Goal: Information Seeking & Learning: Learn about a topic

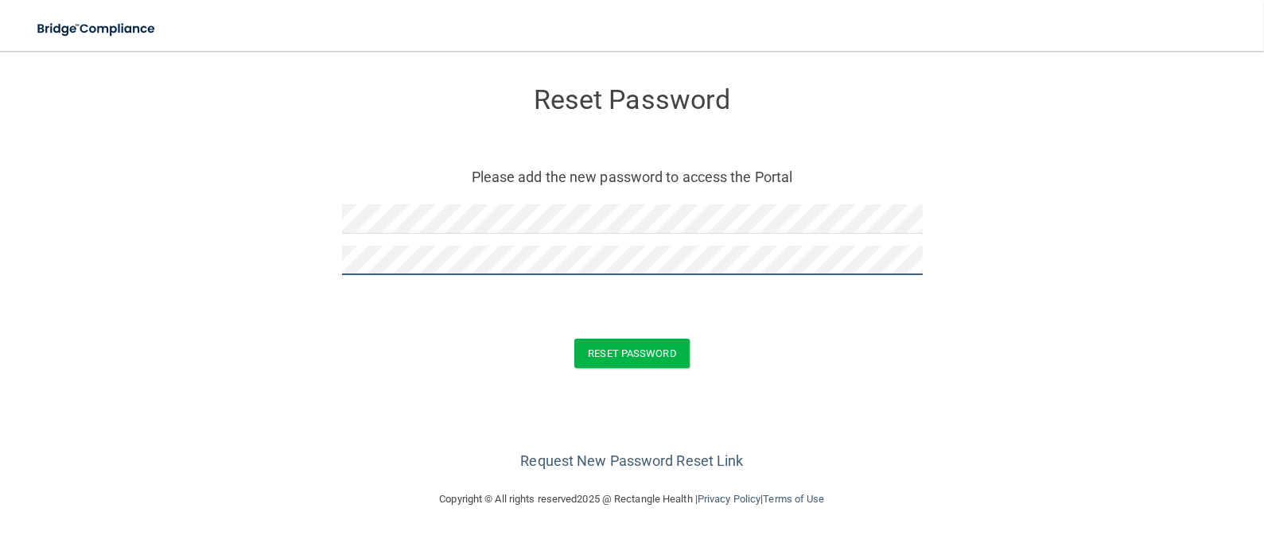
click at [574, 339] on button "Reset Password" at bounding box center [631, 353] width 115 height 29
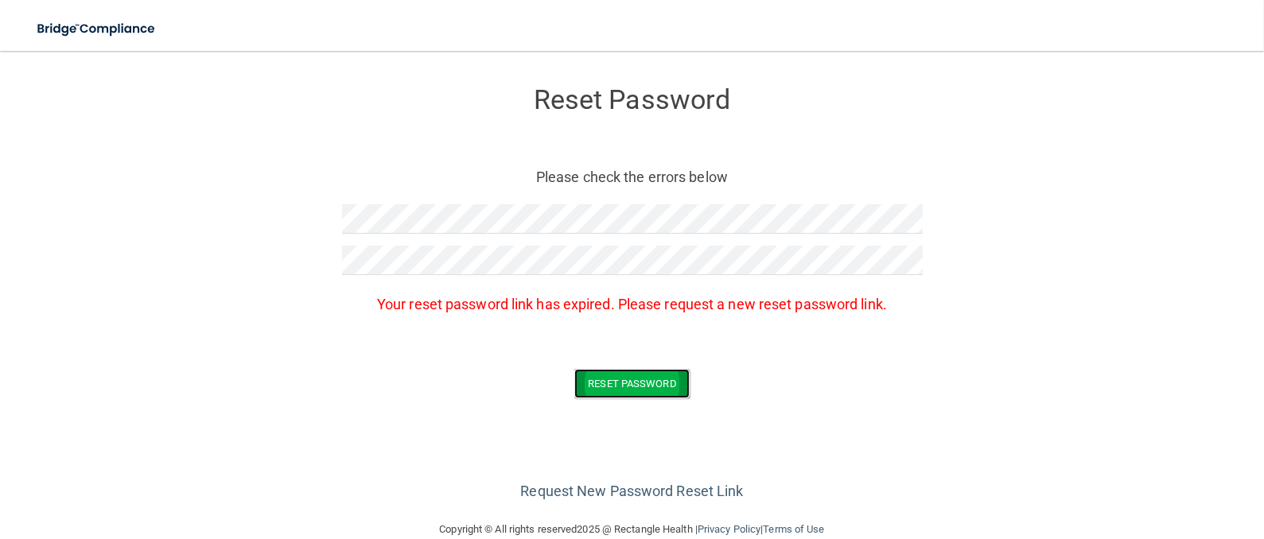
click at [623, 382] on button "Reset Password" at bounding box center [631, 383] width 115 height 29
click at [635, 491] on link "Request New Password Reset Link" at bounding box center [631, 491] width 223 height 17
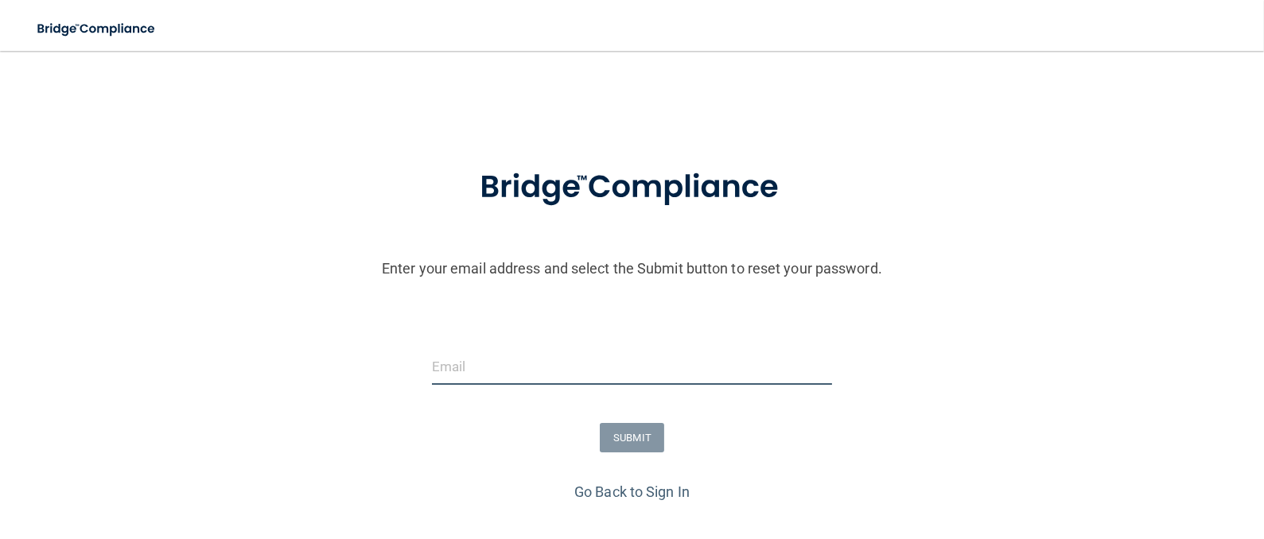
click at [483, 372] on input "email" at bounding box center [632, 367] width 400 height 36
type input "[EMAIL_ADDRESS][DOMAIN_NAME]"
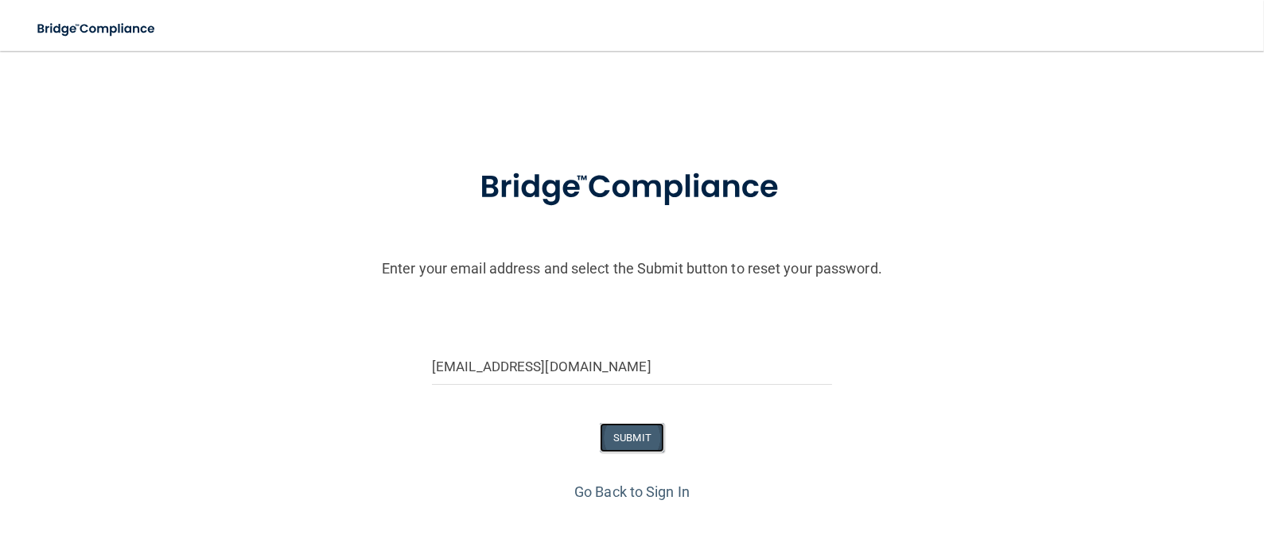
click at [627, 433] on button "SUBMIT" at bounding box center [632, 437] width 64 height 29
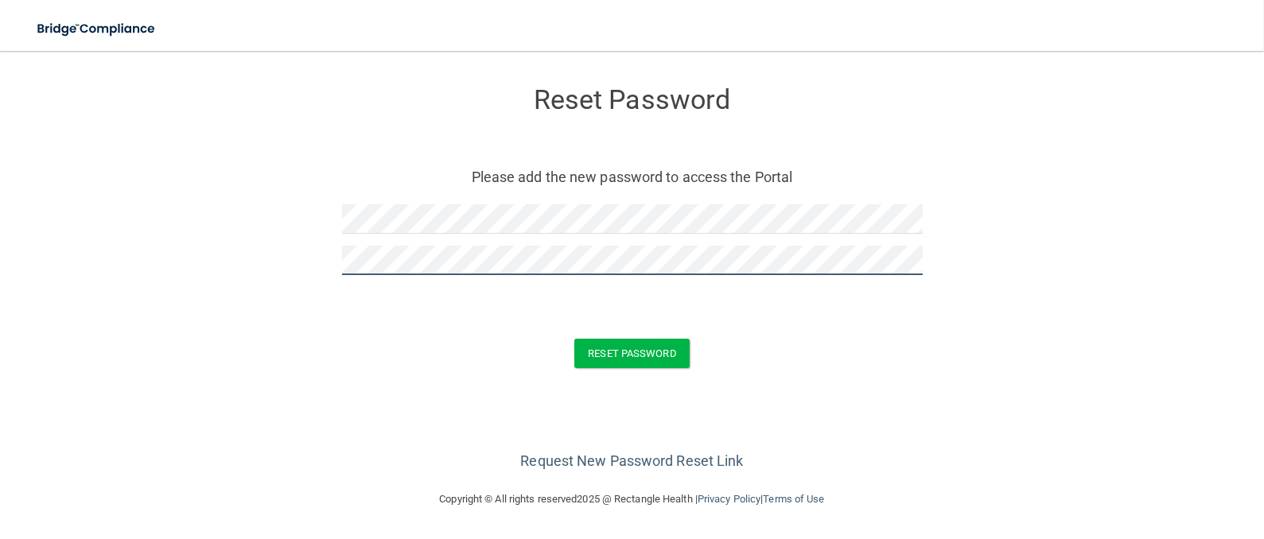
click at [574, 339] on button "Reset Password" at bounding box center [631, 353] width 115 height 29
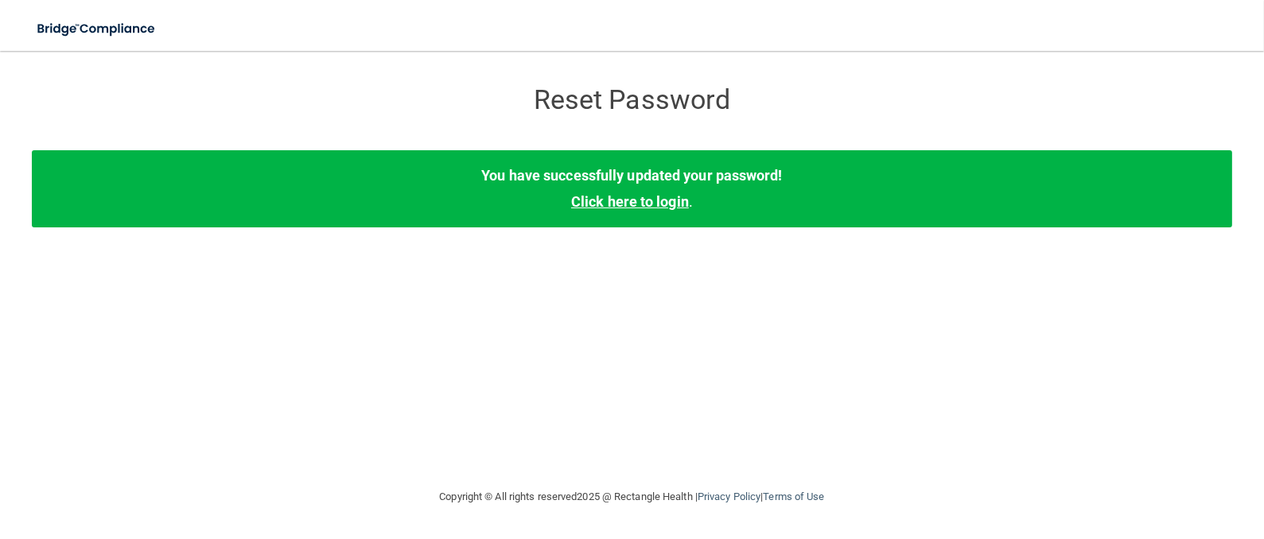
click at [631, 208] on link "Click here to login" at bounding box center [630, 201] width 118 height 17
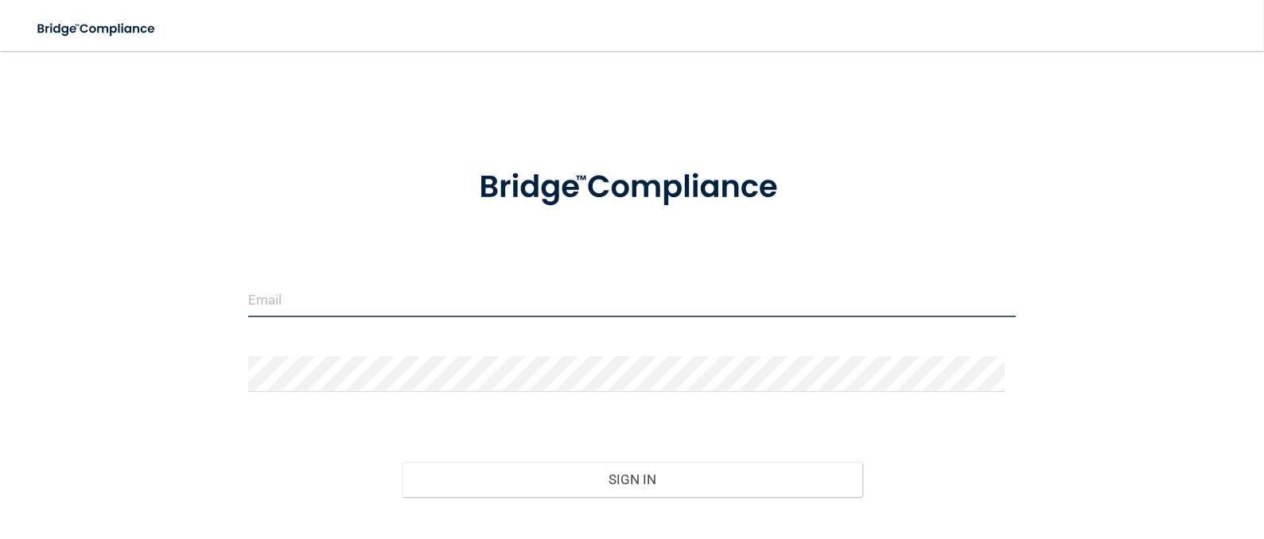
click at [290, 304] on input "email" at bounding box center [632, 300] width 768 height 36
type input "[EMAIL_ADDRESS][DOMAIN_NAME]"
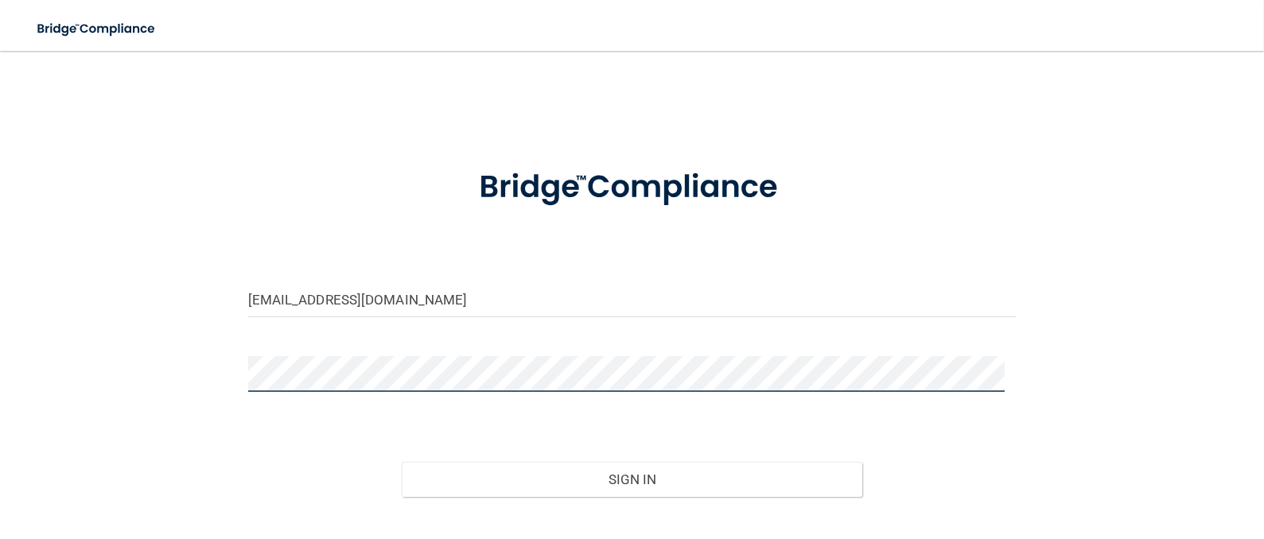
click at [402, 462] on button "Sign In" at bounding box center [632, 479] width 460 height 35
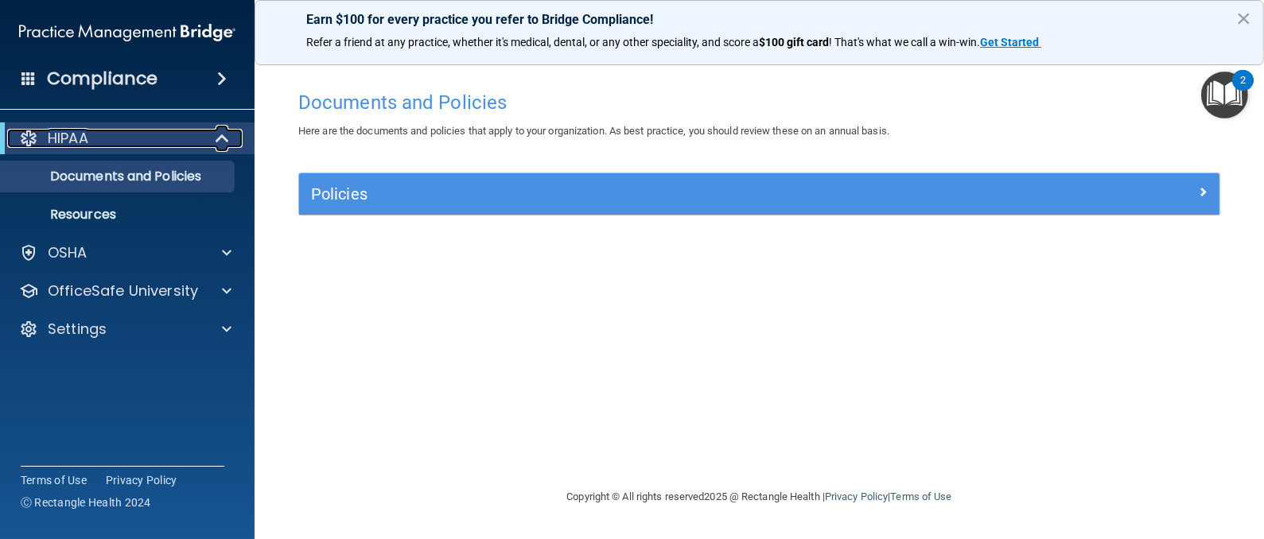
click at [87, 139] on p "HIPAA" at bounding box center [68, 138] width 41 height 19
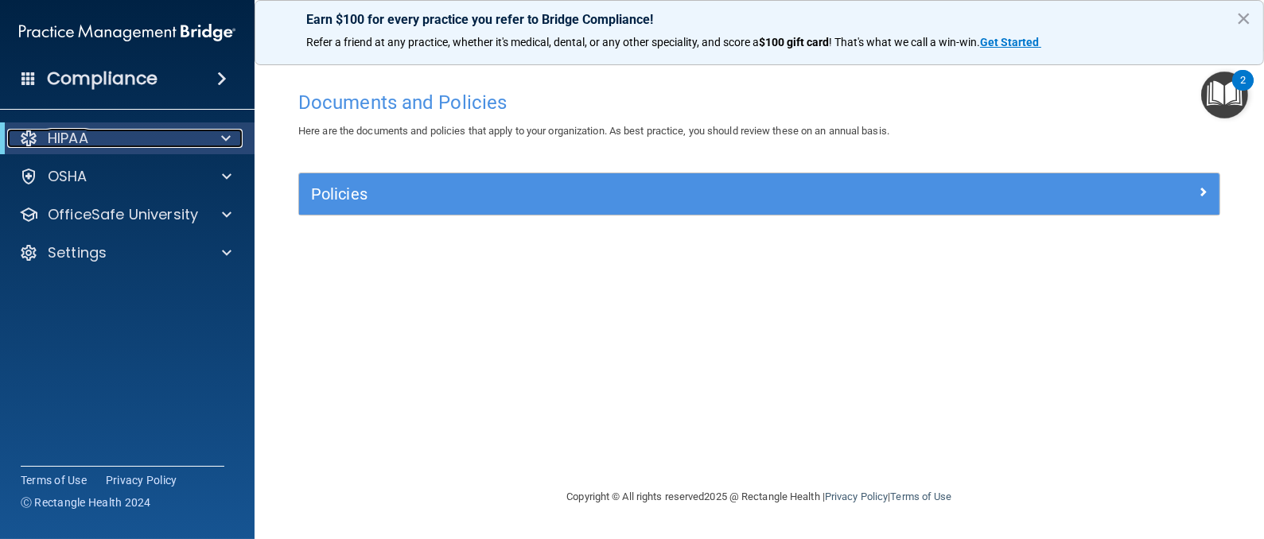
click at [88, 134] on p "HIPAA" at bounding box center [68, 138] width 41 height 19
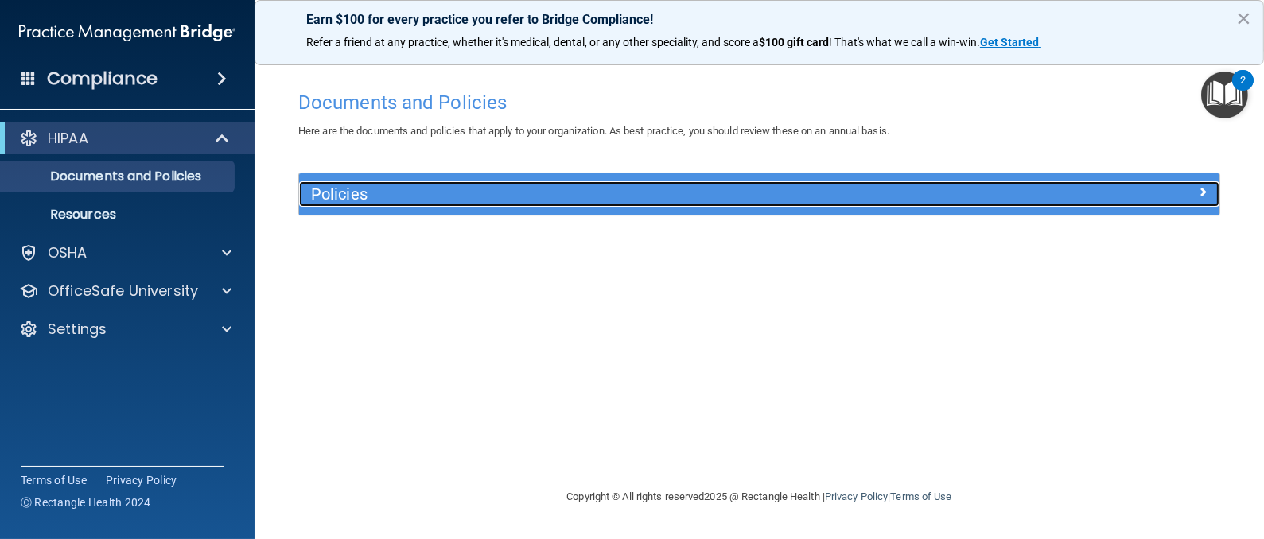
click at [1198, 193] on span at bounding box center [1203, 191] width 10 height 19
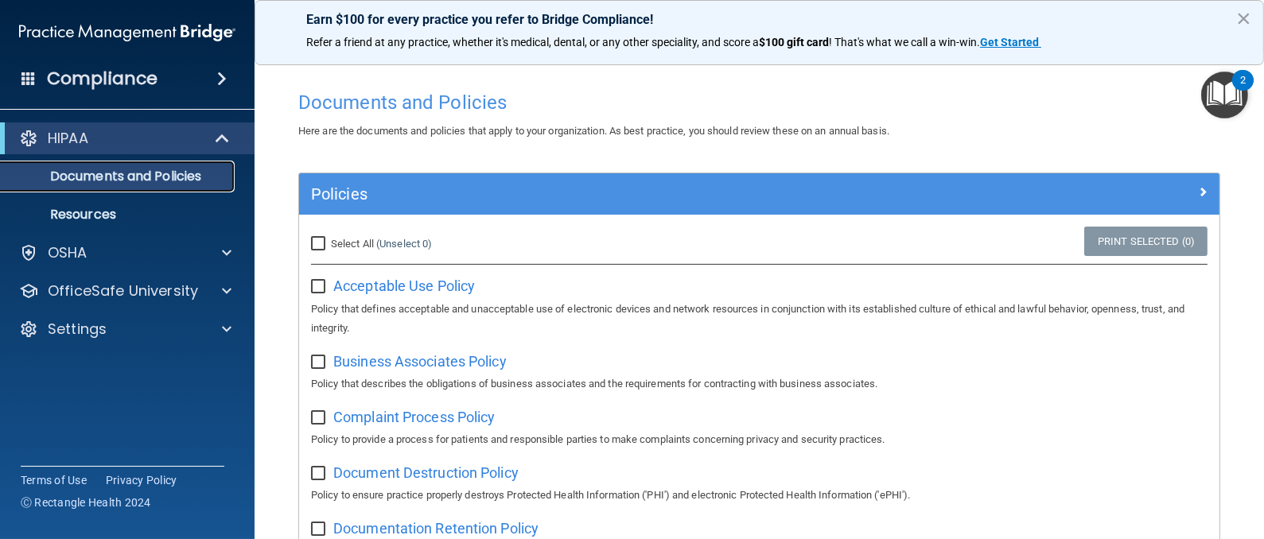
click at [117, 181] on p "Documents and Policies" at bounding box center [118, 177] width 217 height 16
click at [224, 84] on span at bounding box center [222, 78] width 10 height 19
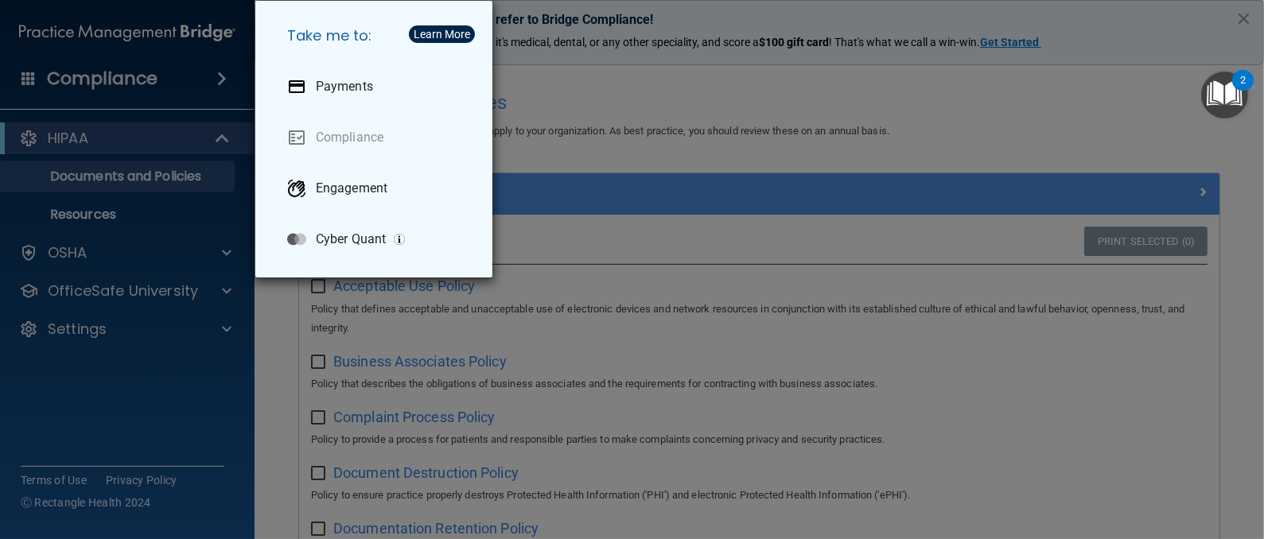
click at [153, 78] on div "Take me to: Payments Compliance Engagement Cyber Quant" at bounding box center [632, 269] width 1264 height 539
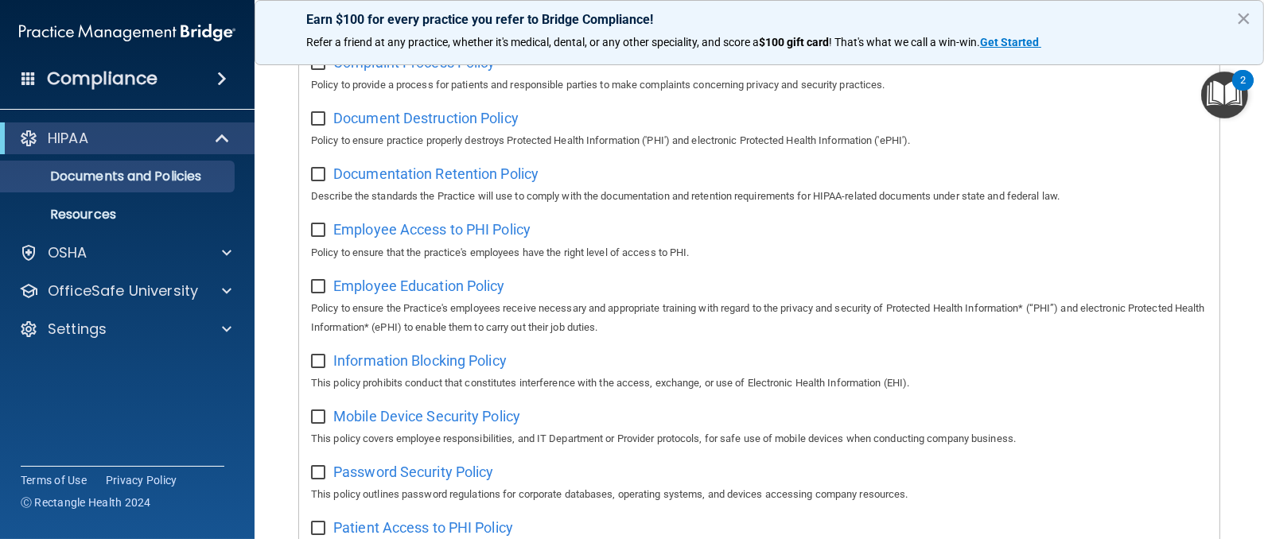
scroll to position [477, 0]
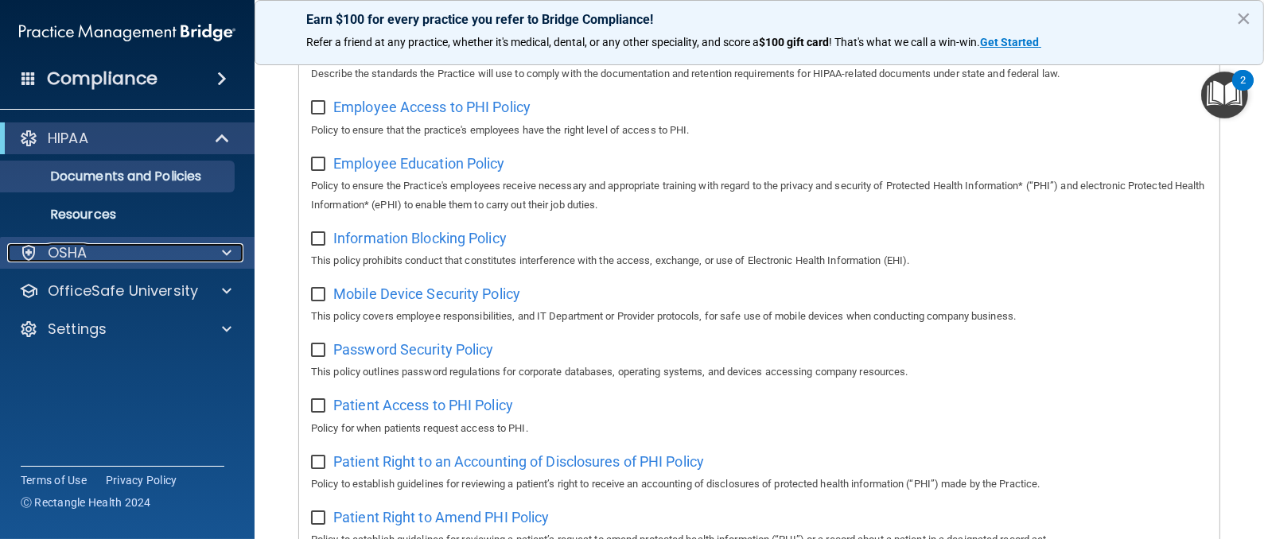
click at [126, 257] on div "OSHA" at bounding box center [105, 252] width 197 height 19
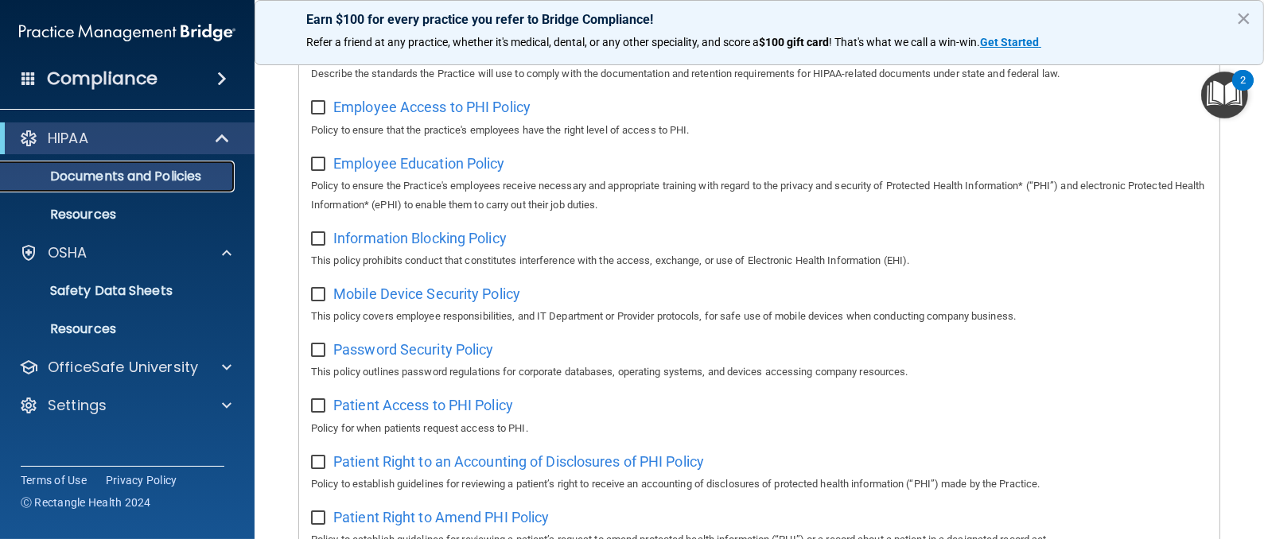
click at [135, 174] on p "Documents and Policies" at bounding box center [118, 177] width 217 height 16
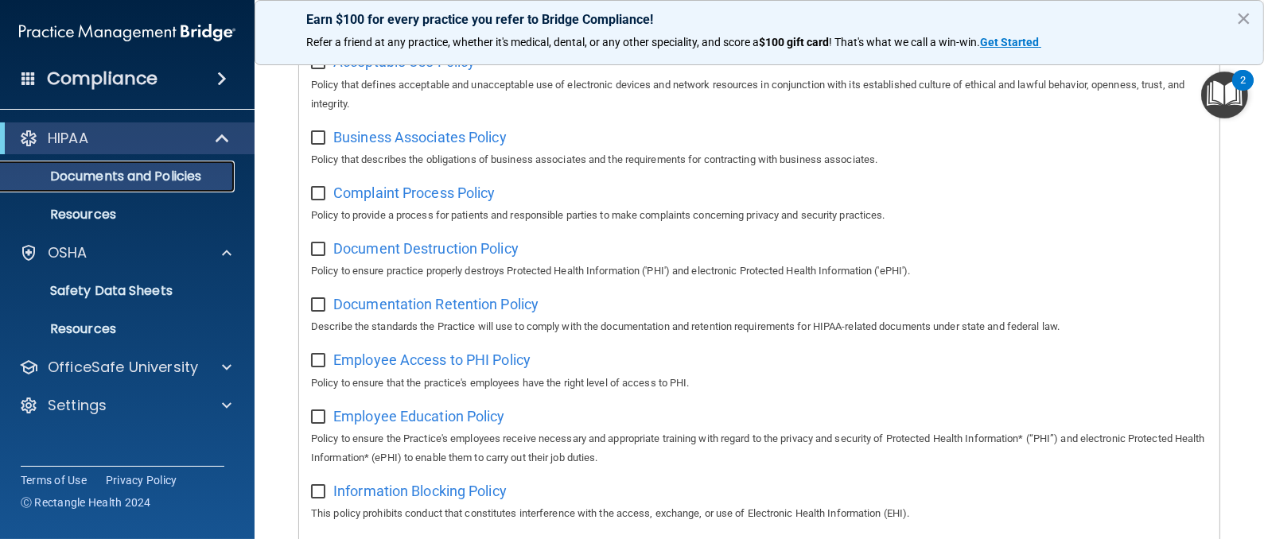
scroll to position [0, 0]
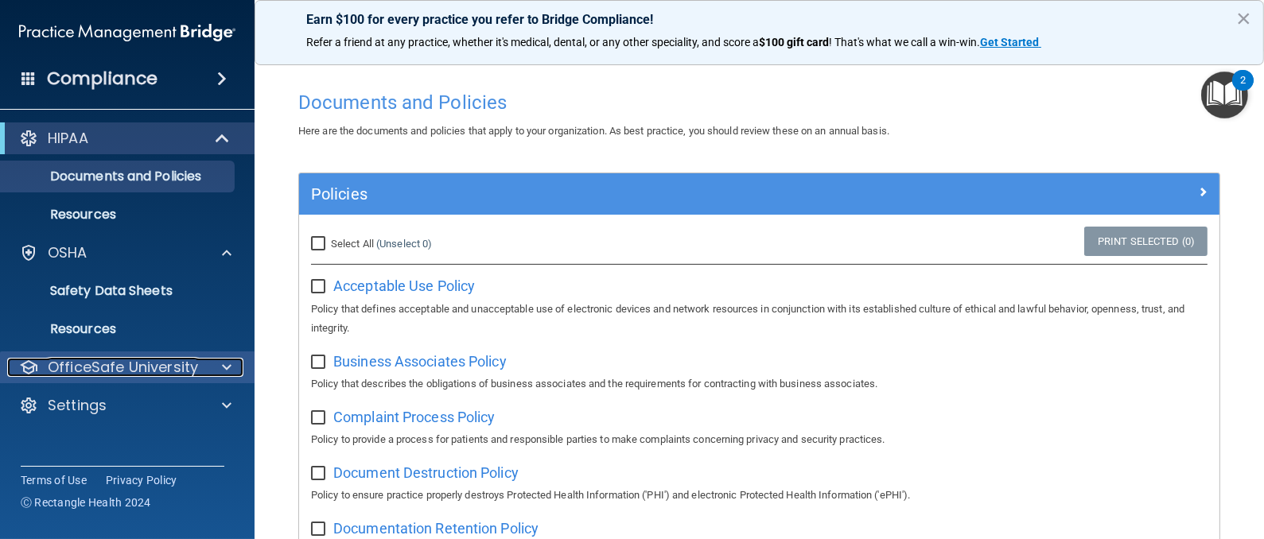
click at [157, 367] on p "OfficeSafe University" at bounding box center [123, 367] width 150 height 19
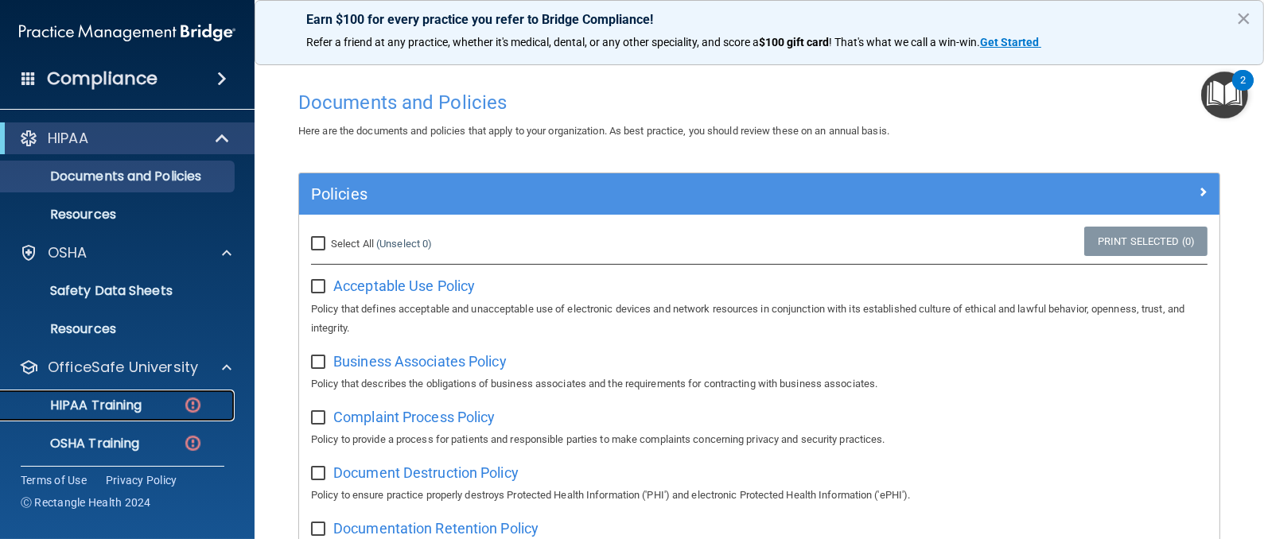
click at [127, 408] on p "HIPAA Training" at bounding box center [75, 406] width 131 height 16
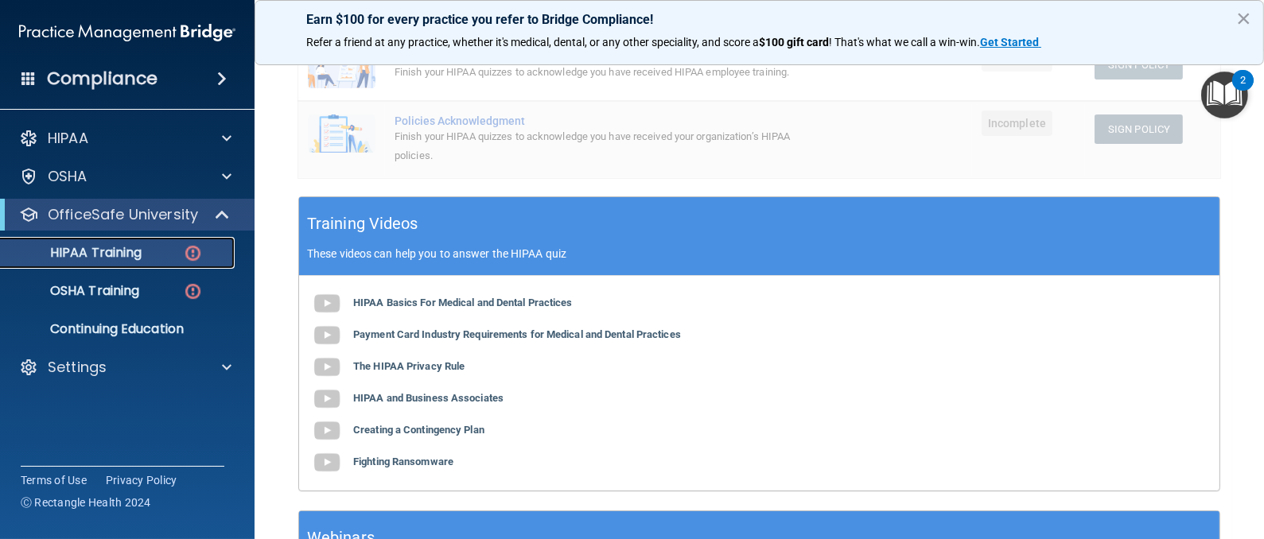
scroll to position [477, 0]
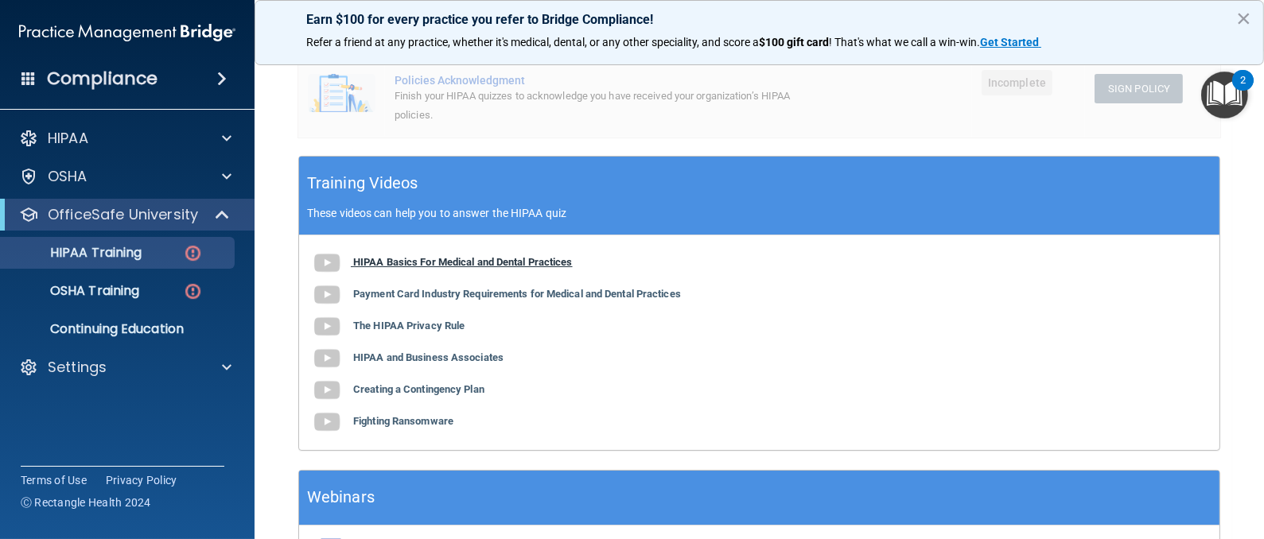
click at [507, 268] on b "HIPAA Basics For Medical and Dental Practices" at bounding box center [462, 262] width 219 height 12
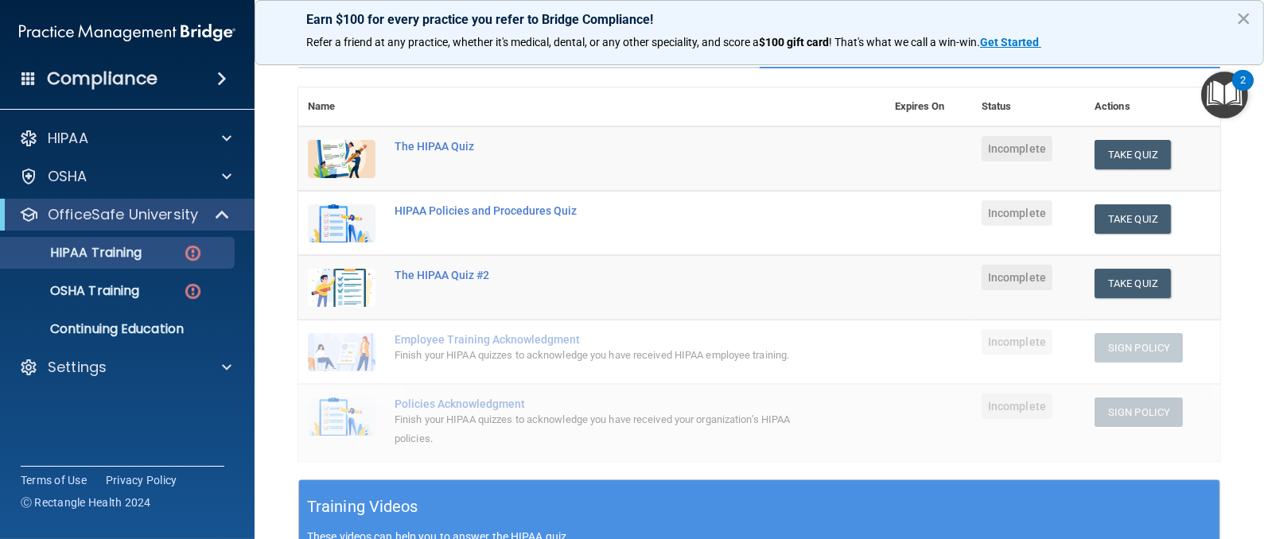
scroll to position [121, 0]
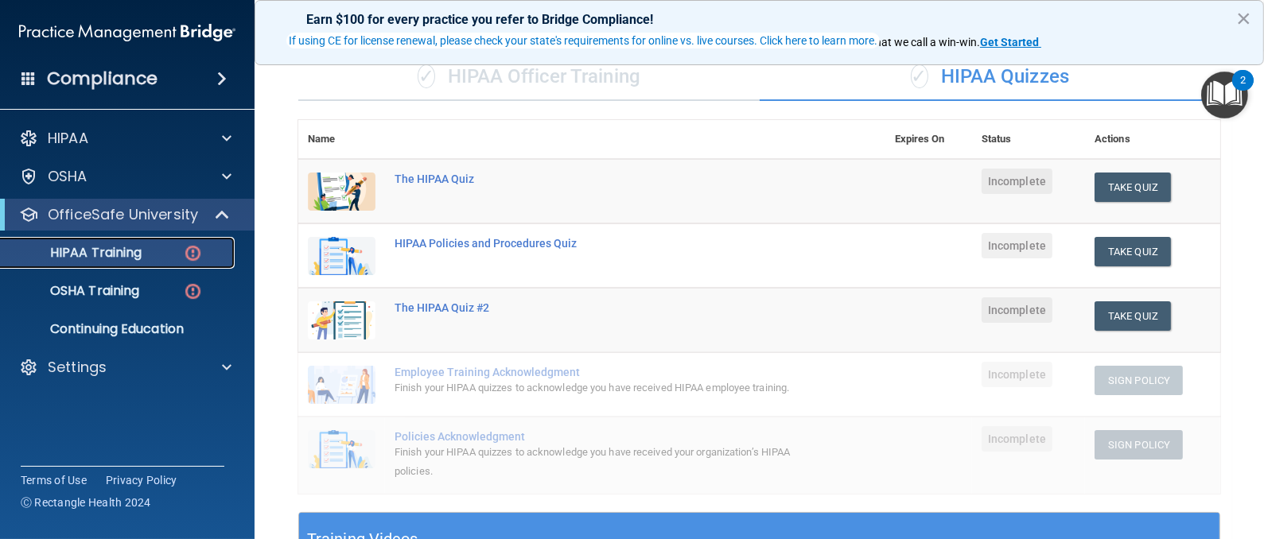
click at [190, 249] on img at bounding box center [193, 253] width 20 height 20
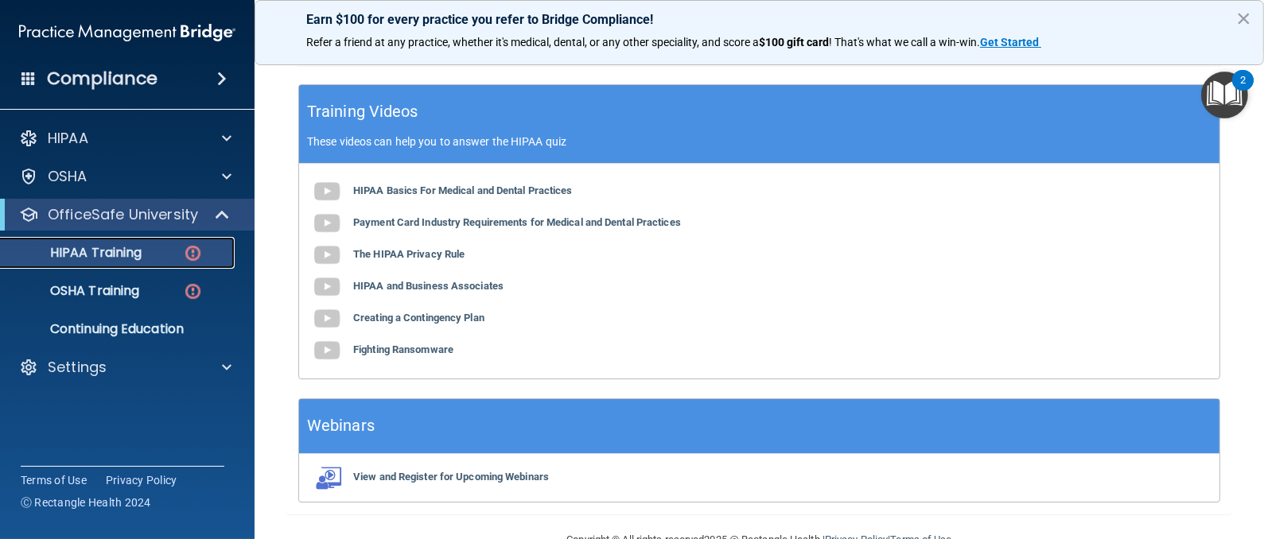
scroll to position [598, 0]
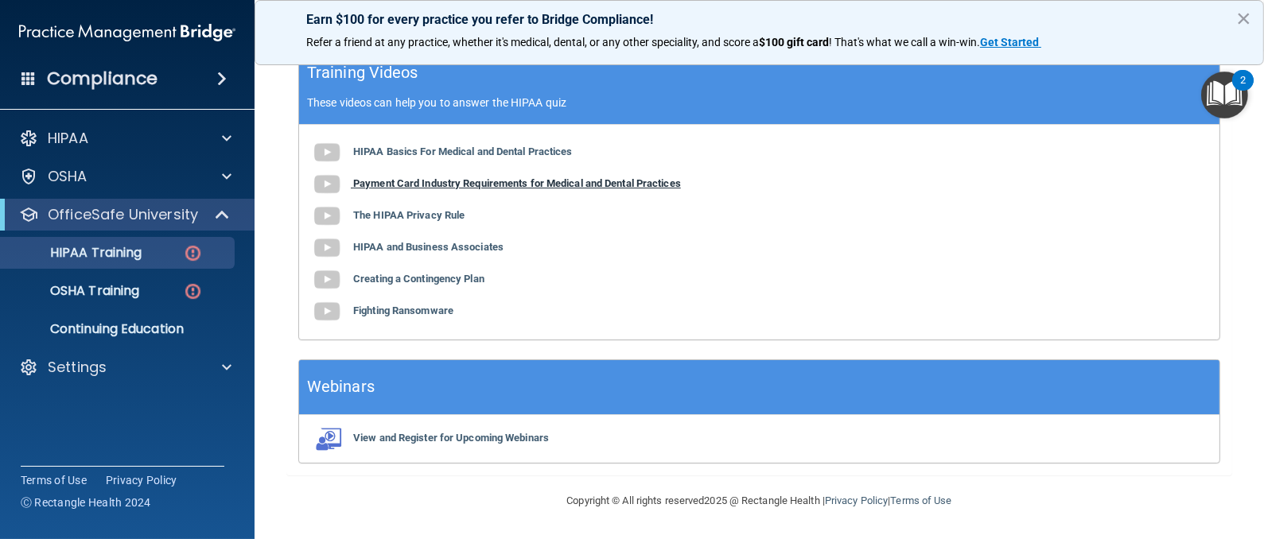
click at [386, 185] on b "Payment Card Industry Requirements for Medical and Dental Practices" at bounding box center [517, 183] width 328 height 12
click at [99, 332] on p "Continuing Education" at bounding box center [118, 329] width 217 height 16
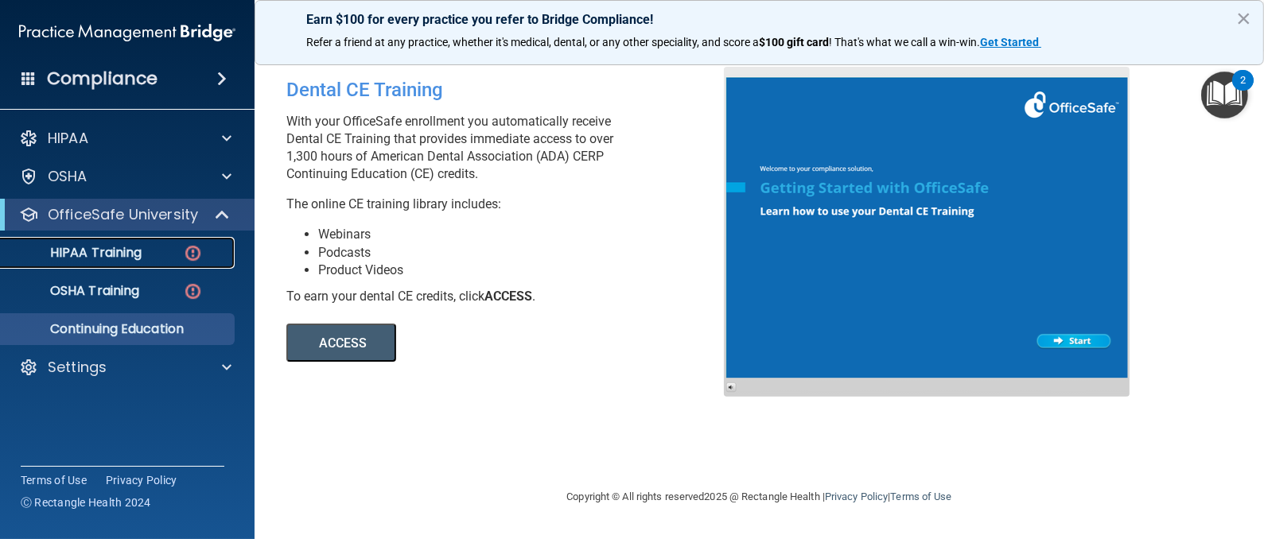
click at [68, 262] on link "HIPAA Training" at bounding box center [109, 253] width 251 height 32
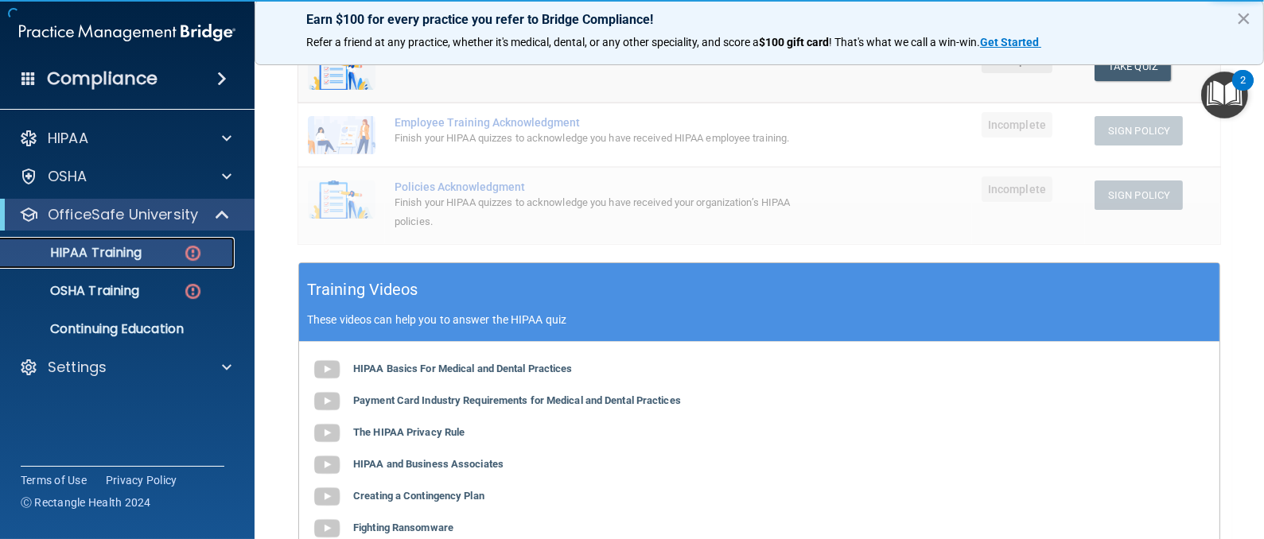
scroll to position [477, 0]
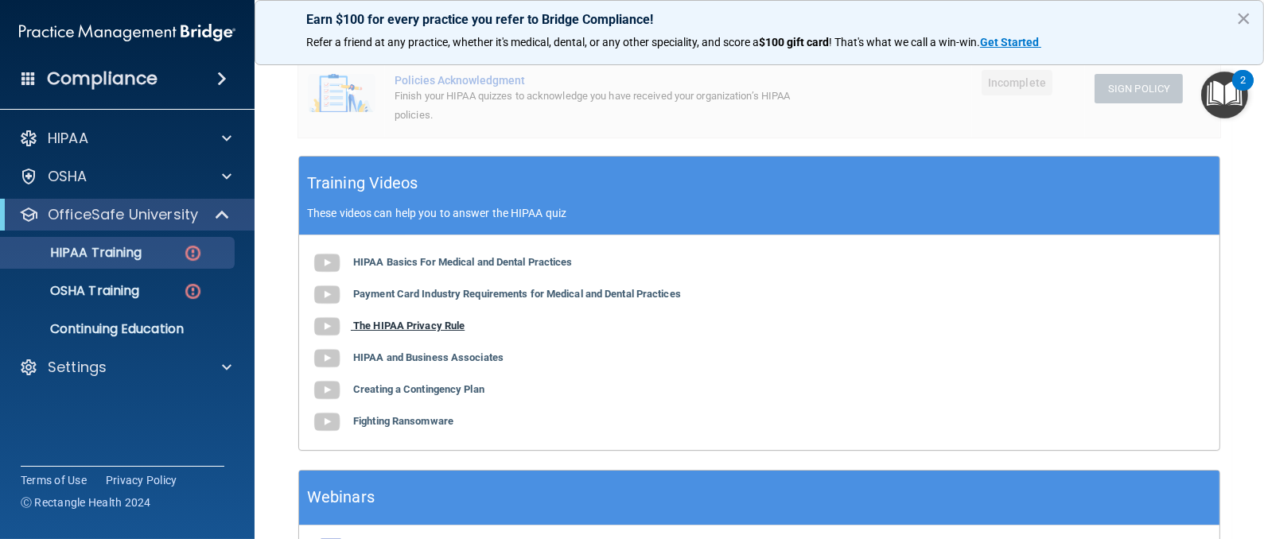
click at [413, 332] on b "The HIPAA Privacy Rule" at bounding box center [408, 326] width 111 height 12
click at [395, 363] on b "HIPAA and Business Associates" at bounding box center [428, 358] width 150 height 12
click at [437, 395] on b "Creating a Contingency Plan" at bounding box center [418, 389] width 131 height 12
click at [402, 427] on b "Fighting Ransomware" at bounding box center [403, 421] width 100 height 12
click at [454, 268] on b "HIPAA Basics For Medical and Dental Practices" at bounding box center [462, 262] width 219 height 12
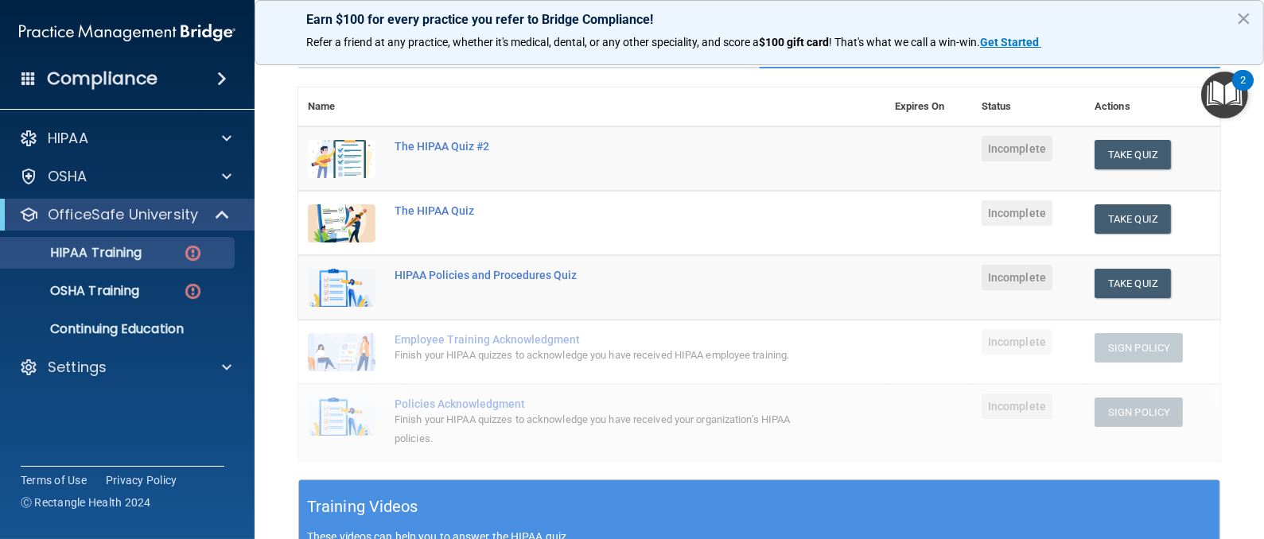
scroll to position [121, 0]
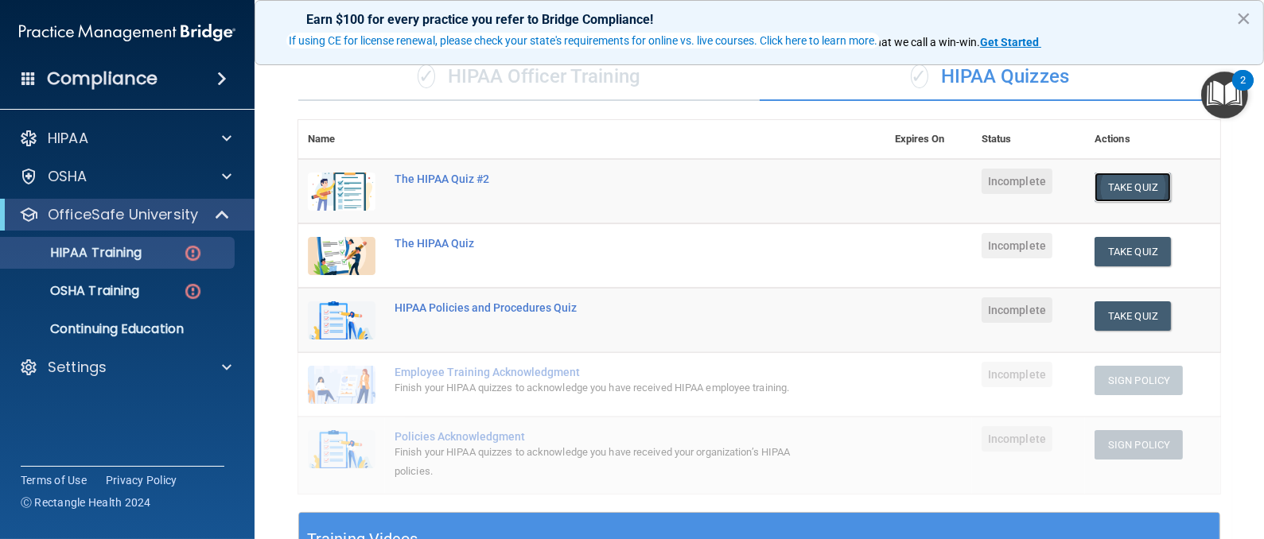
click at [1112, 185] on button "Take Quiz" at bounding box center [1132, 187] width 76 height 29
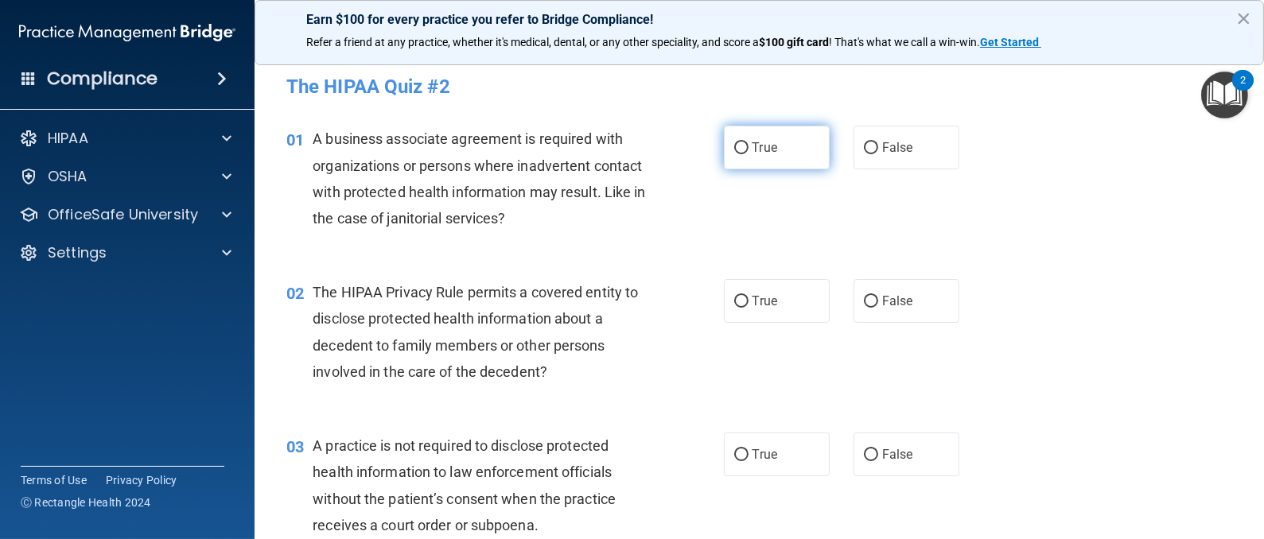
click at [734, 145] on input "True" at bounding box center [741, 148] width 14 height 12
radio input "true"
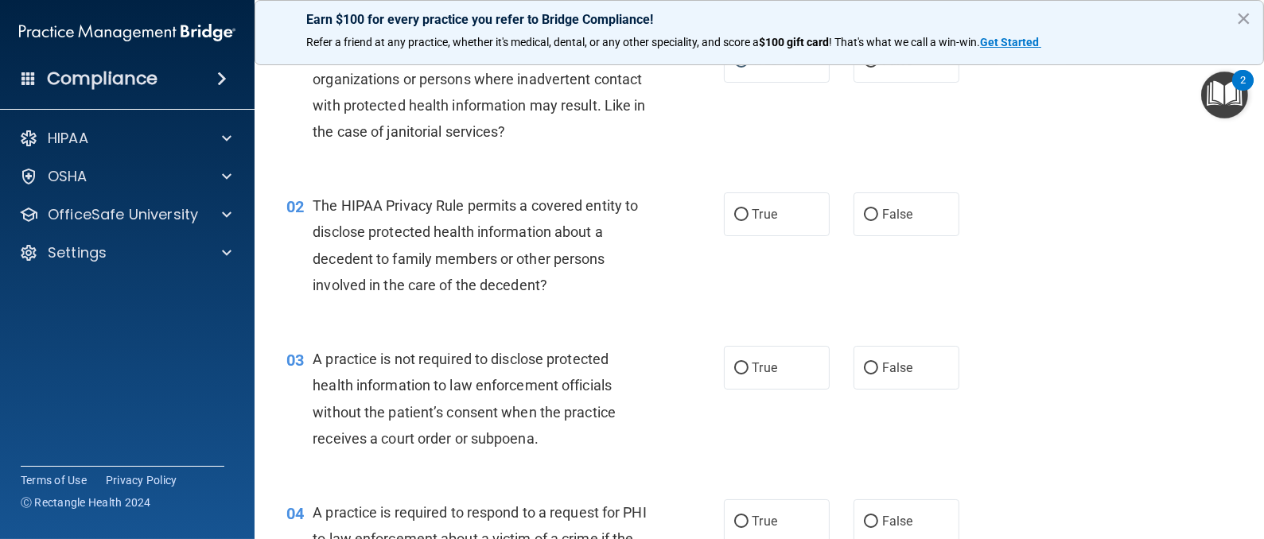
scroll to position [119, 0]
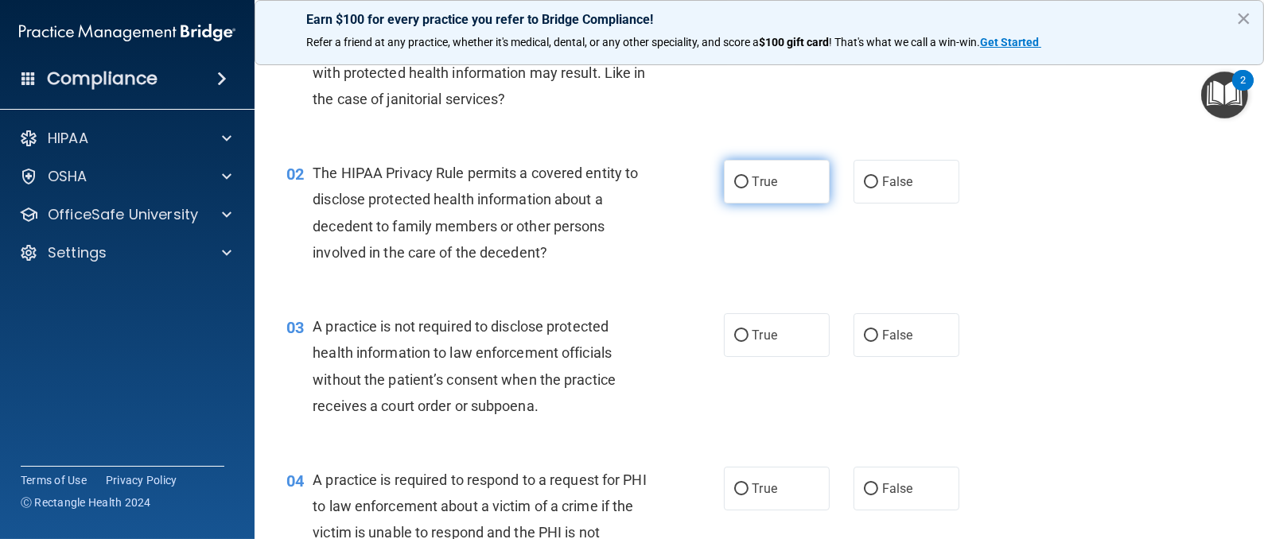
click at [734, 183] on input "True" at bounding box center [741, 183] width 14 height 12
radio input "true"
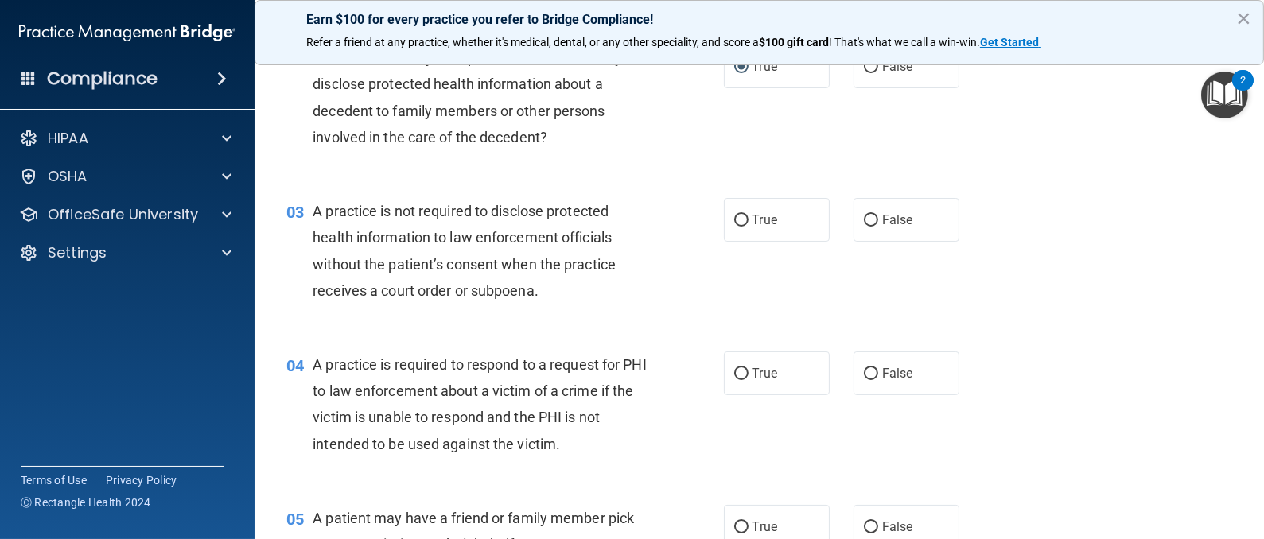
scroll to position [357, 0]
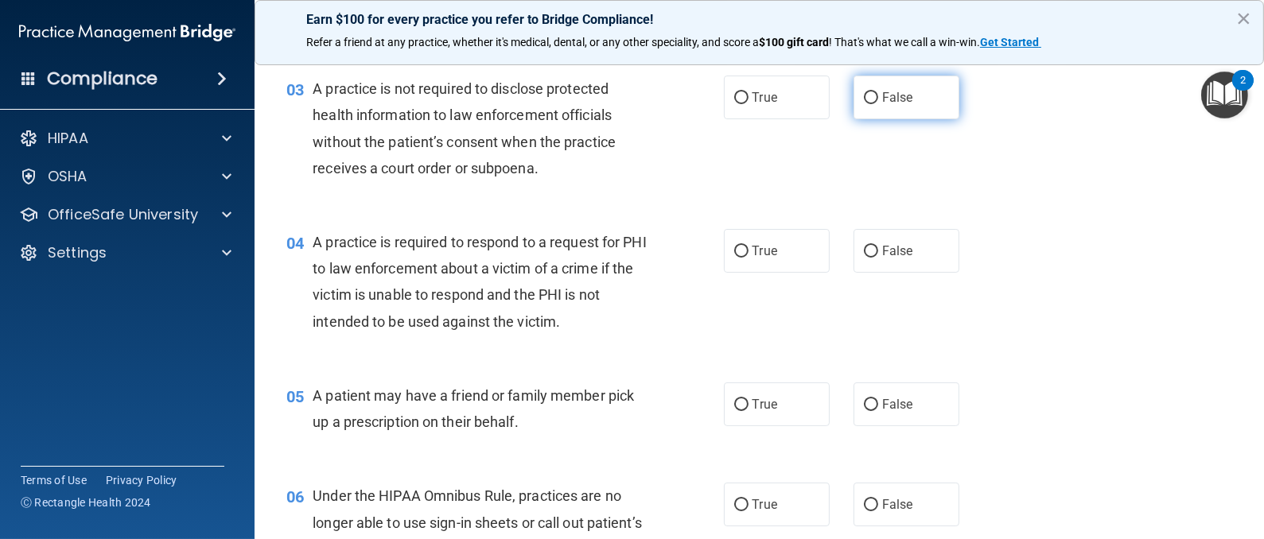
click at [864, 97] on input "False" at bounding box center [871, 98] width 14 height 12
radio input "true"
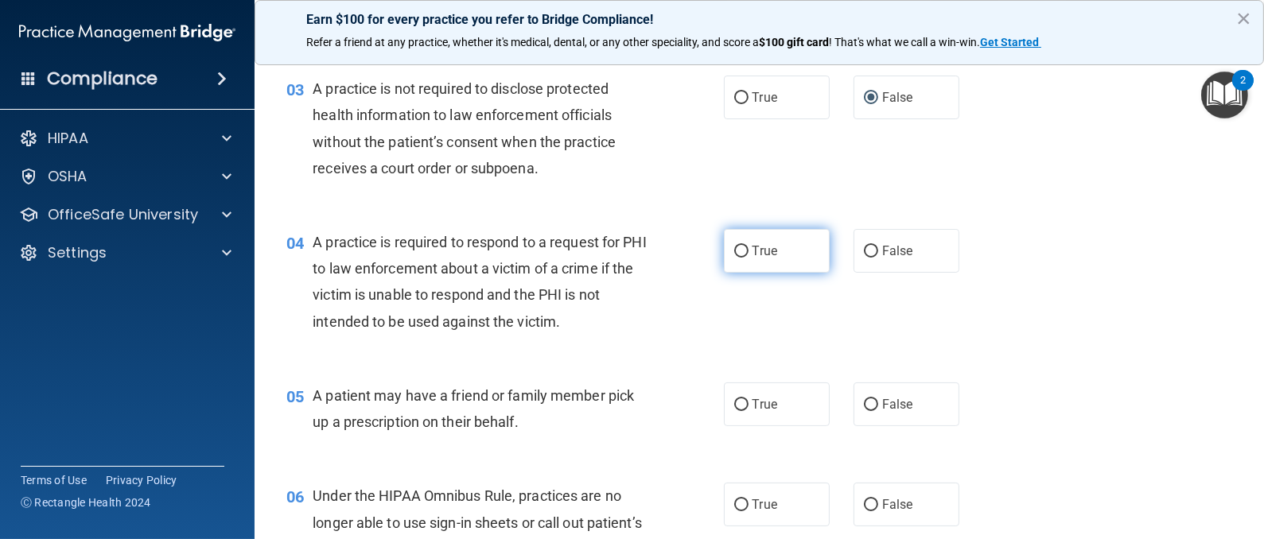
click at [734, 248] on input "True" at bounding box center [741, 252] width 14 height 12
radio input "true"
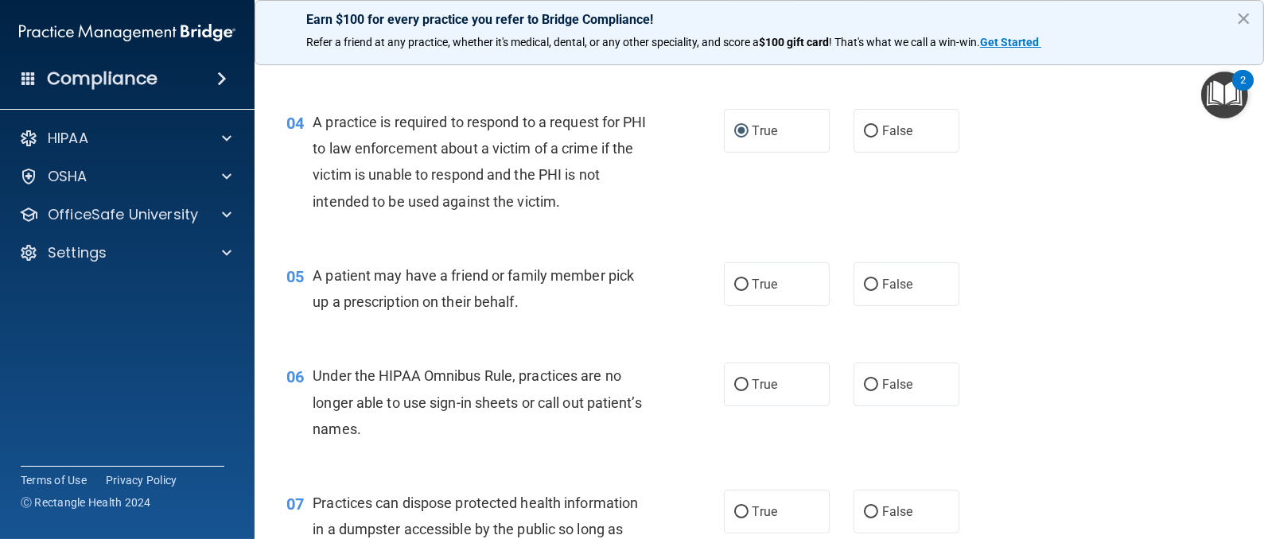
scroll to position [596, 0]
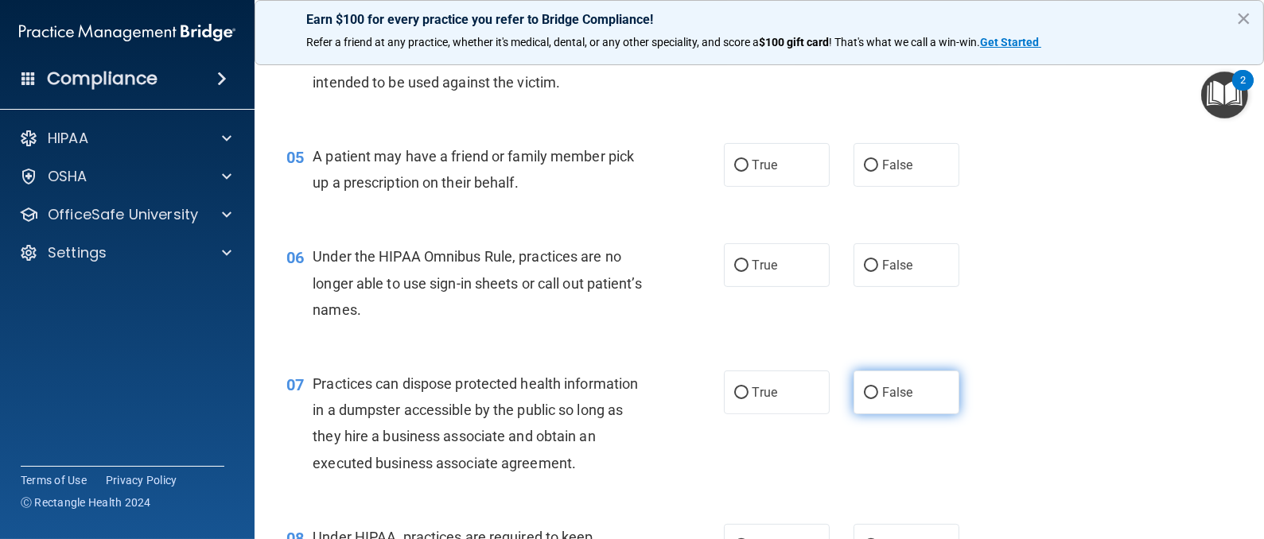
click at [864, 390] on input "False" at bounding box center [871, 393] width 14 height 12
radio input "true"
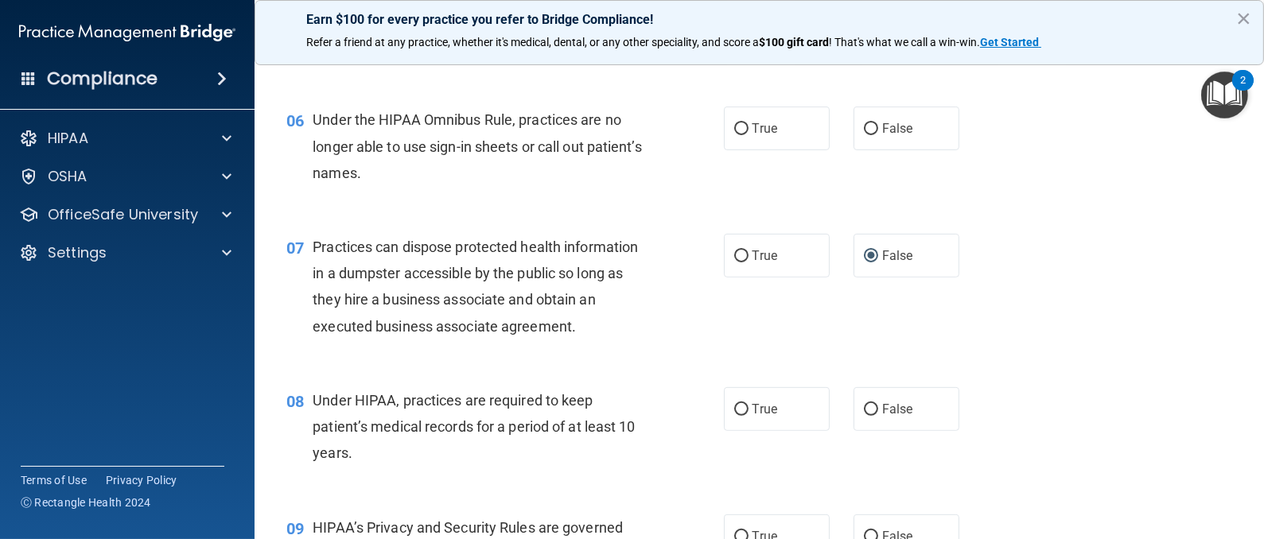
scroll to position [835, 0]
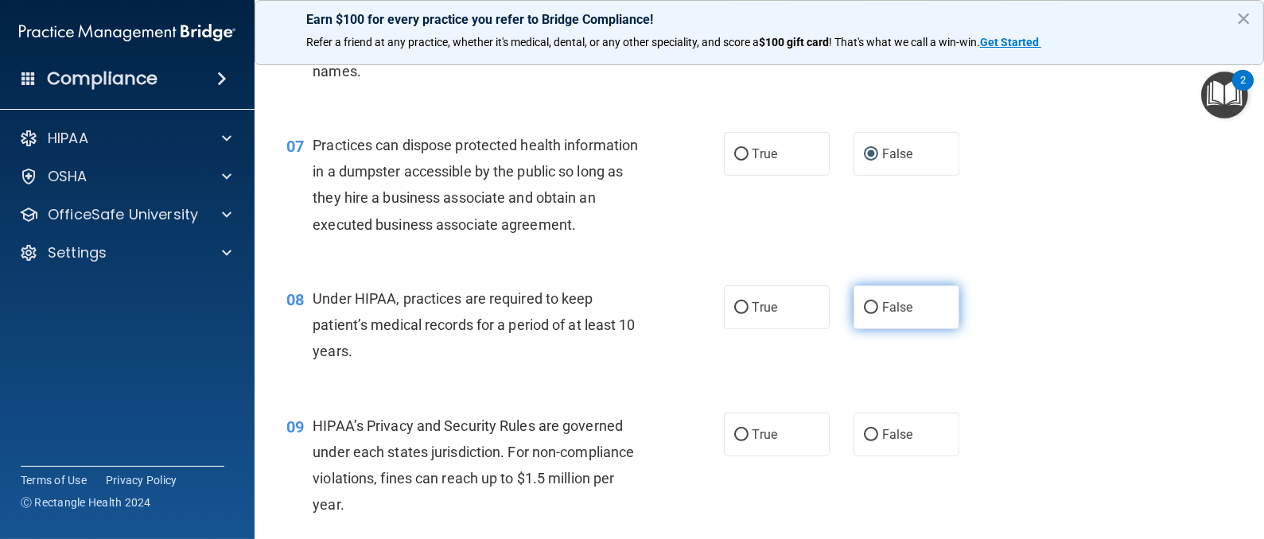
click at [864, 307] on input "False" at bounding box center [871, 308] width 14 height 12
radio input "true"
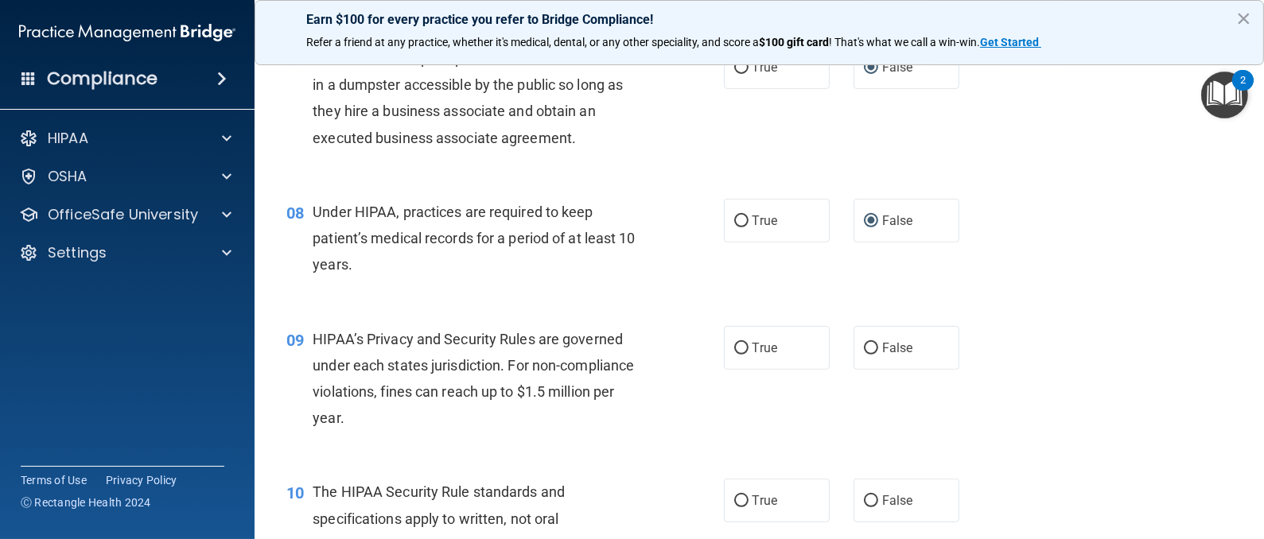
scroll to position [954, 0]
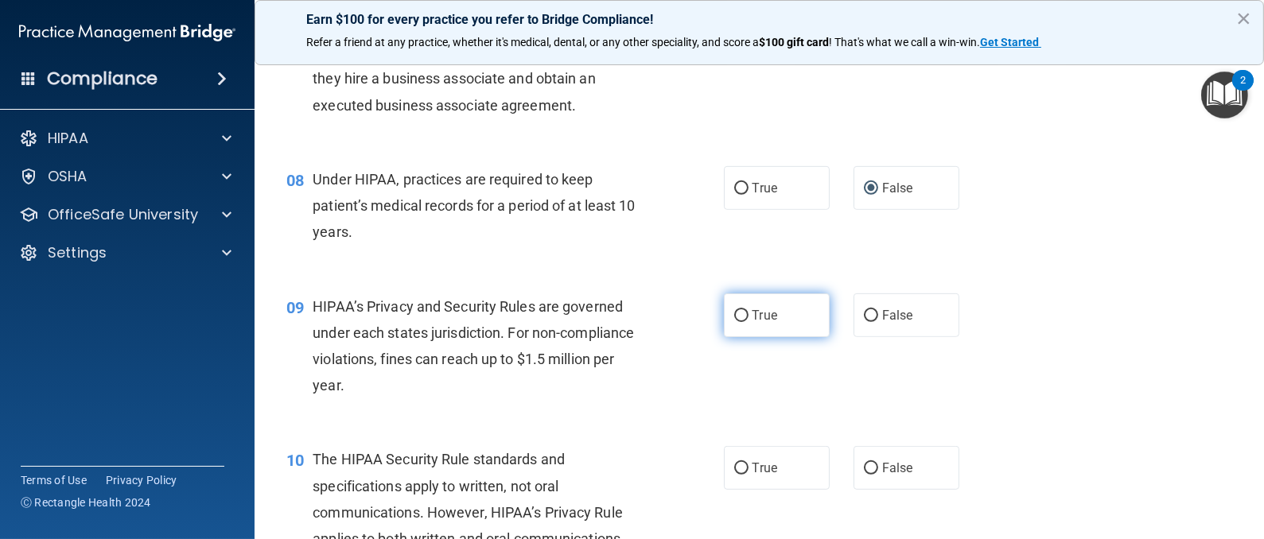
click at [734, 313] on input "True" at bounding box center [741, 316] width 14 height 12
radio input "true"
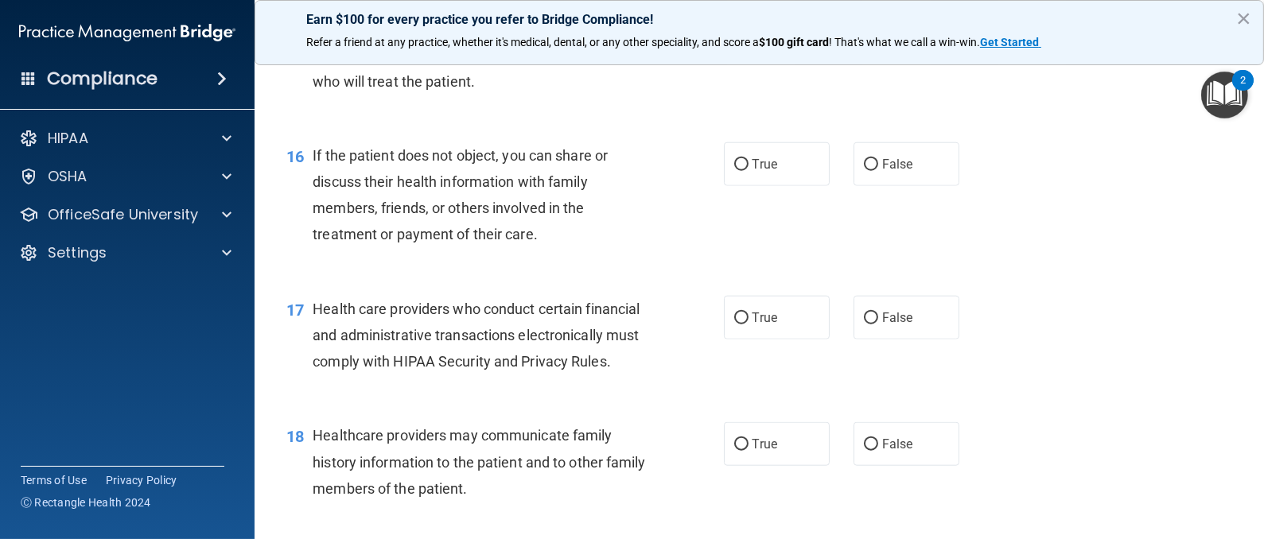
scroll to position [2147, 0]
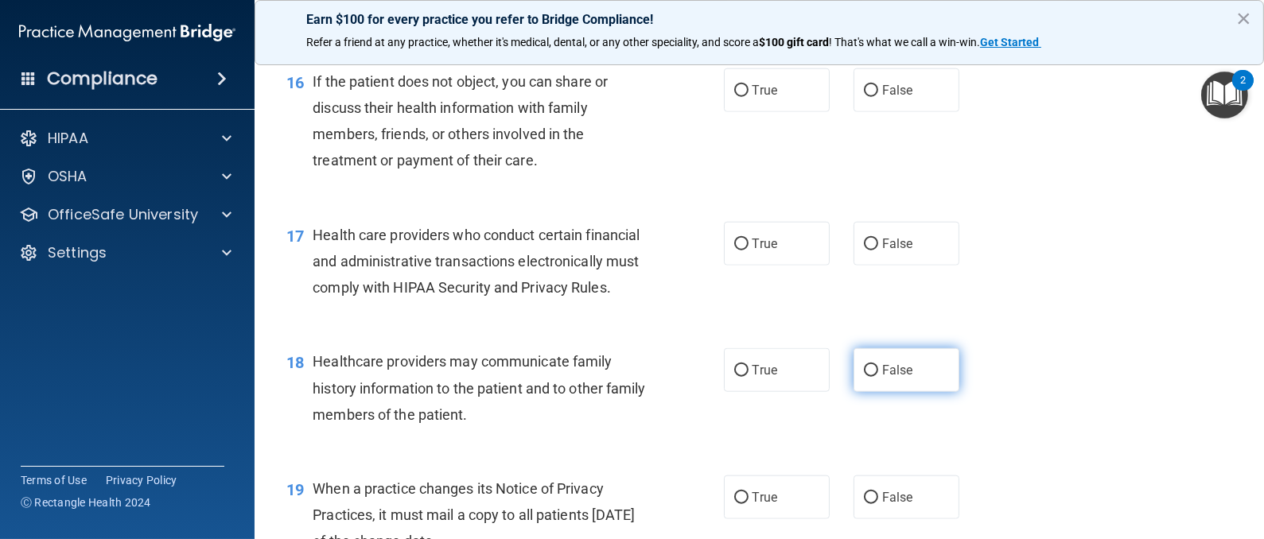
click at [864, 377] on input "False" at bounding box center [871, 371] width 14 height 12
radio input "true"
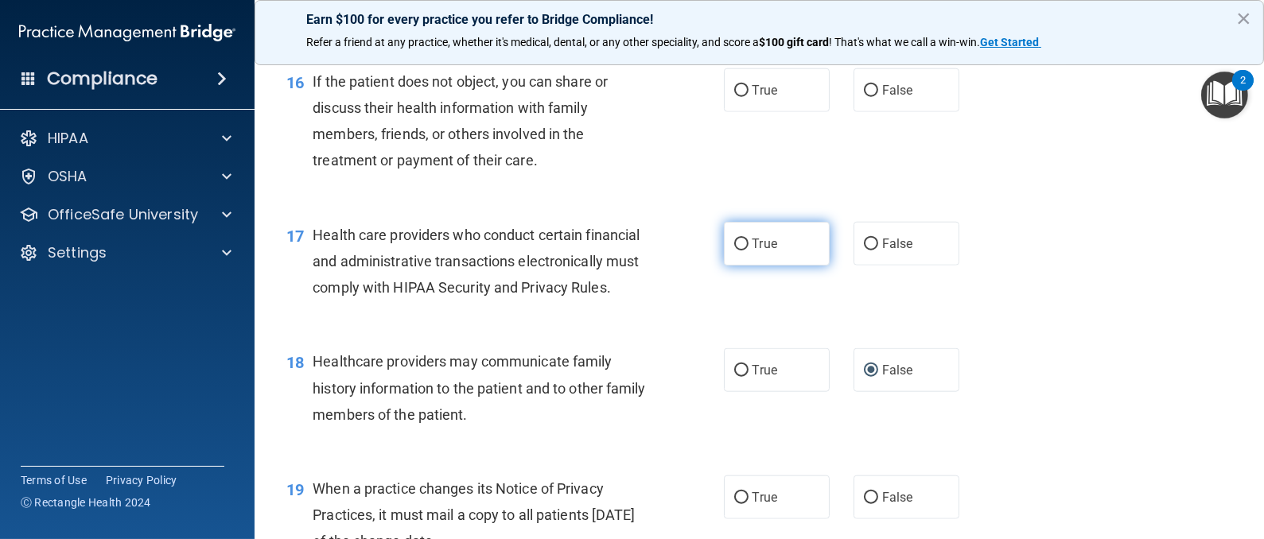
click at [734, 251] on input "True" at bounding box center [741, 245] width 14 height 12
radio input "true"
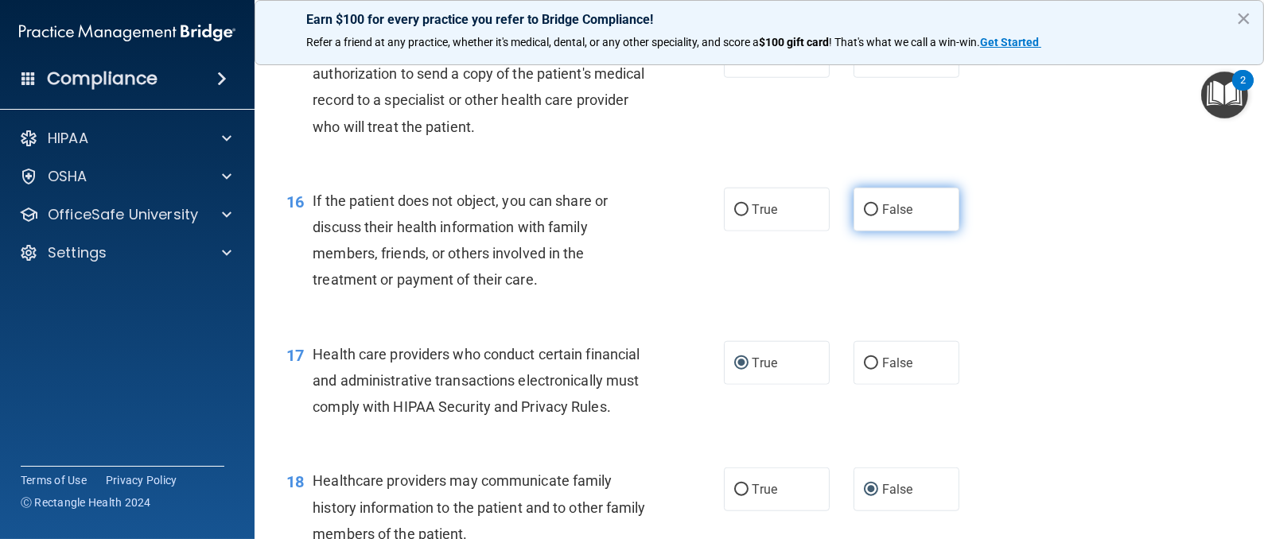
click at [864, 216] on input "False" at bounding box center [871, 210] width 14 height 12
radio input "true"
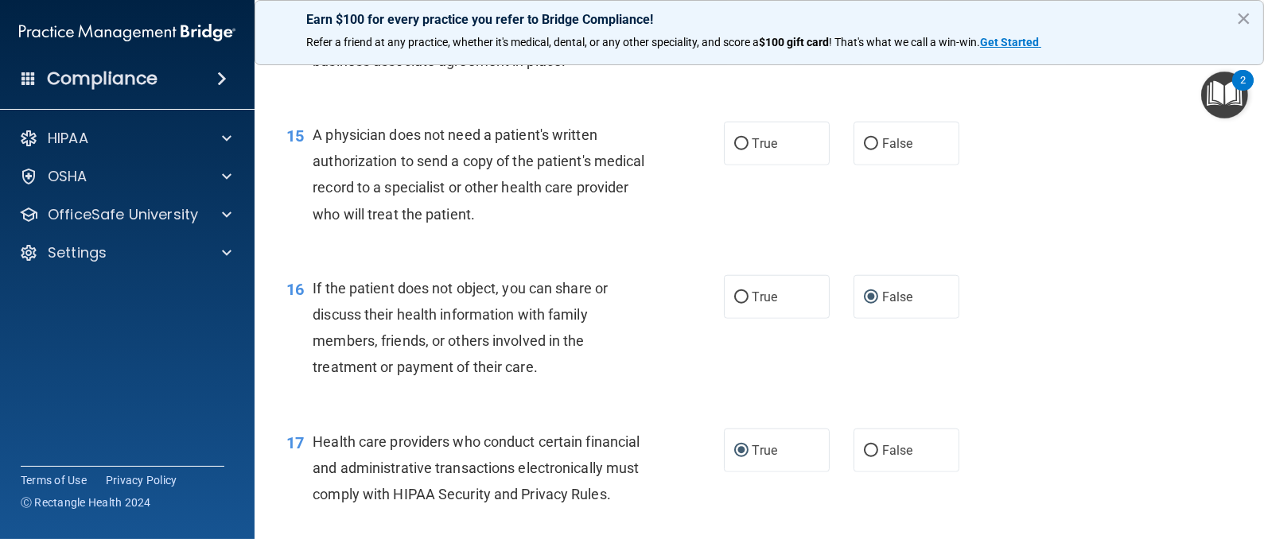
scroll to position [1909, 0]
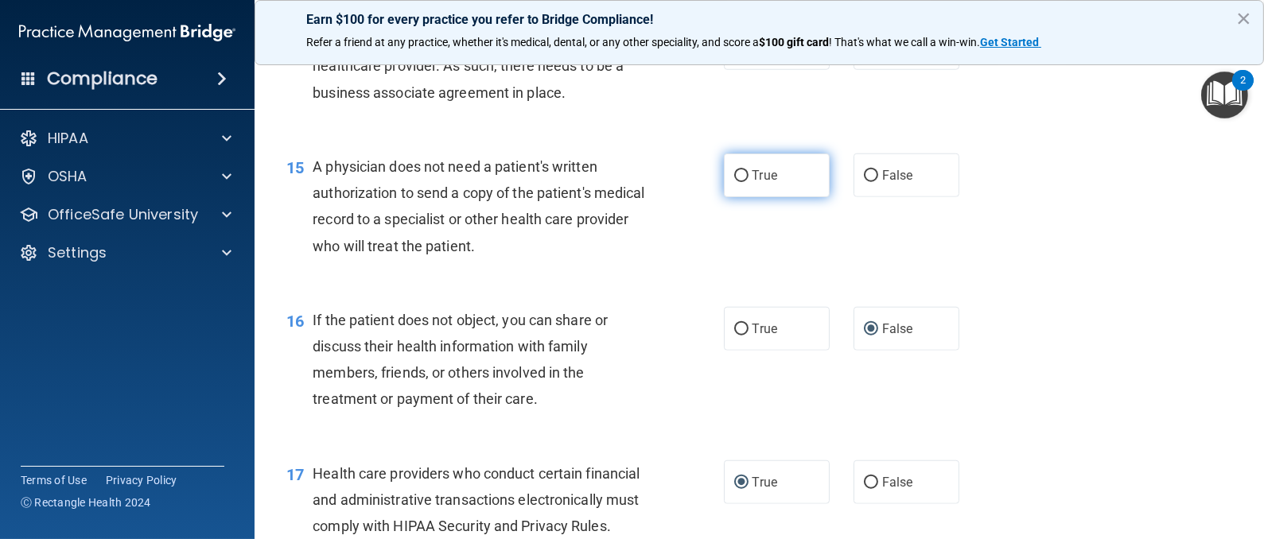
click at [734, 182] on input "True" at bounding box center [741, 176] width 14 height 12
radio input "true"
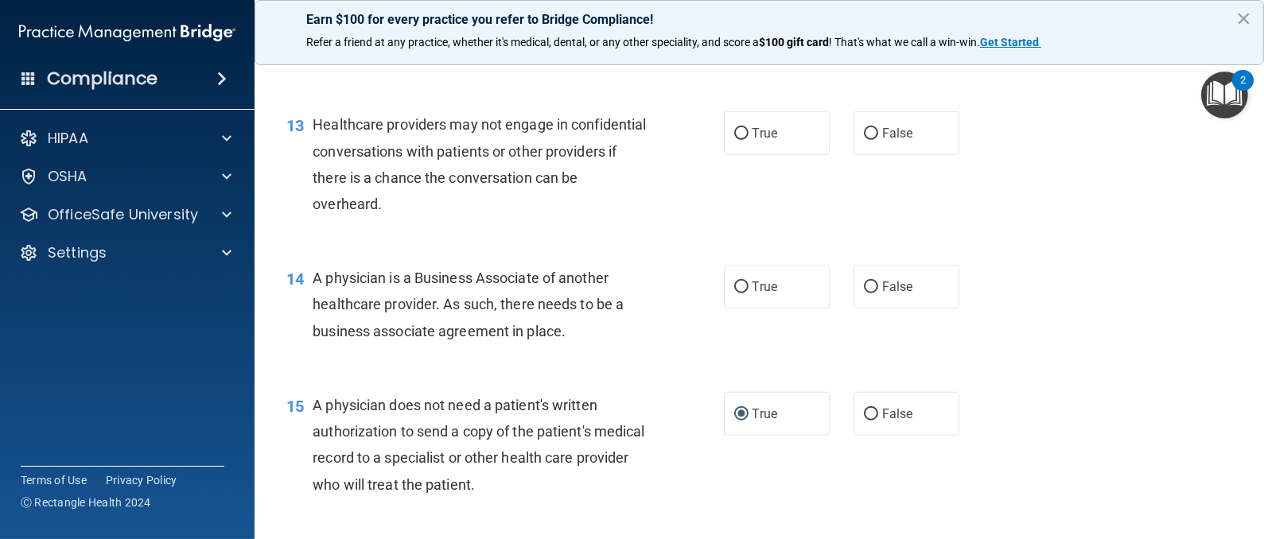
scroll to position [1789, 0]
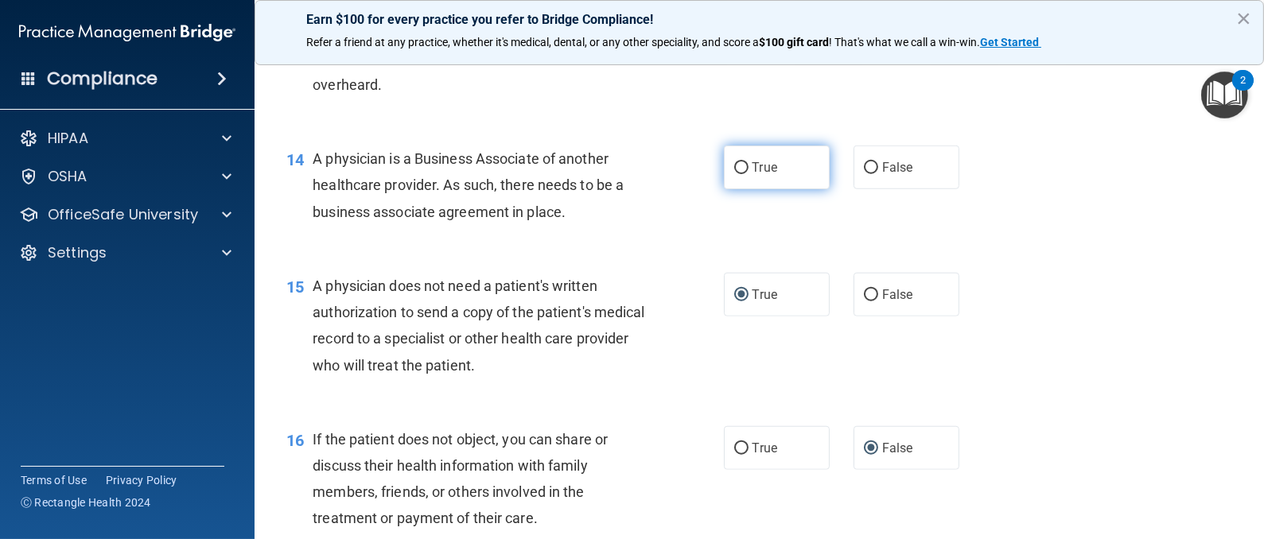
click at [734, 174] on input "True" at bounding box center [741, 168] width 14 height 12
radio input "true"
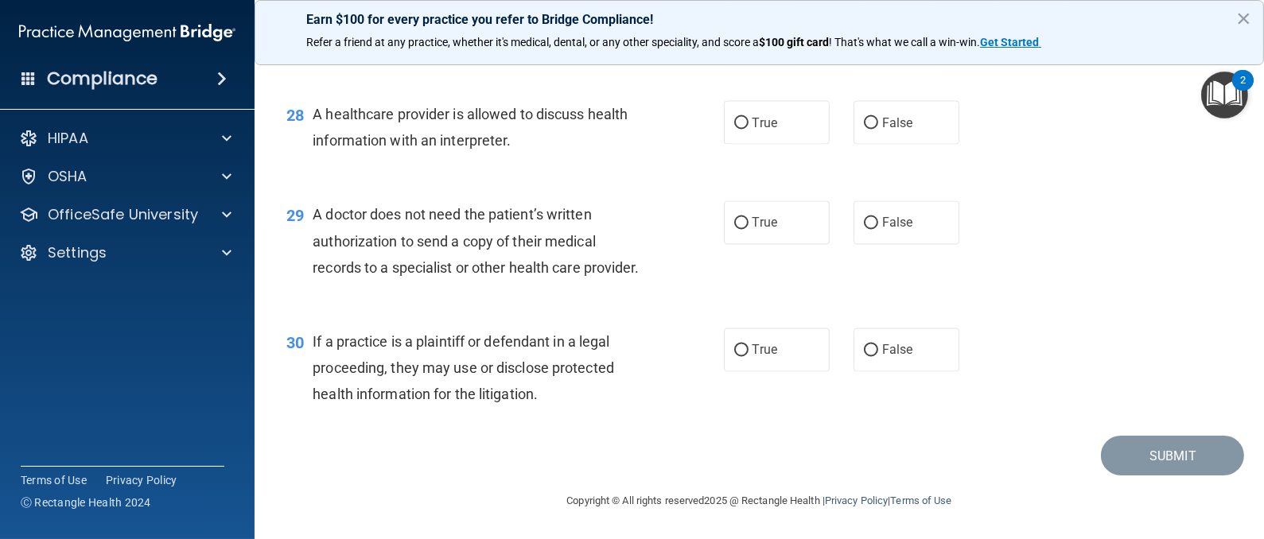
scroll to position [3770, 0]
click at [734, 353] on input "True" at bounding box center [741, 351] width 14 height 12
radio input "true"
click at [734, 218] on input "True" at bounding box center [741, 224] width 14 height 12
radio input "true"
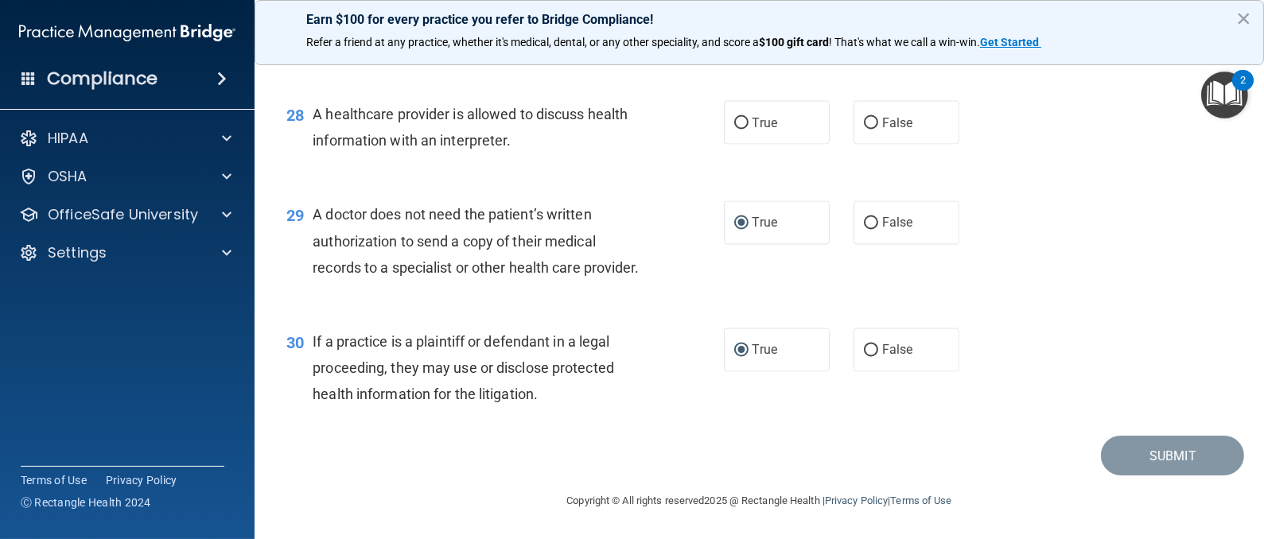
scroll to position [3650, 0]
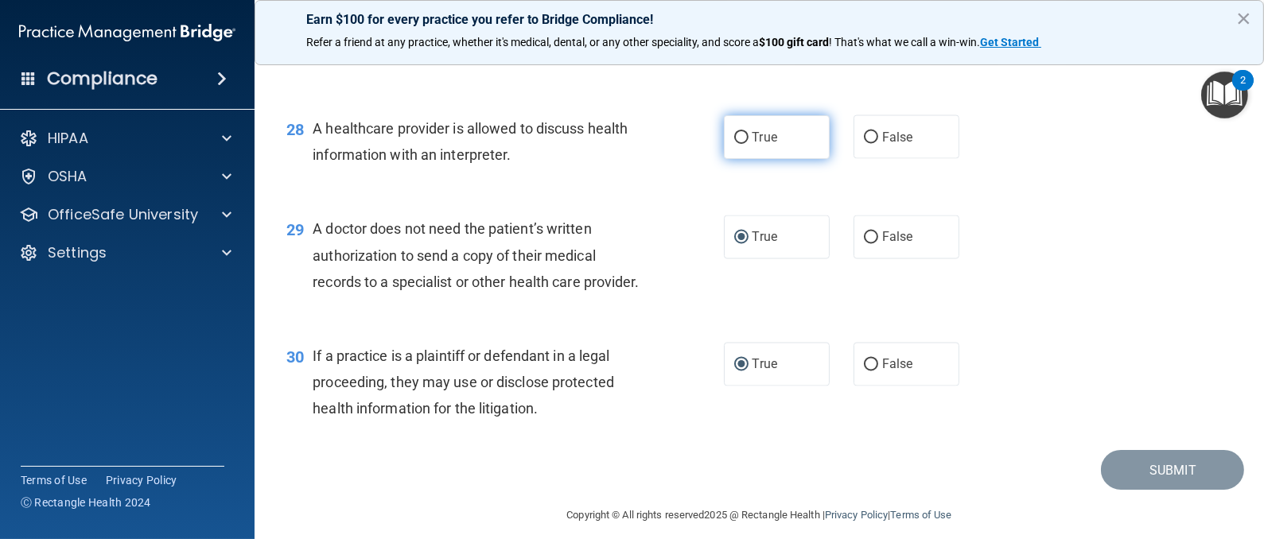
click at [734, 144] on input "True" at bounding box center [741, 138] width 14 height 12
radio input "true"
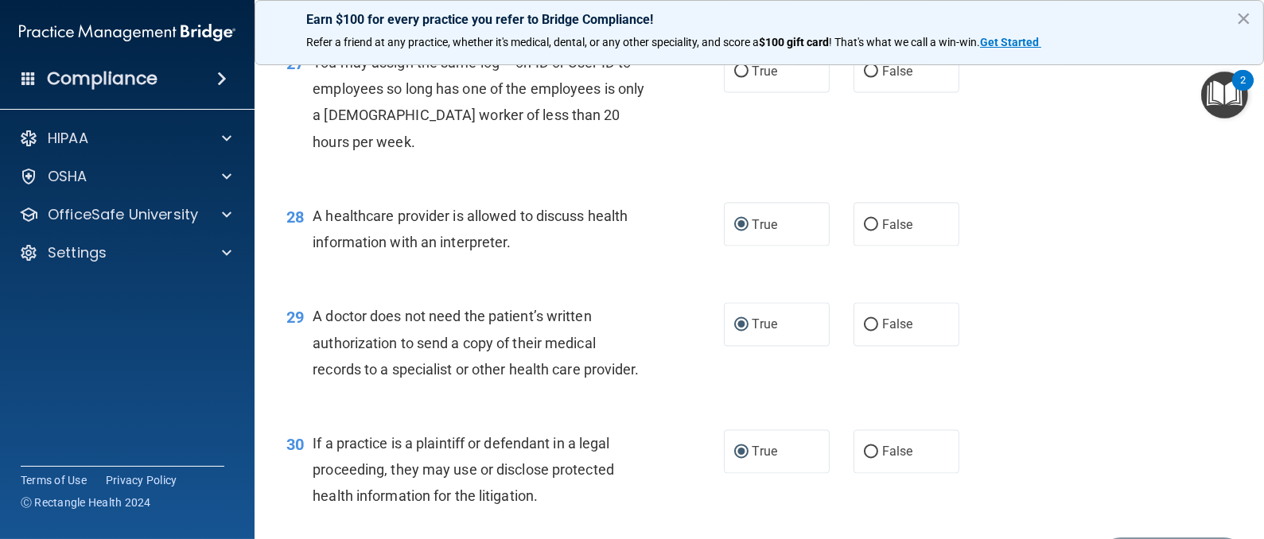
scroll to position [3531, 0]
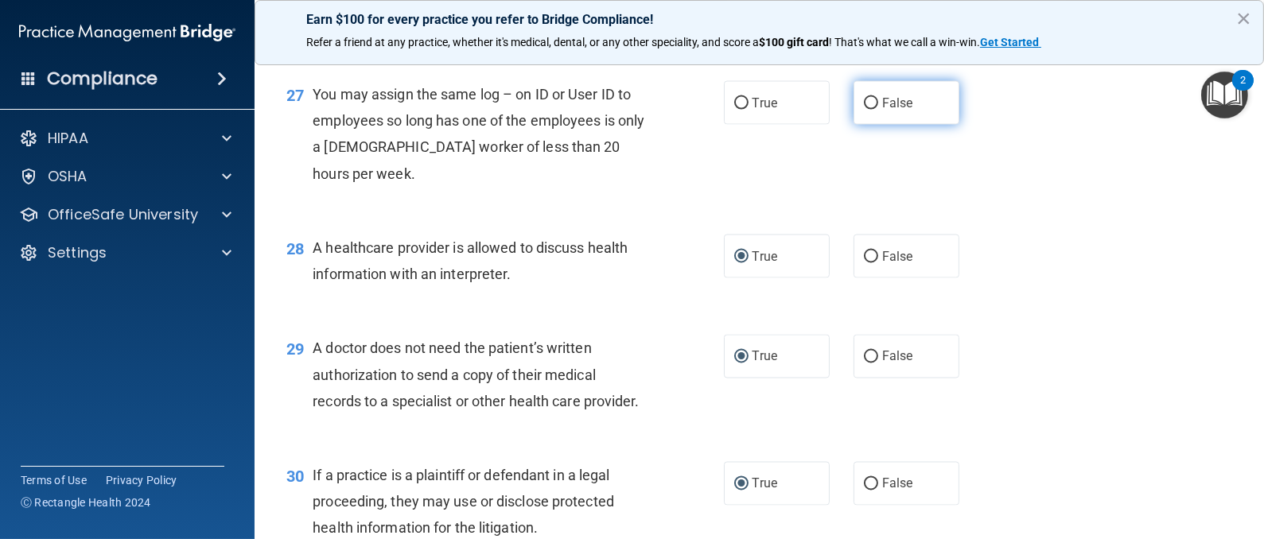
click at [864, 110] on input "False" at bounding box center [871, 104] width 14 height 12
radio input "true"
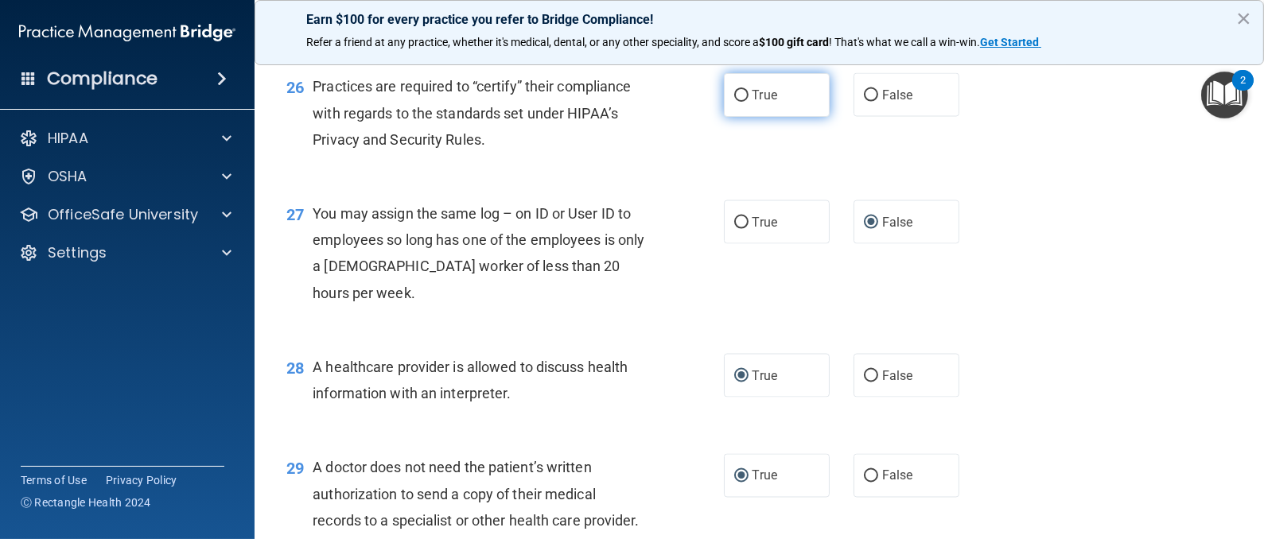
click at [734, 102] on input "True" at bounding box center [741, 96] width 14 height 12
radio input "true"
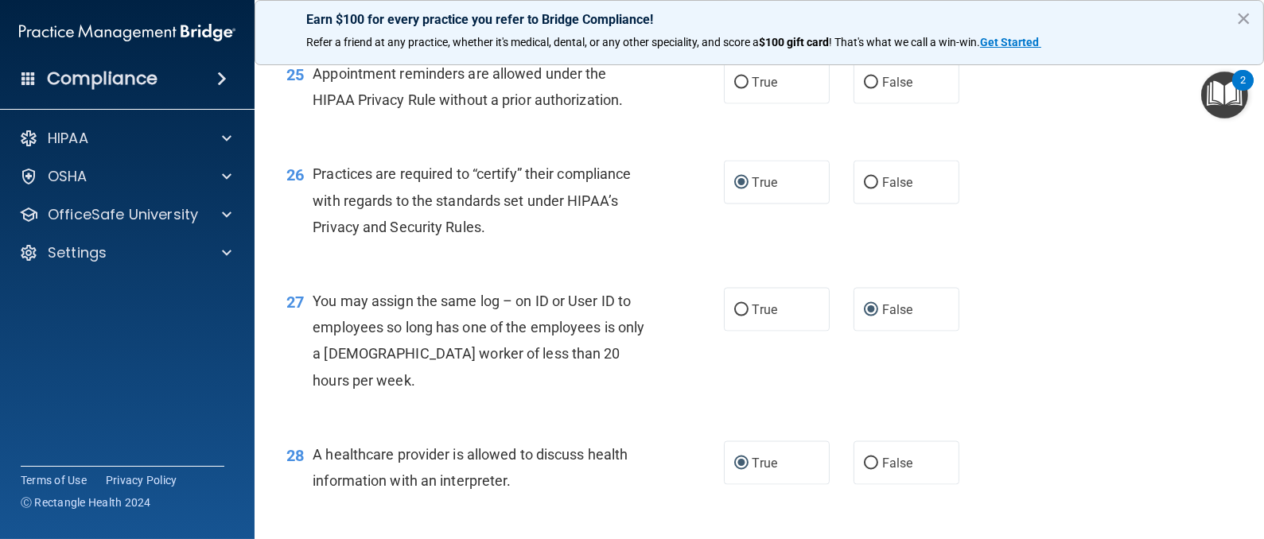
scroll to position [3292, 0]
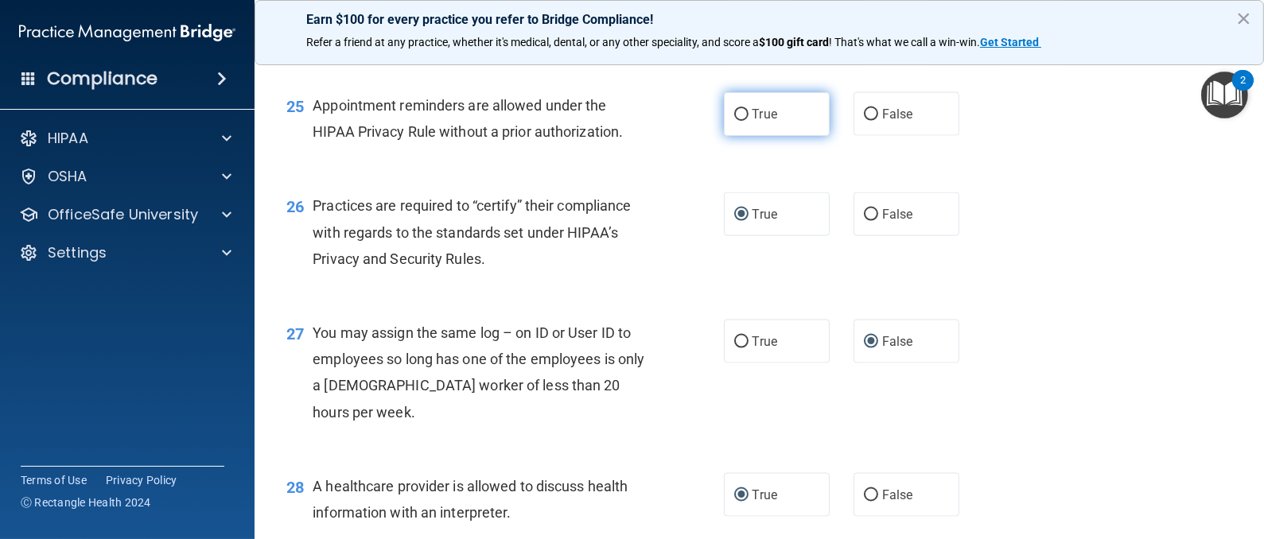
click at [734, 121] on input "True" at bounding box center [741, 115] width 14 height 12
radio input "true"
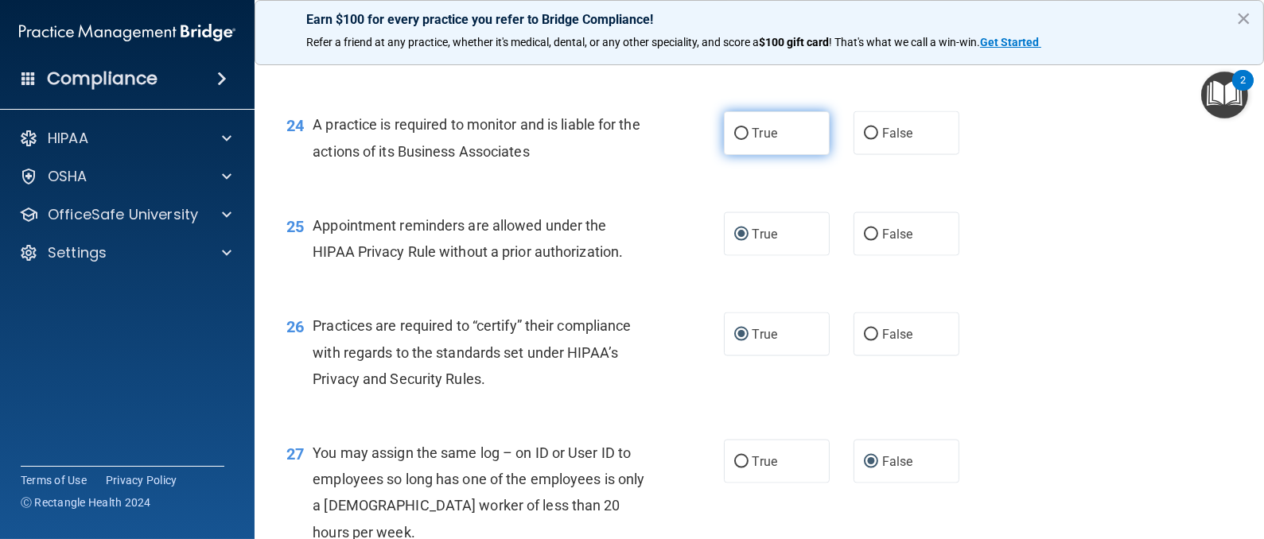
click at [735, 140] on input "True" at bounding box center [741, 134] width 14 height 12
radio input "true"
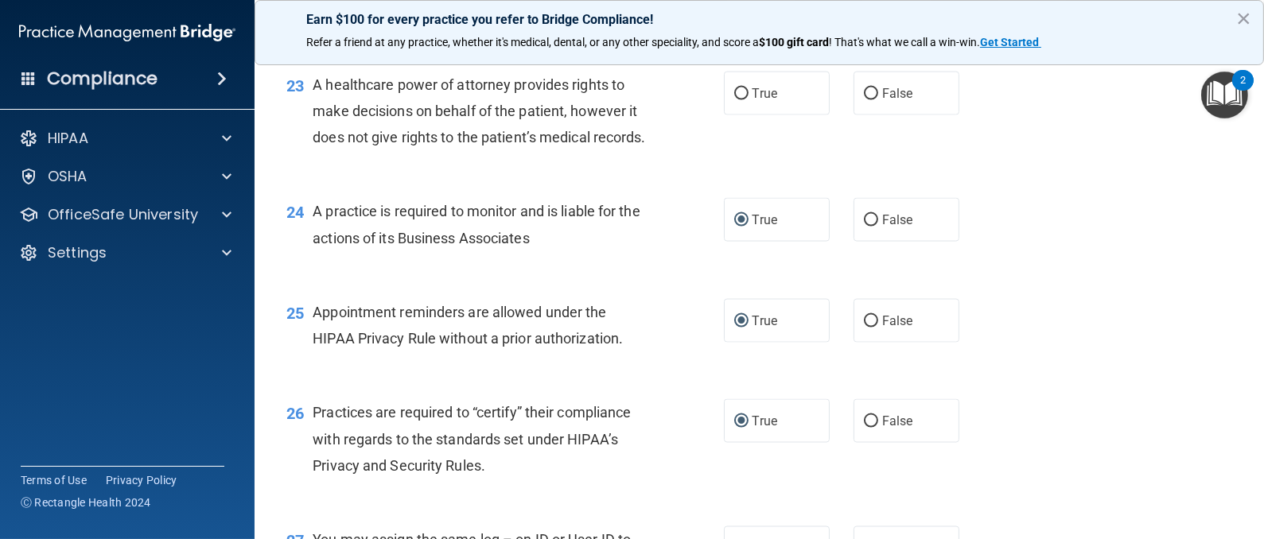
scroll to position [3053, 0]
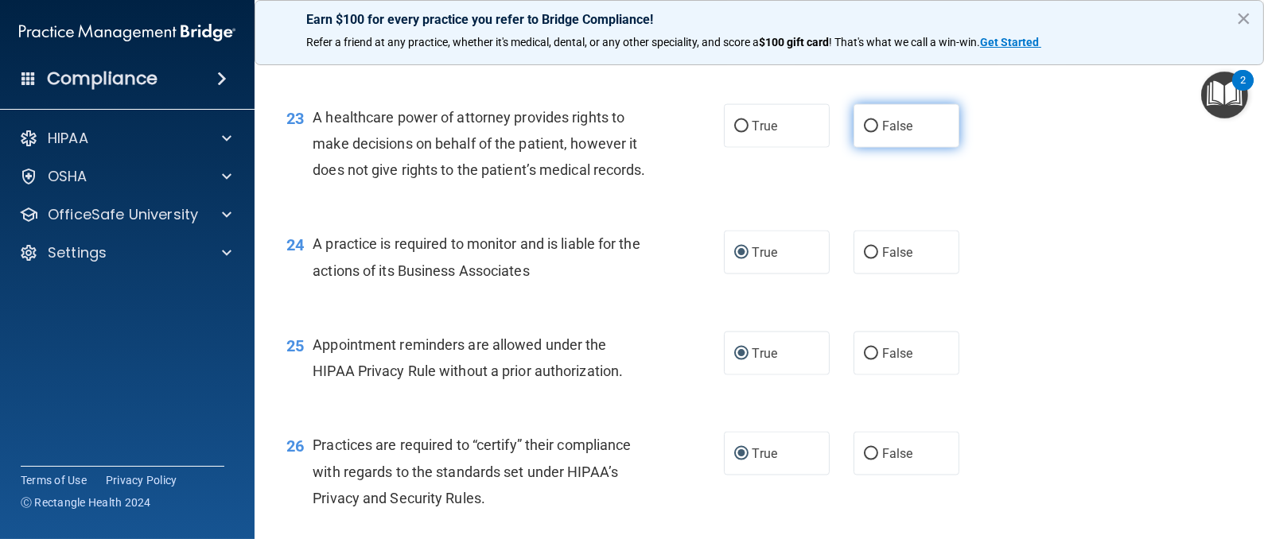
click at [864, 133] on input "False" at bounding box center [871, 127] width 14 height 12
radio input "true"
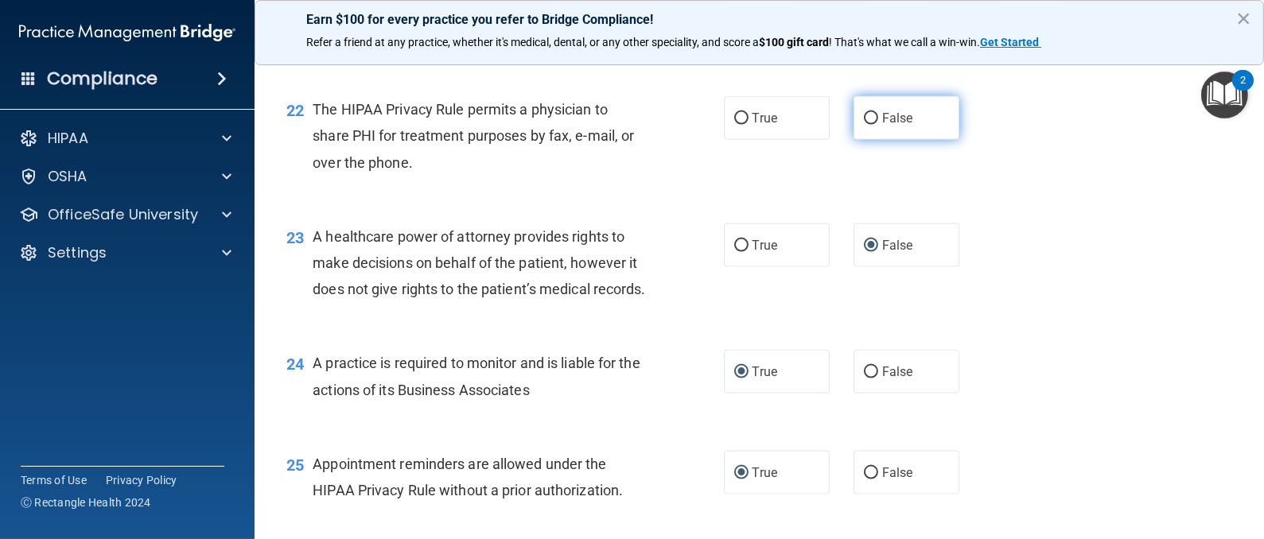
click at [864, 125] on input "False" at bounding box center [871, 119] width 14 height 12
radio input "true"
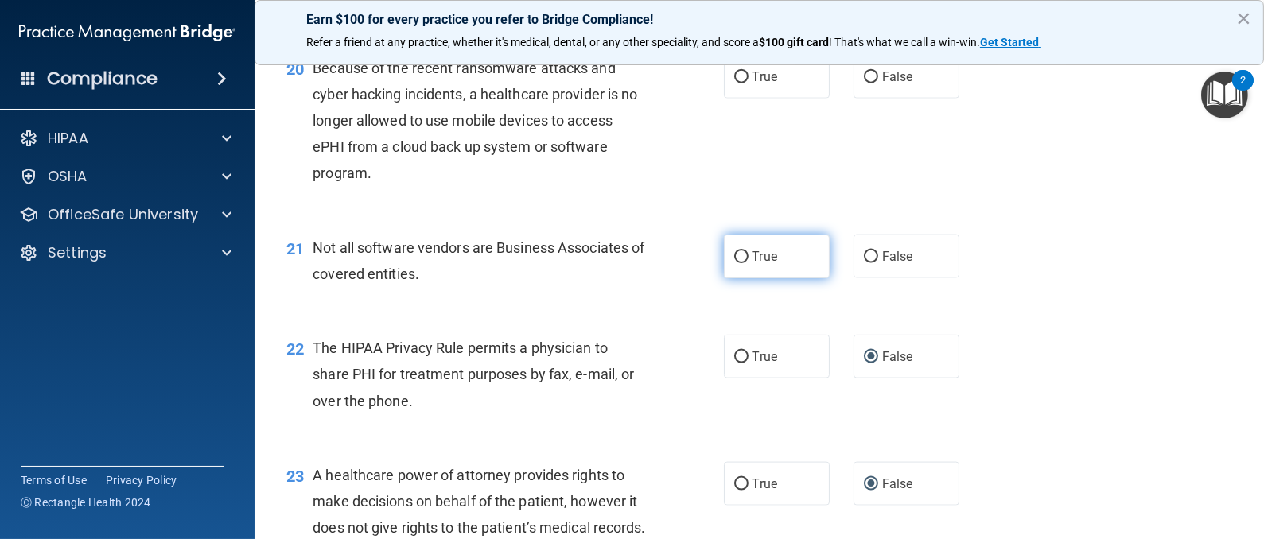
click at [734, 263] on input "True" at bounding box center [741, 257] width 14 height 12
radio input "true"
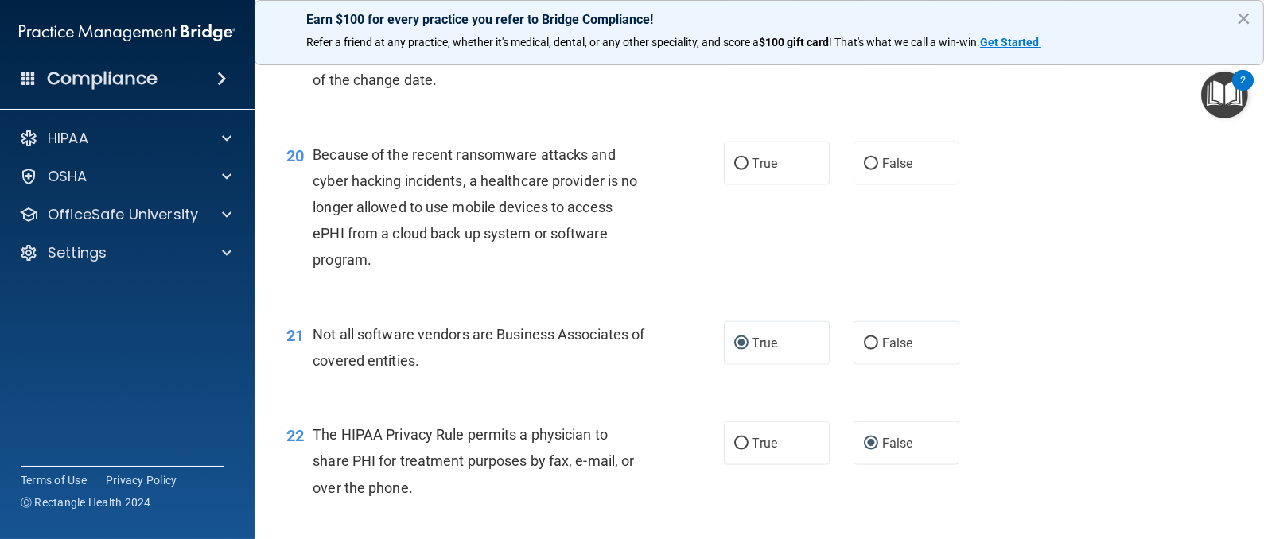
scroll to position [2576, 0]
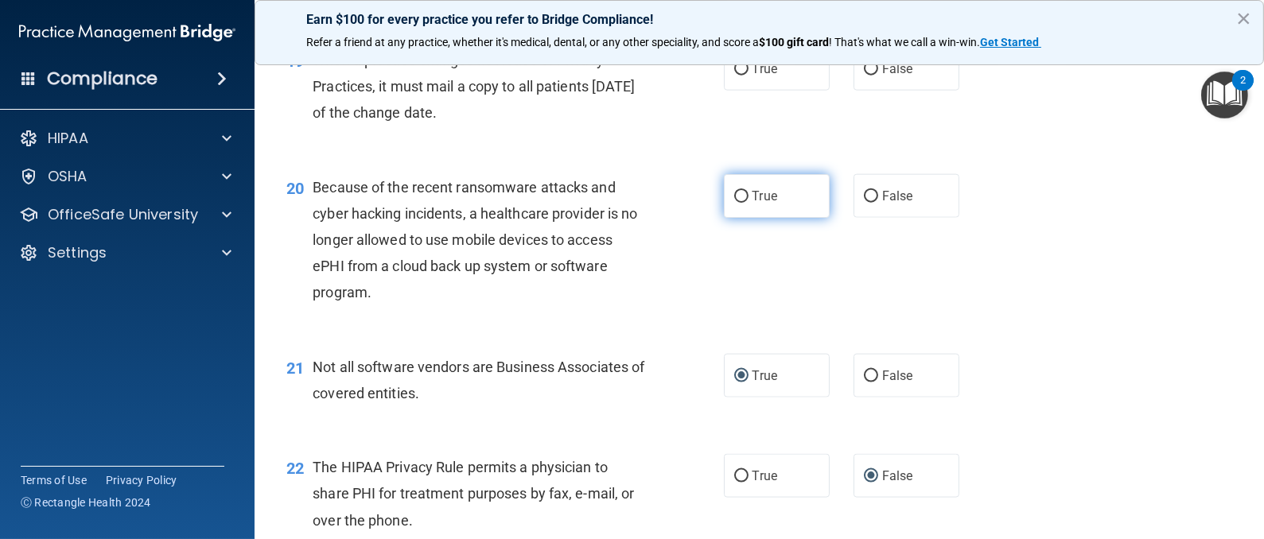
click at [734, 203] on input "True" at bounding box center [741, 197] width 14 height 12
radio input "true"
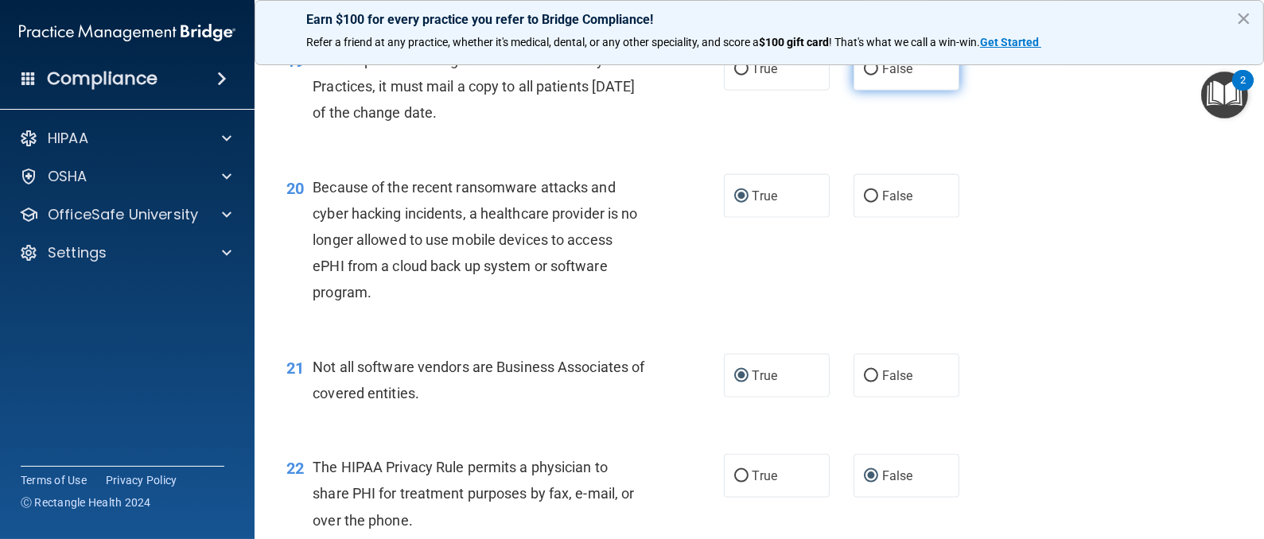
click at [864, 76] on input "False" at bounding box center [871, 70] width 14 height 12
radio input "true"
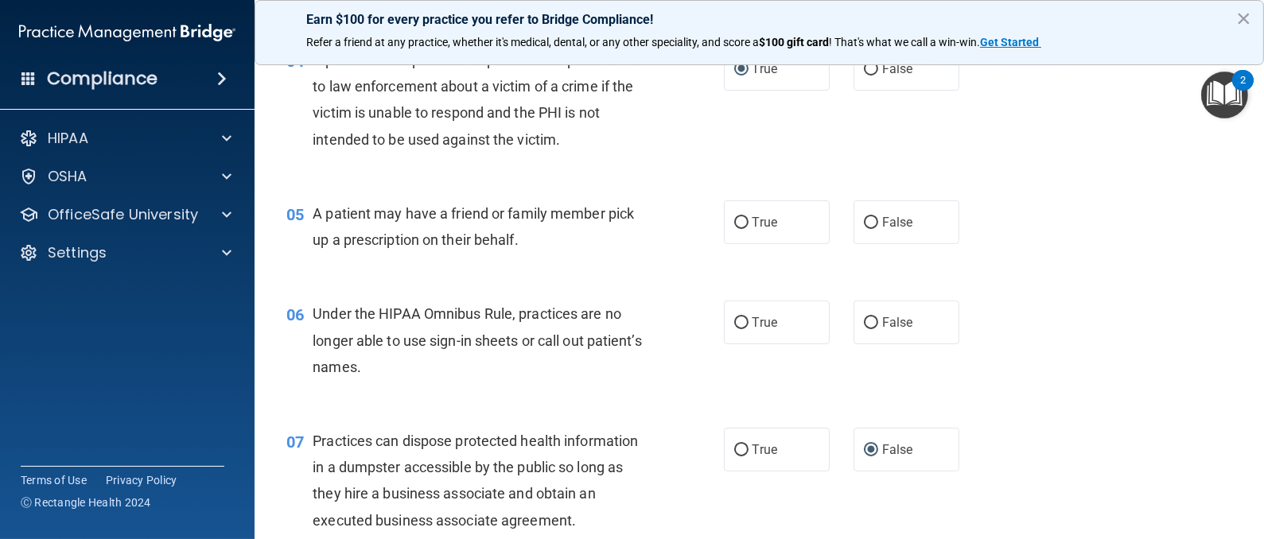
scroll to position [596, 0]
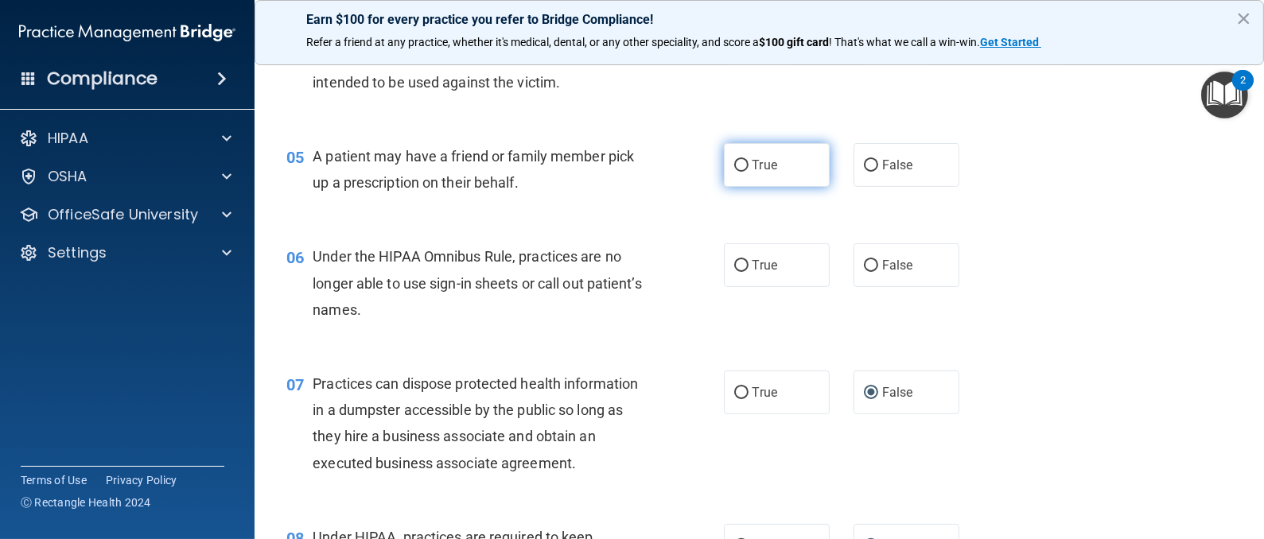
click at [734, 165] on input "True" at bounding box center [741, 166] width 14 height 12
radio input "true"
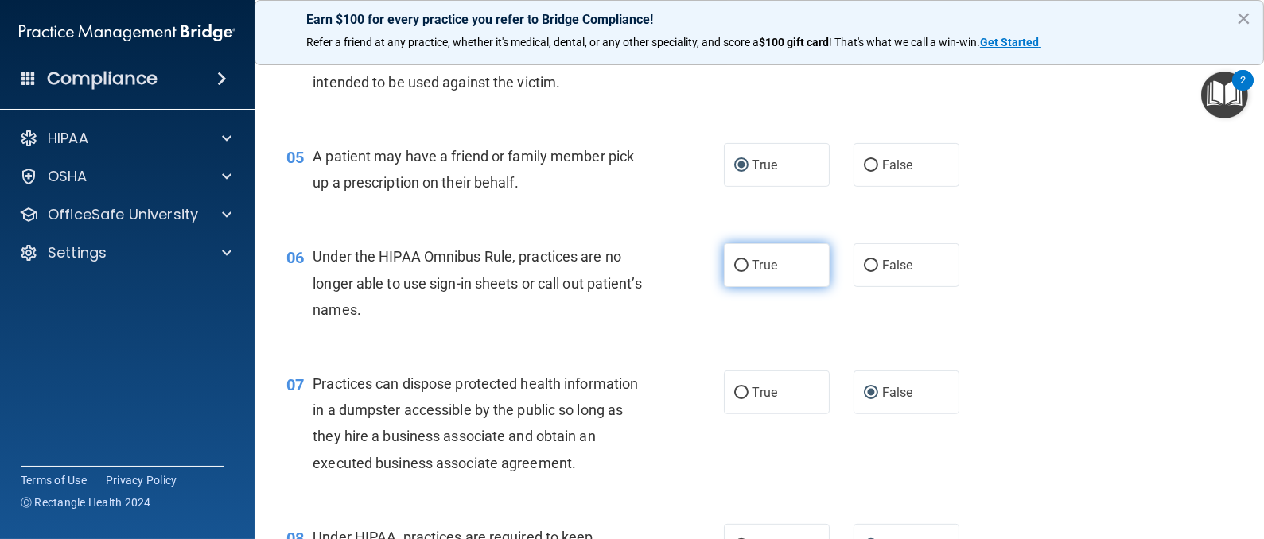
click at [734, 265] on input "True" at bounding box center [741, 266] width 14 height 12
radio input "true"
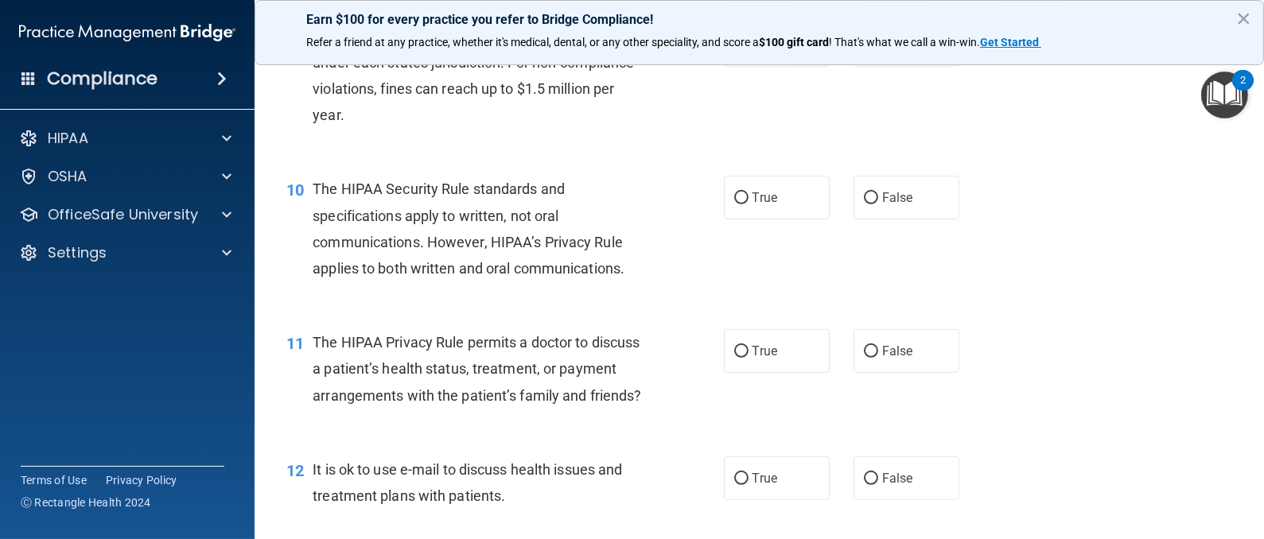
scroll to position [1193, 0]
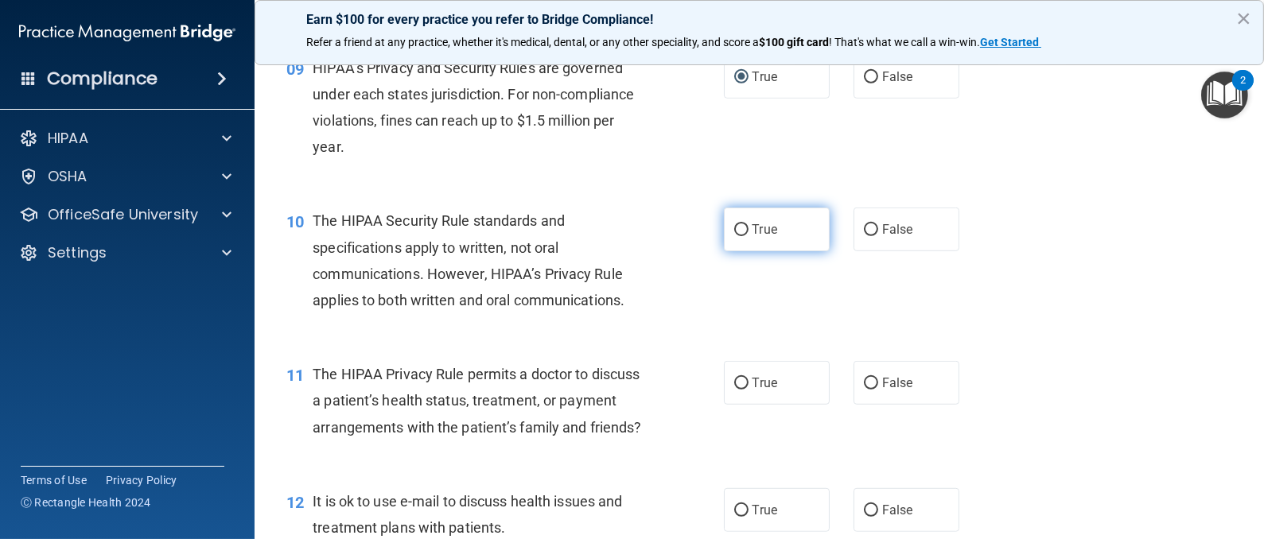
click at [734, 228] on input "True" at bounding box center [741, 230] width 14 height 12
radio input "true"
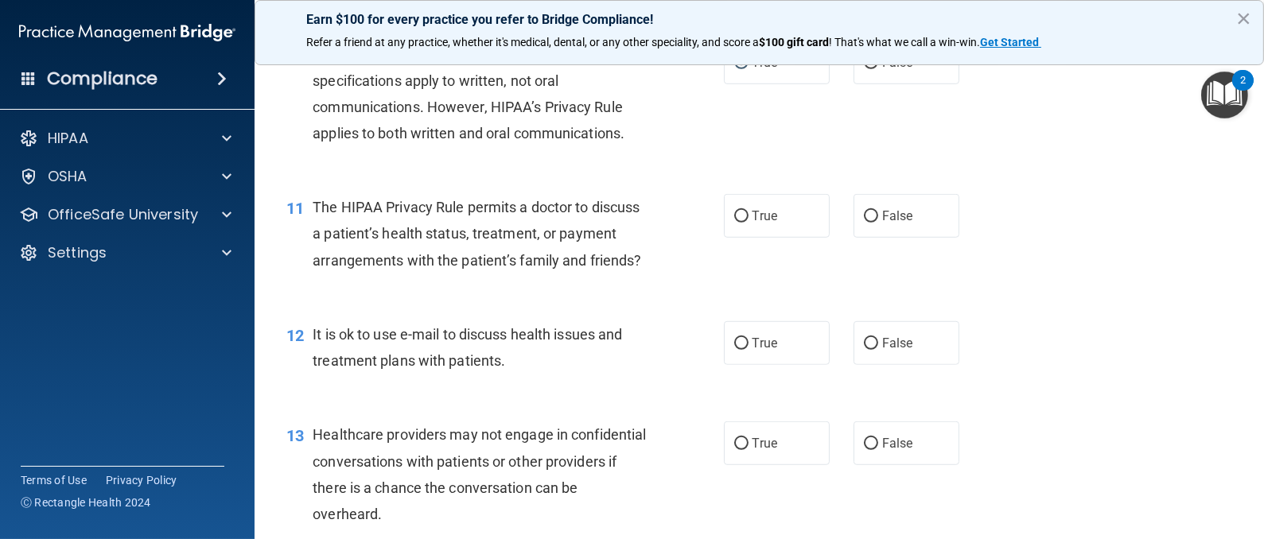
scroll to position [1431, 0]
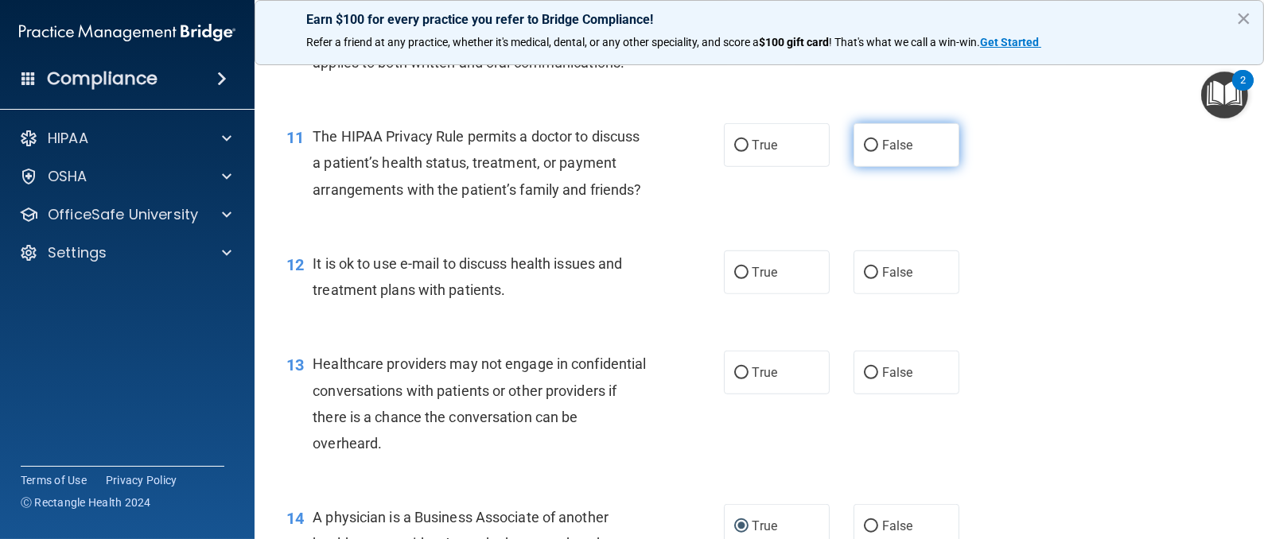
click at [864, 146] on input "False" at bounding box center [871, 146] width 14 height 12
radio input "true"
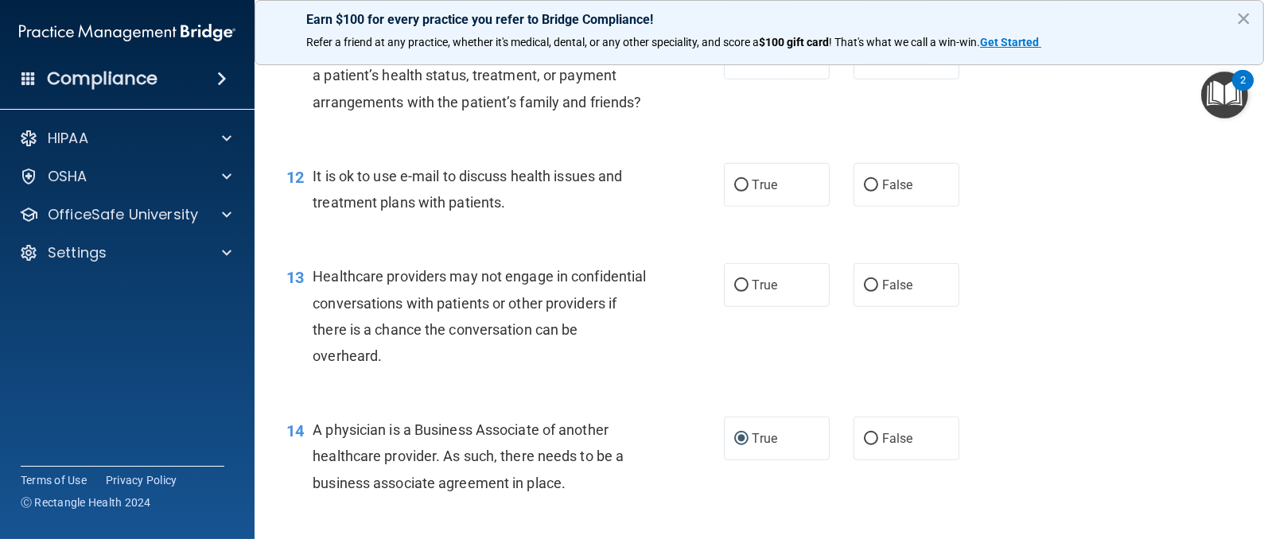
scroll to position [1550, 0]
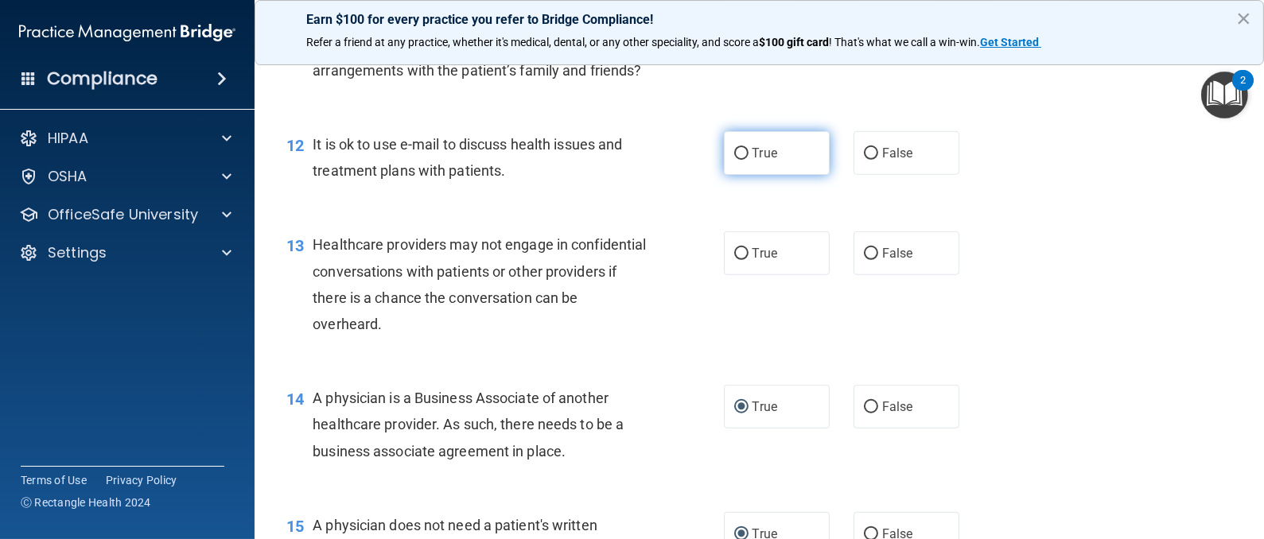
click at [734, 160] on input "True" at bounding box center [741, 154] width 14 height 12
radio input "true"
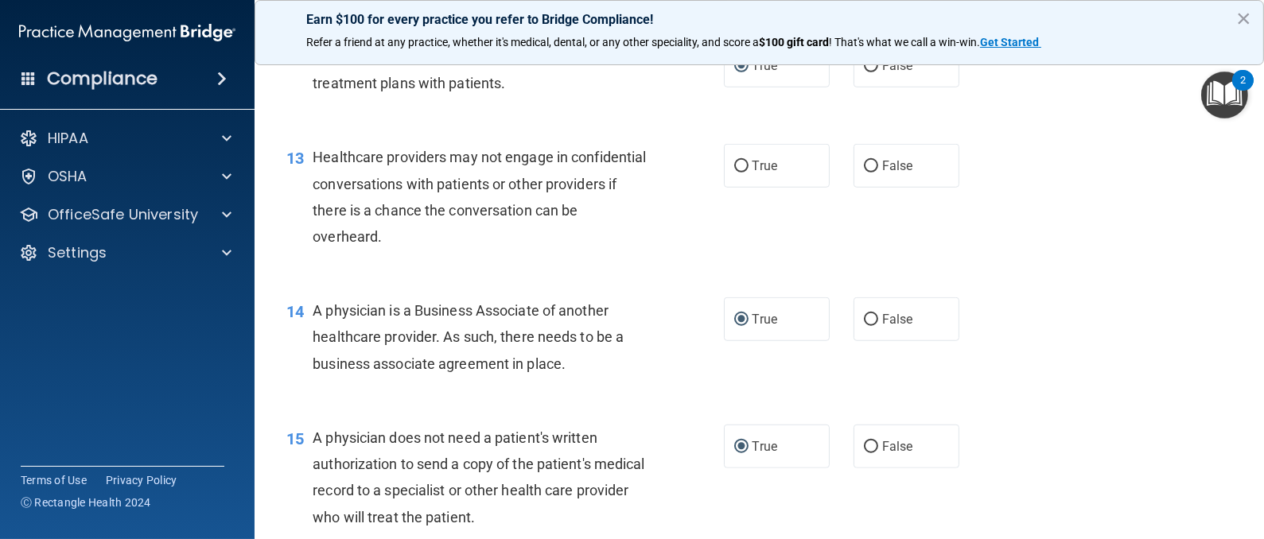
scroll to position [1670, 0]
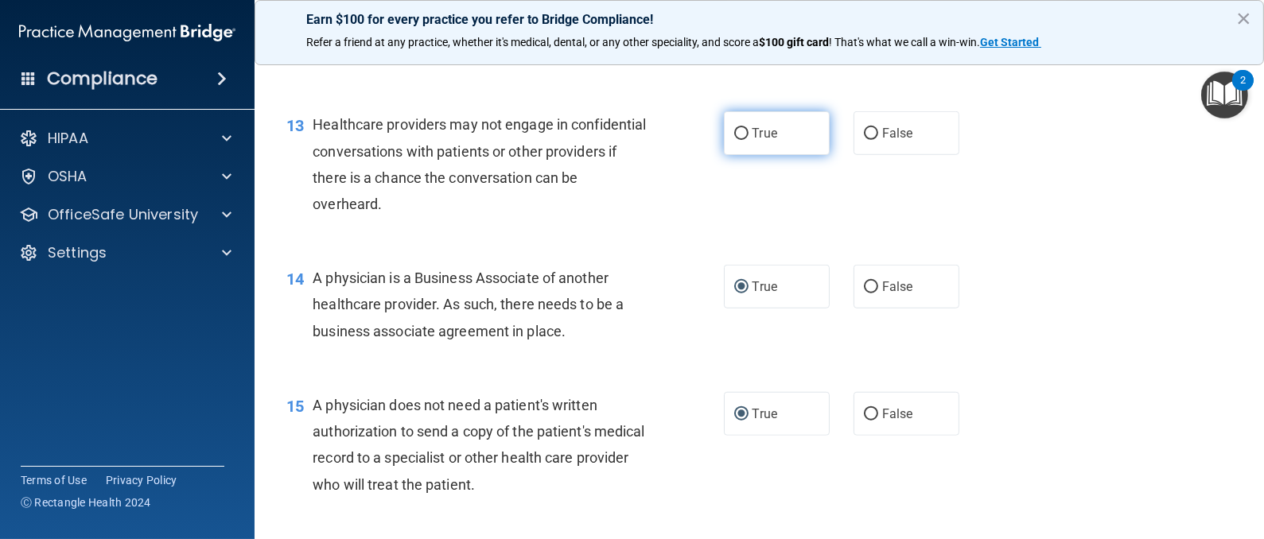
click at [734, 140] on input "True" at bounding box center [741, 134] width 14 height 12
radio input "true"
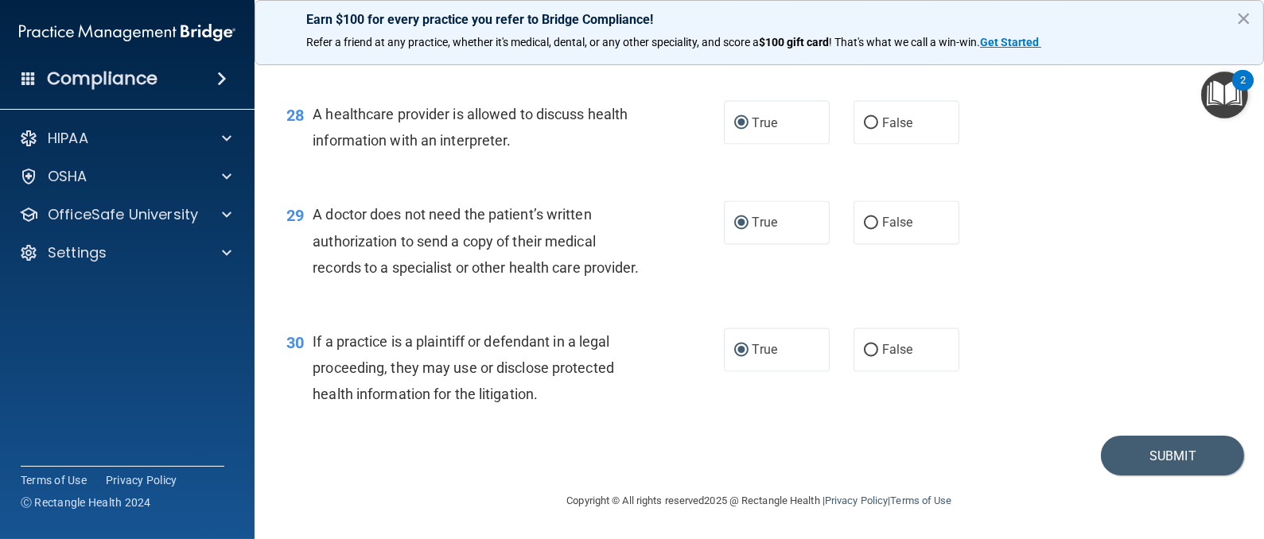
scroll to position [3770, 0]
click at [1168, 466] on button "Submit" at bounding box center [1172, 456] width 143 height 41
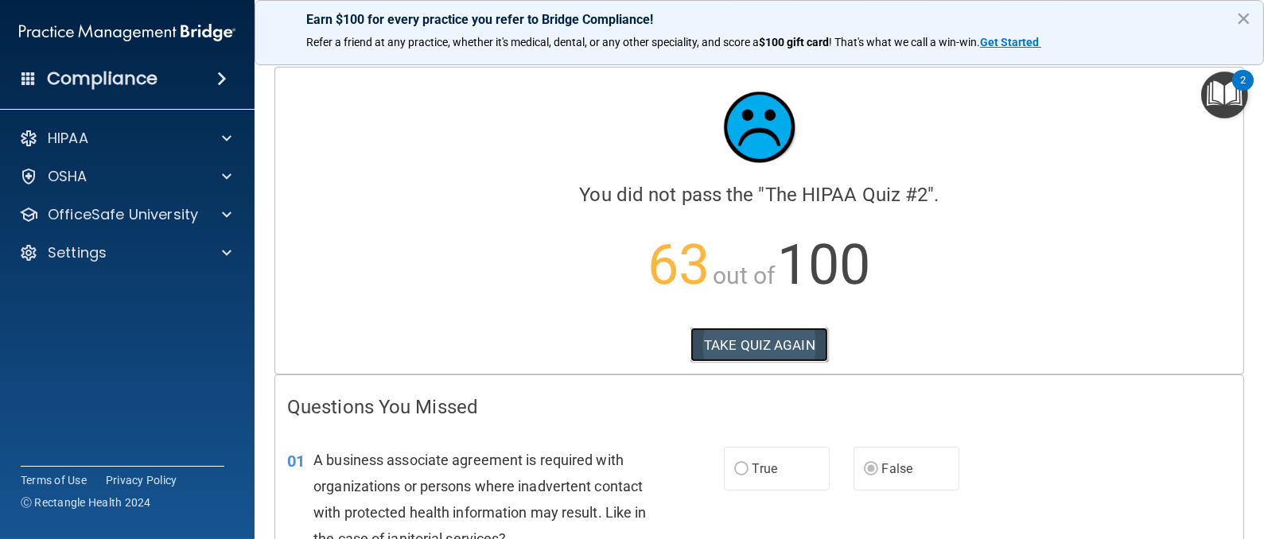
click at [730, 342] on button "TAKE QUIZ AGAIN" at bounding box center [759, 345] width 138 height 35
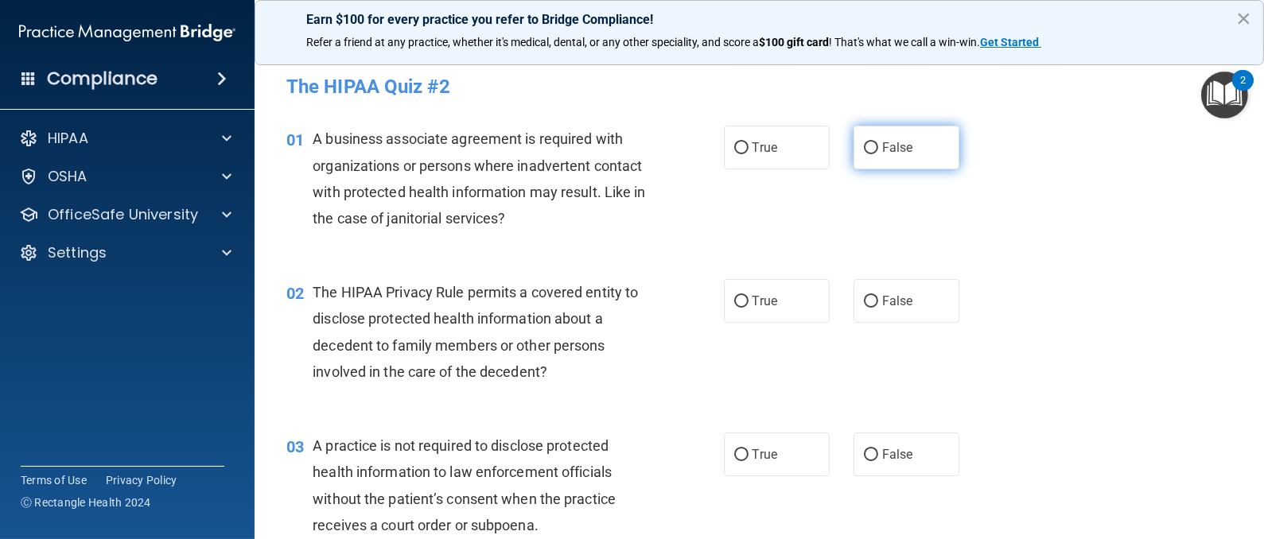
click at [864, 146] on input "False" at bounding box center [871, 148] width 14 height 12
radio input "true"
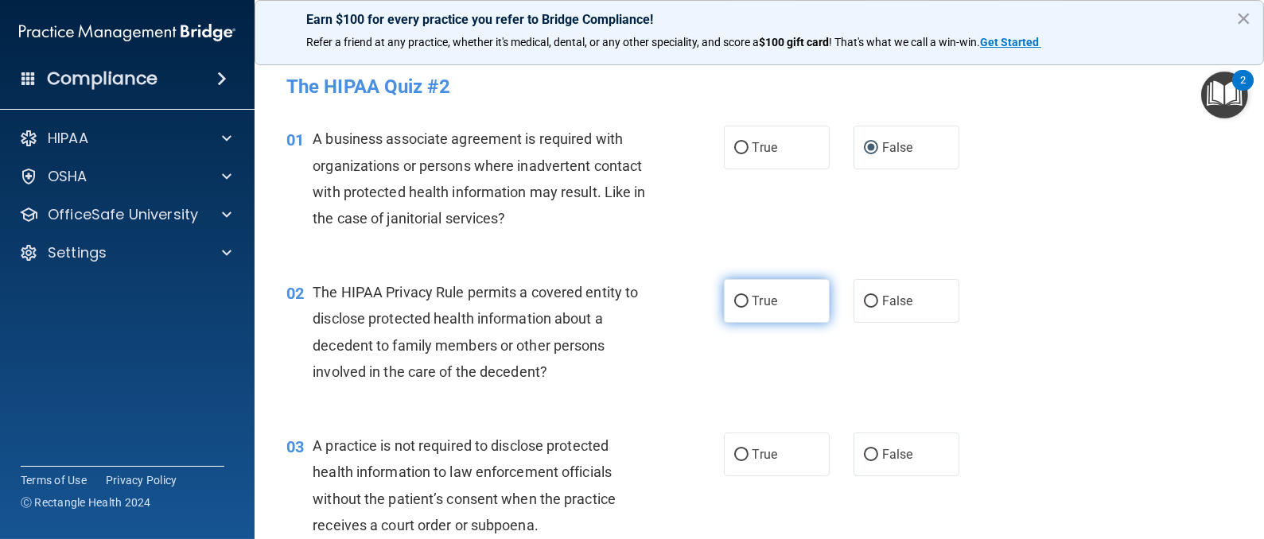
click at [734, 305] on input "True" at bounding box center [741, 302] width 14 height 12
radio input "true"
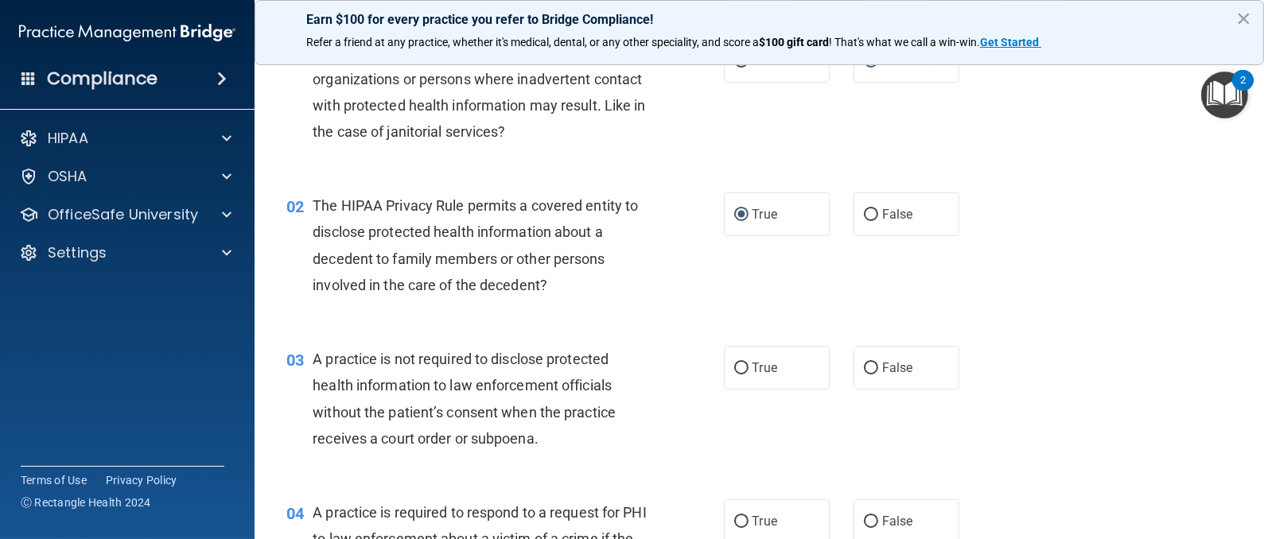
scroll to position [119, 0]
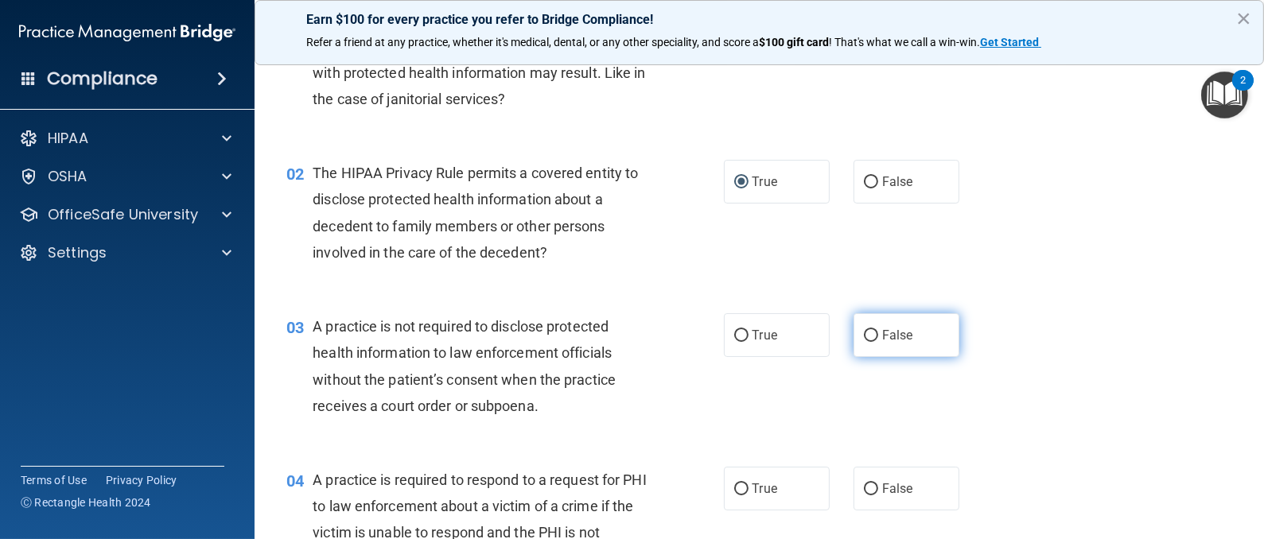
click at [864, 337] on input "False" at bounding box center [871, 336] width 14 height 12
radio input "true"
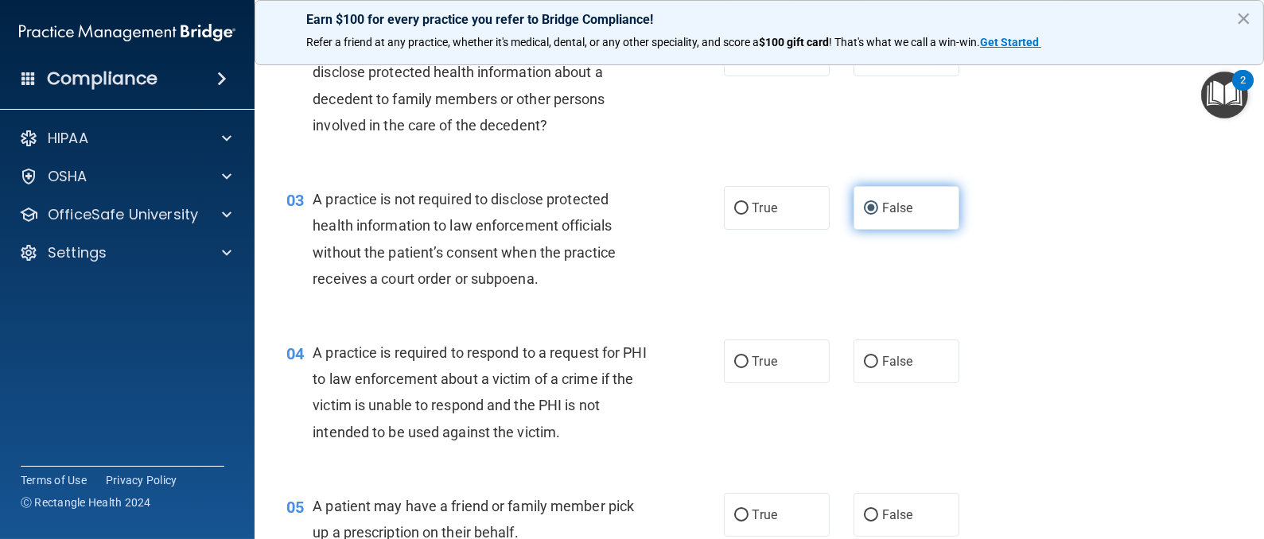
scroll to position [357, 0]
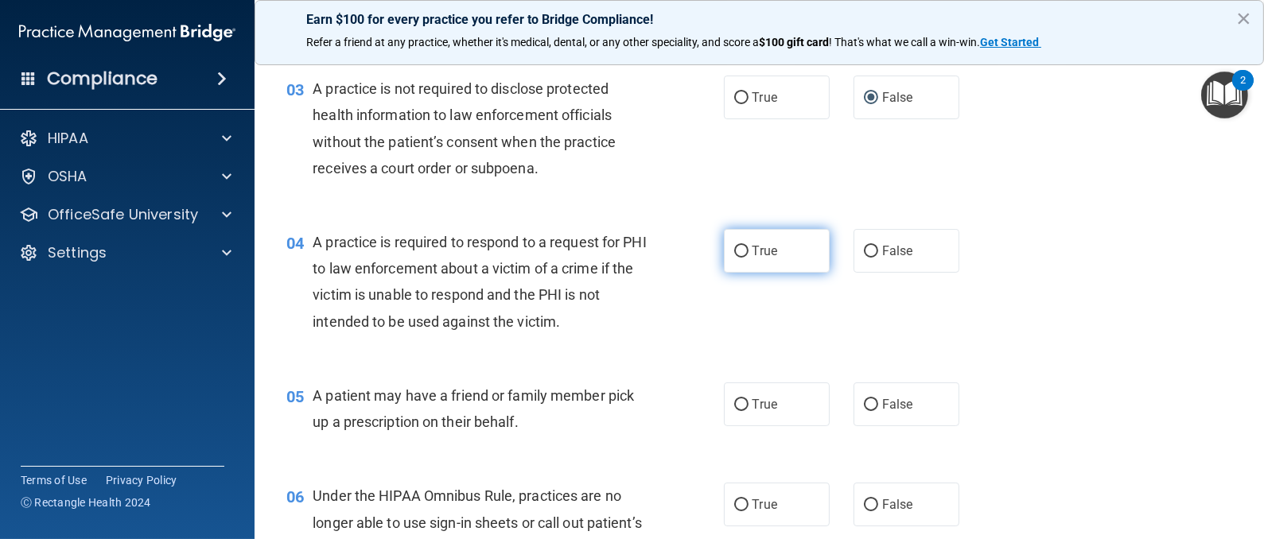
click at [734, 252] on input "True" at bounding box center [741, 252] width 14 height 12
radio input "true"
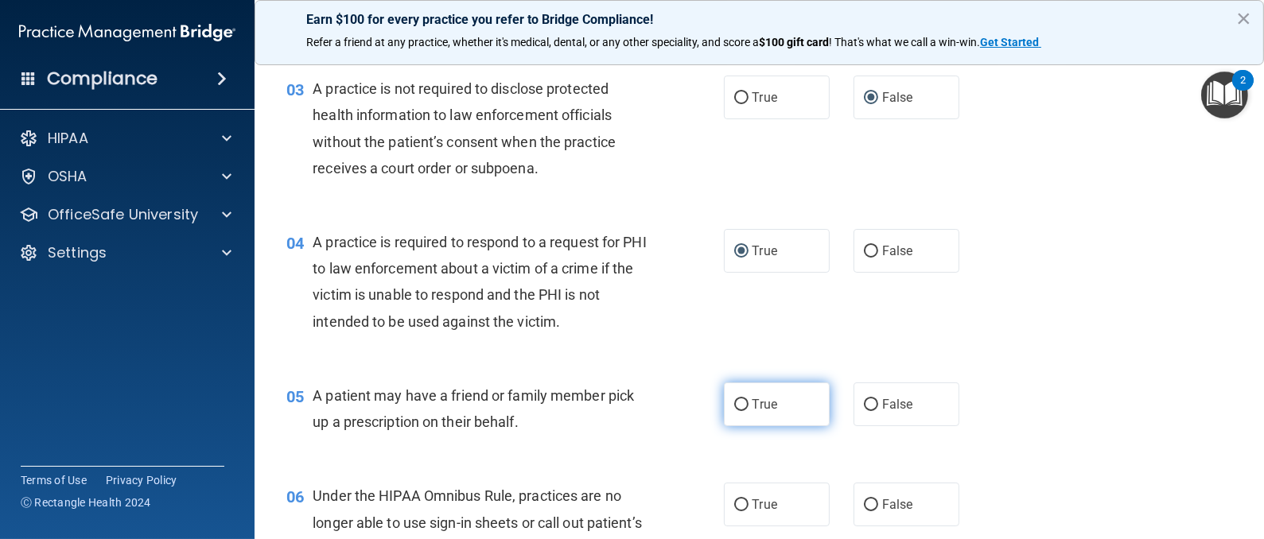
click at [734, 404] on input "True" at bounding box center [741, 405] width 14 height 12
radio input "true"
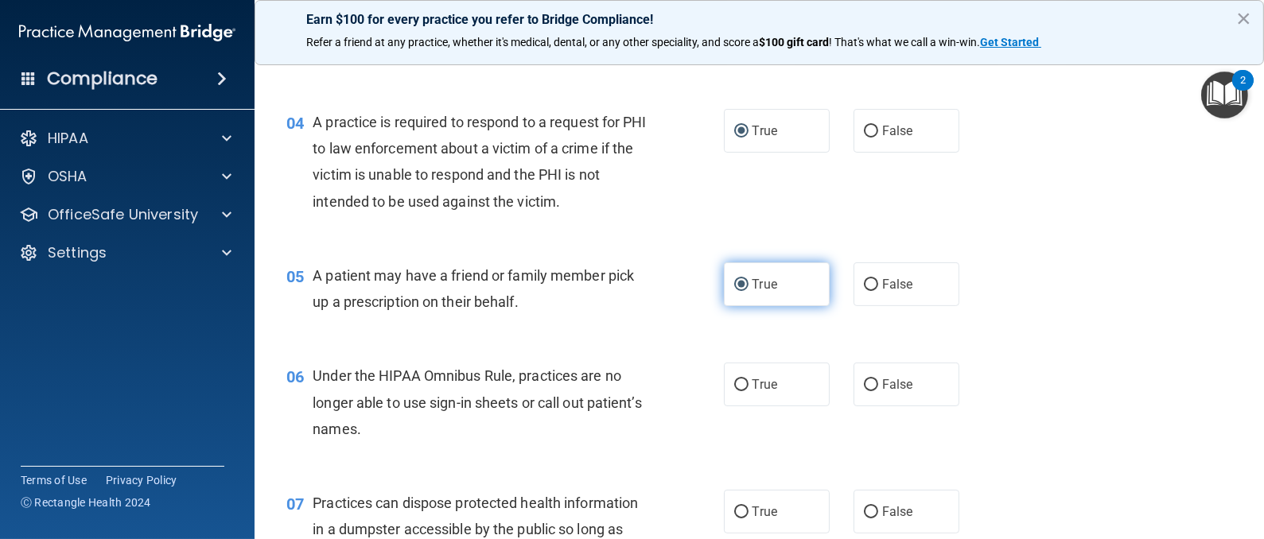
scroll to position [596, 0]
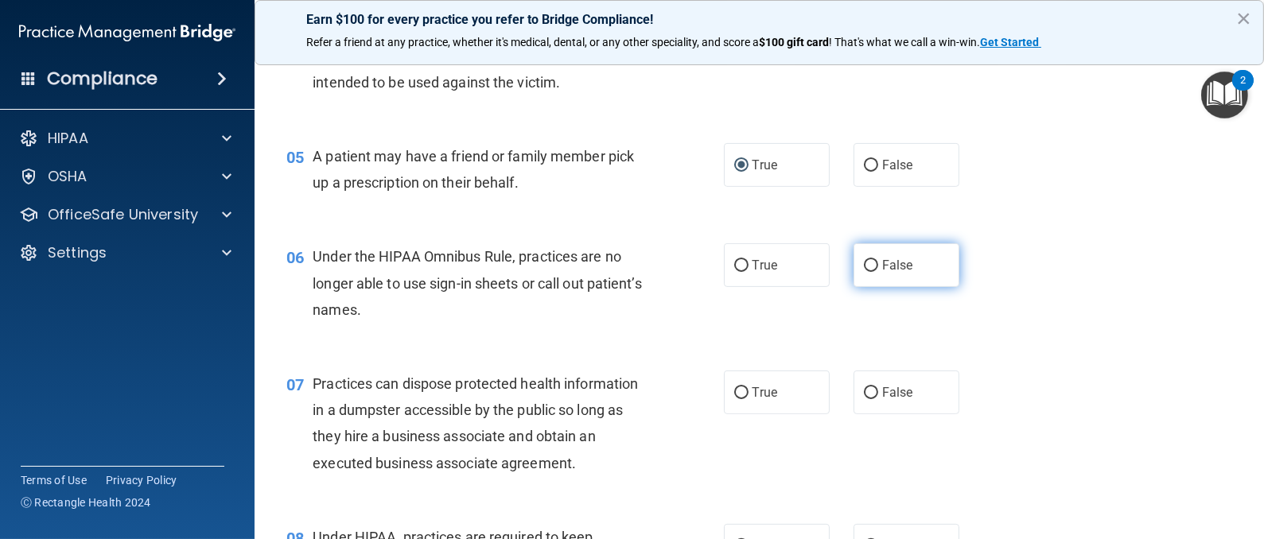
click at [864, 270] on input "False" at bounding box center [871, 266] width 14 height 12
radio input "true"
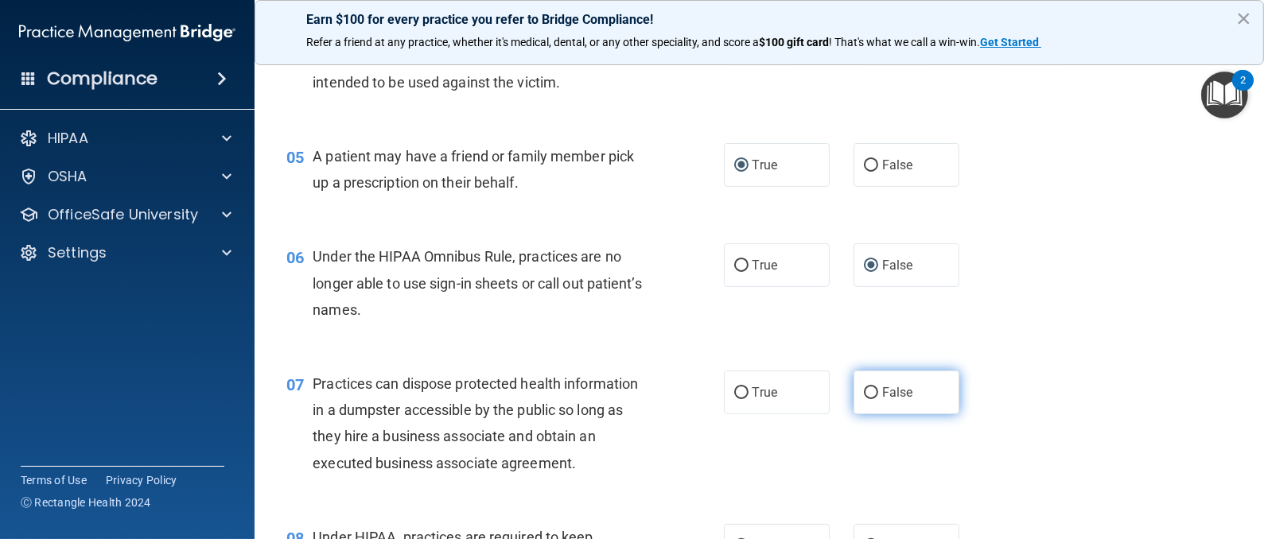
click at [864, 395] on input "False" at bounding box center [871, 393] width 14 height 12
radio input "true"
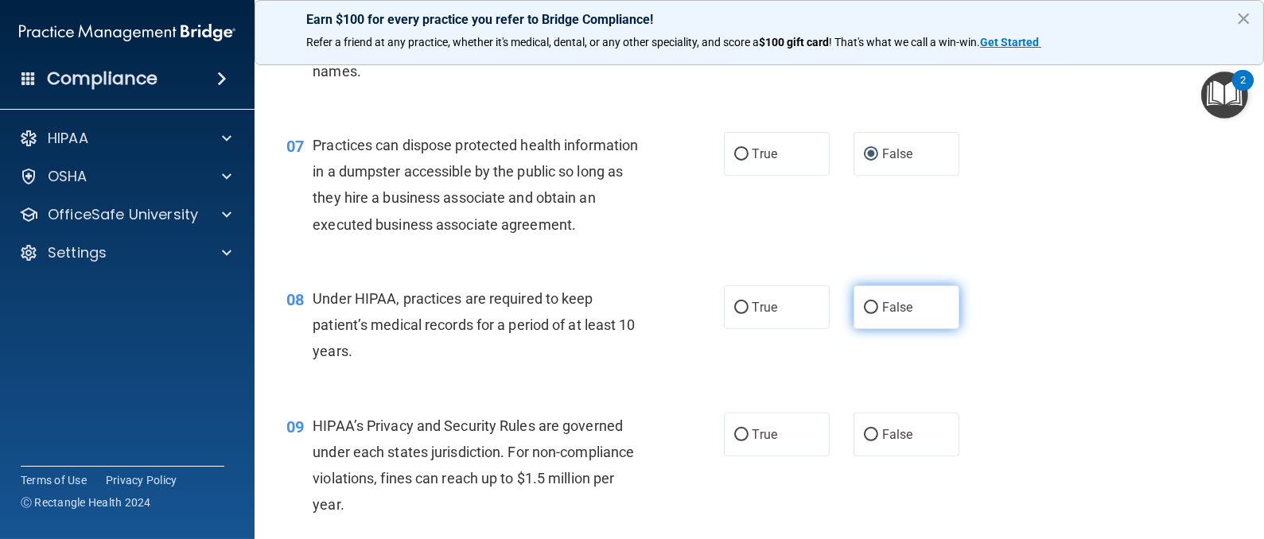
click at [864, 309] on input "False" at bounding box center [871, 308] width 14 height 12
radio input "true"
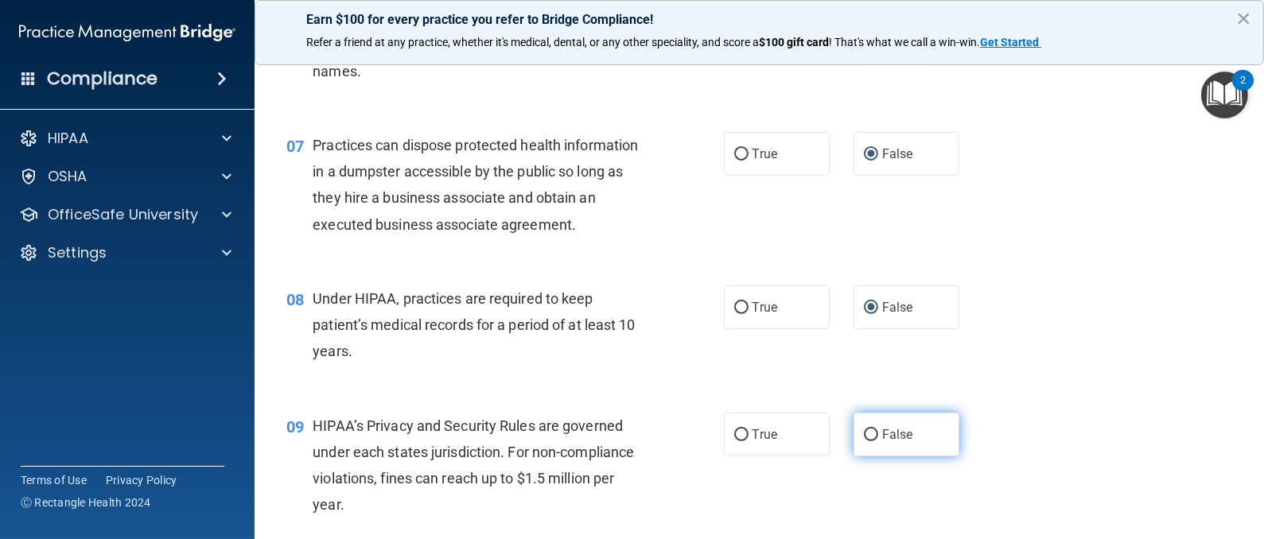
click at [864, 437] on input "False" at bounding box center [871, 435] width 14 height 12
radio input "true"
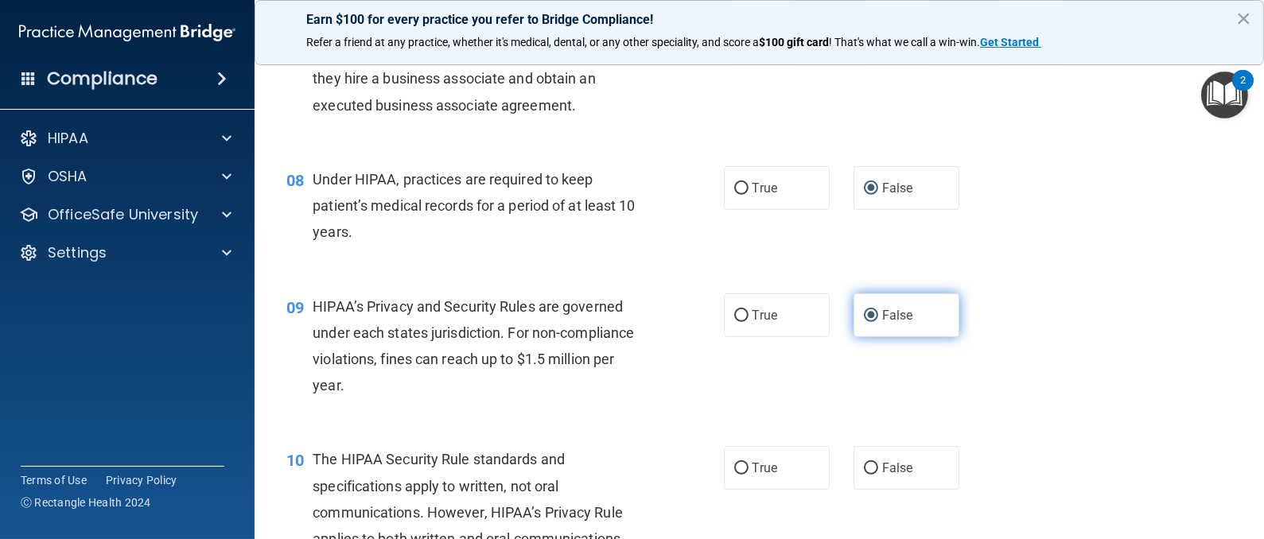
scroll to position [1074, 0]
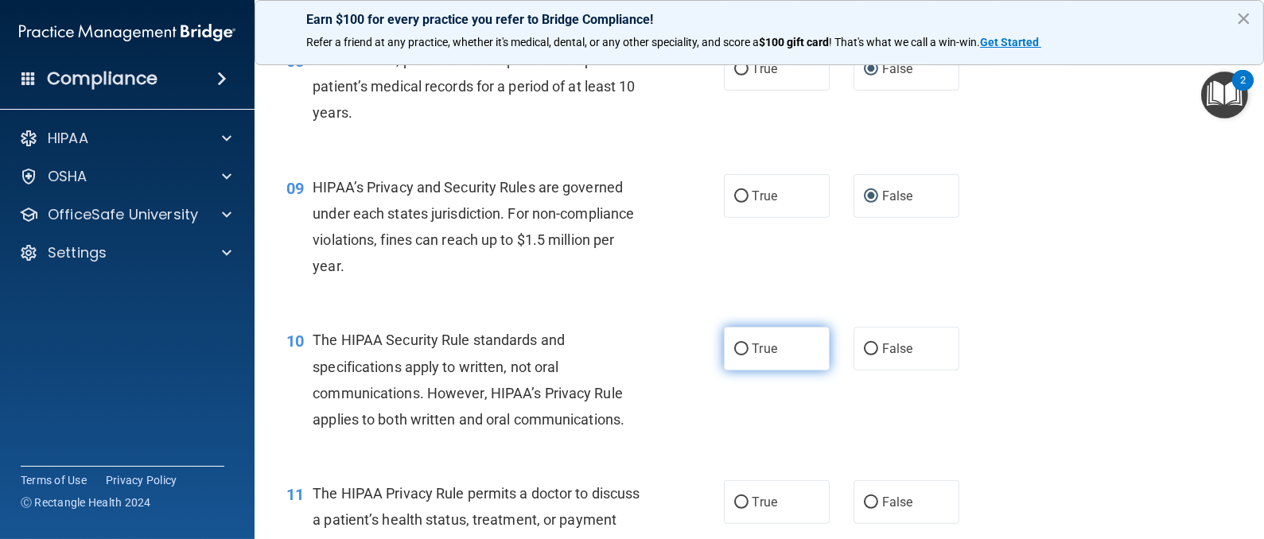
click at [735, 354] on input "True" at bounding box center [741, 350] width 14 height 12
radio input "true"
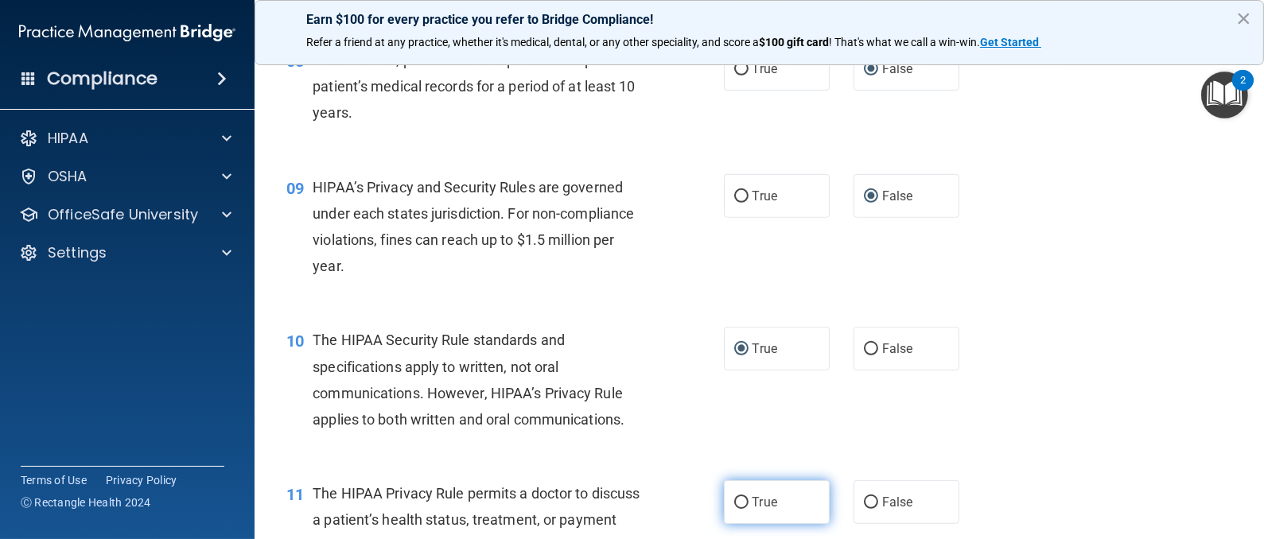
click at [734, 507] on input "True" at bounding box center [741, 503] width 14 height 12
radio input "true"
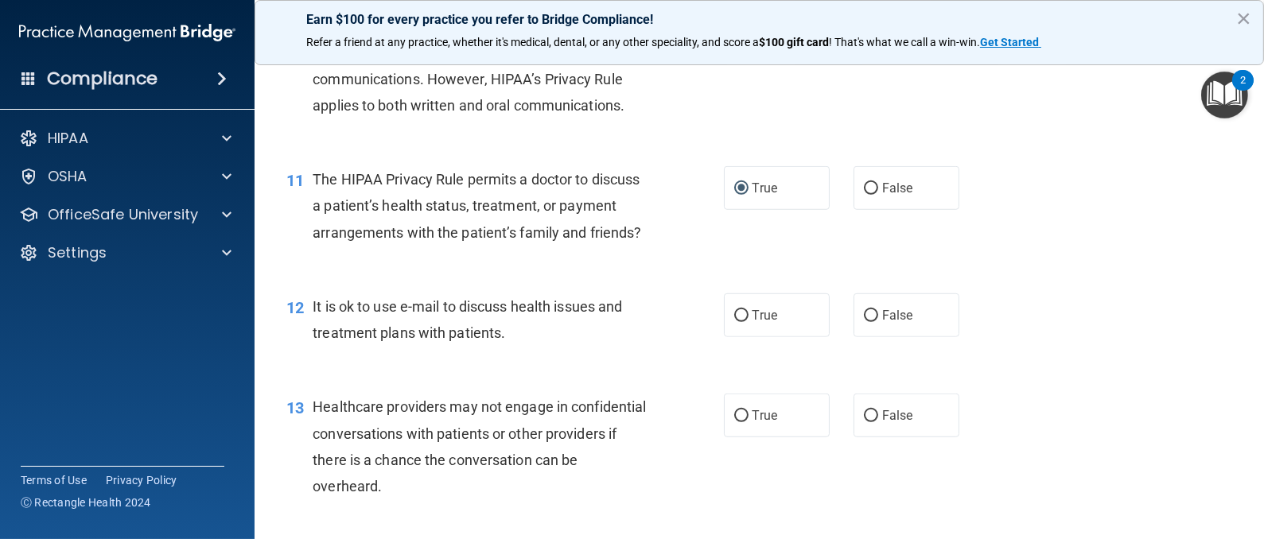
scroll to position [1431, 0]
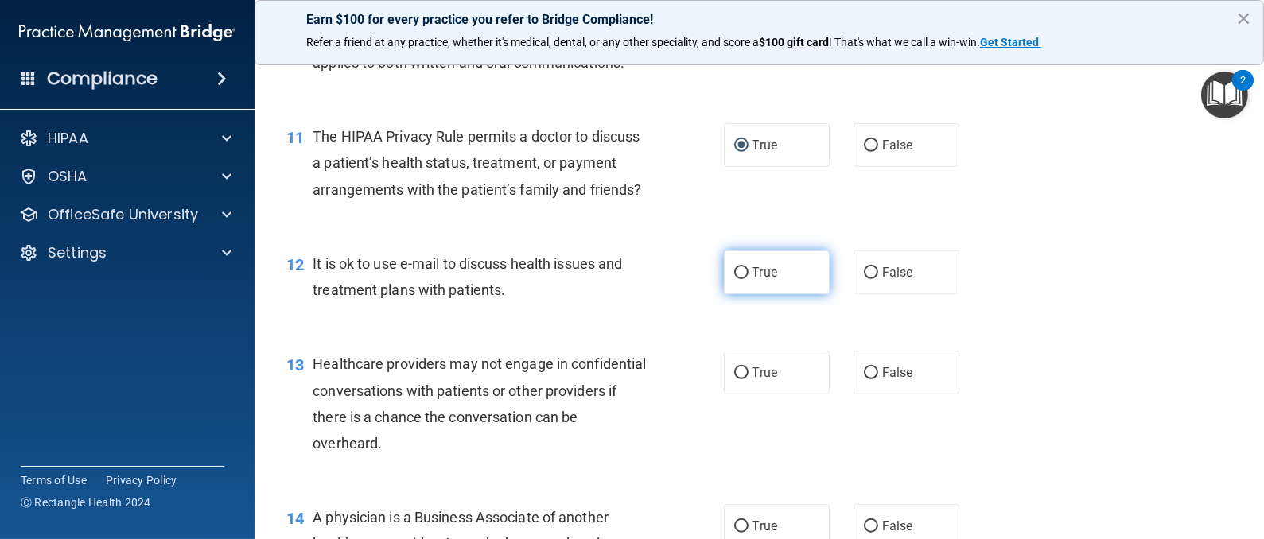
click at [734, 279] on input "True" at bounding box center [741, 273] width 14 height 12
radio input "true"
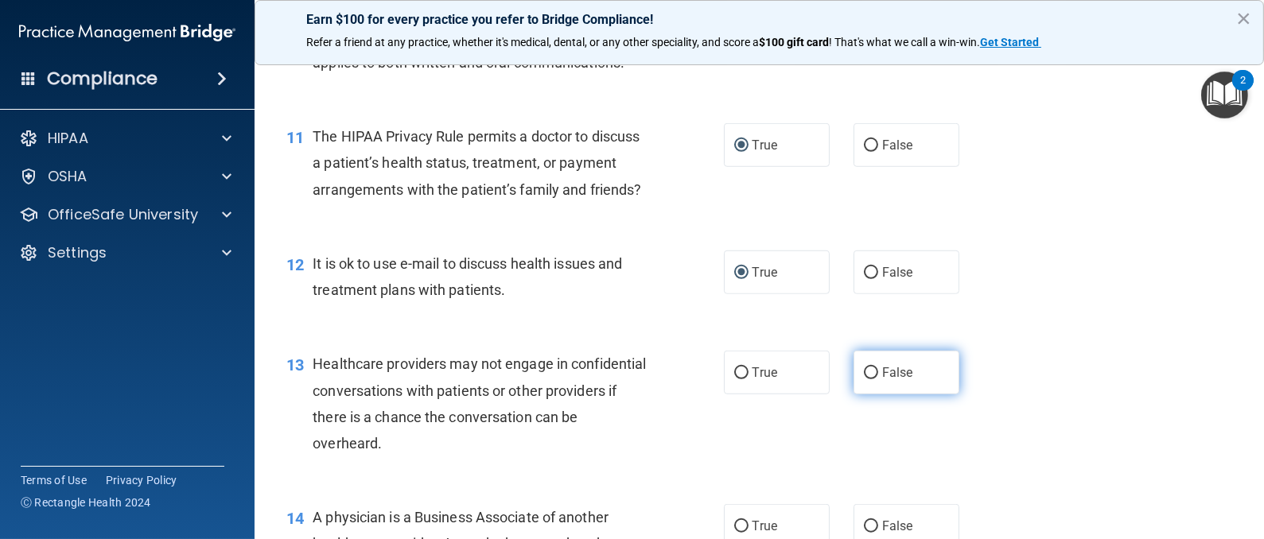
click at [864, 379] on input "False" at bounding box center [871, 373] width 14 height 12
radio input "true"
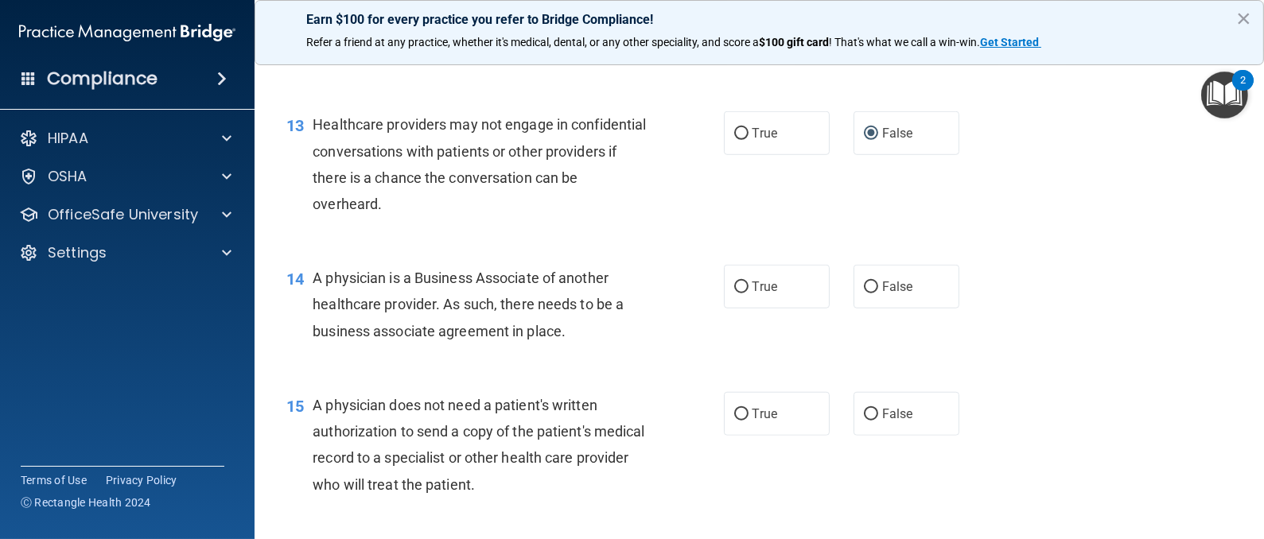
scroll to position [1789, 0]
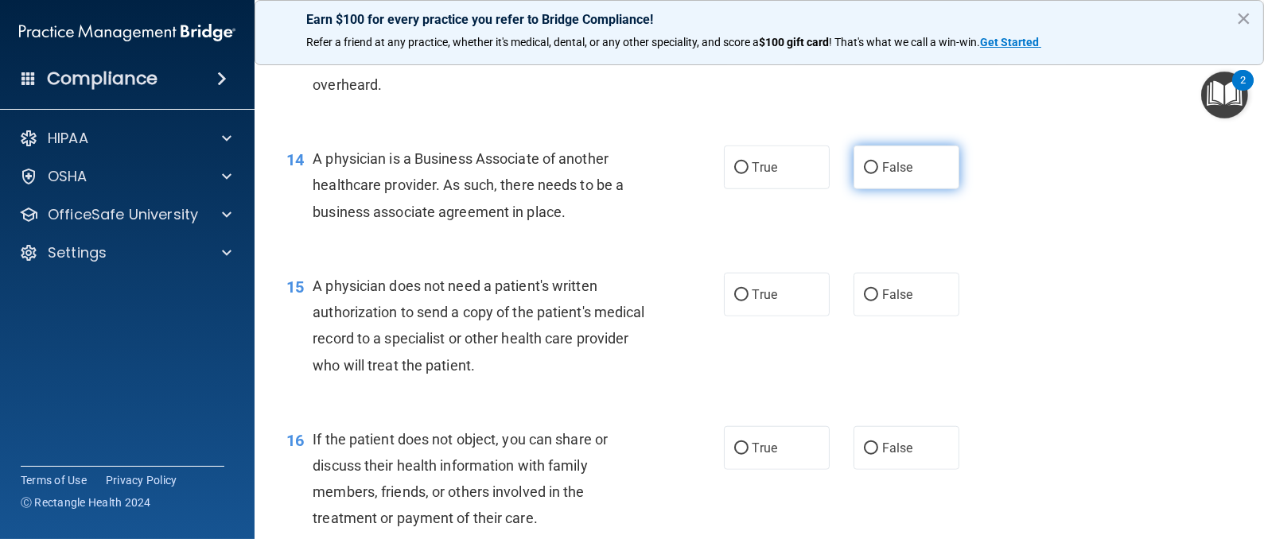
click at [864, 174] on input "False" at bounding box center [871, 168] width 14 height 12
radio input "true"
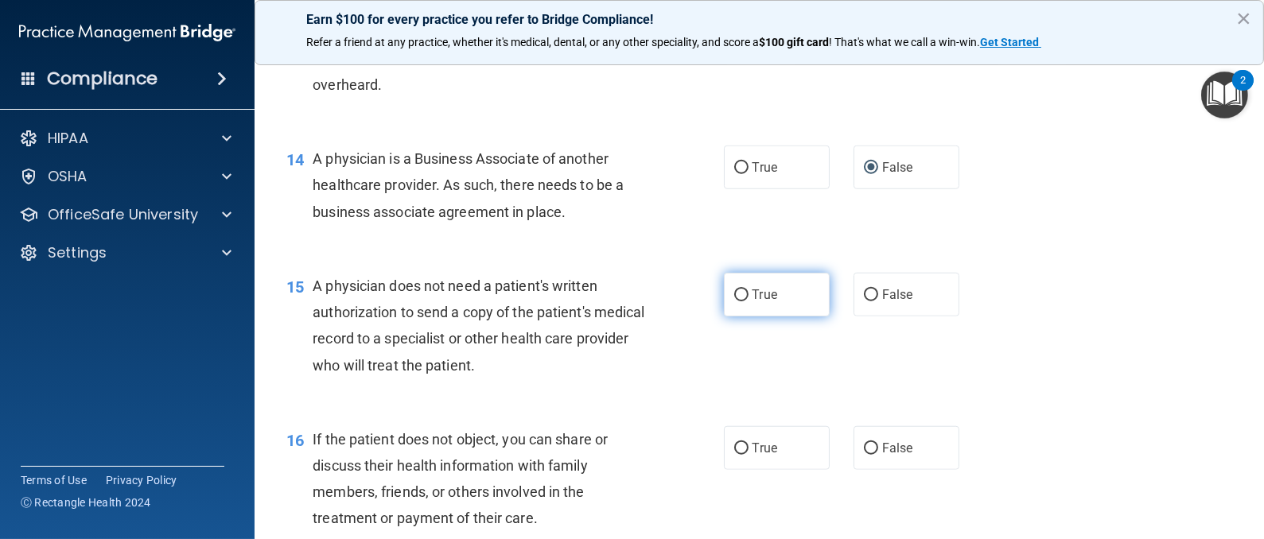
click at [734, 301] on input "True" at bounding box center [741, 295] width 14 height 12
radio input "true"
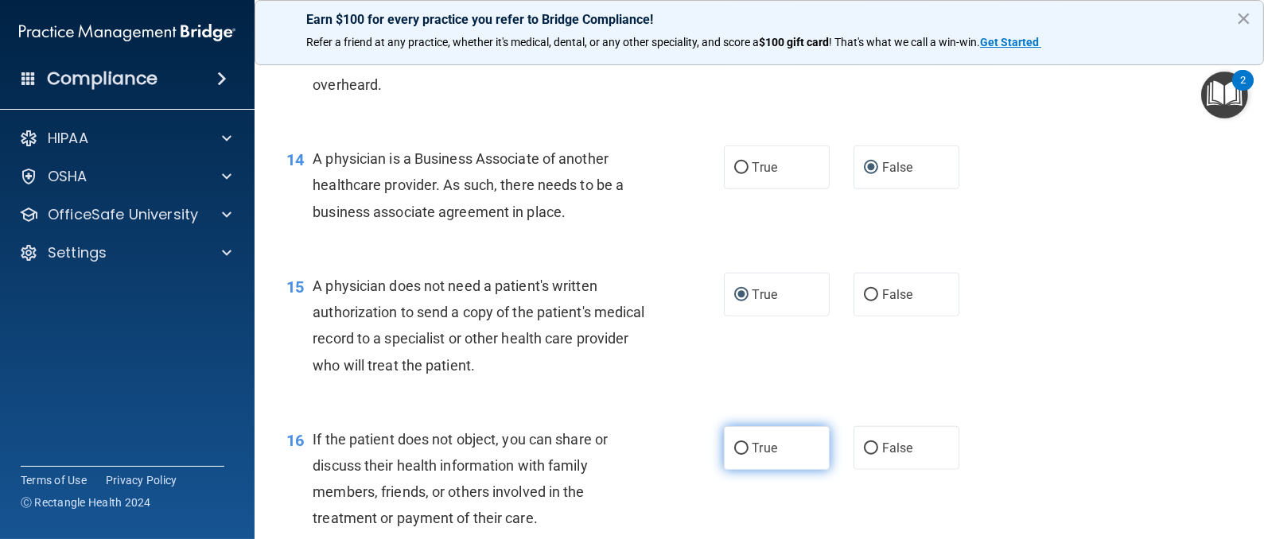
click at [734, 455] on input "True" at bounding box center [741, 449] width 14 height 12
radio input "true"
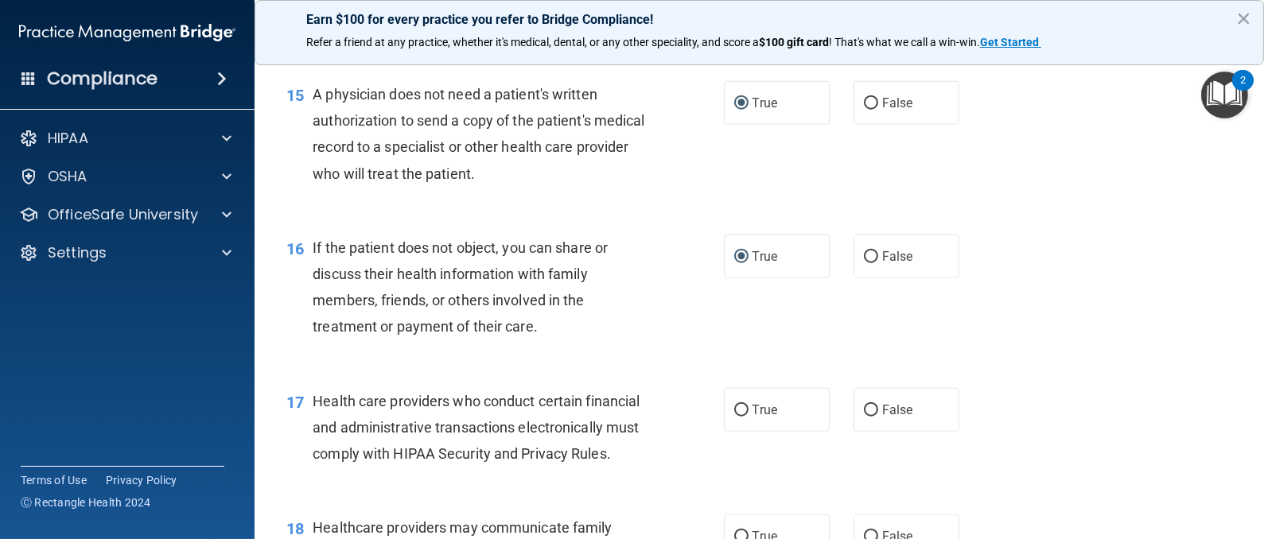
scroll to position [2028, 0]
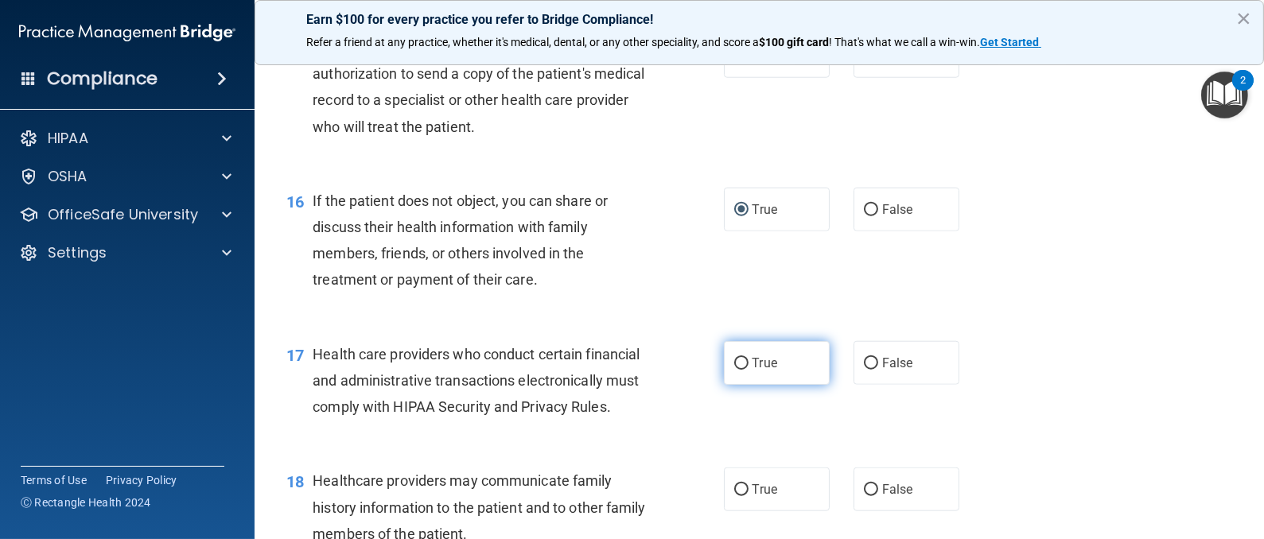
click at [738, 385] on label "True" at bounding box center [777, 363] width 106 height 44
click at [738, 370] on input "True" at bounding box center [741, 364] width 14 height 12
radio input "true"
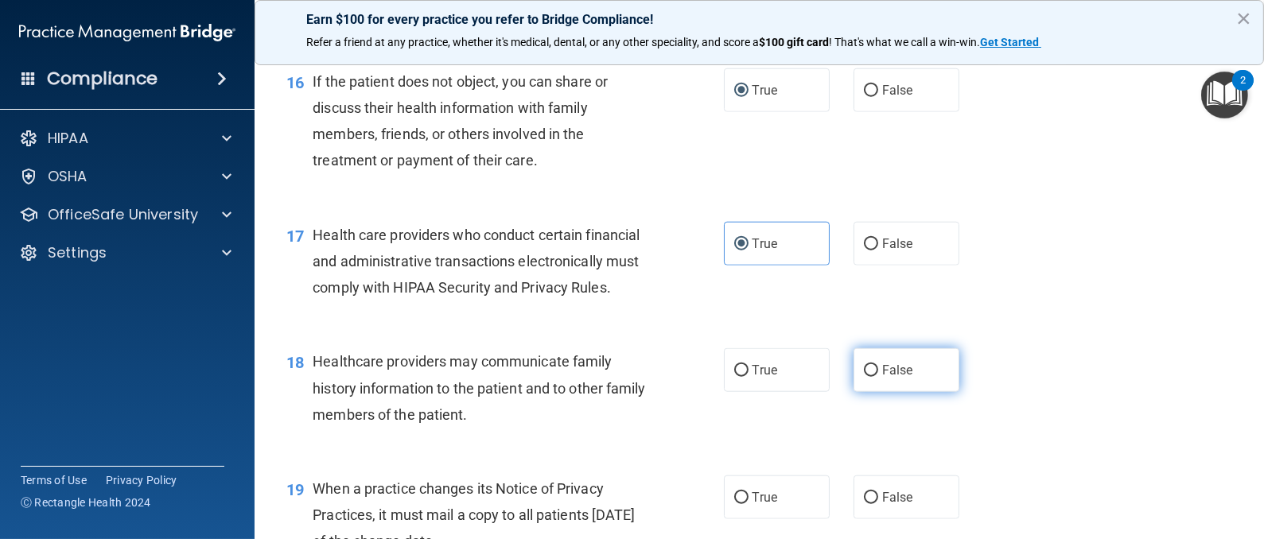
click at [864, 377] on input "False" at bounding box center [871, 371] width 14 height 12
radio input "true"
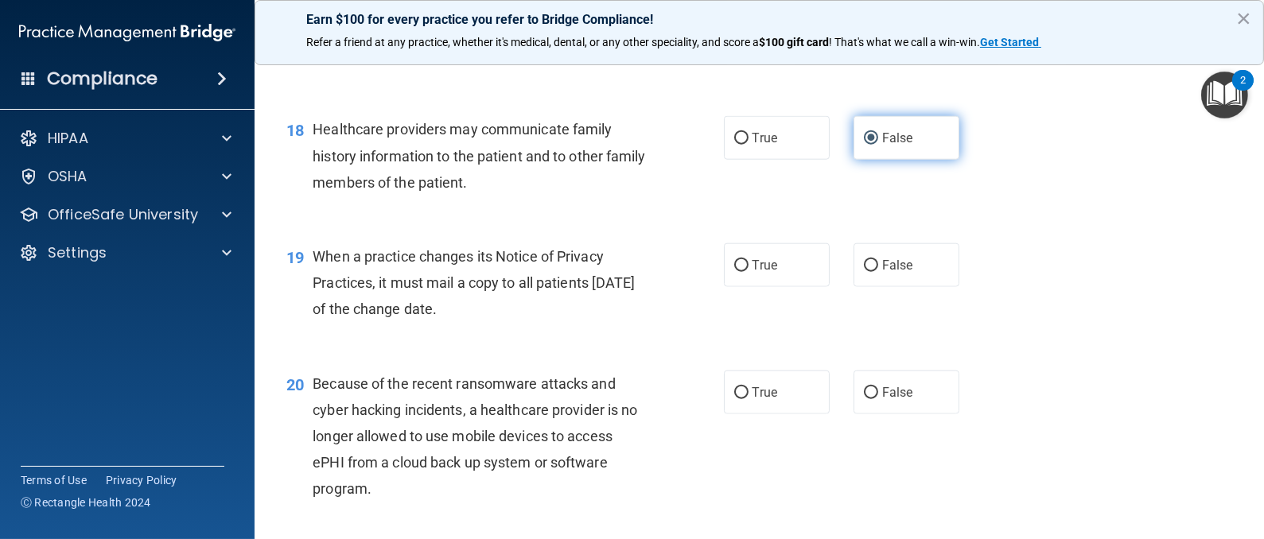
scroll to position [2386, 0]
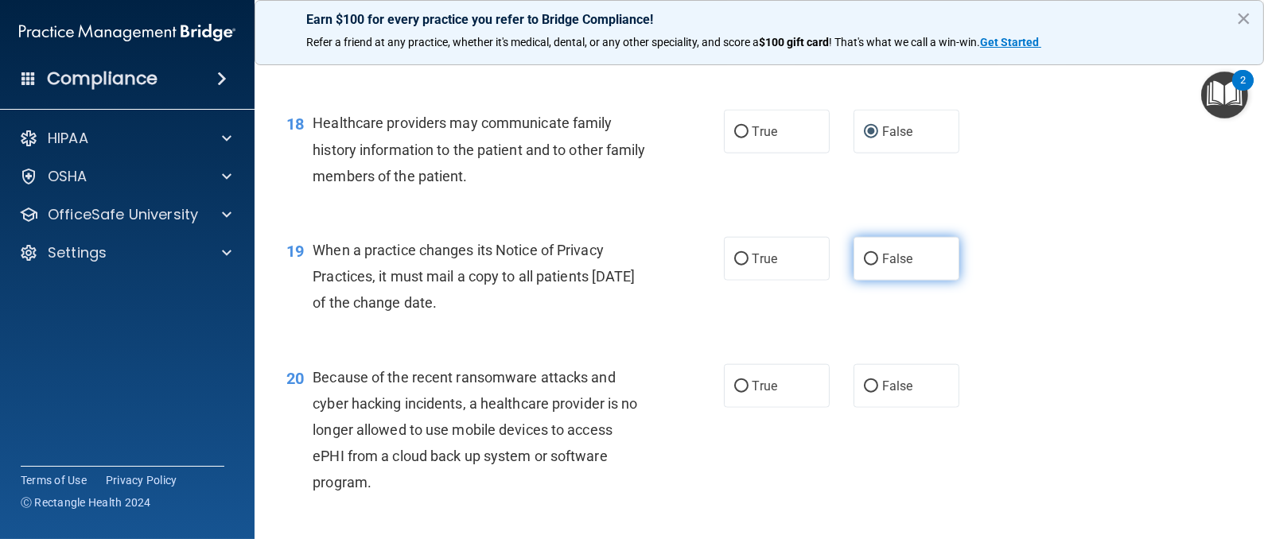
click at [864, 266] on input "False" at bounding box center [871, 260] width 14 height 12
radio input "true"
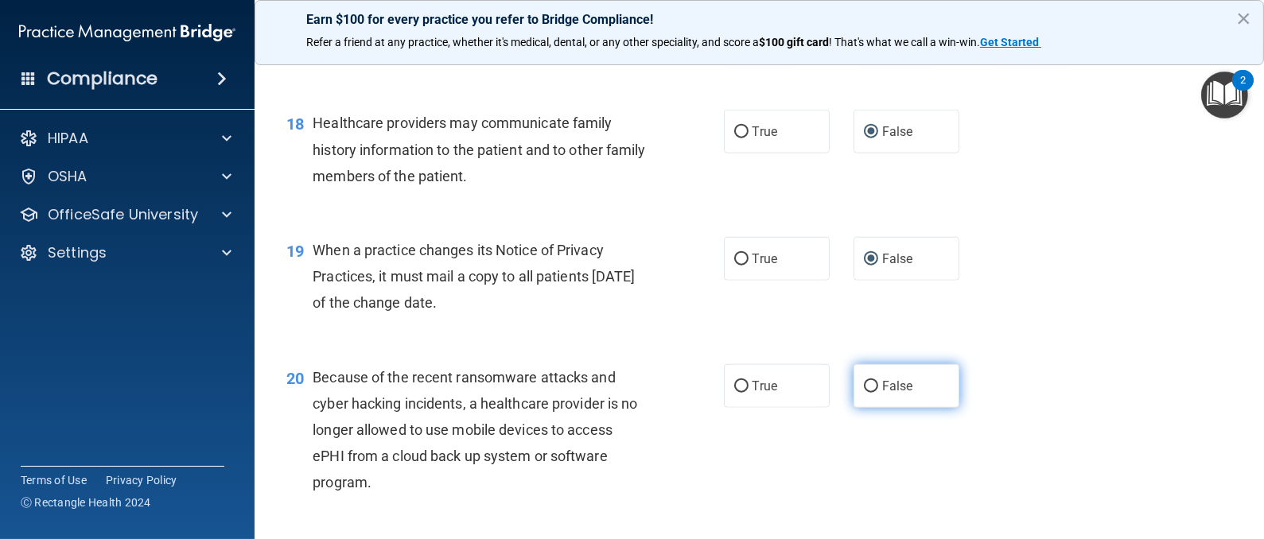
click at [864, 393] on input "False" at bounding box center [871, 387] width 14 height 12
radio input "true"
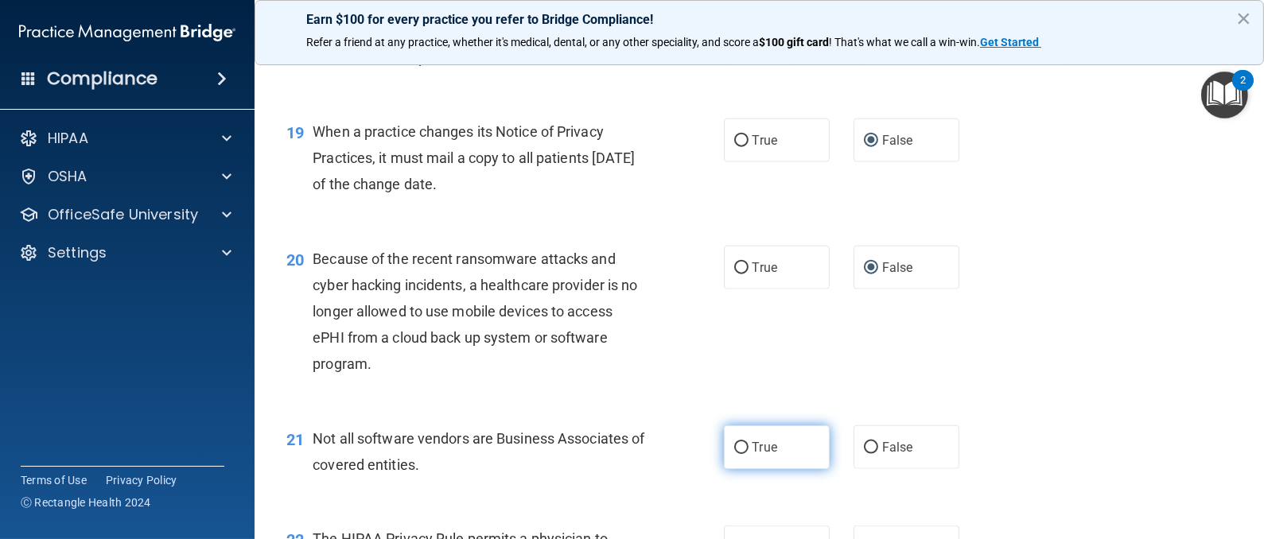
click at [734, 454] on input "True" at bounding box center [741, 448] width 14 height 12
radio input "true"
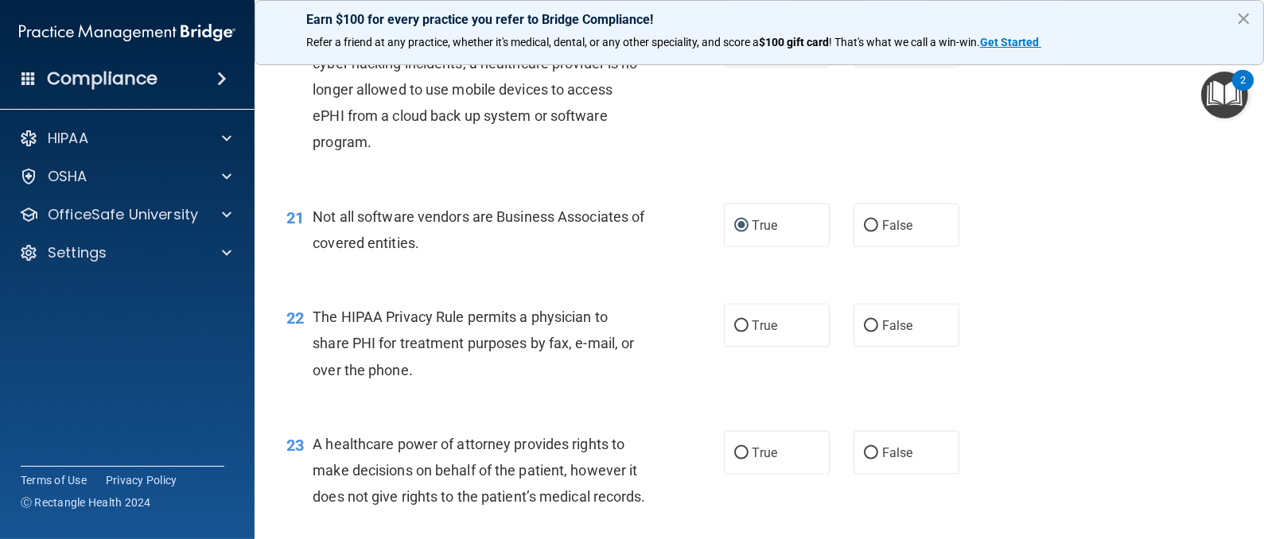
scroll to position [2743, 0]
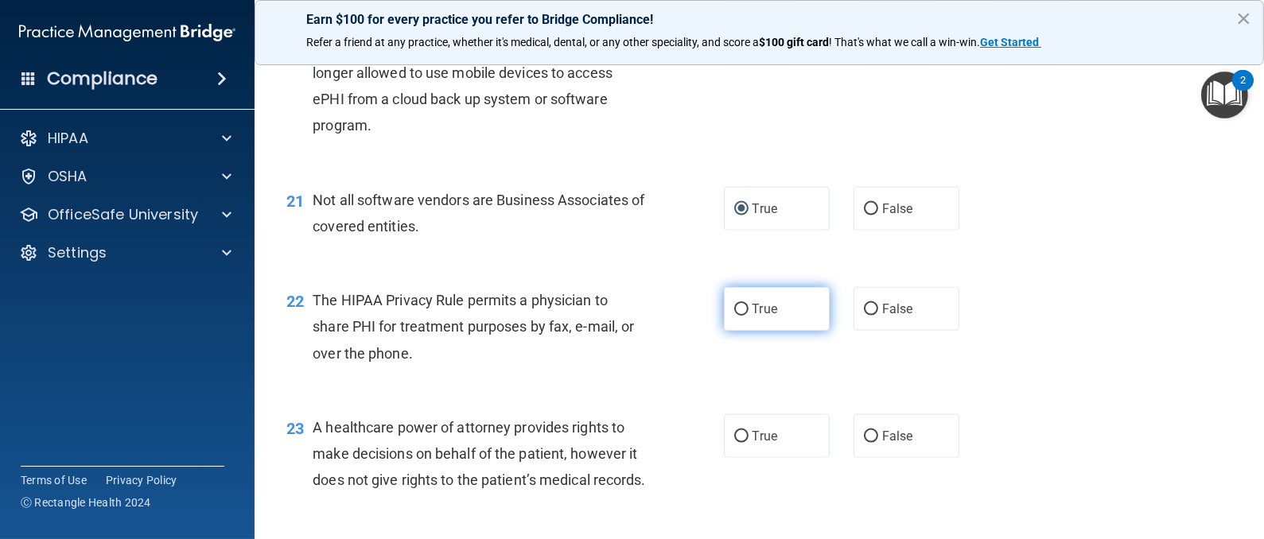
click at [734, 316] on input "True" at bounding box center [741, 310] width 14 height 12
radio input "true"
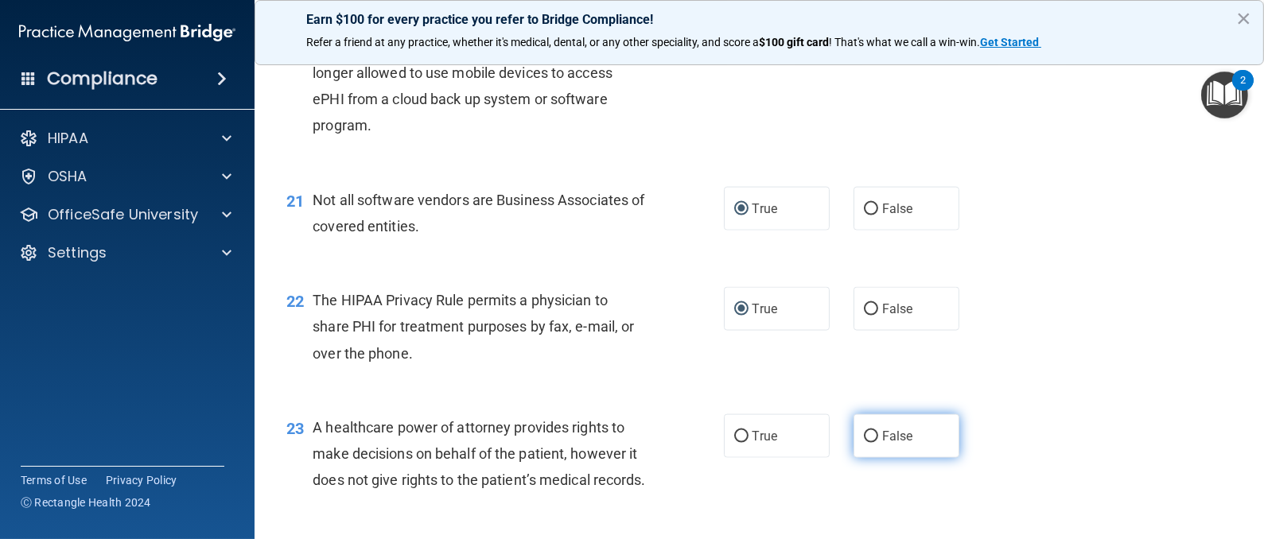
click at [864, 443] on input "False" at bounding box center [871, 437] width 14 height 12
radio input "true"
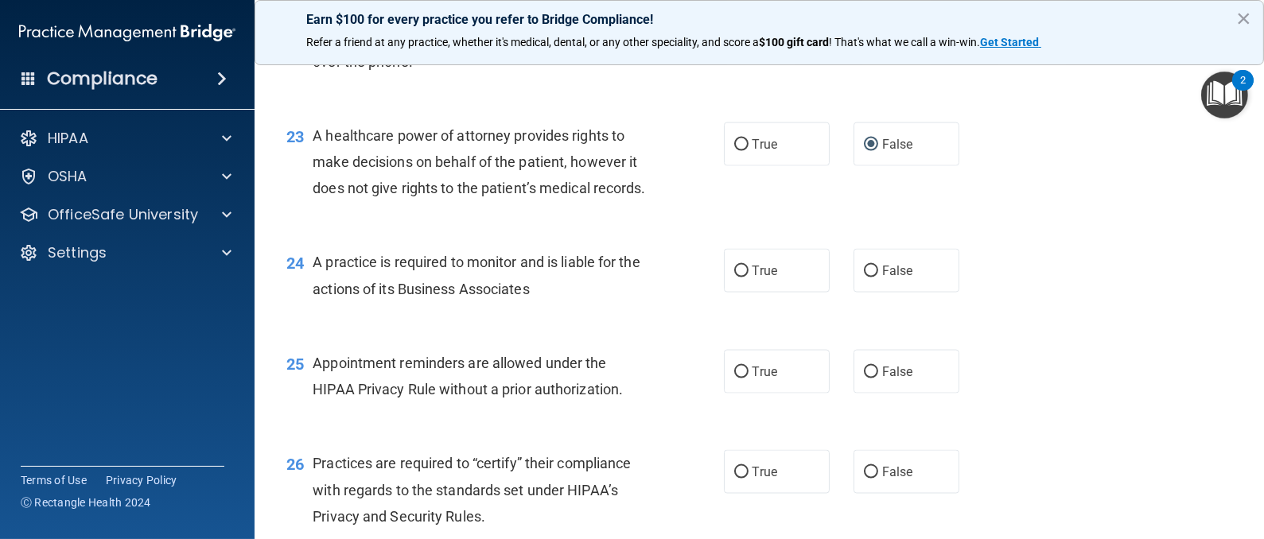
scroll to position [3101, 0]
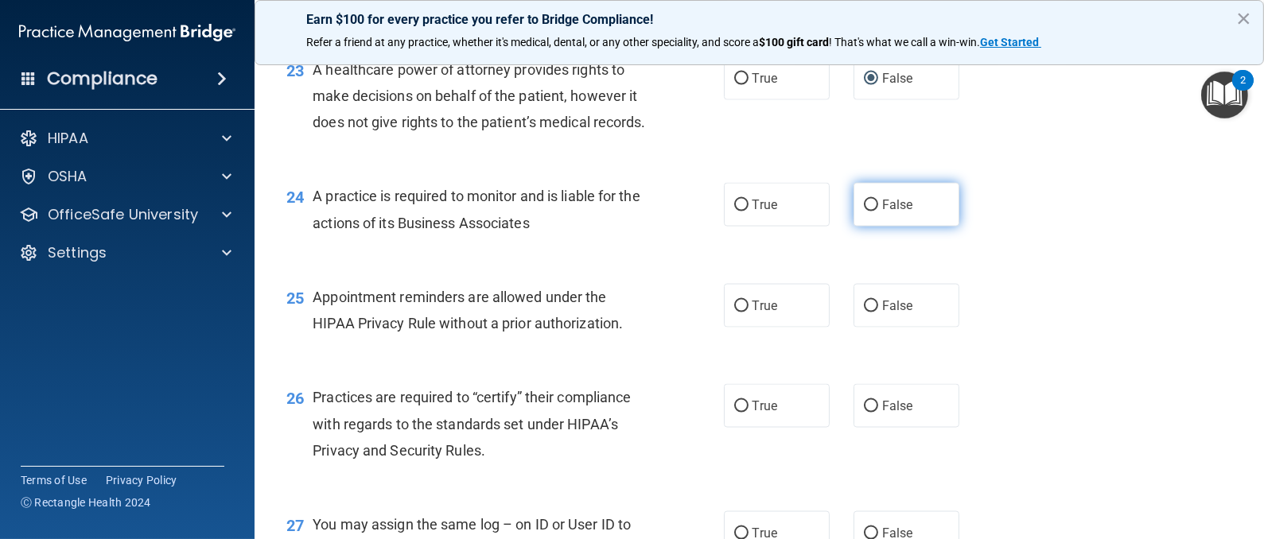
click at [864, 212] on input "False" at bounding box center [871, 206] width 14 height 12
radio input "true"
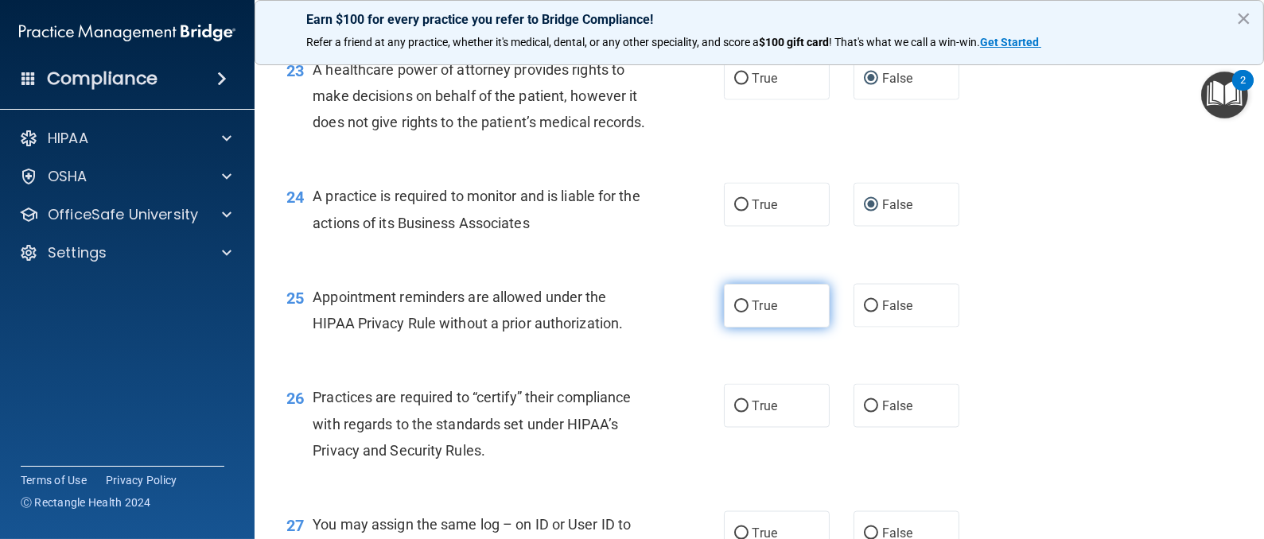
click at [734, 313] on input "True" at bounding box center [741, 307] width 14 height 12
radio input "true"
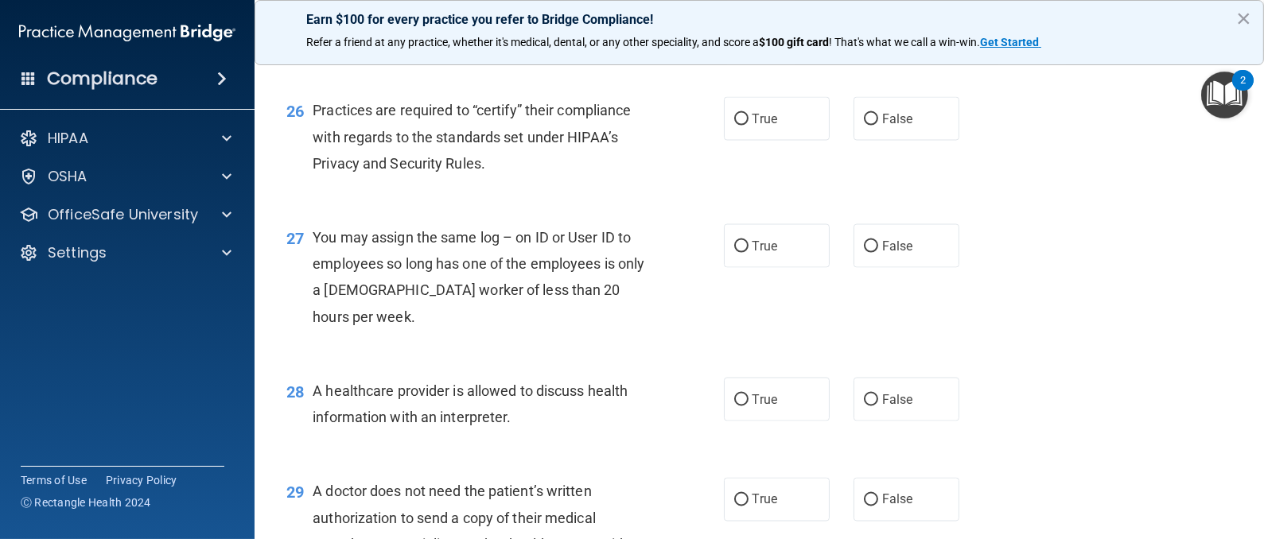
scroll to position [3459, 0]
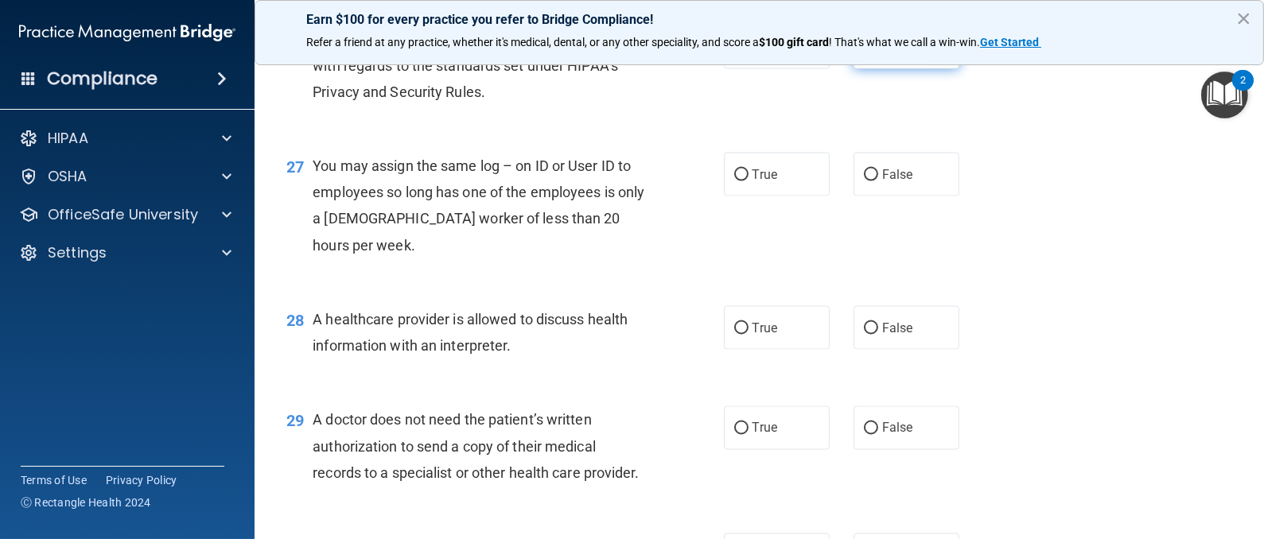
click at [864, 54] on input "False" at bounding box center [871, 48] width 14 height 12
radio input "true"
click at [864, 181] on input "False" at bounding box center [871, 175] width 14 height 12
radio input "true"
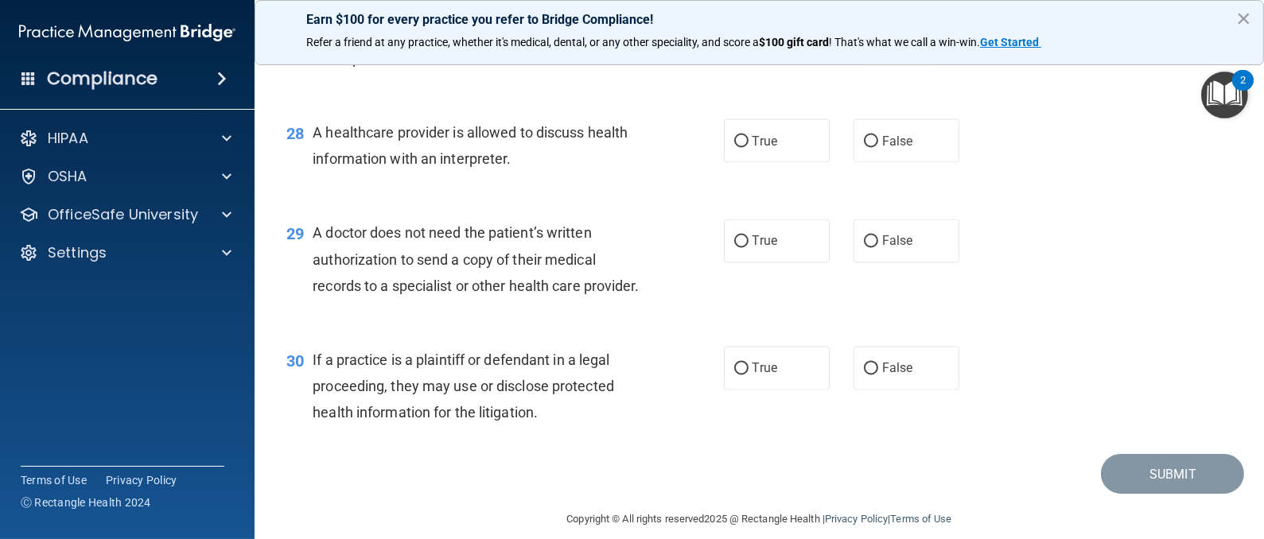
scroll to position [3698, 0]
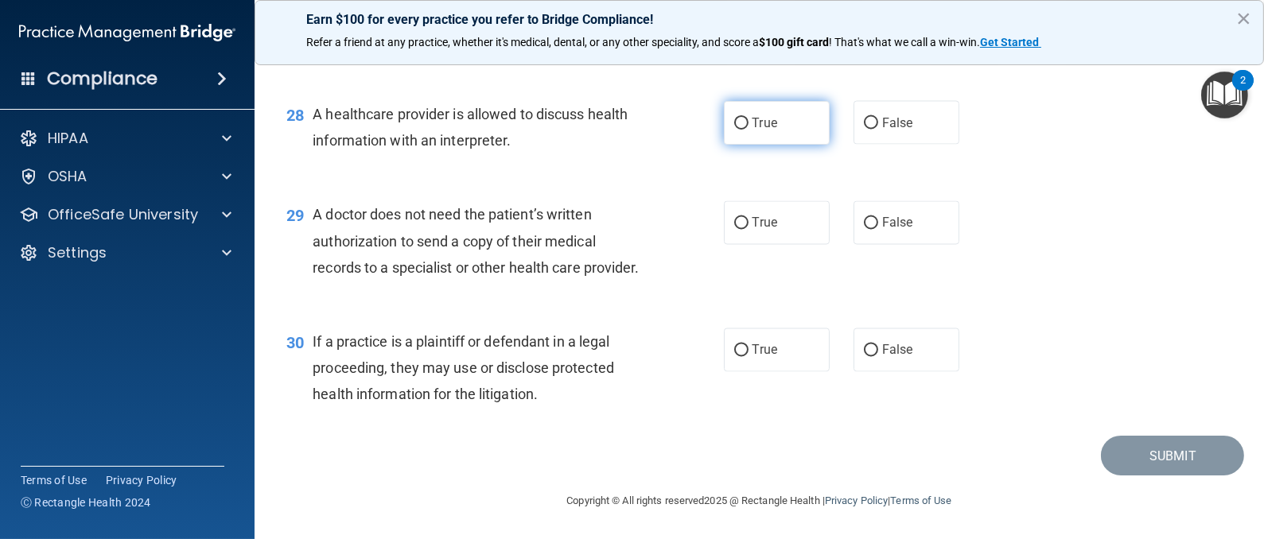
click at [734, 130] on input "True" at bounding box center [741, 124] width 14 height 12
radio input "true"
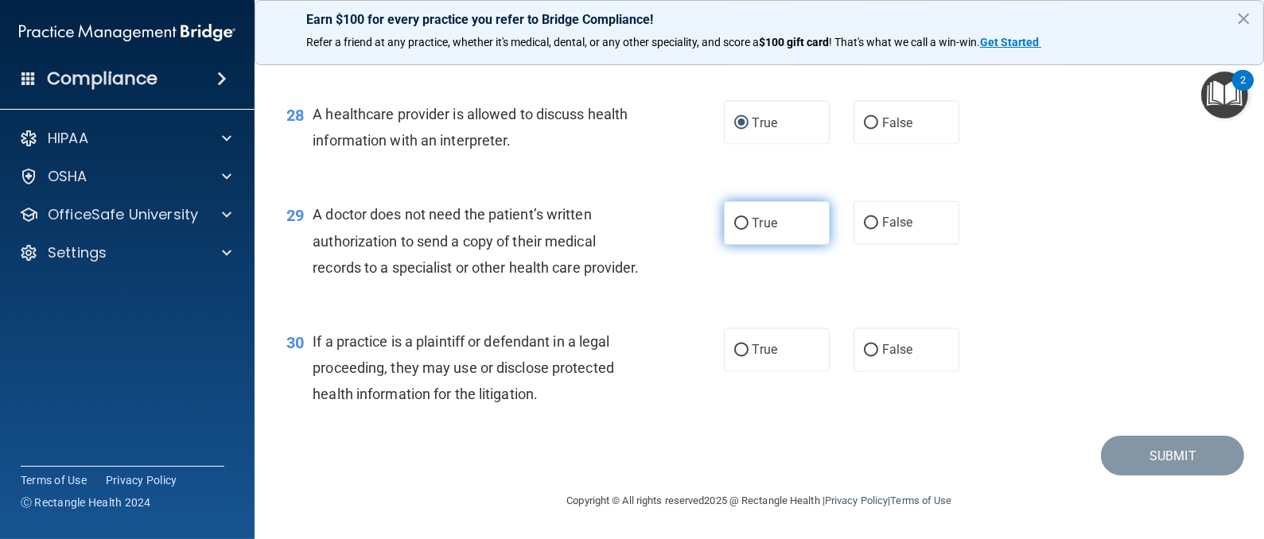
click at [734, 230] on input "True" at bounding box center [741, 224] width 14 height 12
radio input "true"
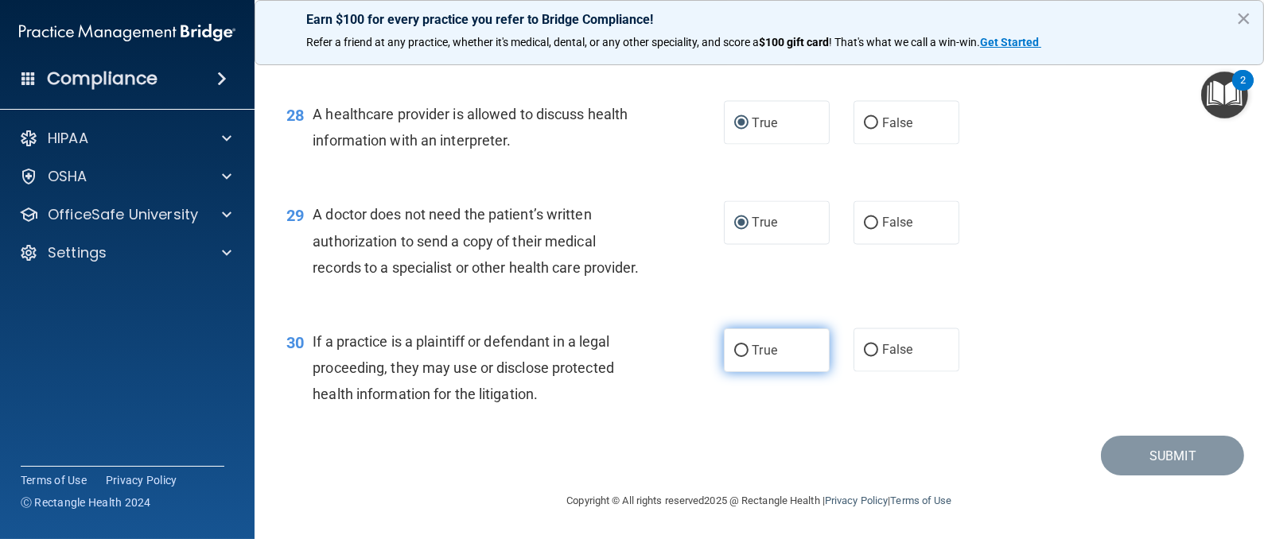
click at [734, 357] on input "True" at bounding box center [741, 351] width 14 height 12
radio input "true"
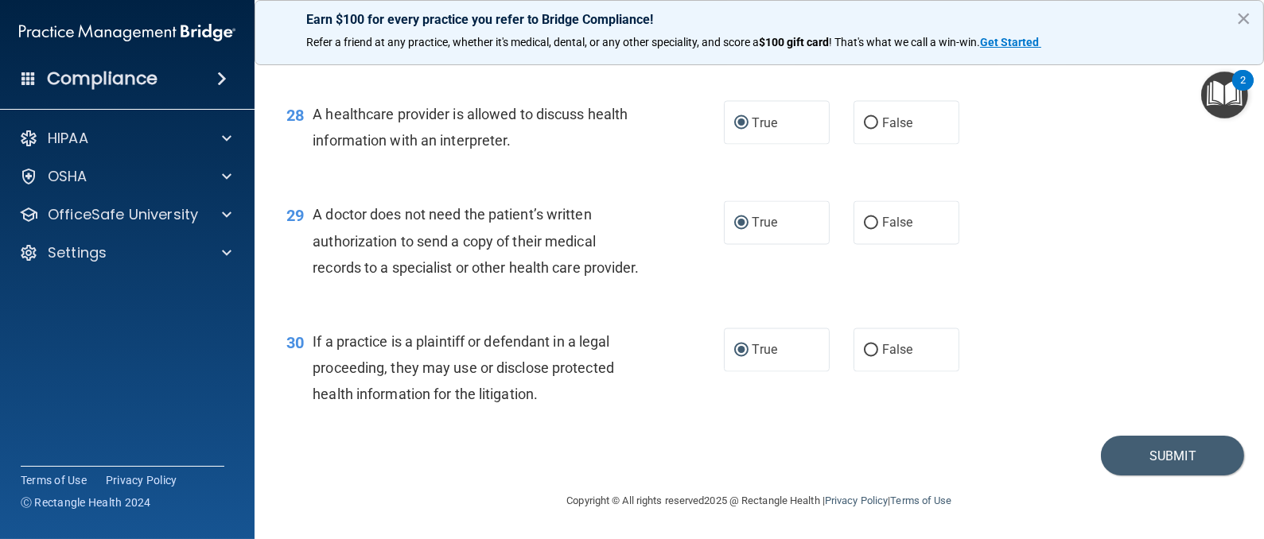
scroll to position [3770, 0]
click at [1151, 461] on button "Submit" at bounding box center [1172, 456] width 143 height 41
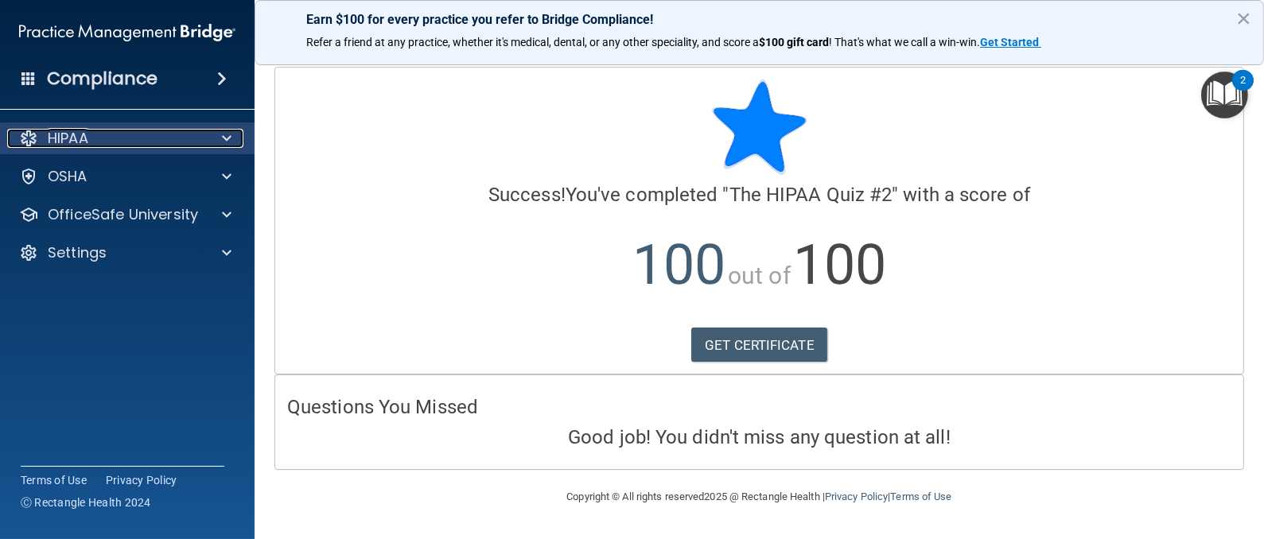
click at [187, 135] on div "HIPAA" at bounding box center [105, 138] width 197 height 19
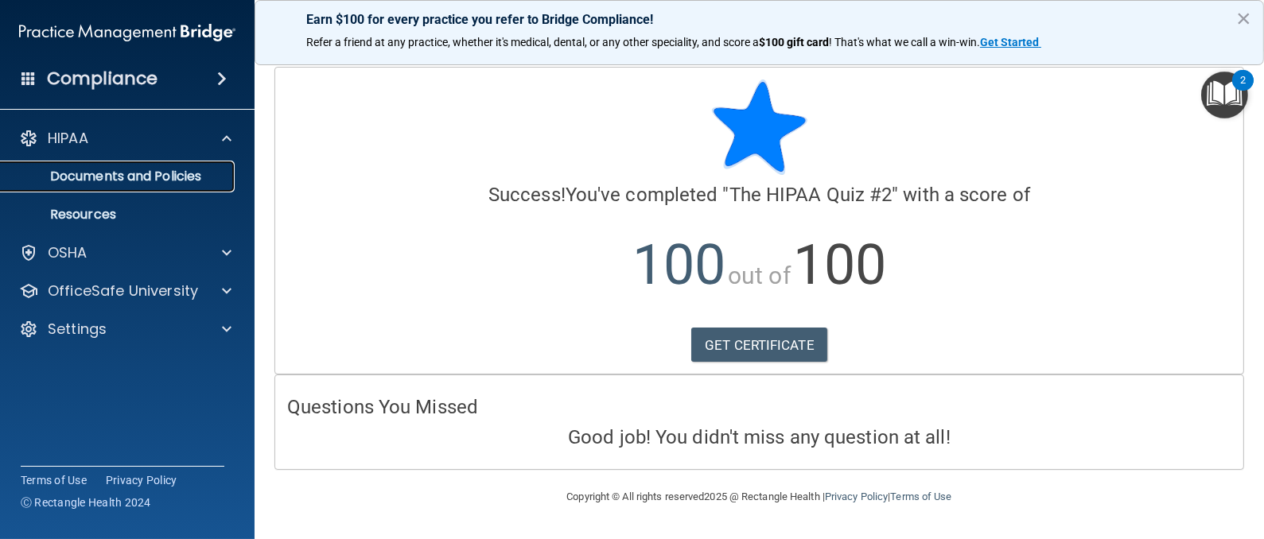
click at [201, 177] on p "Documents and Policies" at bounding box center [118, 177] width 217 height 16
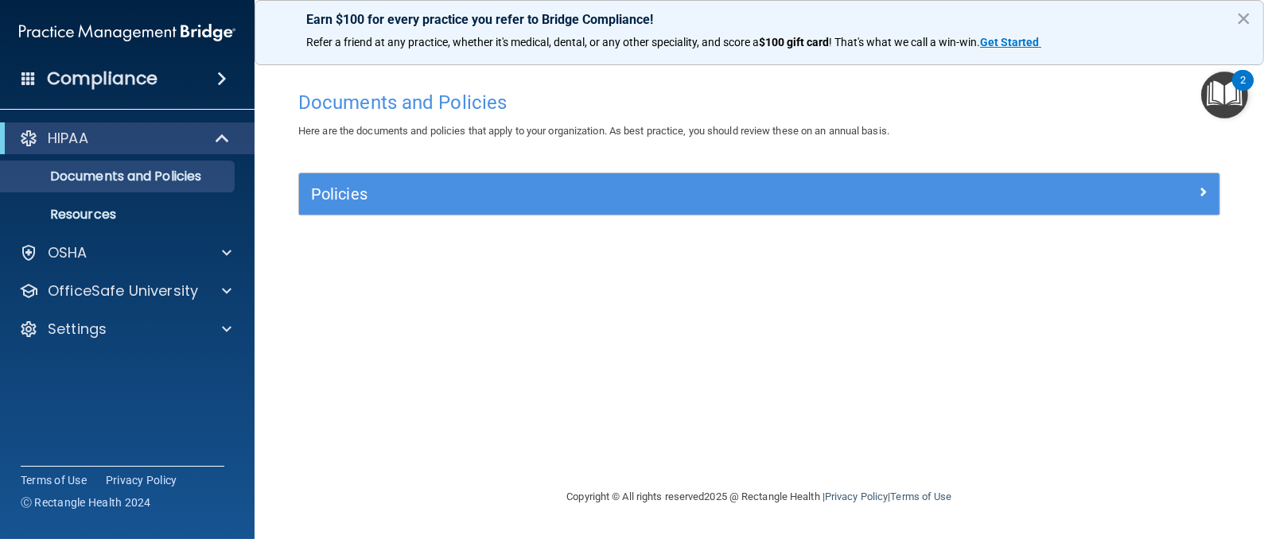
click at [118, 151] on div "HIPAA" at bounding box center [127, 138] width 254 height 32
click at [165, 213] on p "Resources" at bounding box center [118, 215] width 217 height 16
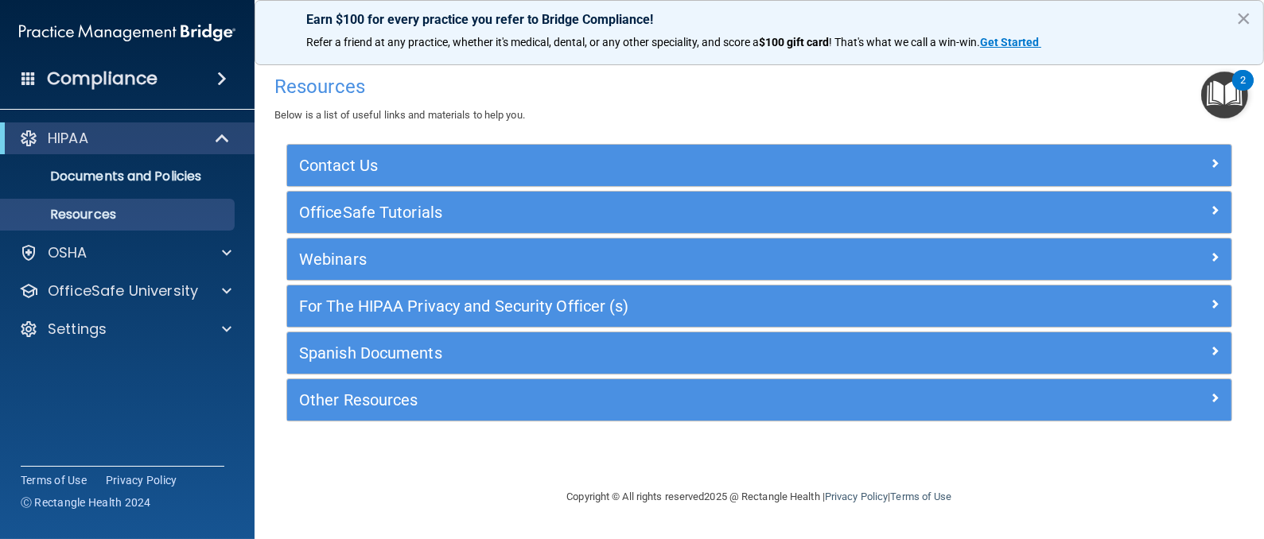
click at [85, 79] on h4 "Compliance" at bounding box center [102, 79] width 111 height 22
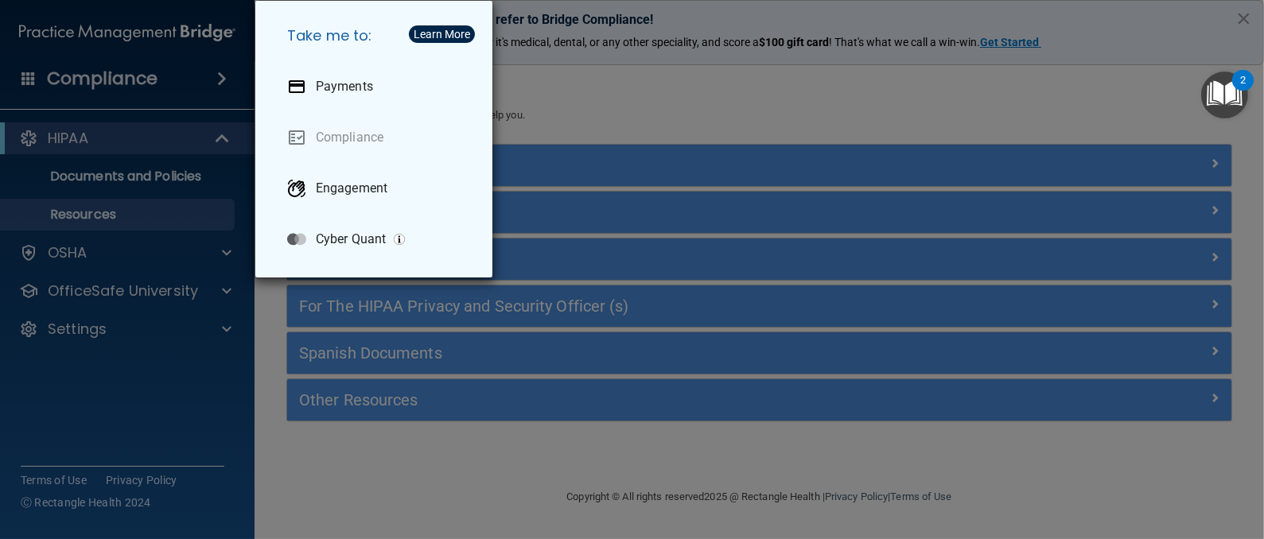
click at [92, 144] on div "Take me to: Payments Compliance Engagement Cyber Quant" at bounding box center [632, 269] width 1264 height 539
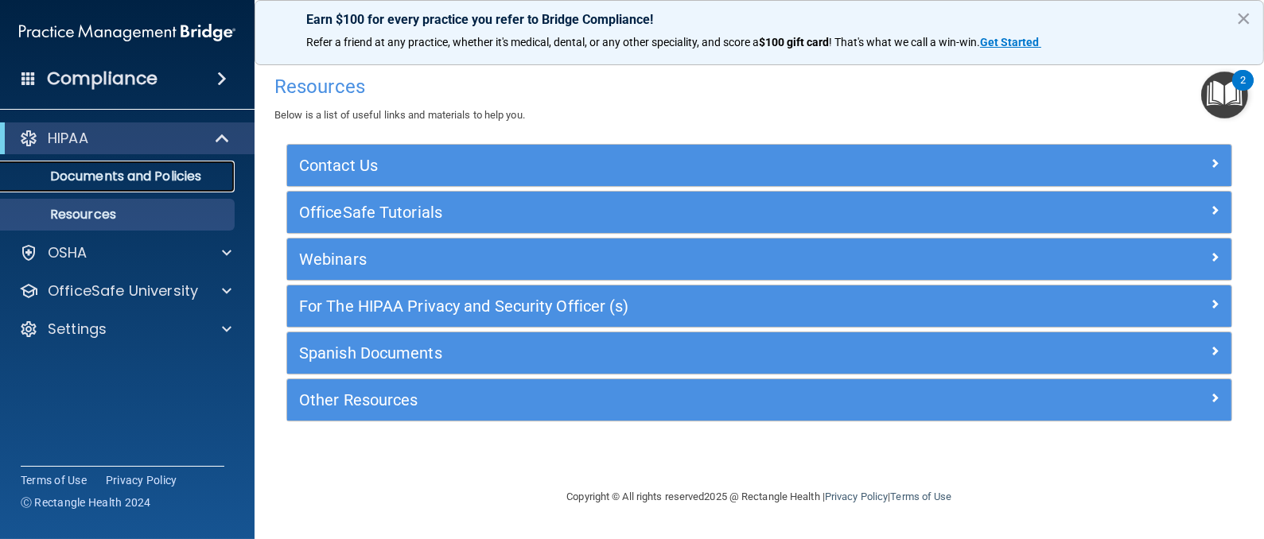
click at [143, 181] on p "Documents and Policies" at bounding box center [118, 177] width 217 height 16
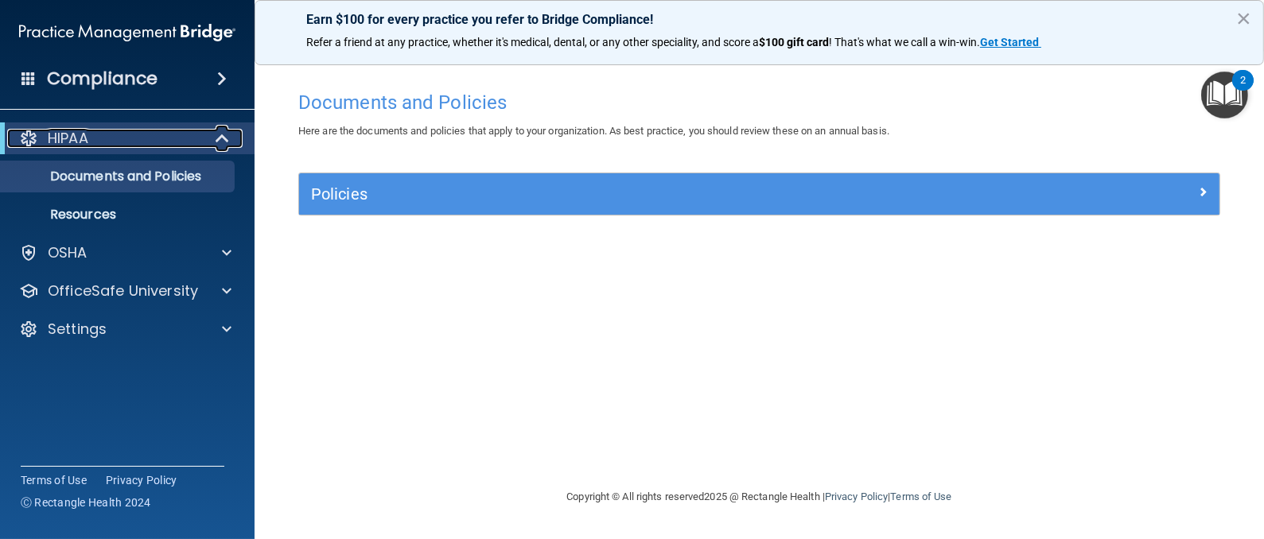
click at [150, 146] on div "HIPAA" at bounding box center [105, 138] width 196 height 19
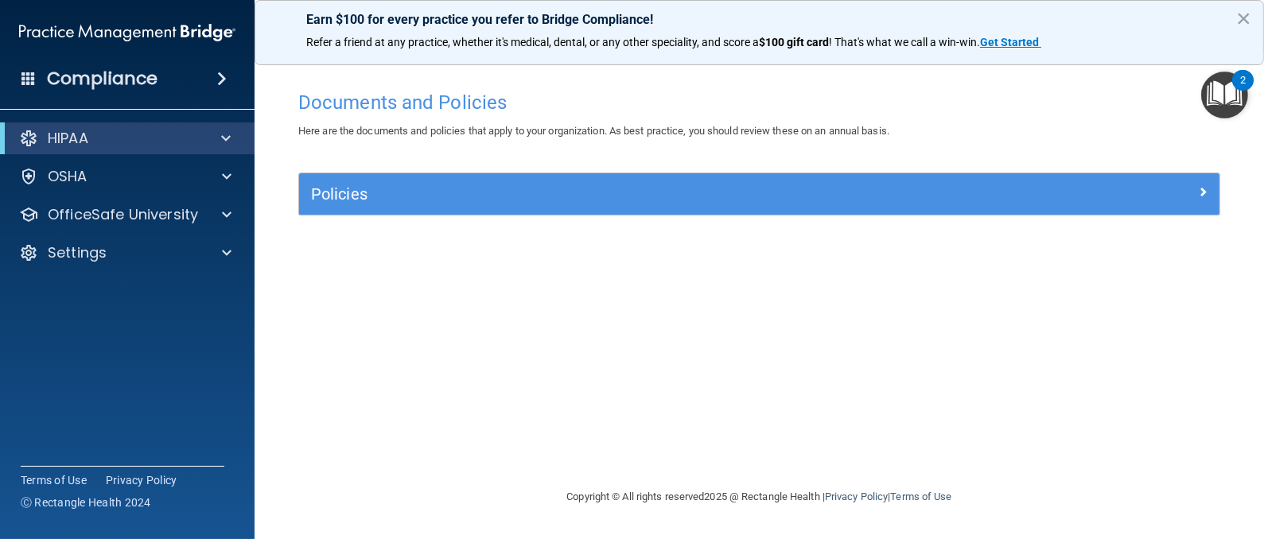
click at [166, 79] on div "Compliance" at bounding box center [127, 78] width 254 height 35
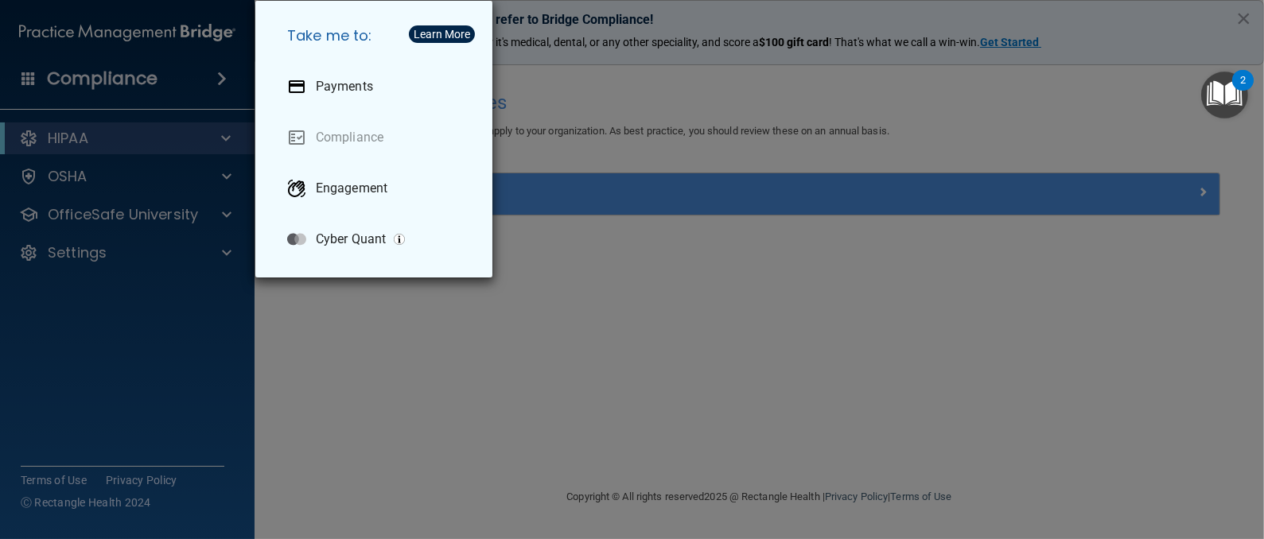
click at [148, 146] on div "Take me to: Payments Compliance Engagement Cyber Quant" at bounding box center [632, 269] width 1264 height 539
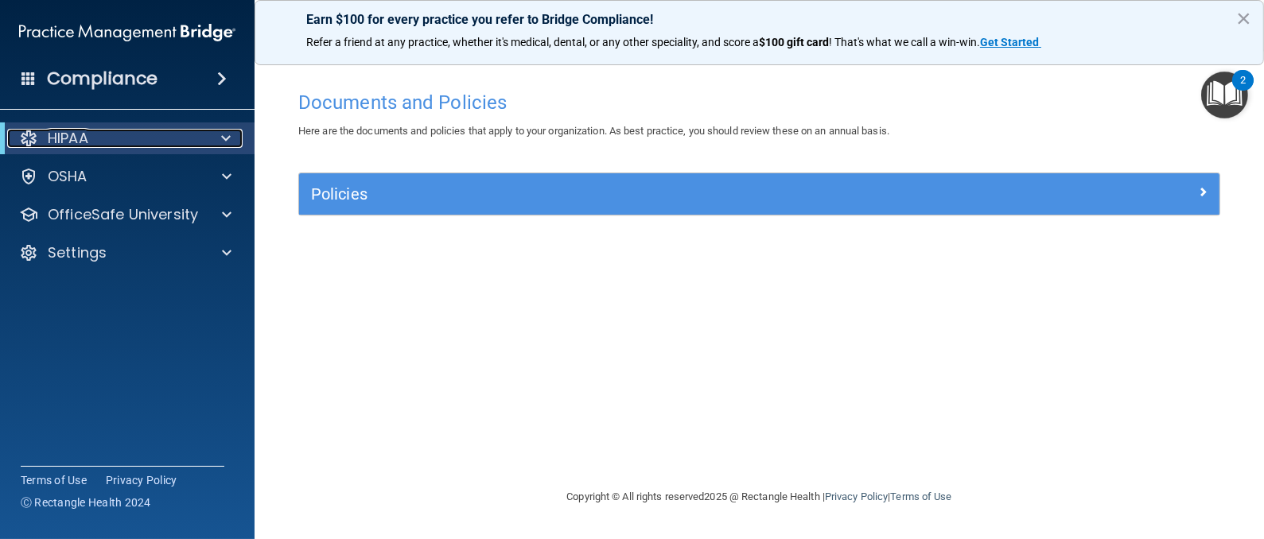
click at [223, 138] on span at bounding box center [226, 138] width 10 height 19
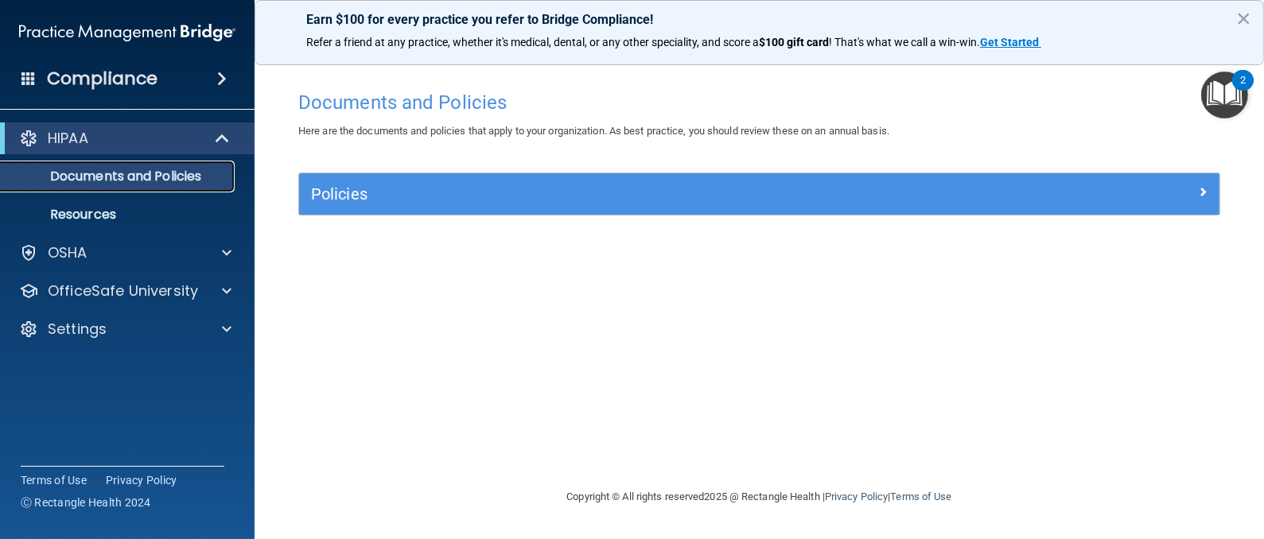
click at [154, 177] on p "Documents and Policies" at bounding box center [118, 177] width 217 height 16
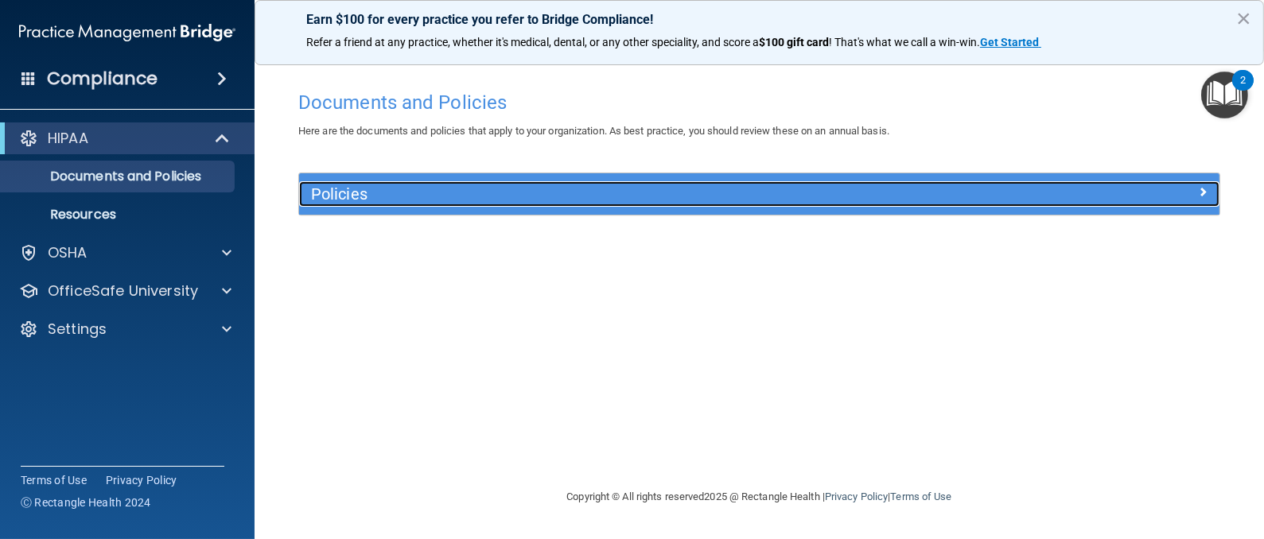
click at [559, 199] on h5 "Policies" at bounding box center [644, 193] width 666 height 17
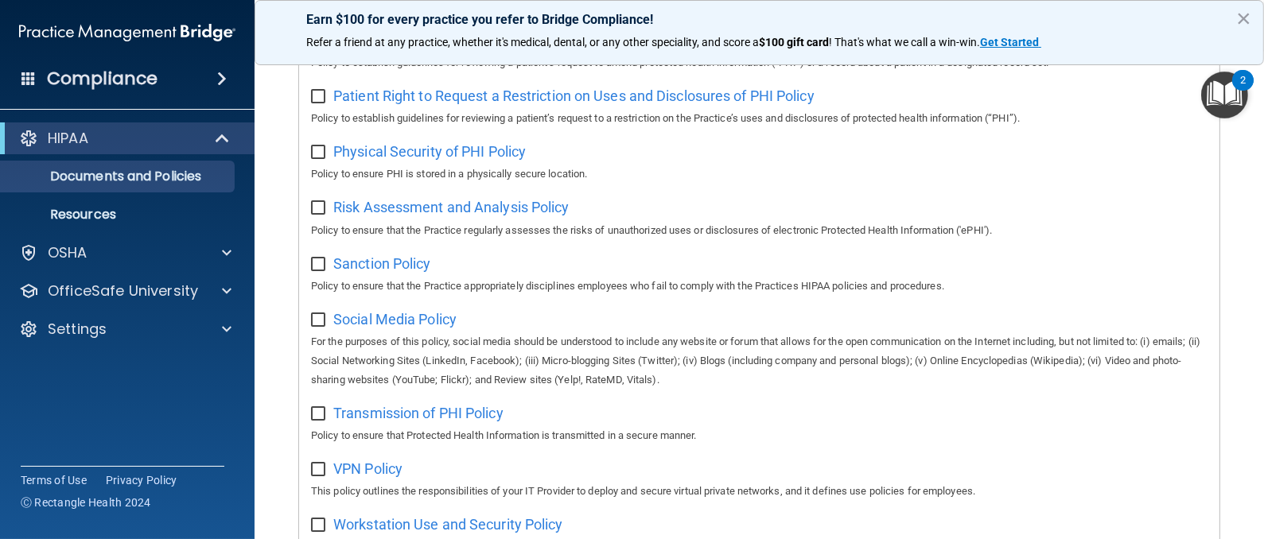
scroll to position [1085, 0]
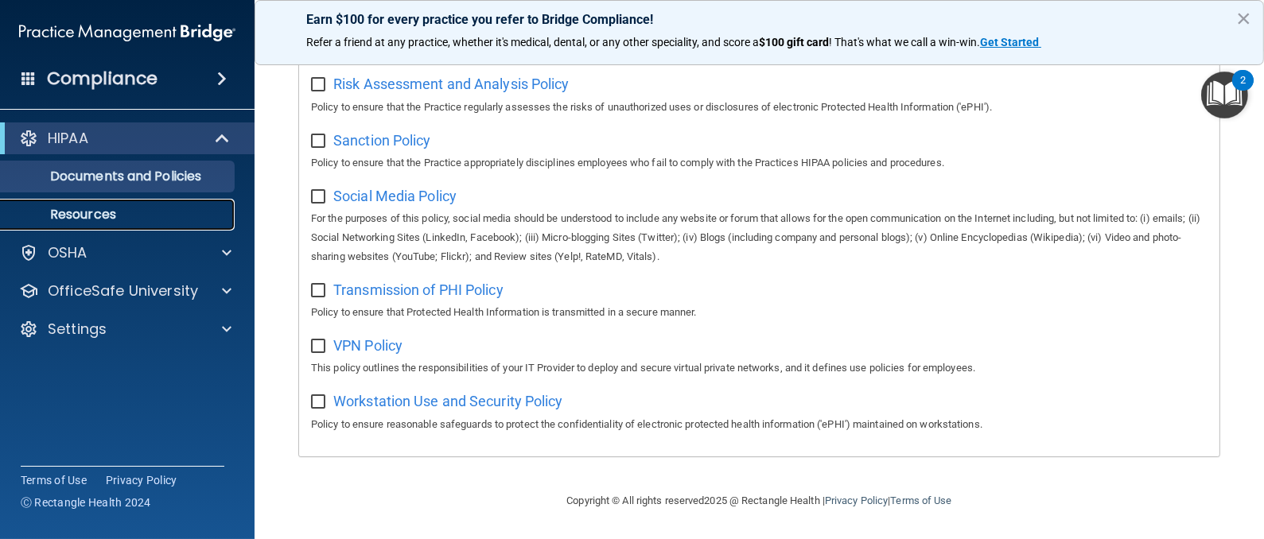
click at [208, 219] on p "Resources" at bounding box center [118, 215] width 217 height 16
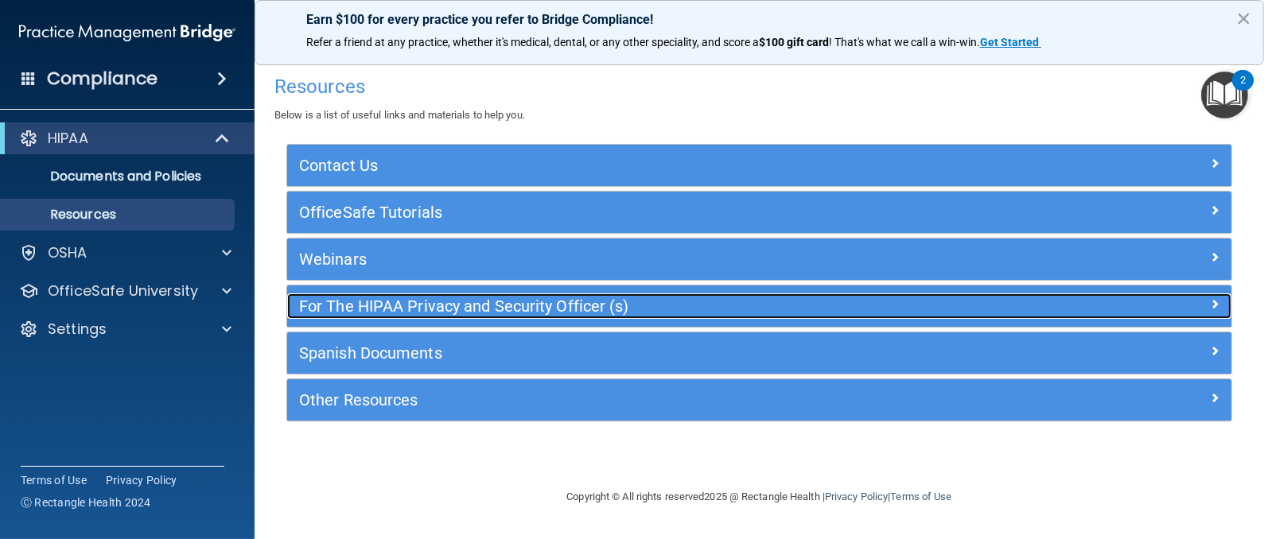
click at [343, 306] on h5 "For The HIPAA Privacy and Security Officer (s)" at bounding box center [641, 305] width 684 height 17
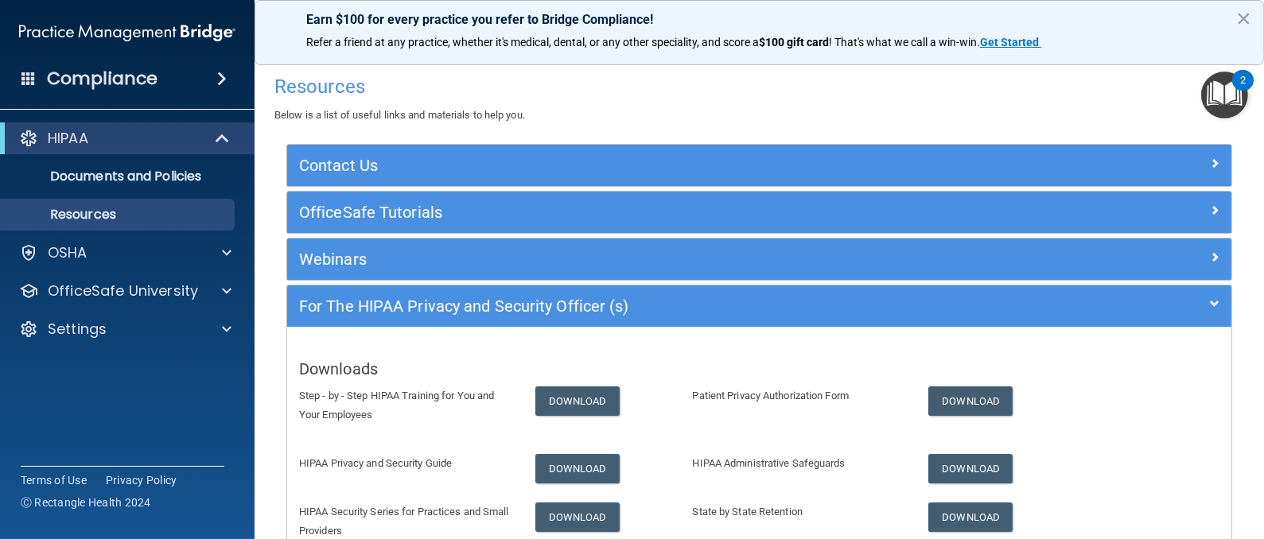
click at [207, 91] on div "Compliance" at bounding box center [127, 78] width 254 height 35
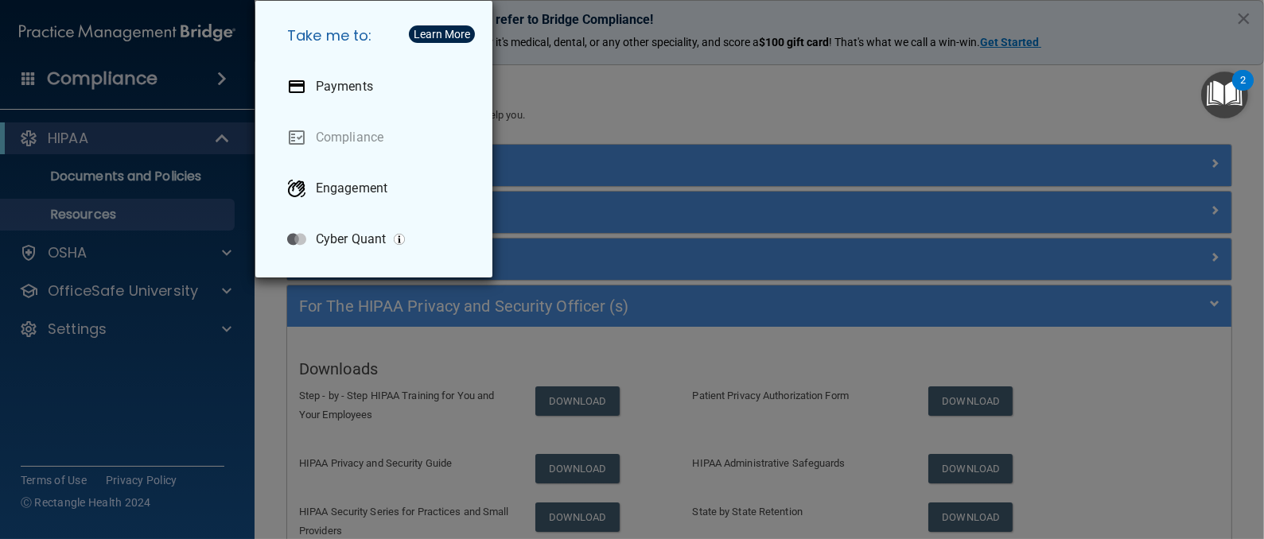
click at [227, 82] on div "Take me to: Payments Compliance Engagement Cyber Quant" at bounding box center [632, 269] width 1264 height 539
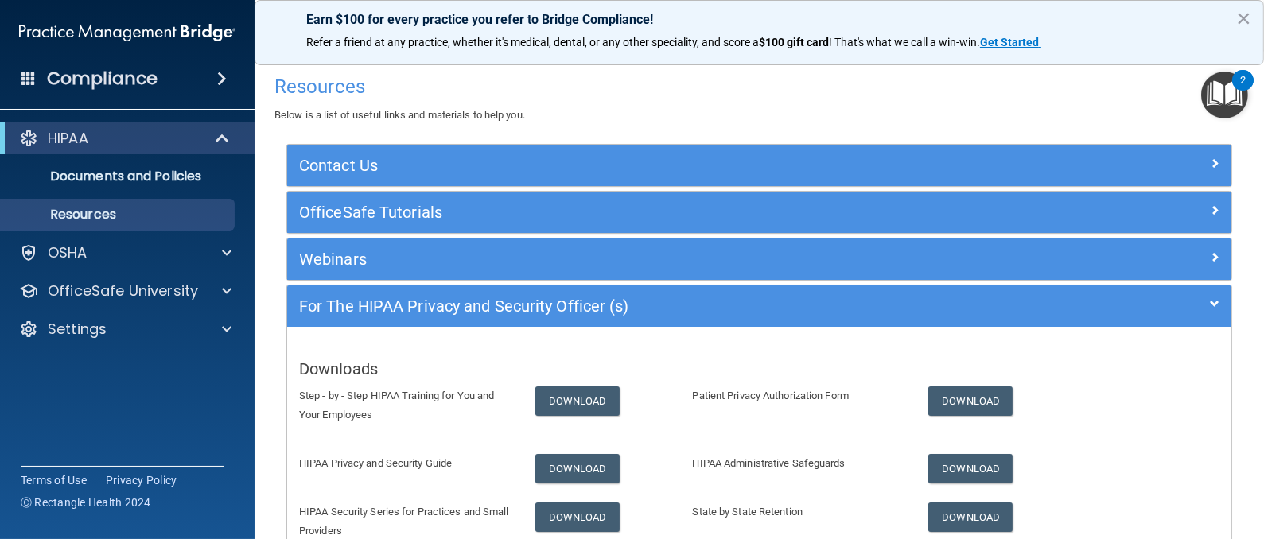
click at [32, 79] on span at bounding box center [28, 78] width 14 height 14
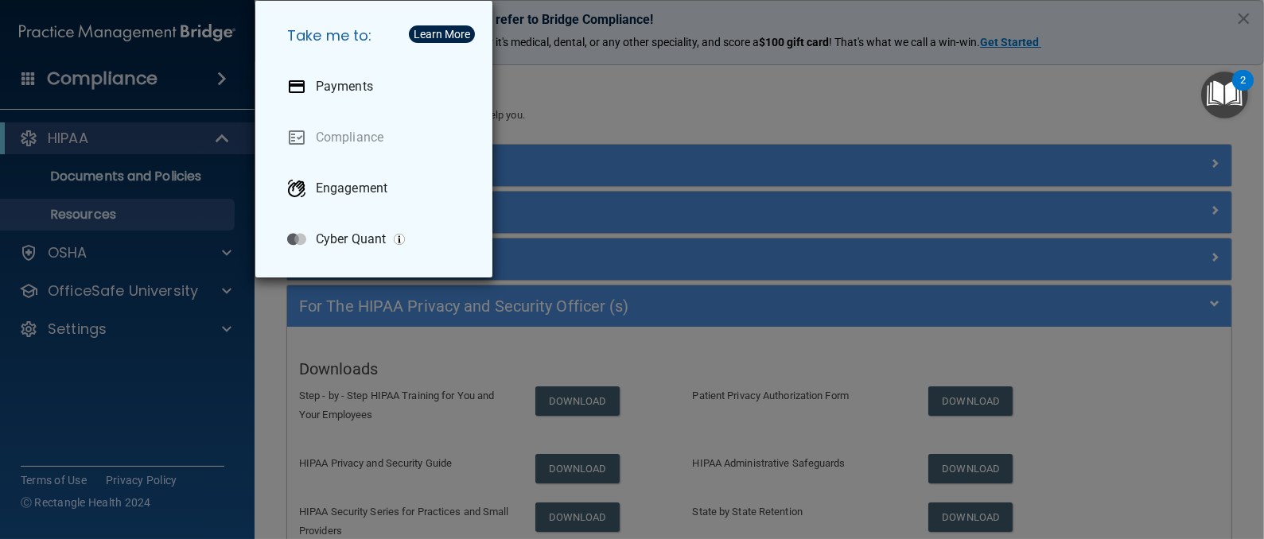
click at [231, 73] on div "Take me to: Payments Compliance Engagement Cyber Quant" at bounding box center [632, 269] width 1264 height 539
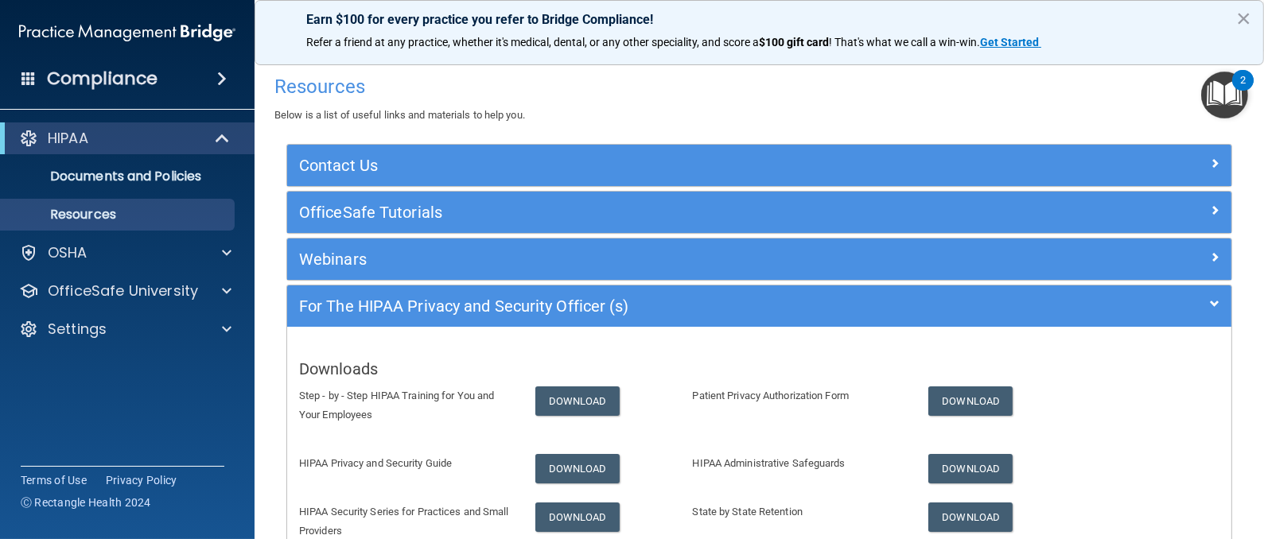
click at [154, 127] on div "HIPAA" at bounding box center [127, 138] width 254 height 32
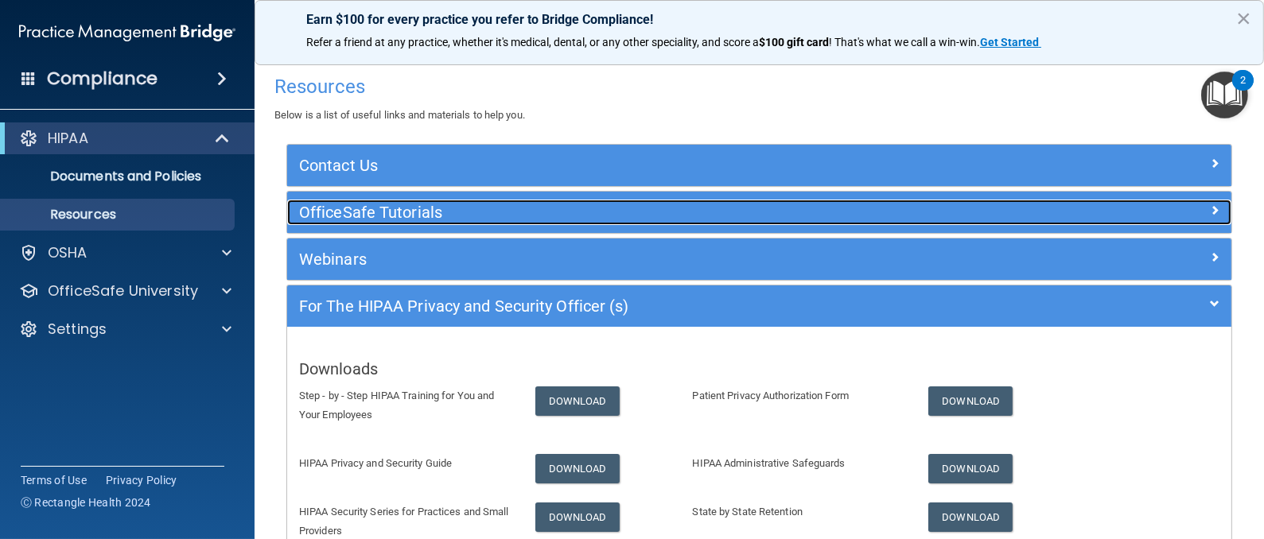
click at [397, 206] on h5 "OfficeSafe Tutorials" at bounding box center [641, 212] width 684 height 17
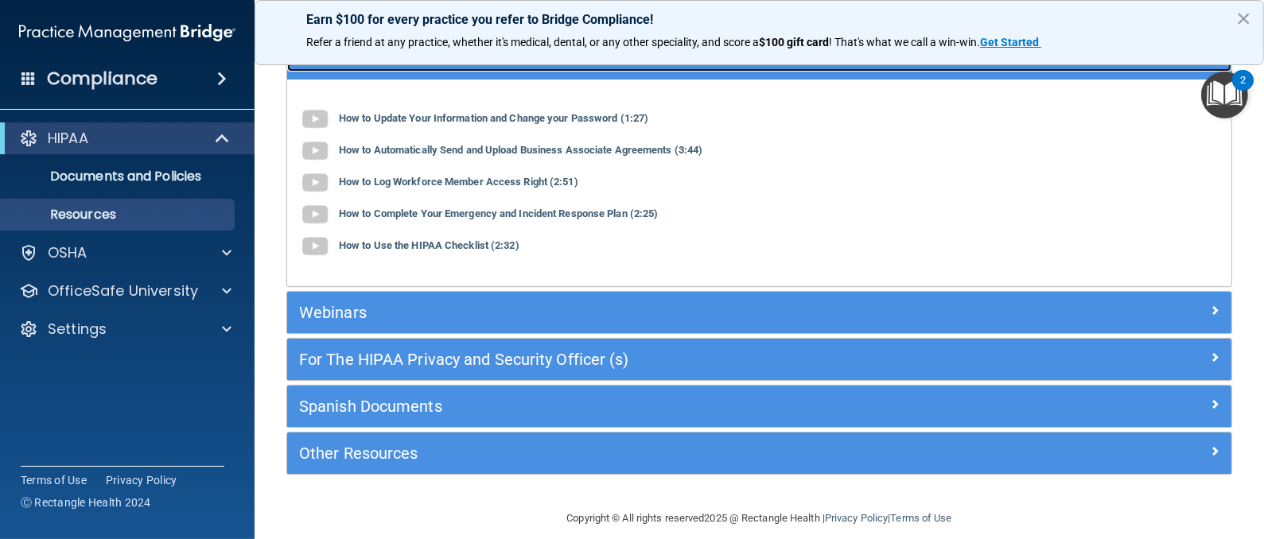
scroll to position [169, 0]
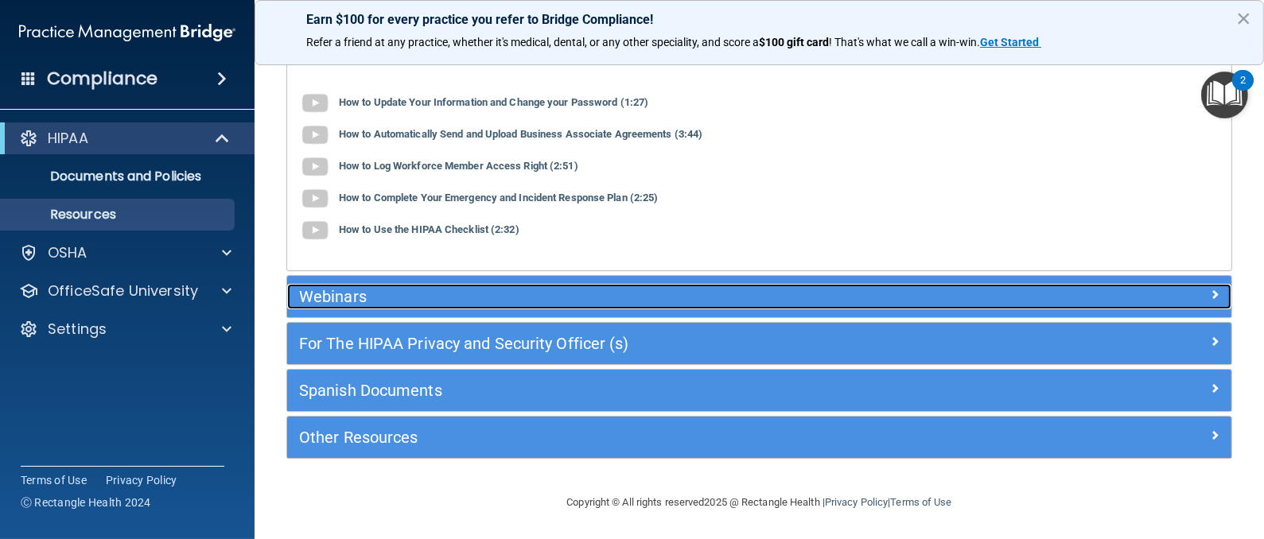
click at [334, 292] on h5 "Webinars" at bounding box center [641, 296] width 684 height 17
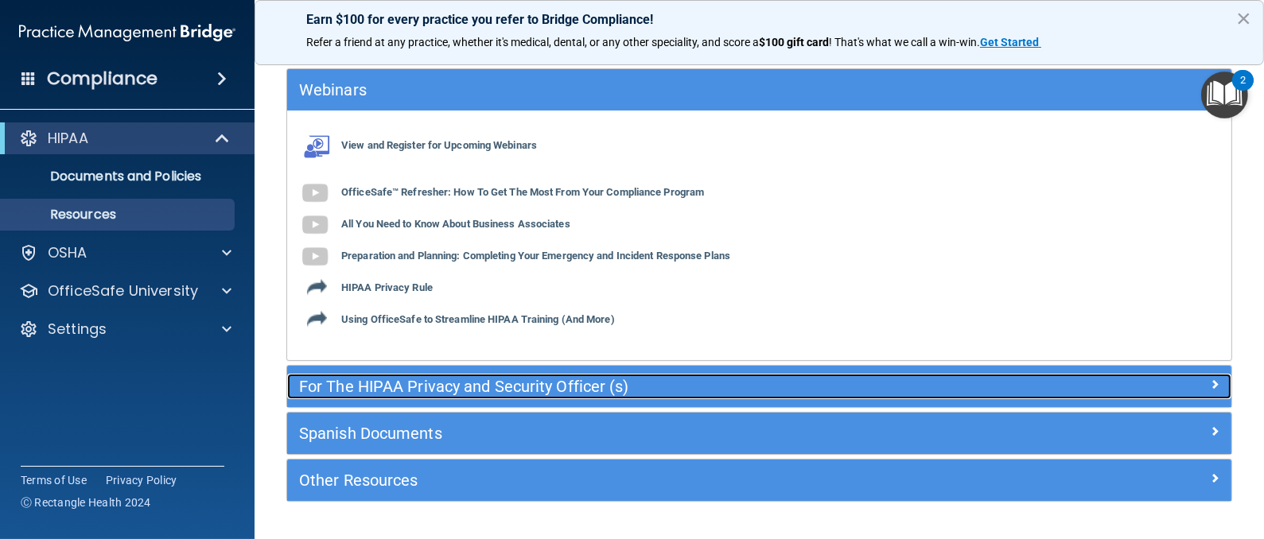
click at [387, 388] on h5 "For The HIPAA Privacy and Security Officer (s)" at bounding box center [641, 386] width 684 height 17
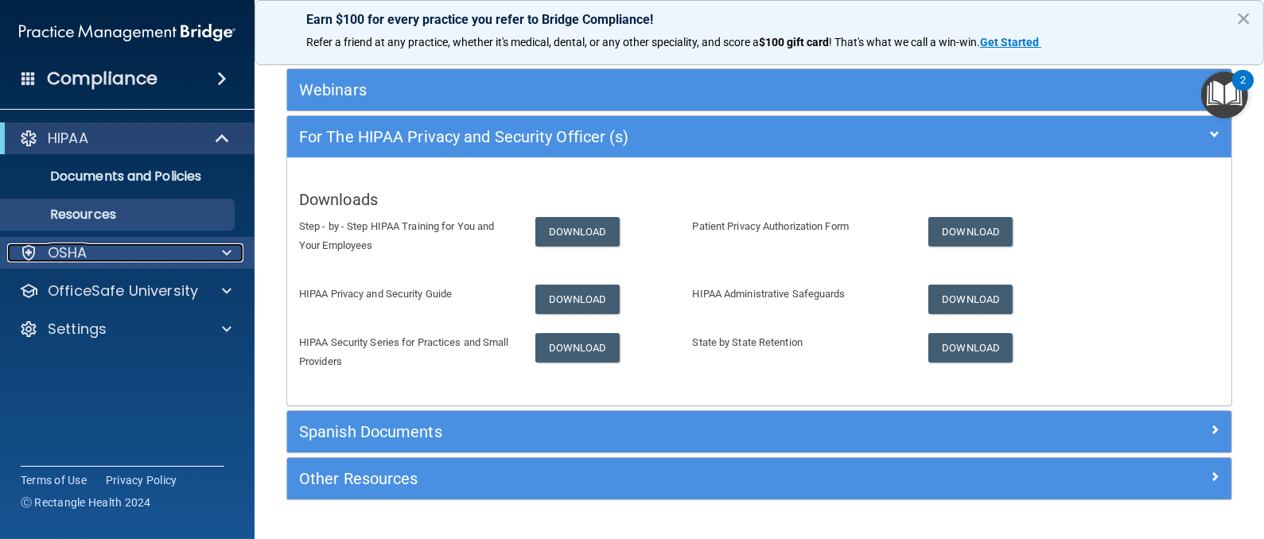
click at [73, 255] on p "OSHA" at bounding box center [68, 252] width 40 height 19
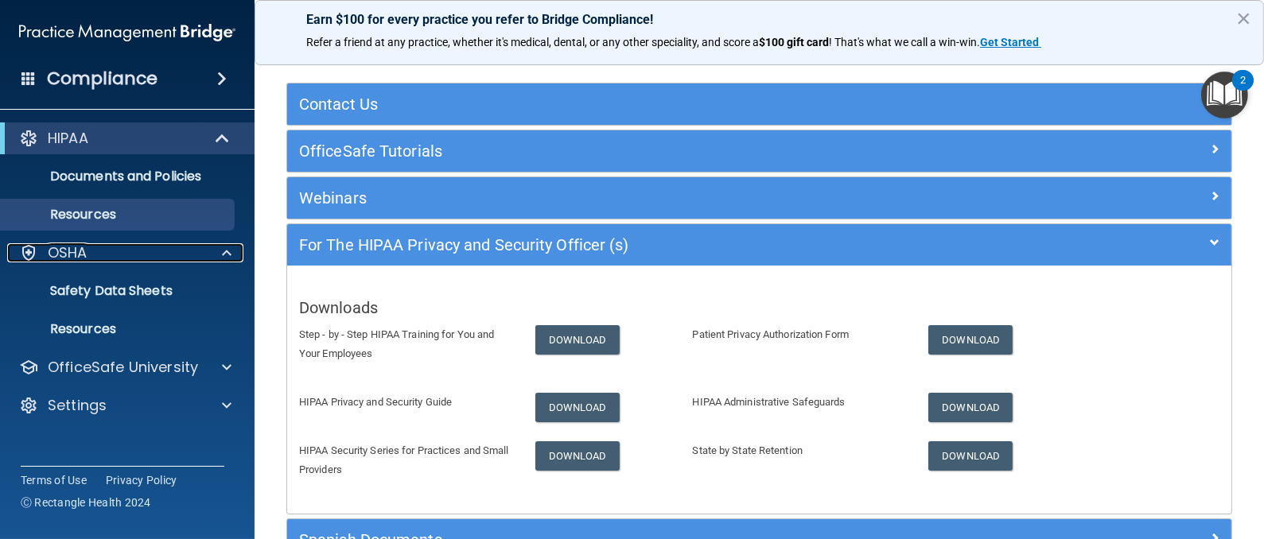
scroll to position [0, 0]
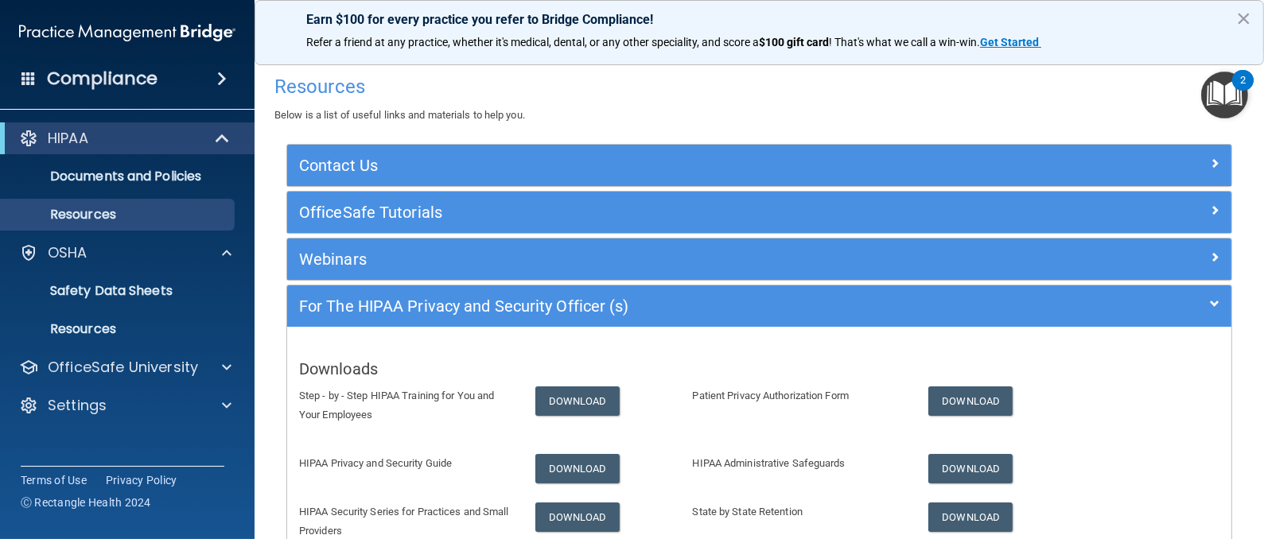
click at [328, 87] on h4 "Resources" at bounding box center [758, 86] width 969 height 21
click at [217, 82] on span at bounding box center [222, 78] width 10 height 19
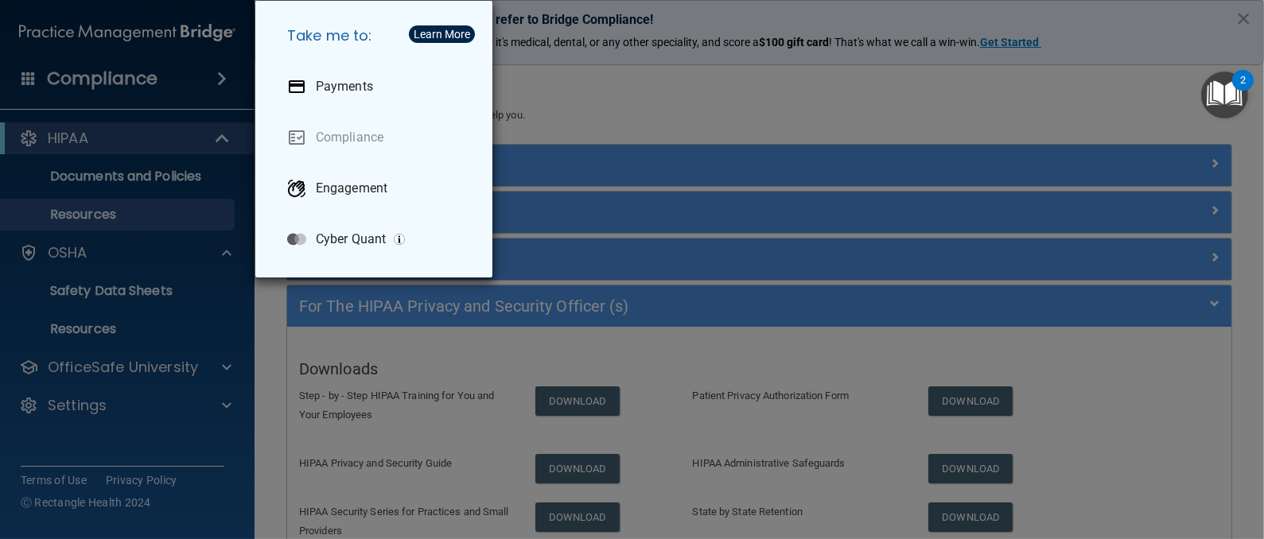
click at [130, 177] on div "Take me to: Payments Compliance Engagement Cyber Quant" at bounding box center [632, 269] width 1264 height 539
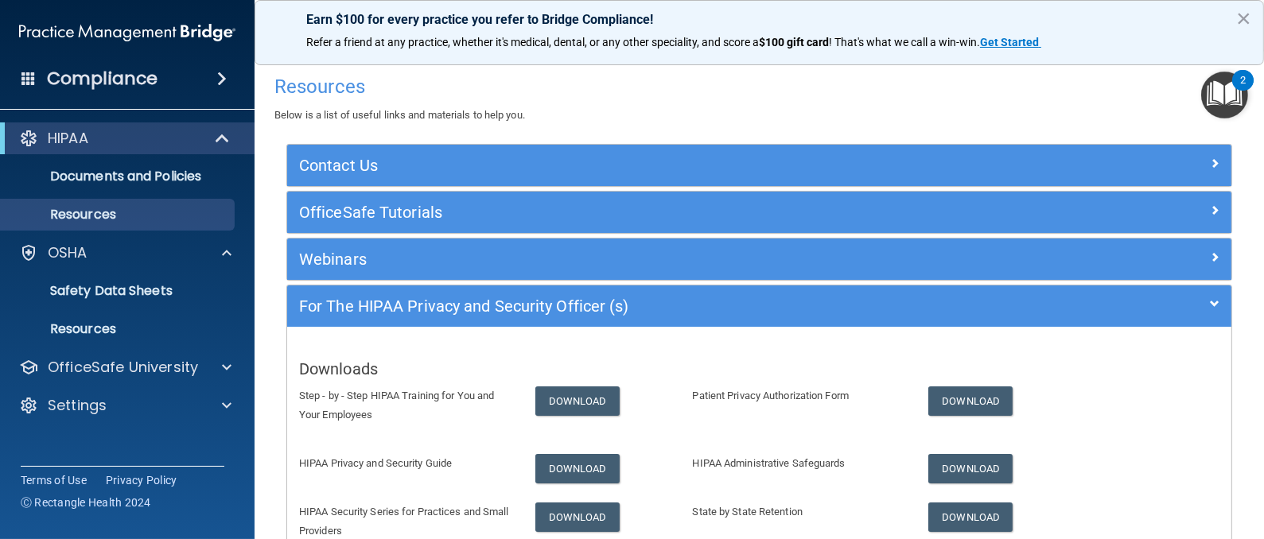
scroll to position [211, 0]
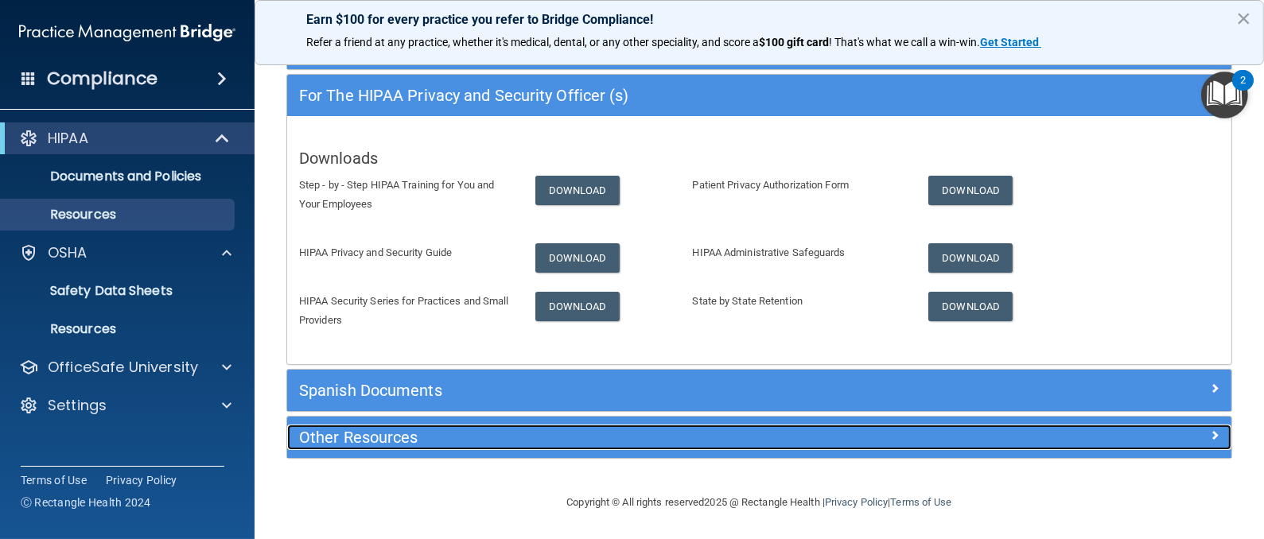
click at [410, 429] on h5 "Other Resources" at bounding box center [641, 437] width 684 height 17
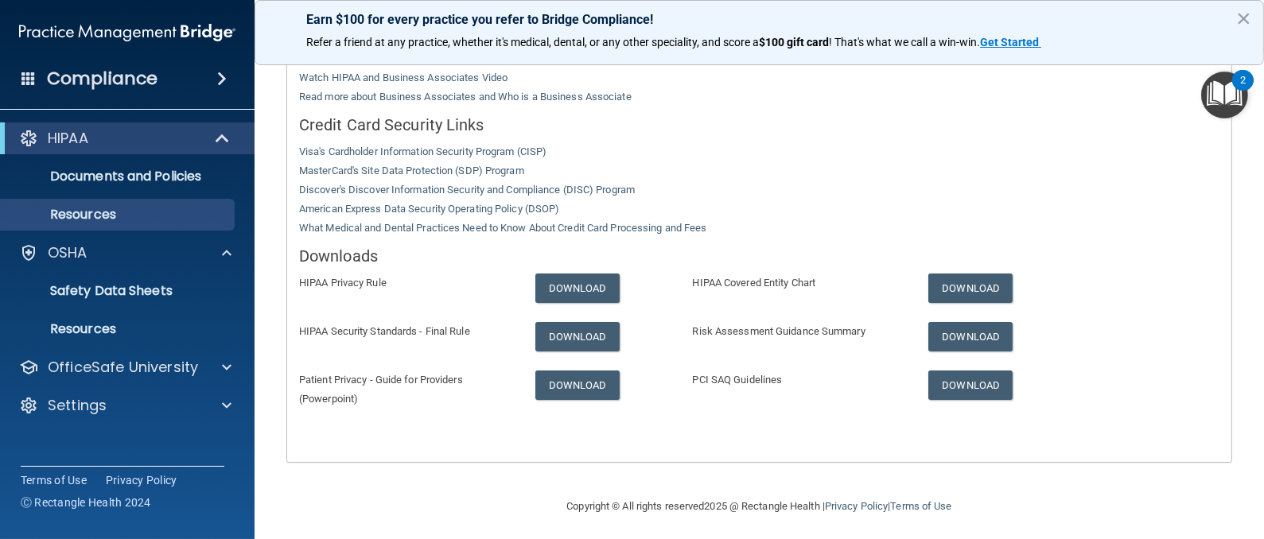
scroll to position [473, 0]
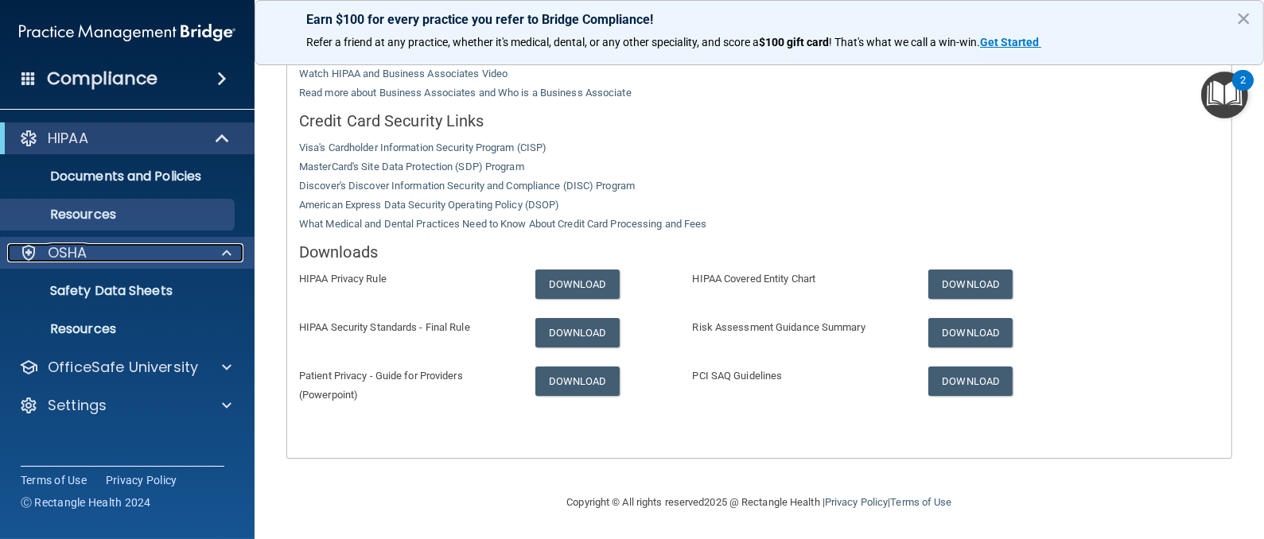
click at [138, 258] on div "OSHA" at bounding box center [105, 252] width 197 height 19
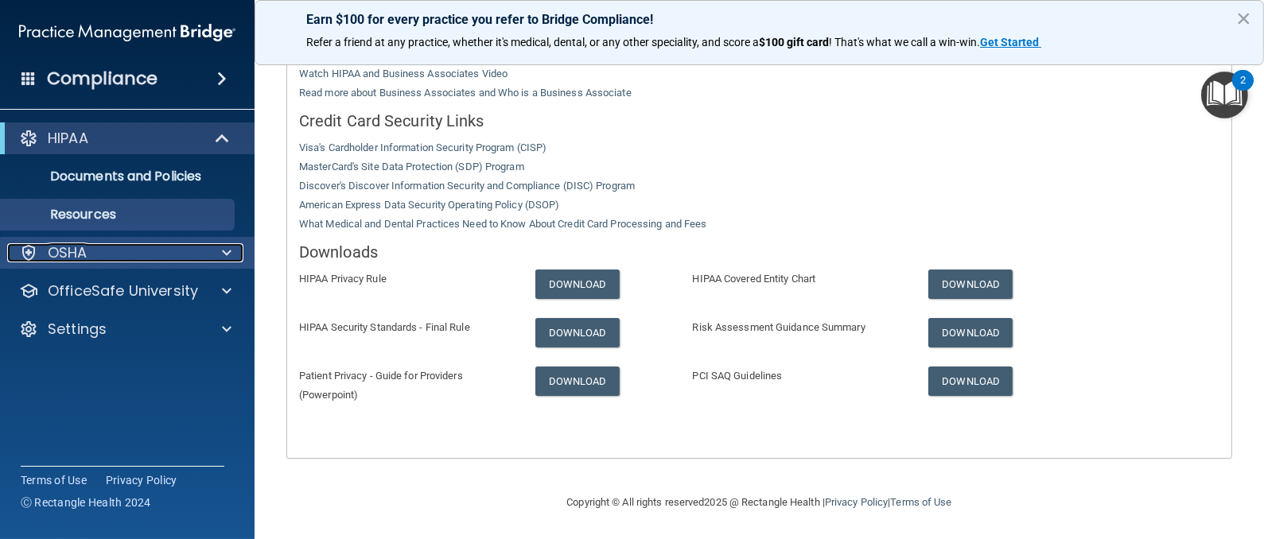
click at [227, 247] on span at bounding box center [227, 252] width 10 height 19
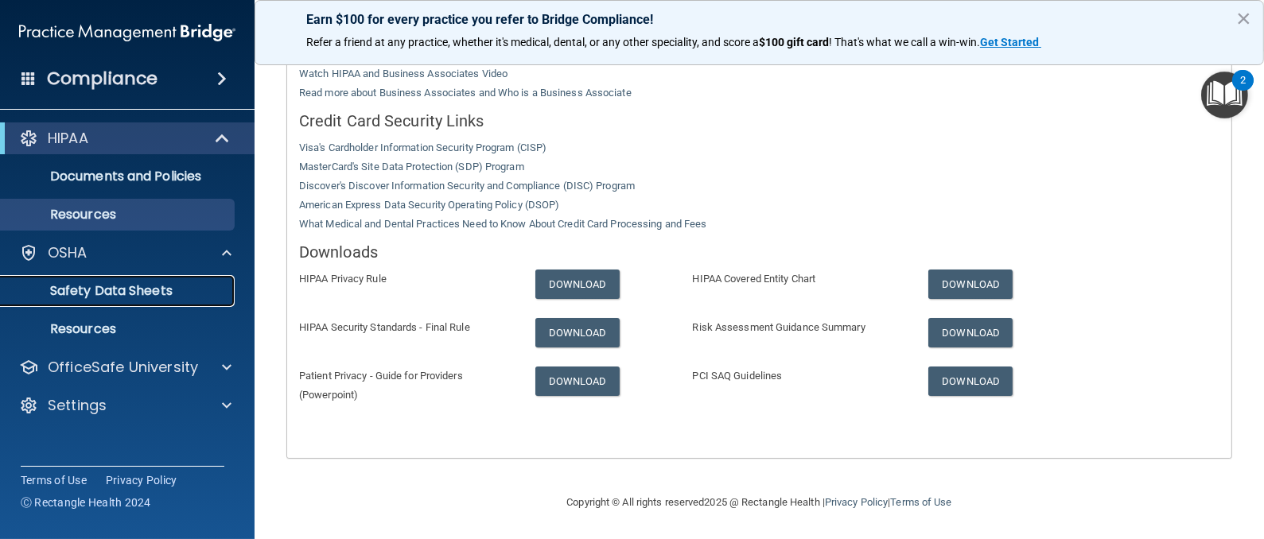
click at [181, 297] on p "Safety Data Sheets" at bounding box center [118, 291] width 217 height 16
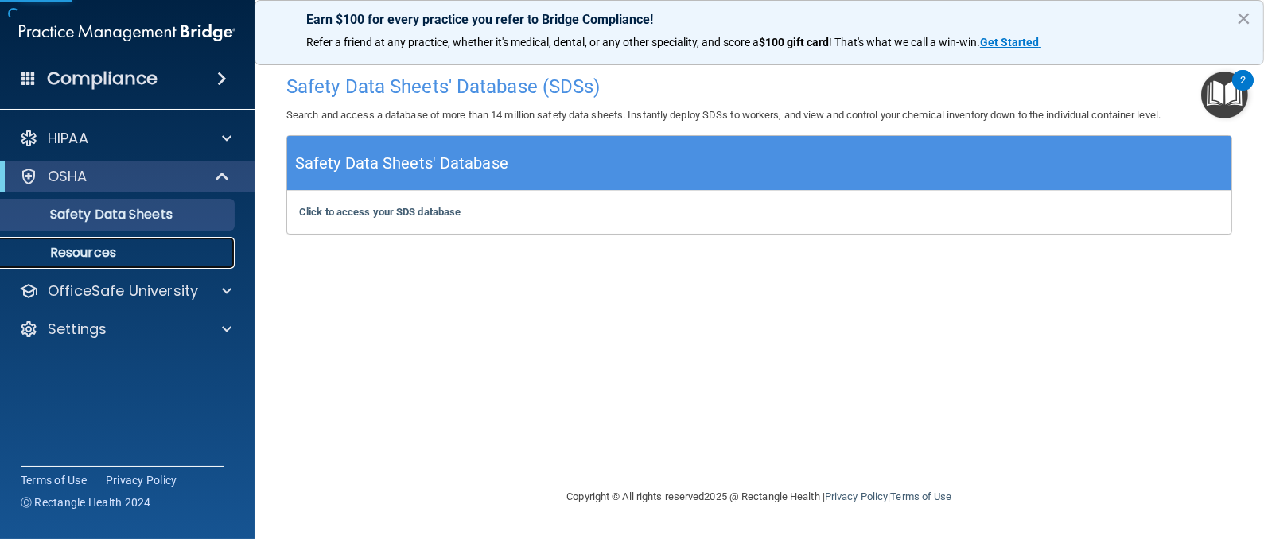
click at [132, 261] on link "Resources" at bounding box center [109, 253] width 251 height 32
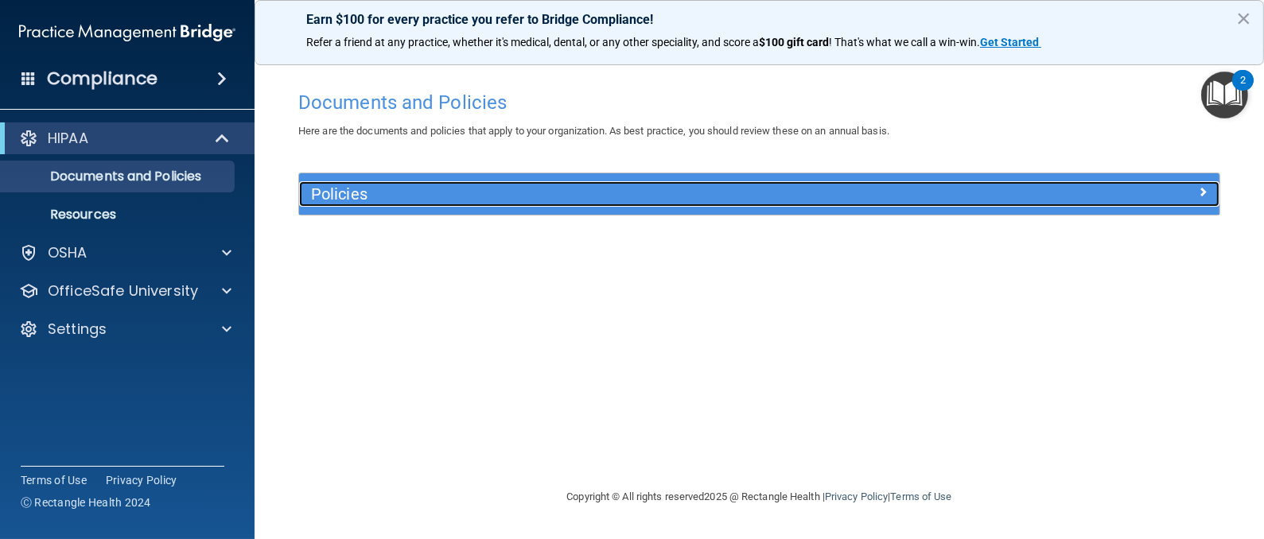
click at [1198, 189] on span at bounding box center [1203, 191] width 10 height 19
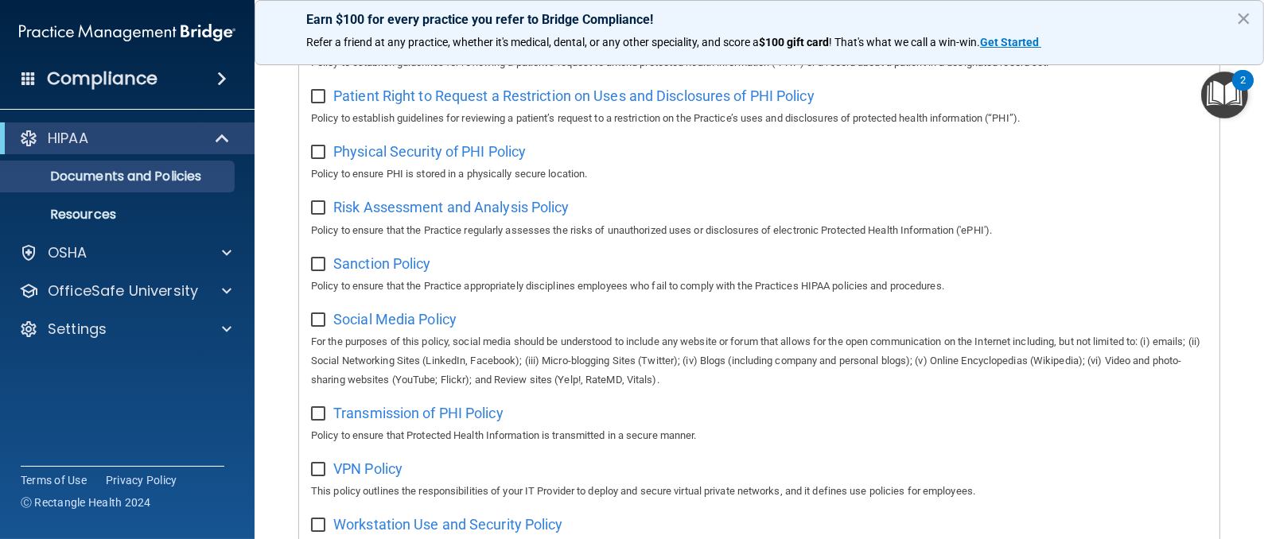
scroll to position [1085, 0]
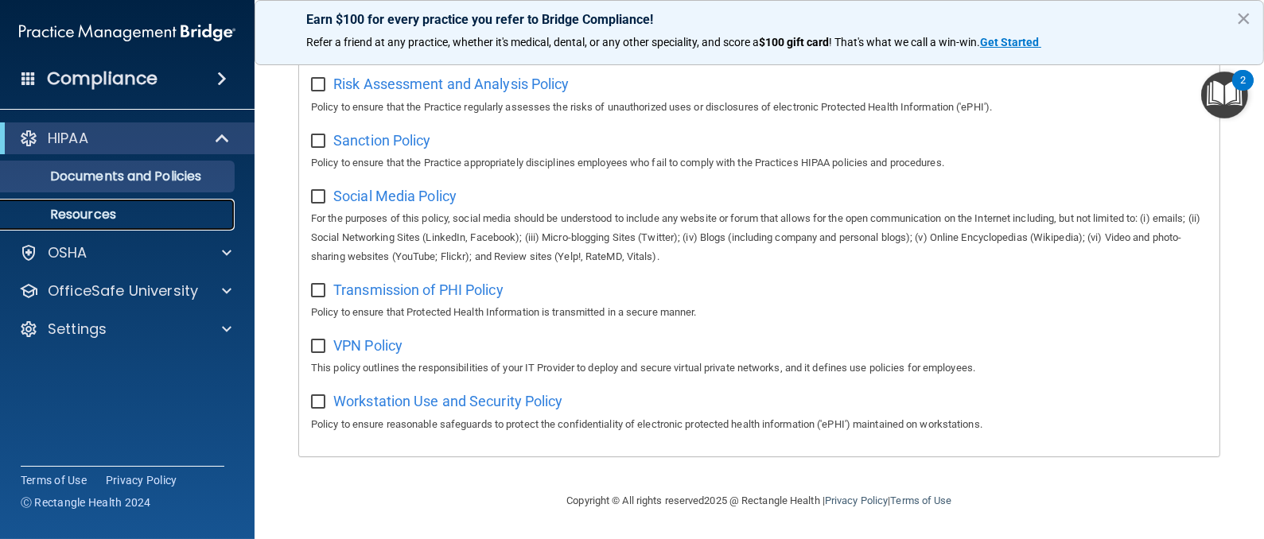
click at [109, 212] on p "Resources" at bounding box center [118, 215] width 217 height 16
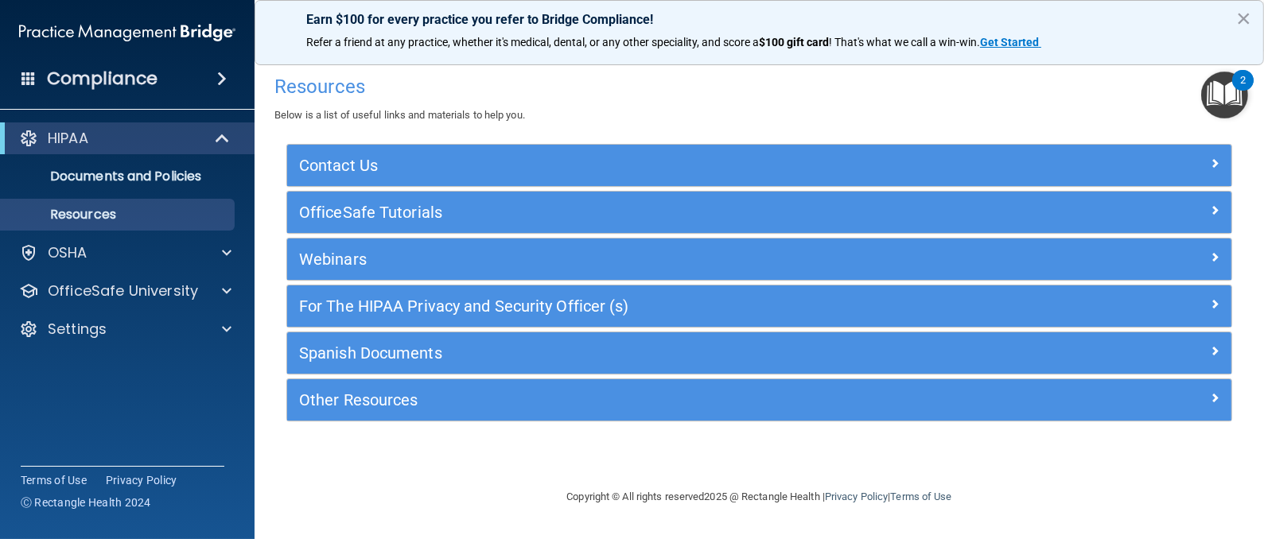
click at [734, 91] on h4 "Resources" at bounding box center [758, 86] width 969 height 21
click at [556, 98] on div "Resources Below is a list of useful links and materials to help you." at bounding box center [758, 96] width 969 height 58
click at [136, 258] on div "OSHA" at bounding box center [105, 252] width 197 height 19
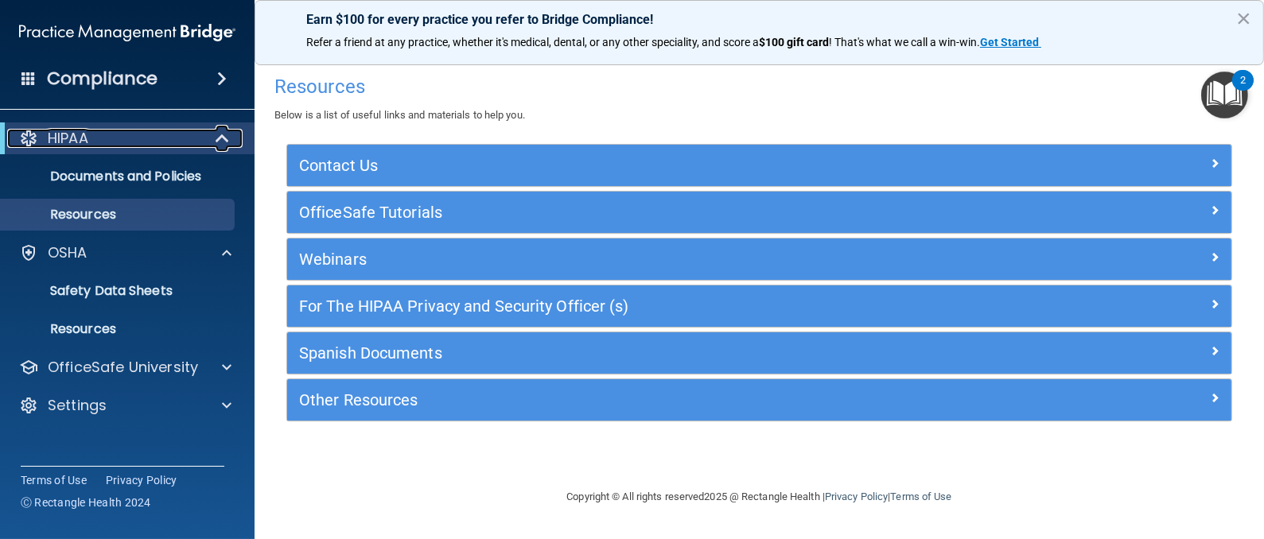
click at [156, 146] on div "HIPAA" at bounding box center [105, 138] width 196 height 19
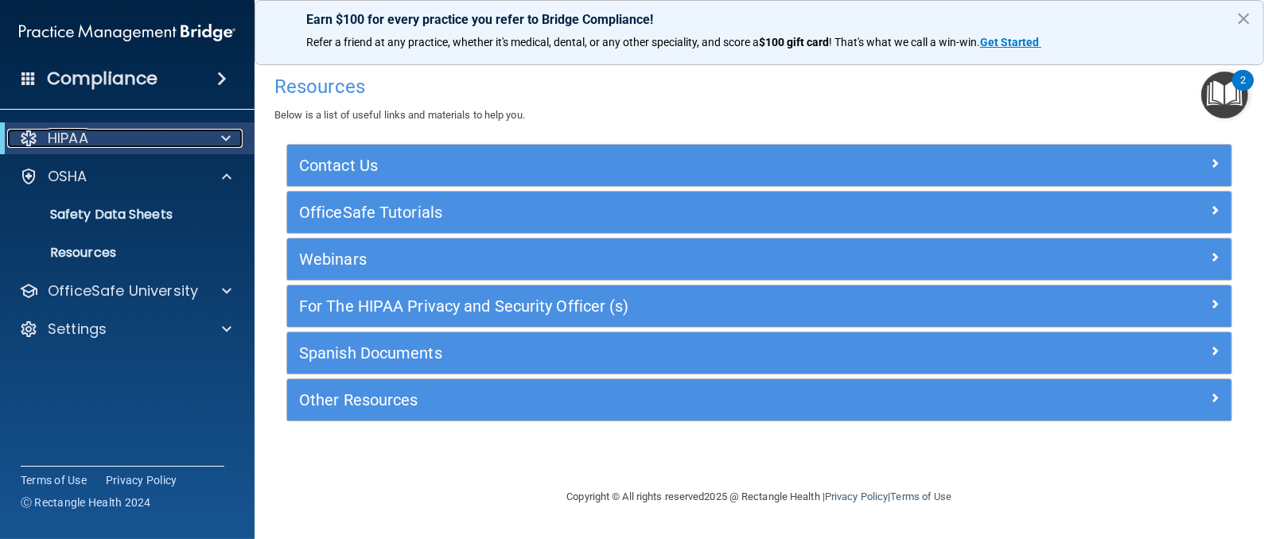
click at [229, 135] on span at bounding box center [226, 138] width 10 height 19
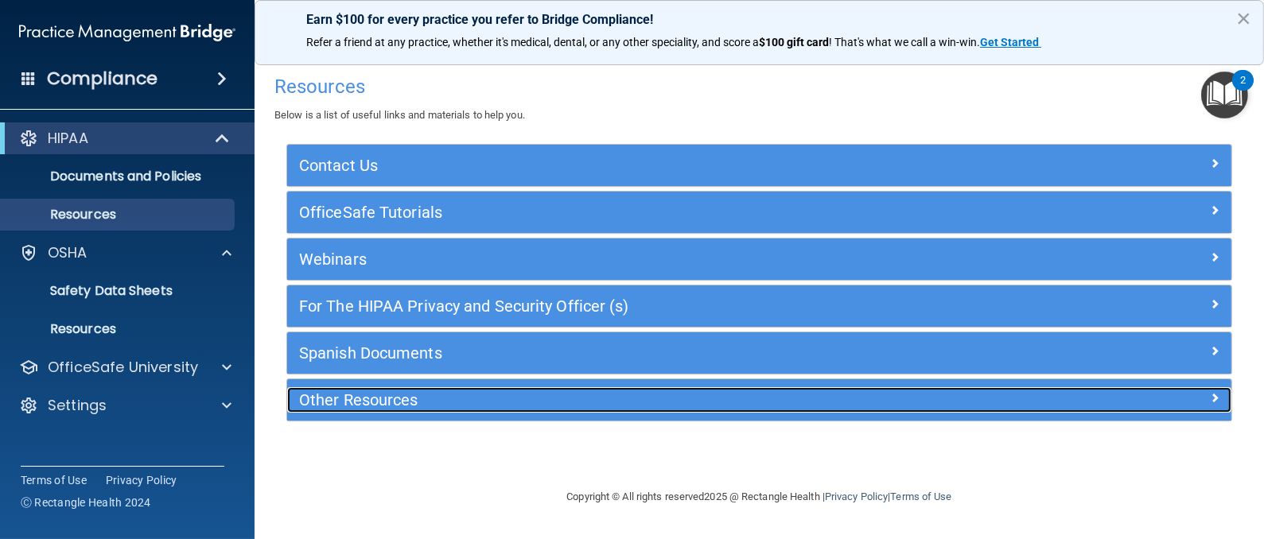
click at [347, 396] on h5 "Other Resources" at bounding box center [641, 399] width 684 height 17
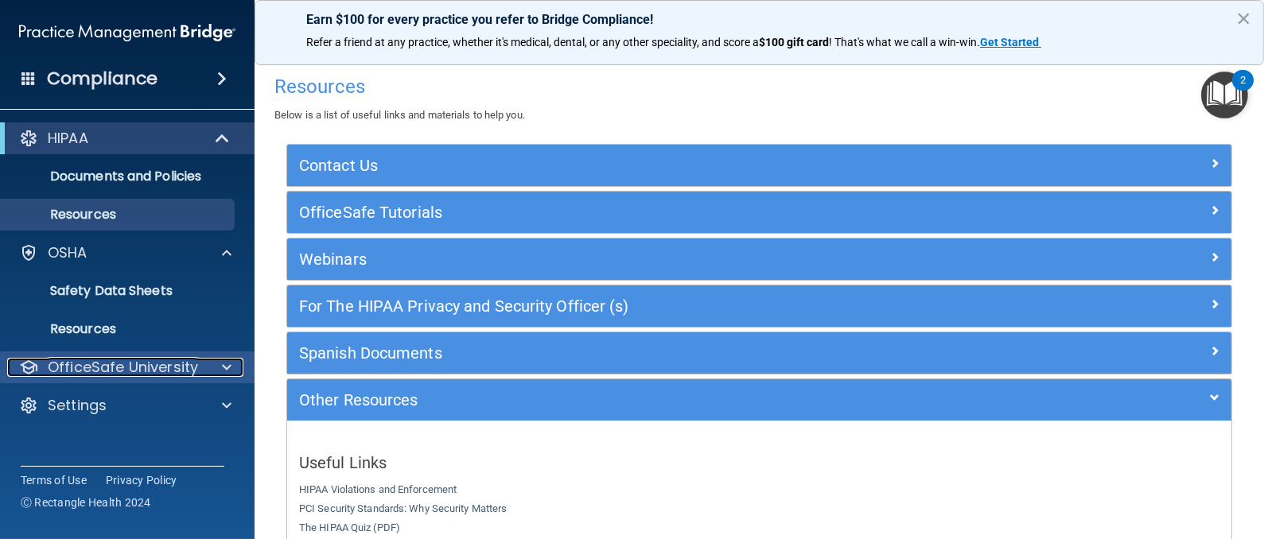
click at [171, 359] on p "OfficeSafe University" at bounding box center [123, 367] width 150 height 19
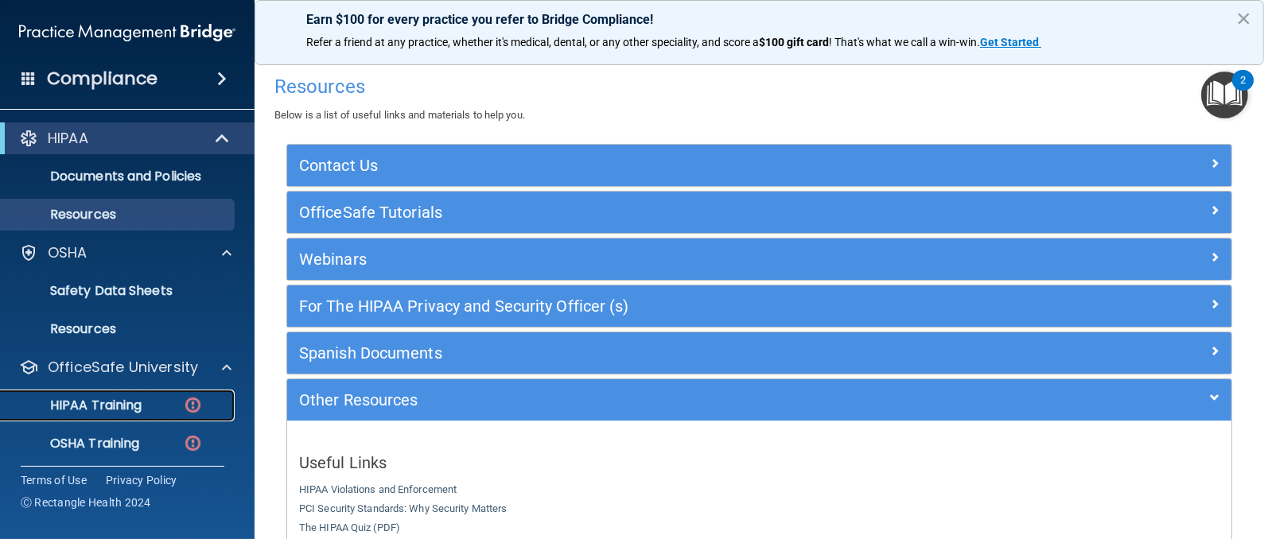
click at [149, 414] on link "HIPAA Training" at bounding box center [109, 406] width 251 height 32
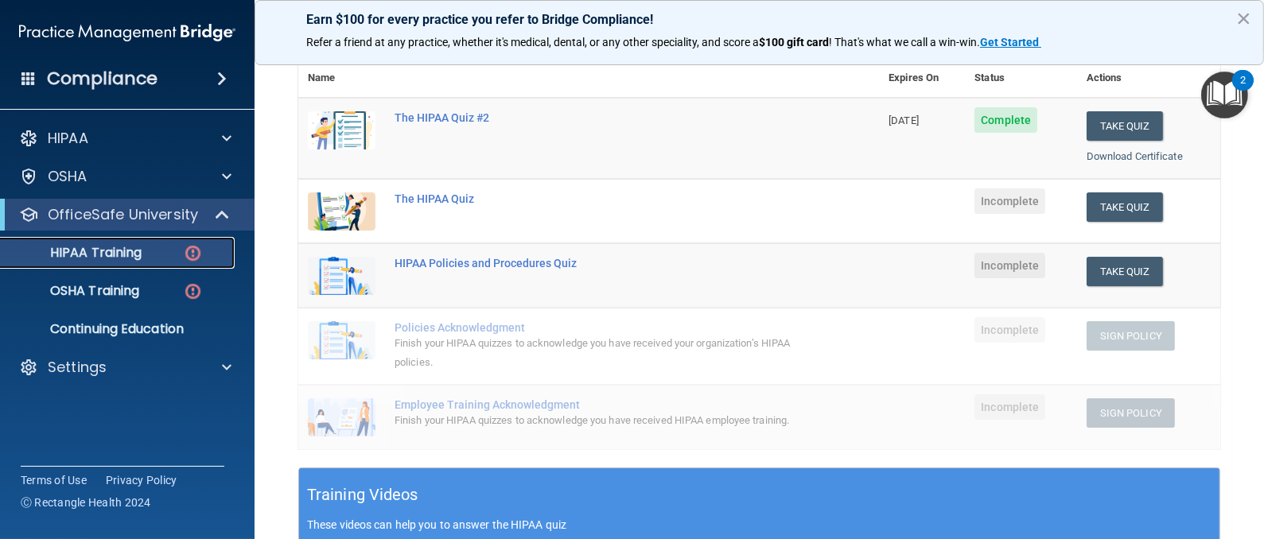
scroll to position [239, 0]
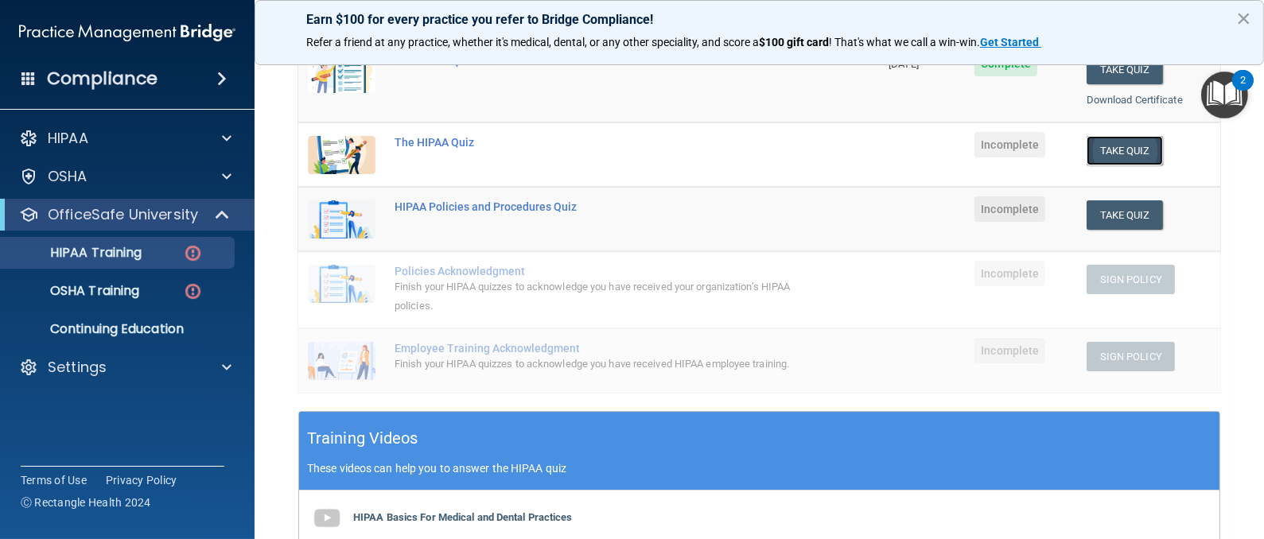
click at [1109, 156] on button "Take Quiz" at bounding box center [1124, 150] width 76 height 29
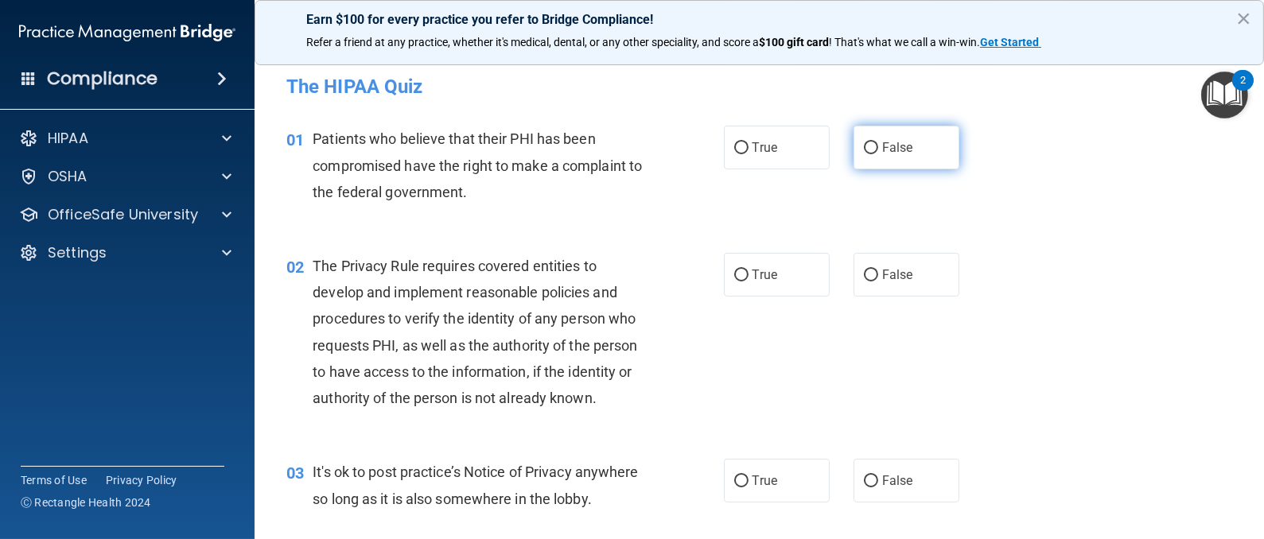
click at [865, 150] on input "False" at bounding box center [871, 148] width 14 height 12
radio input "true"
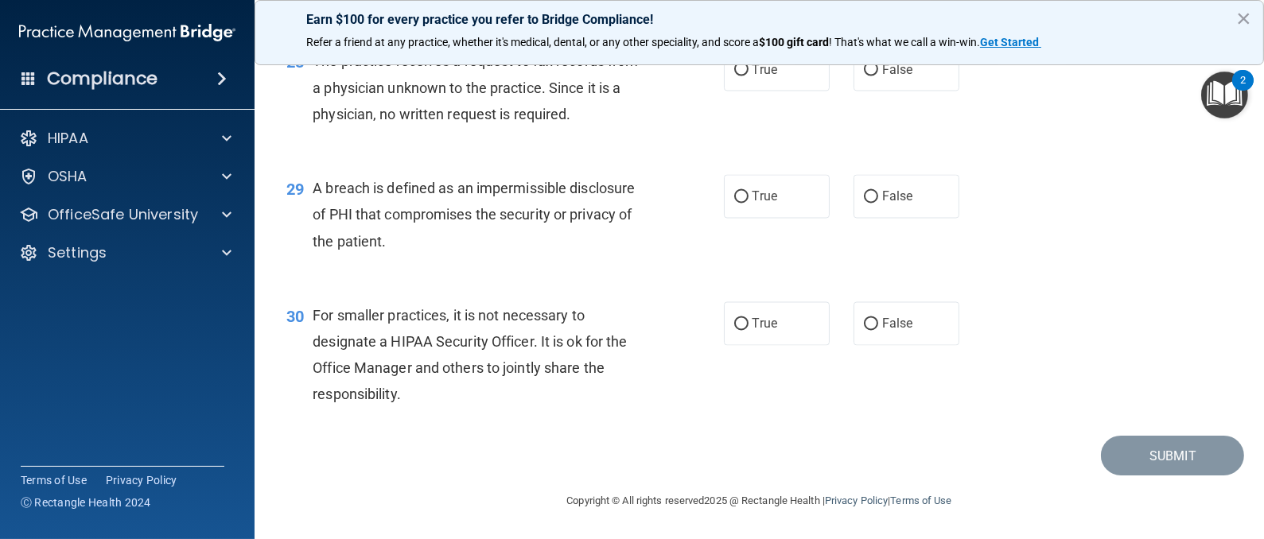
scroll to position [3717, 0]
click at [734, 326] on input "True" at bounding box center [741, 325] width 14 height 12
radio input "true"
click at [737, 196] on input "True" at bounding box center [741, 198] width 14 height 12
radio input "true"
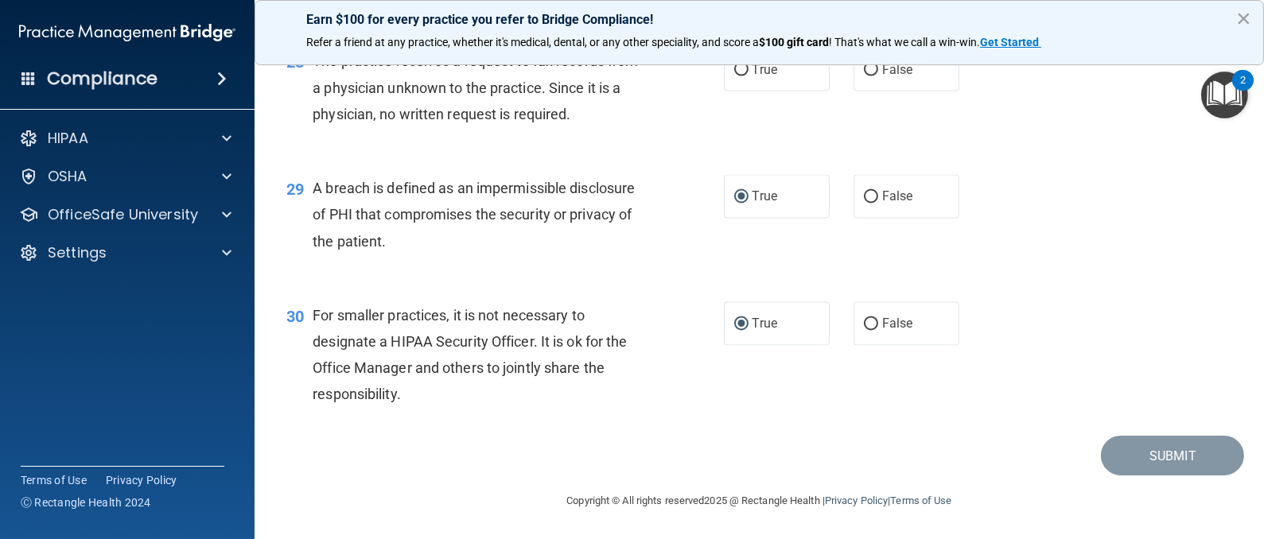
scroll to position [3598, 0]
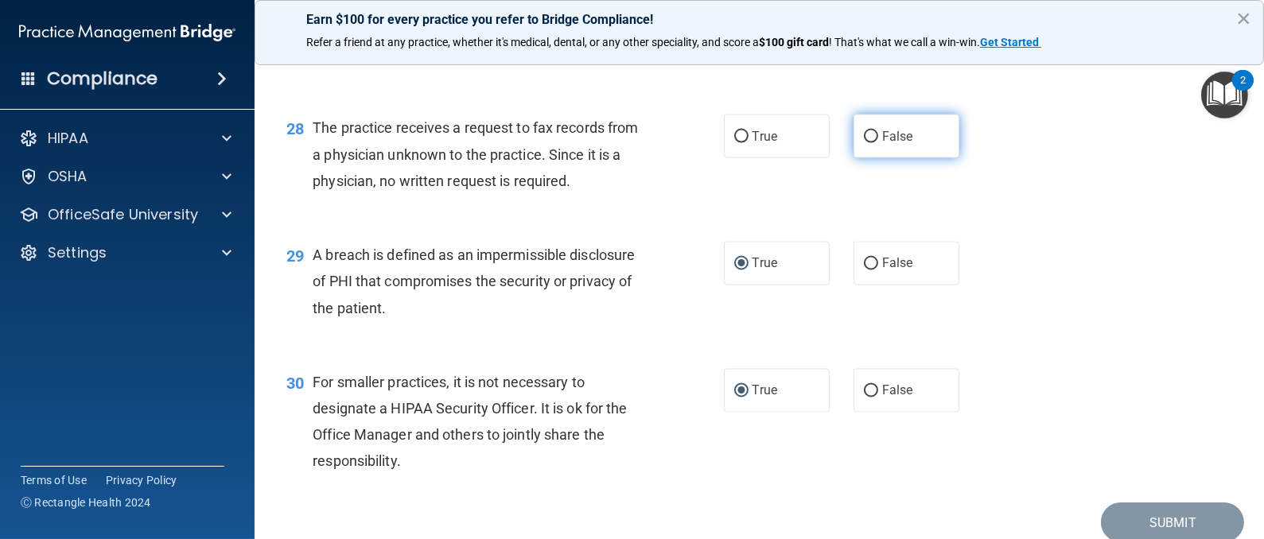
click at [864, 143] on input "False" at bounding box center [871, 137] width 14 height 12
radio input "true"
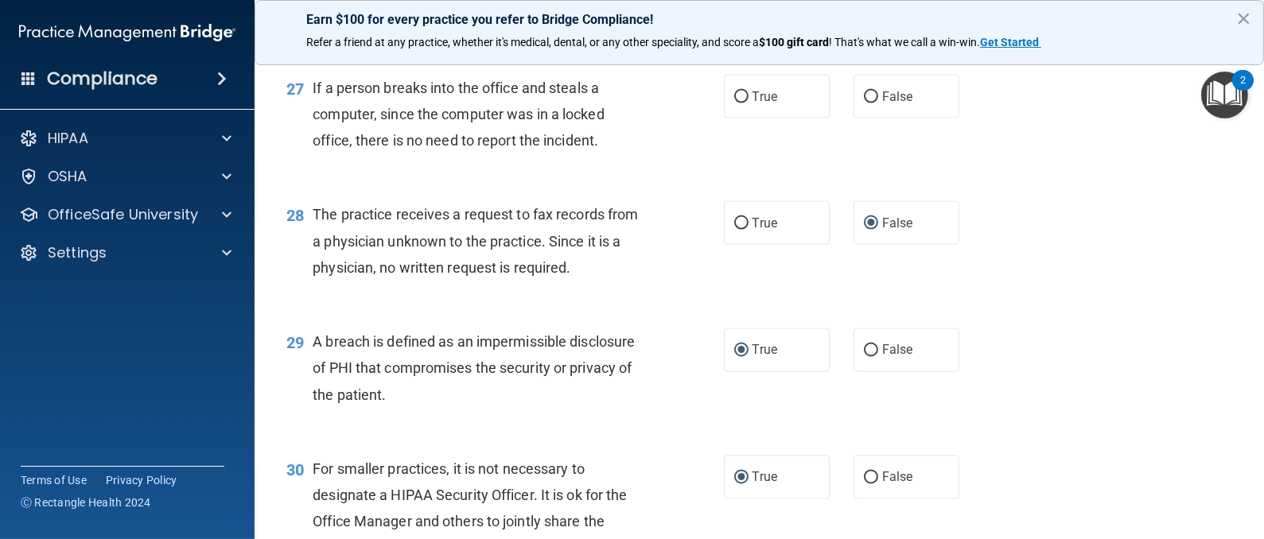
scroll to position [3478, 0]
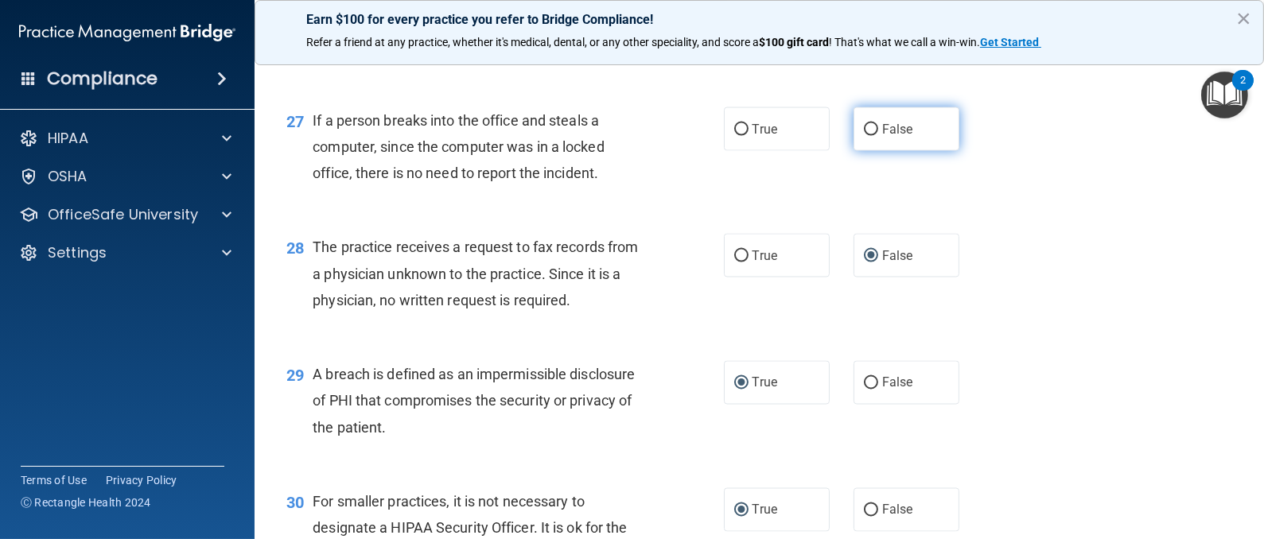
click at [864, 136] on input "False" at bounding box center [871, 130] width 14 height 12
radio input "true"
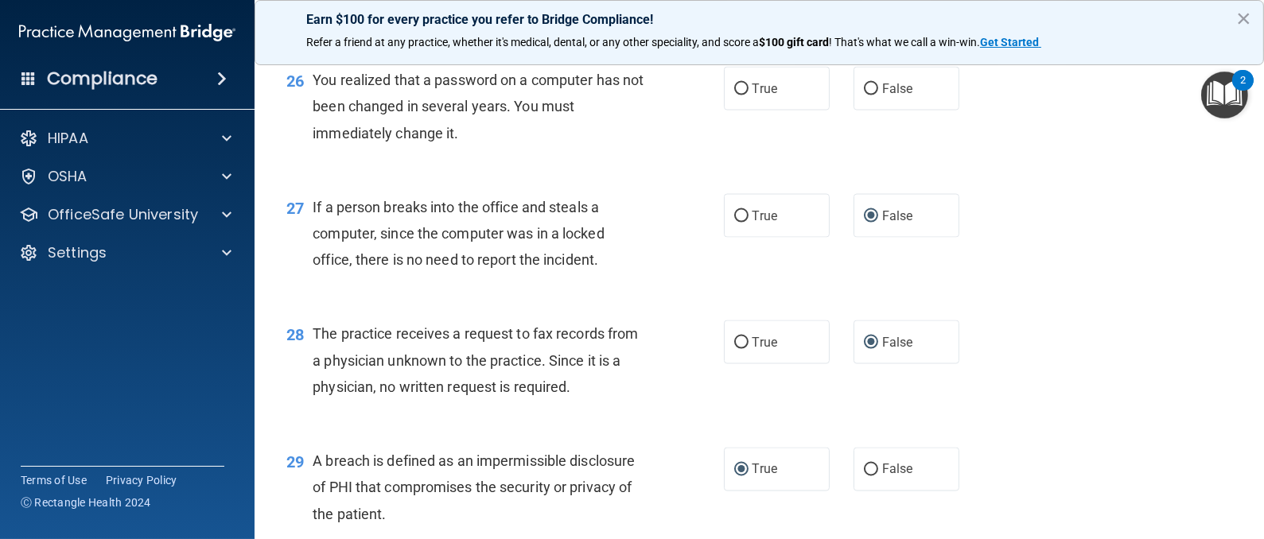
scroll to position [3359, 0]
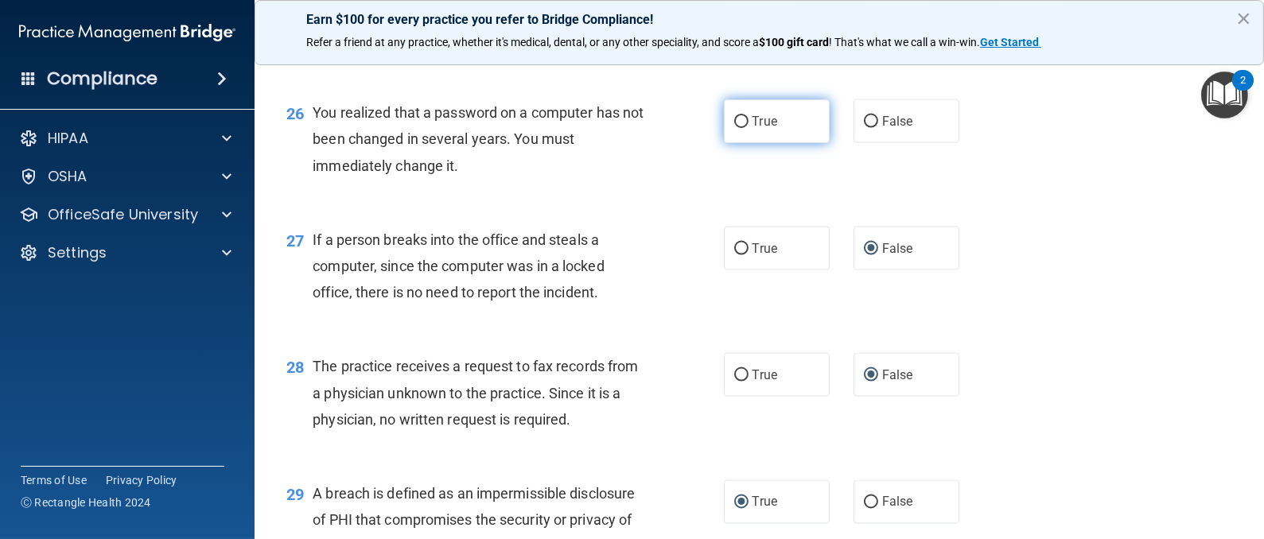
click at [734, 128] on input "True" at bounding box center [741, 122] width 14 height 12
radio input "true"
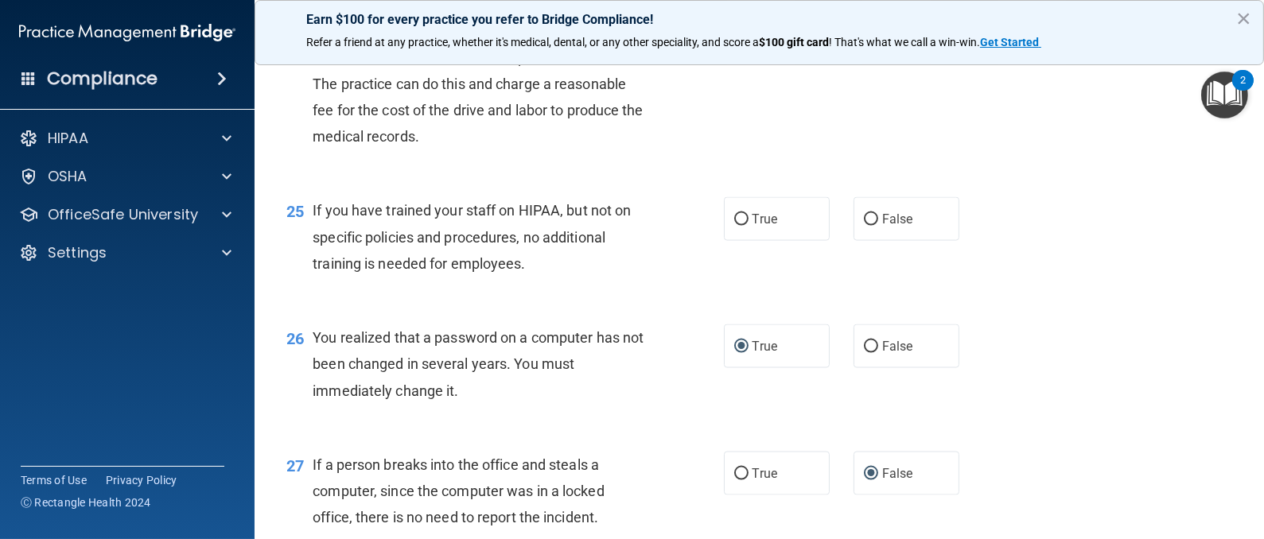
scroll to position [3121, 0]
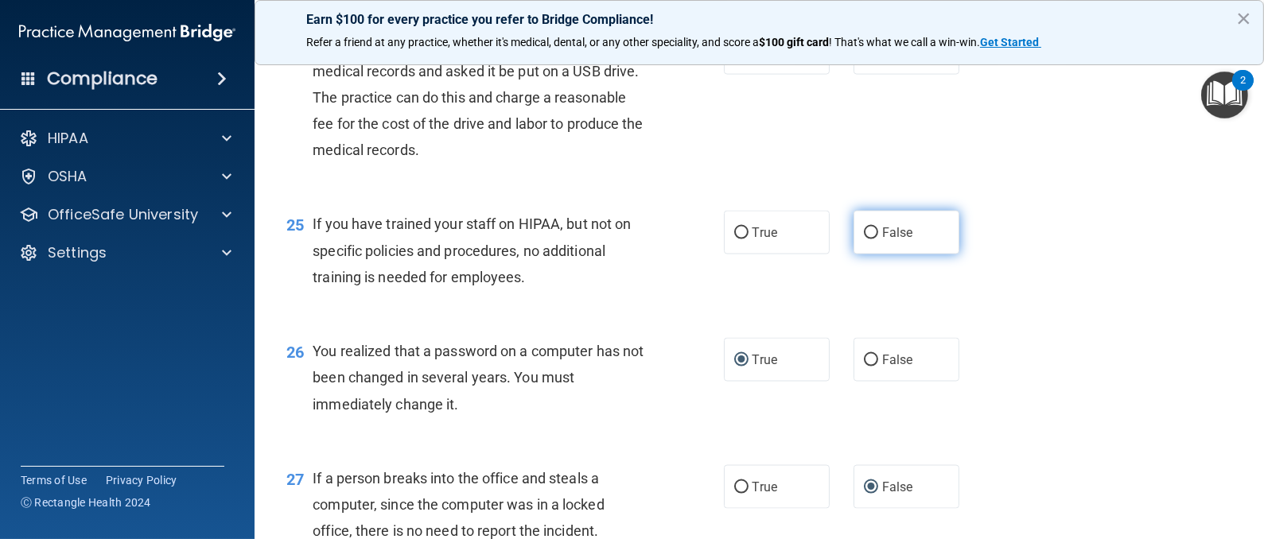
click at [864, 239] on input "False" at bounding box center [871, 233] width 14 height 12
radio input "true"
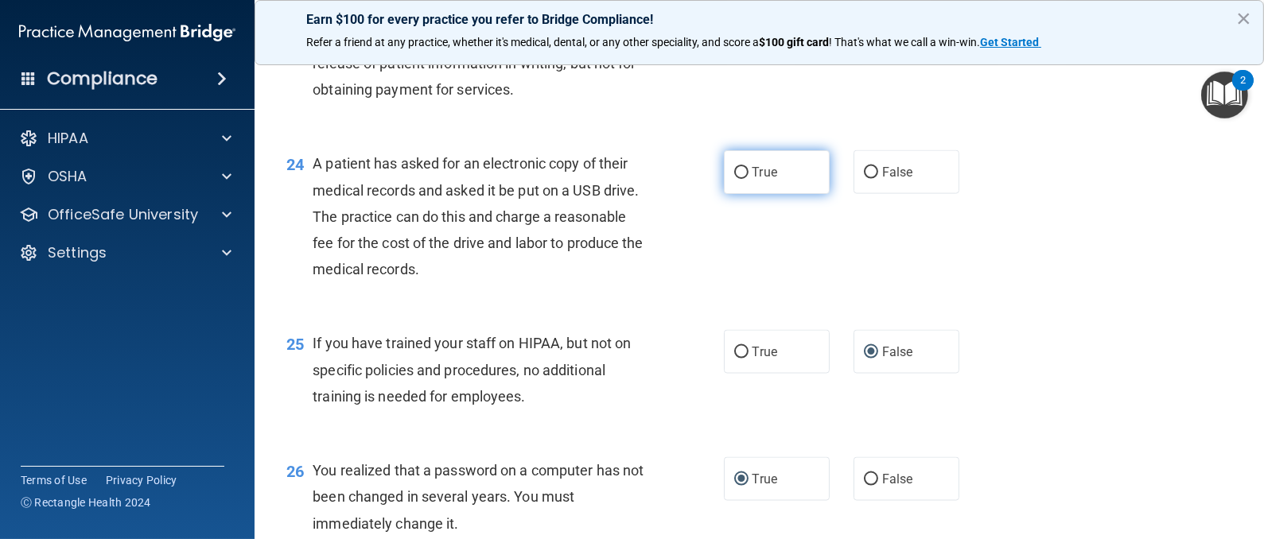
click at [734, 179] on input "True" at bounding box center [741, 173] width 14 height 12
radio input "true"
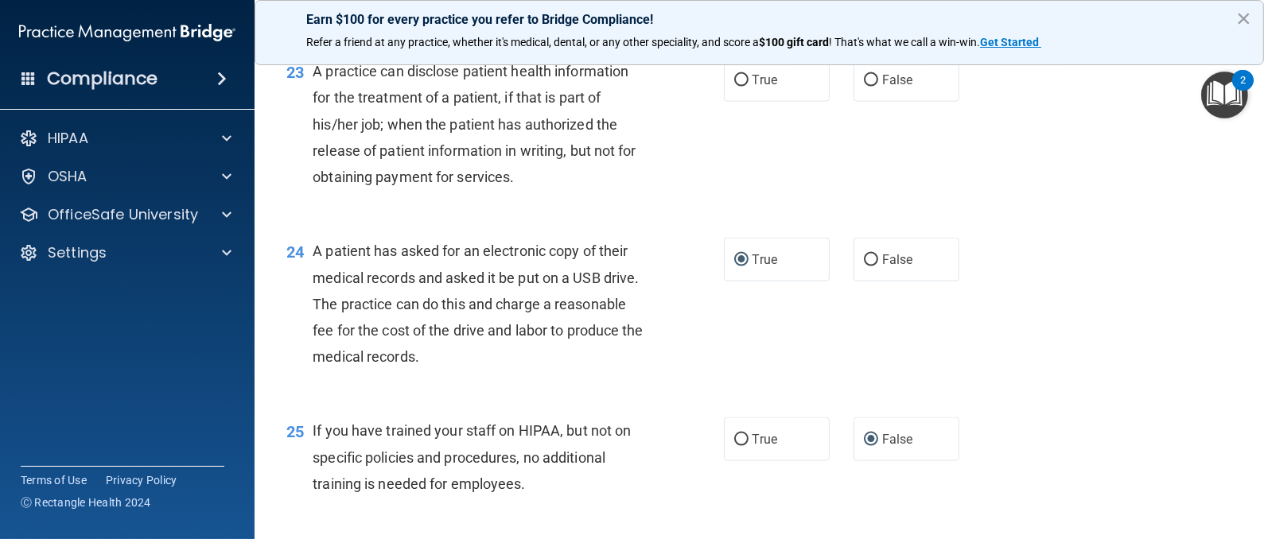
scroll to position [2882, 0]
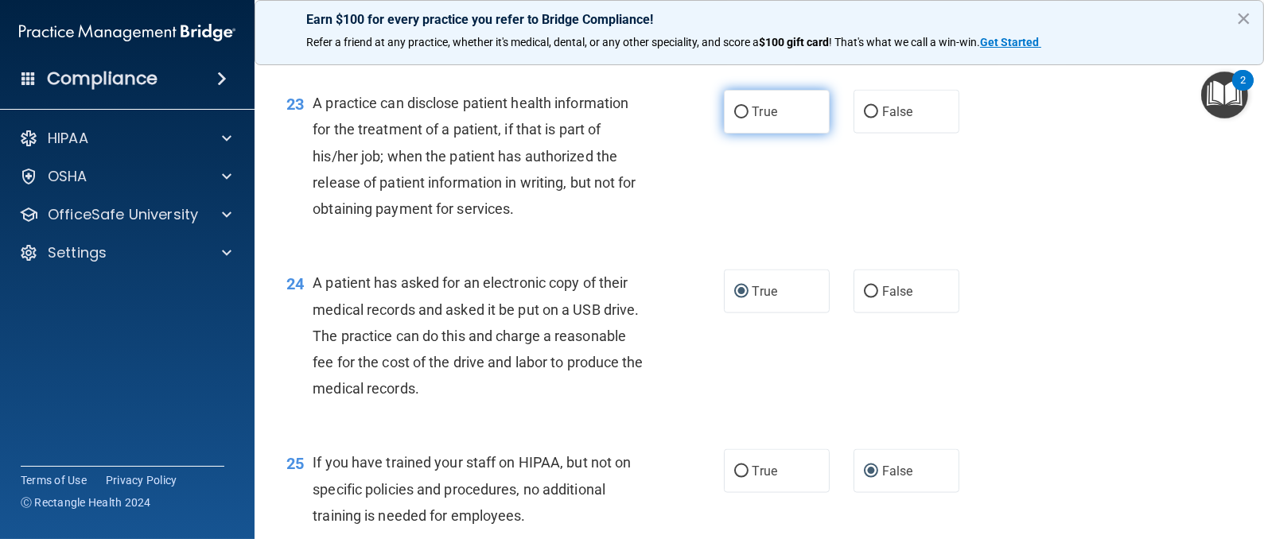
click at [734, 118] on input "True" at bounding box center [741, 113] width 14 height 12
radio input "true"
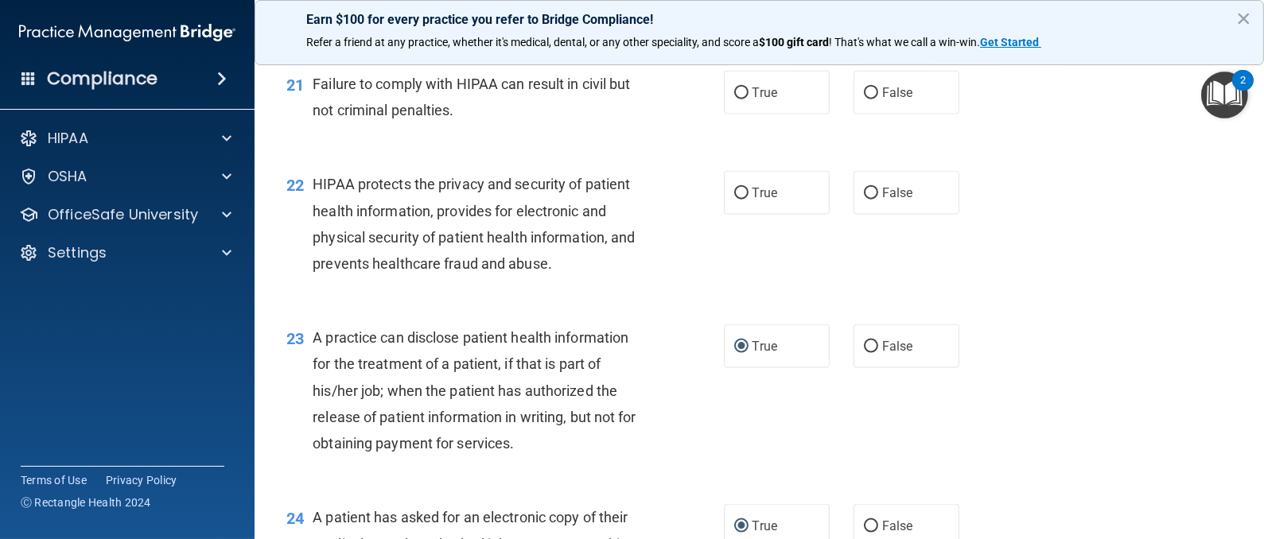
scroll to position [2643, 0]
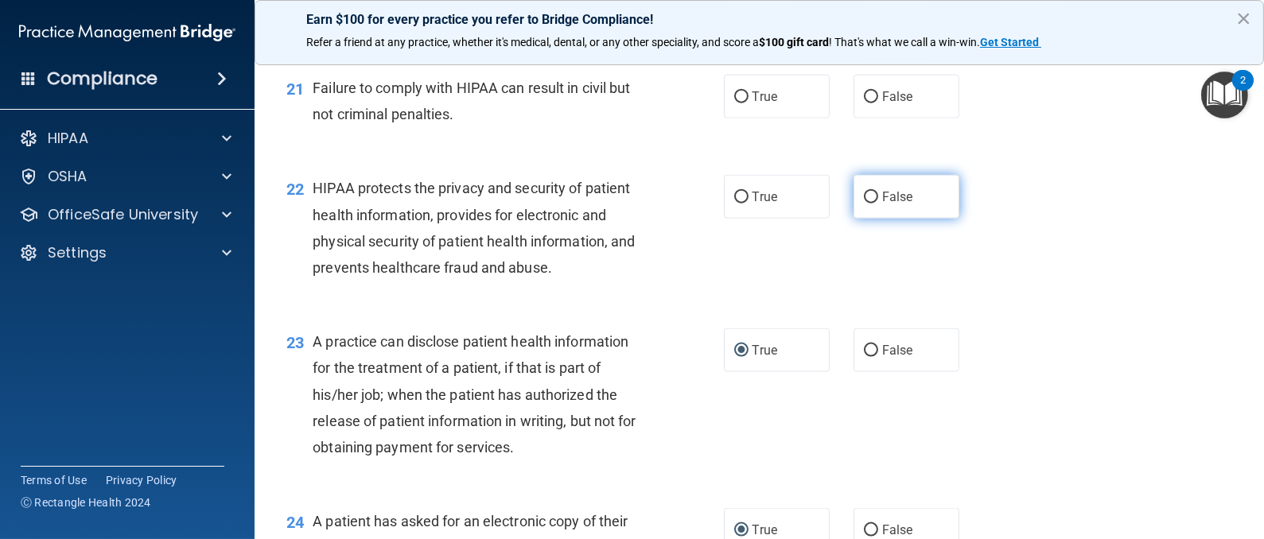
click at [864, 204] on input "False" at bounding box center [871, 198] width 14 height 12
radio input "true"
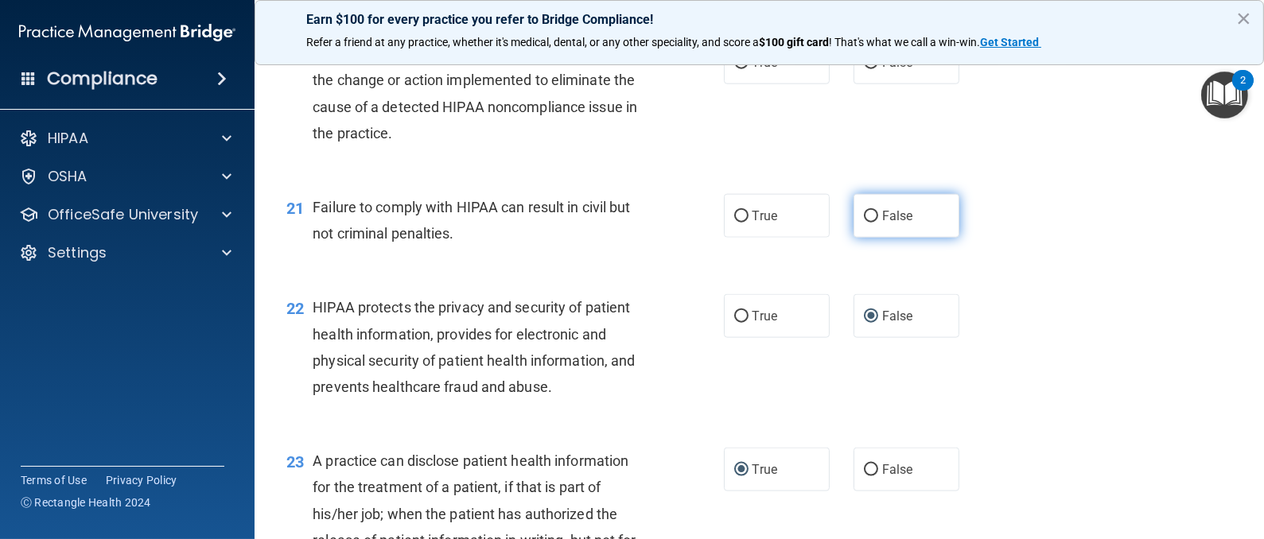
click at [864, 223] on input "False" at bounding box center [871, 217] width 14 height 12
radio input "true"
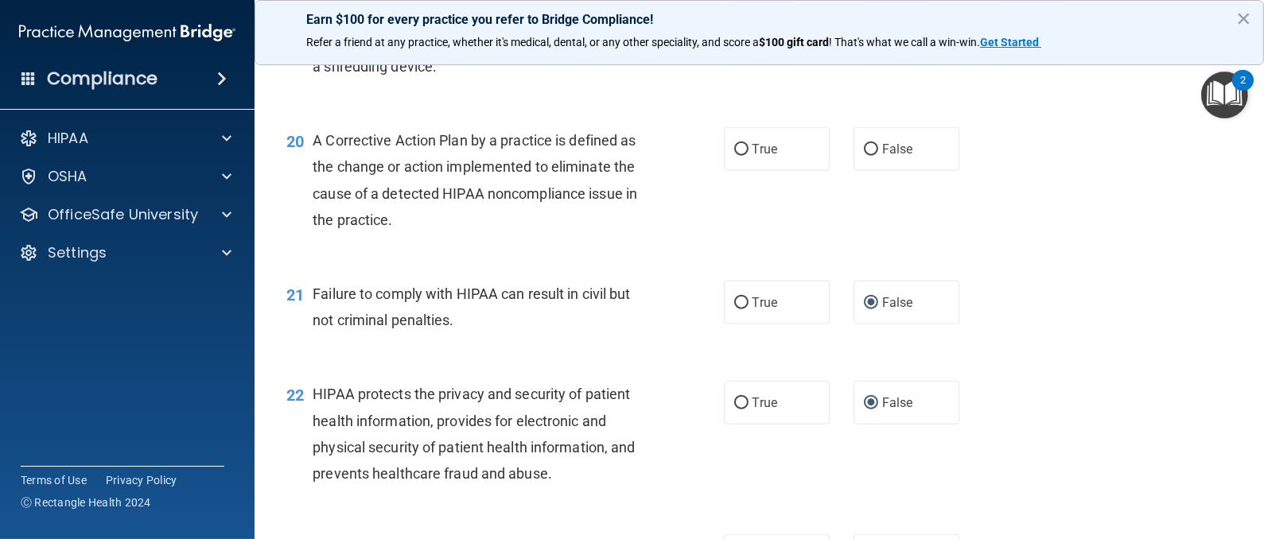
scroll to position [2405, 0]
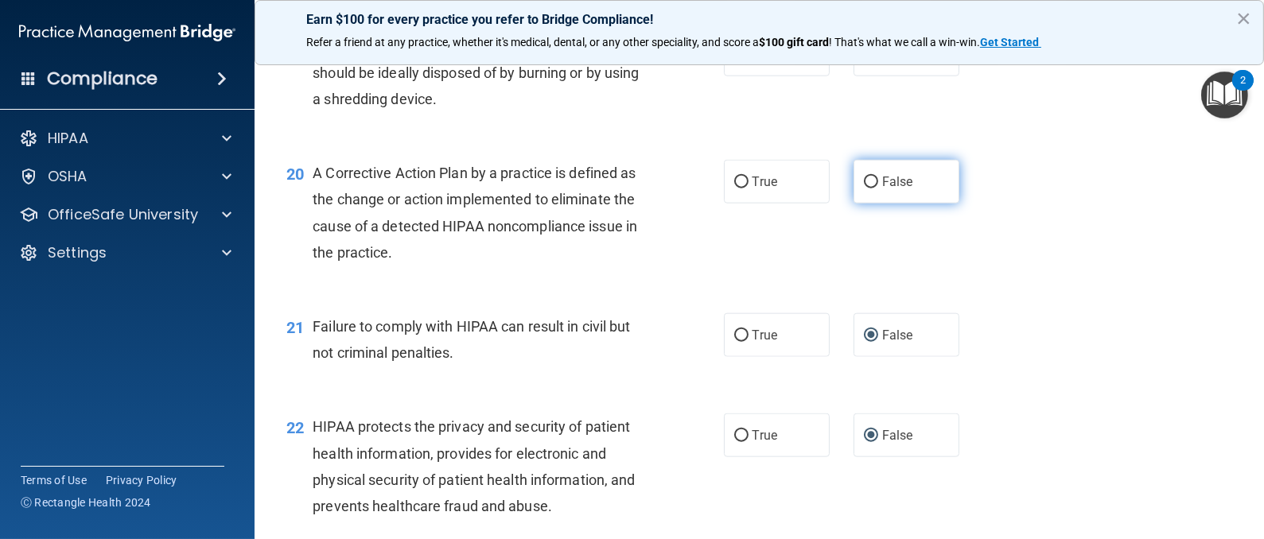
click at [864, 188] on input "False" at bounding box center [871, 183] width 14 height 12
radio input "true"
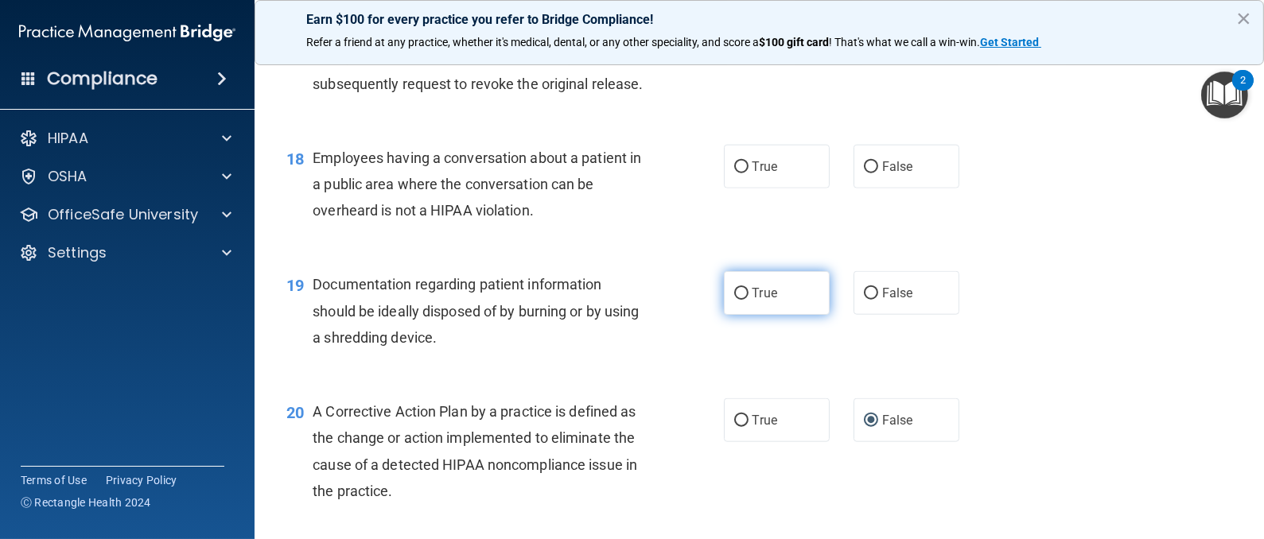
click at [734, 300] on input "True" at bounding box center [741, 294] width 14 height 12
radio input "true"
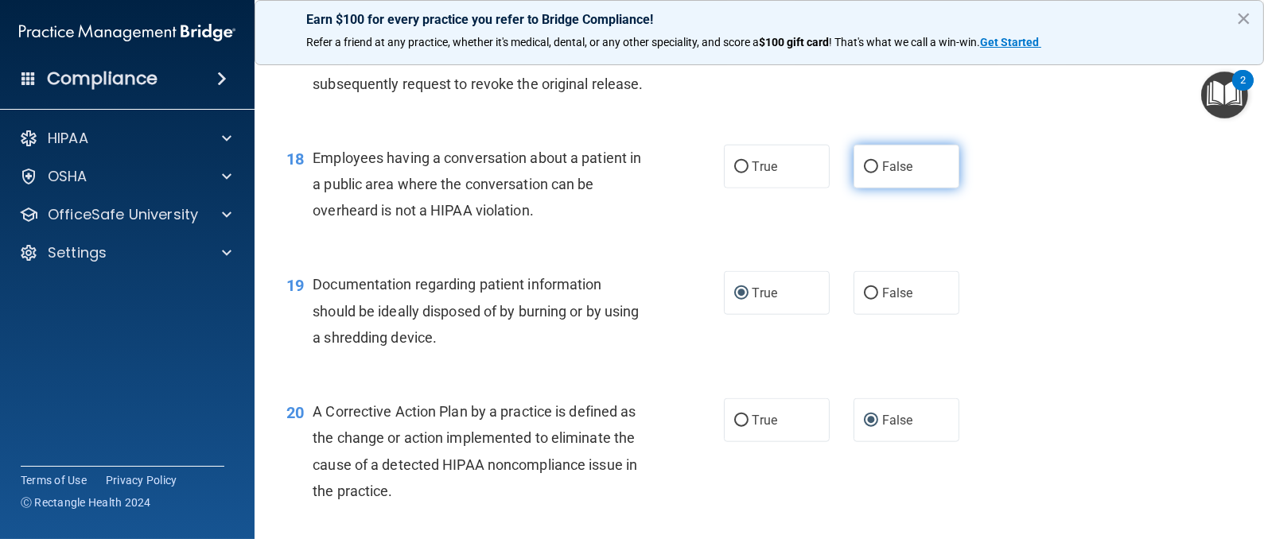
click at [864, 173] on input "False" at bounding box center [871, 167] width 14 height 12
radio input "true"
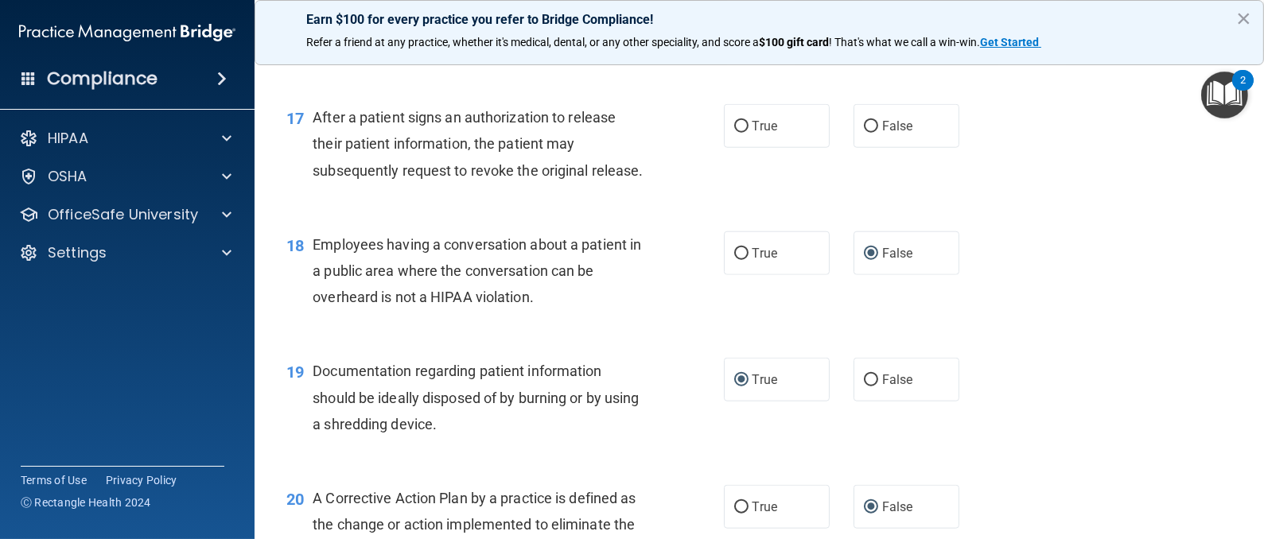
scroll to position [2047, 0]
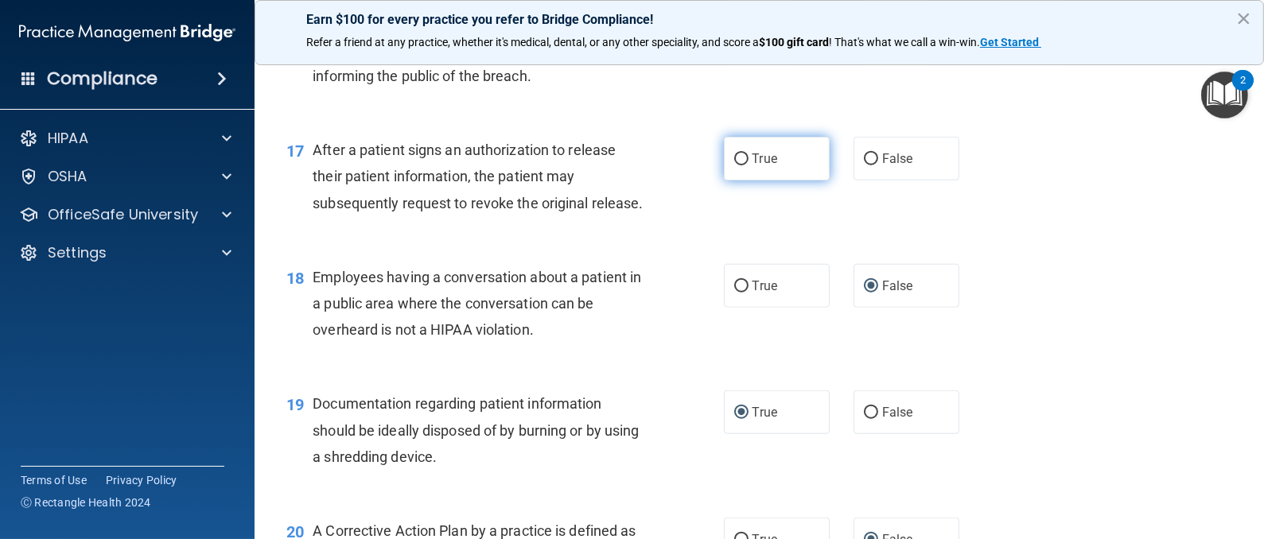
click at [734, 165] on input "True" at bounding box center [741, 159] width 14 height 12
radio input "true"
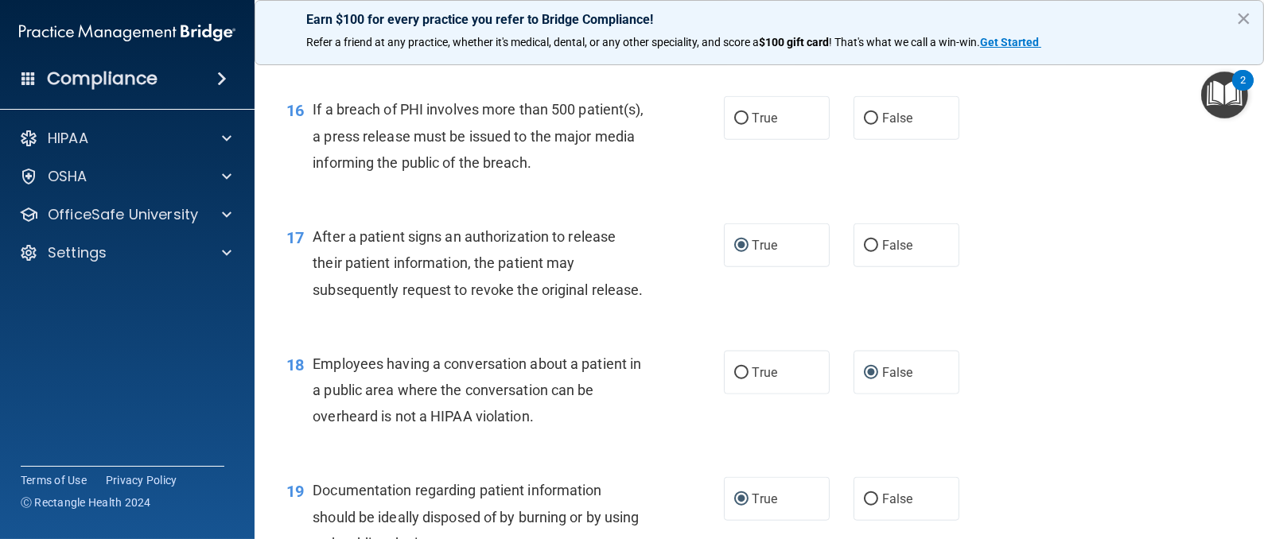
scroll to position [1928, 0]
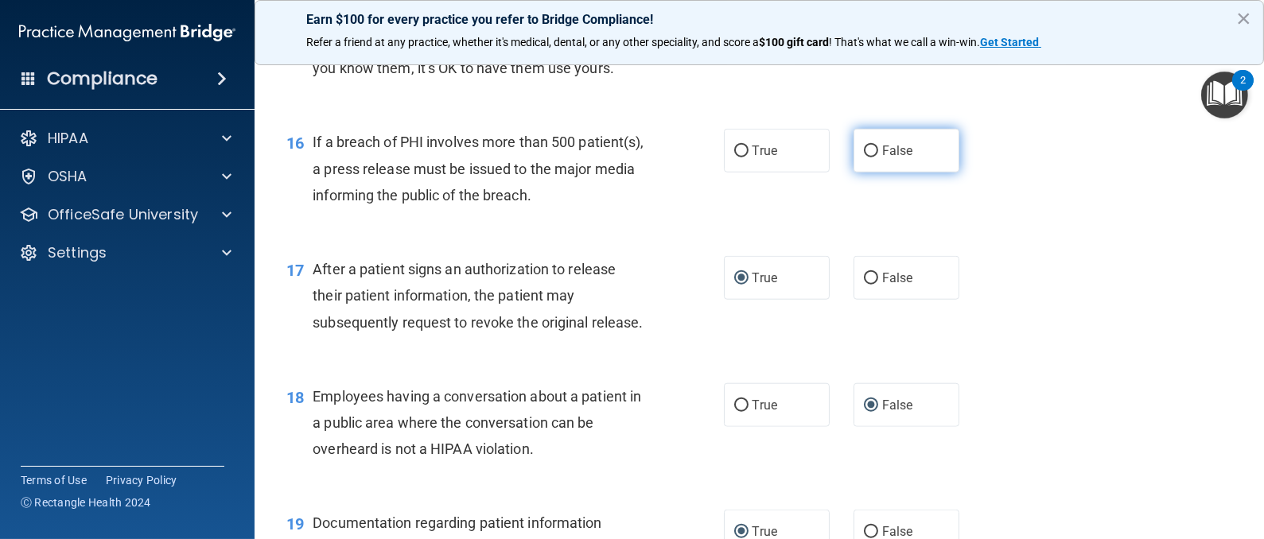
click at [864, 157] on input "False" at bounding box center [871, 152] width 14 height 12
radio input "true"
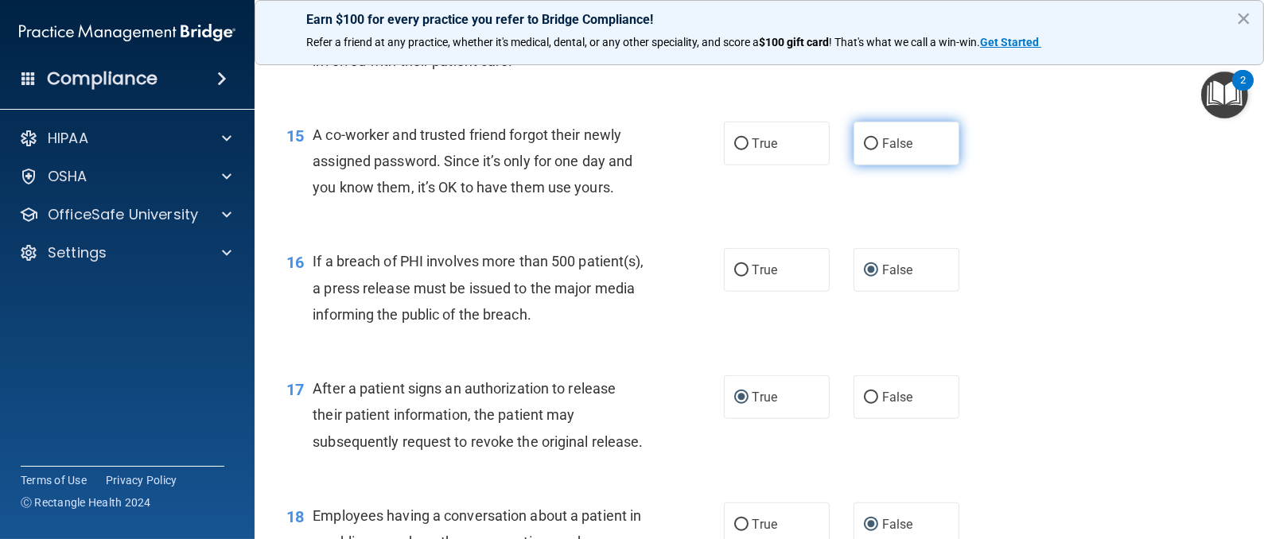
click at [864, 150] on input "False" at bounding box center [871, 144] width 14 height 12
radio input "true"
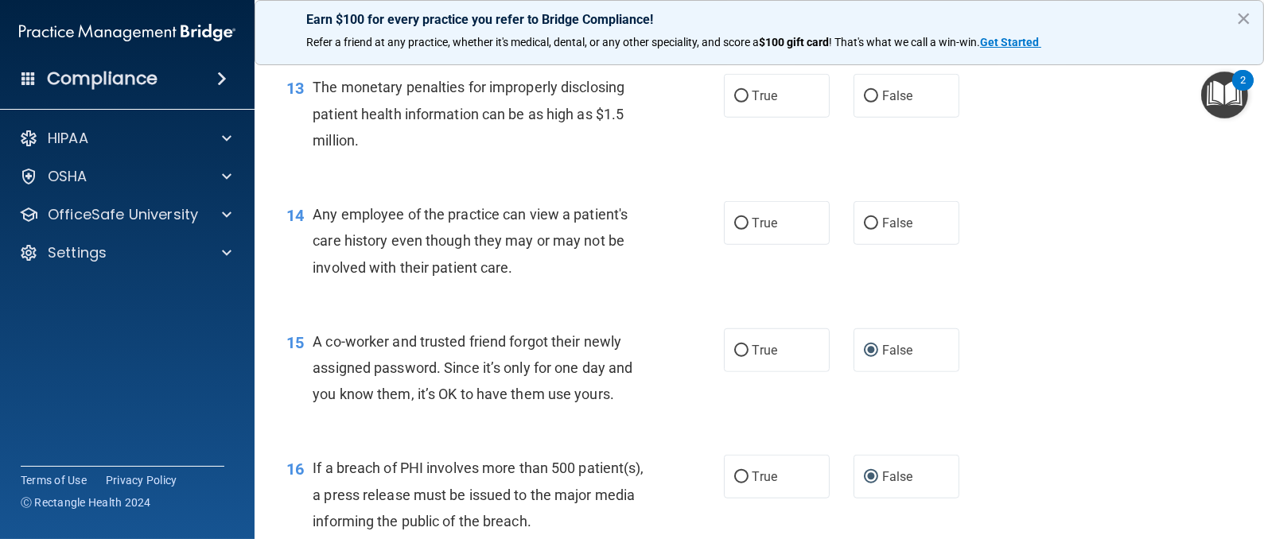
scroll to position [1570, 0]
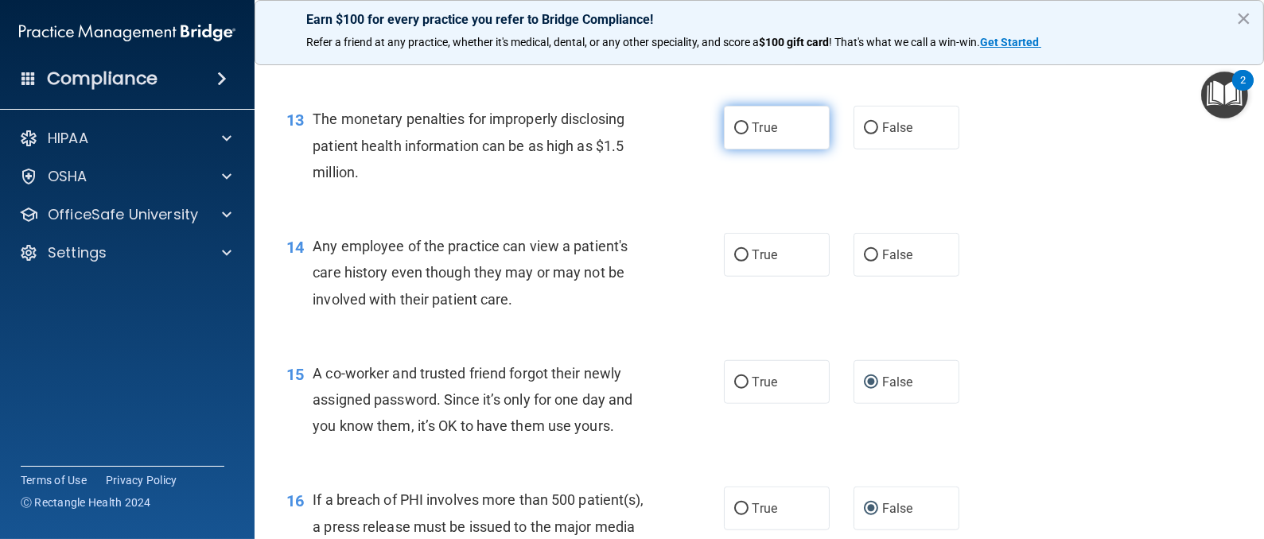
click at [734, 134] on input "True" at bounding box center [741, 128] width 14 height 12
radio input "true"
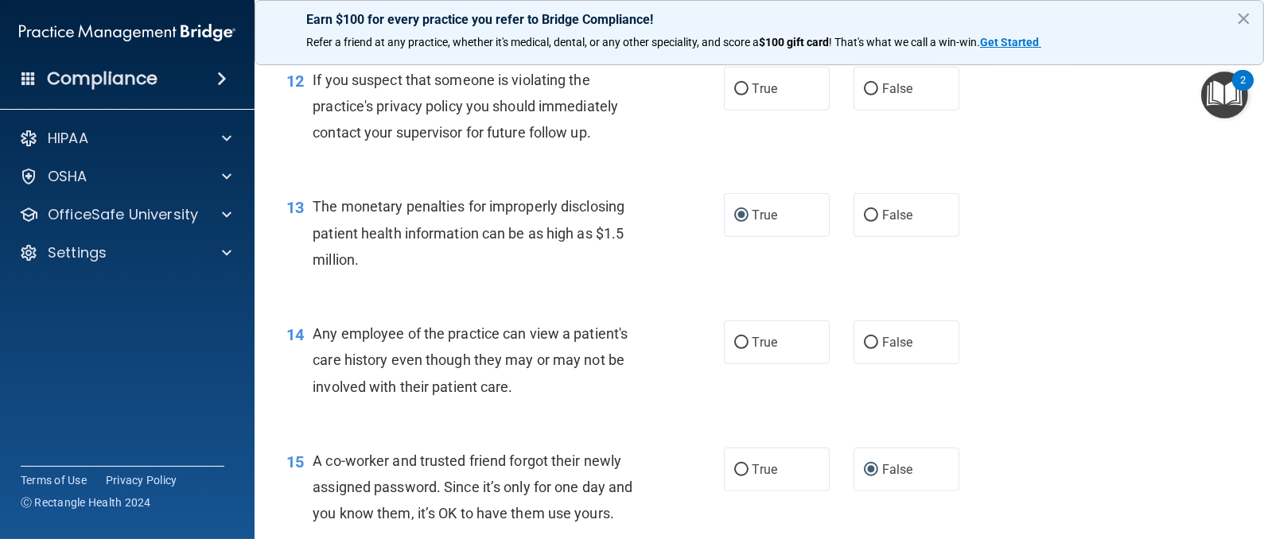
scroll to position [1451, 0]
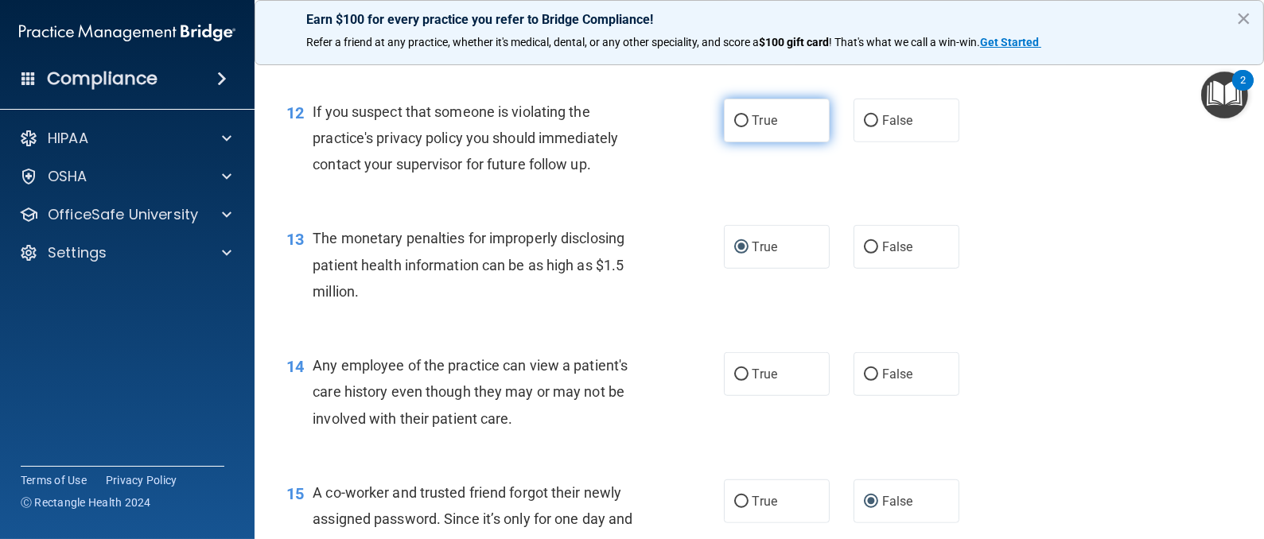
click at [734, 127] on input "True" at bounding box center [741, 121] width 14 height 12
radio input "true"
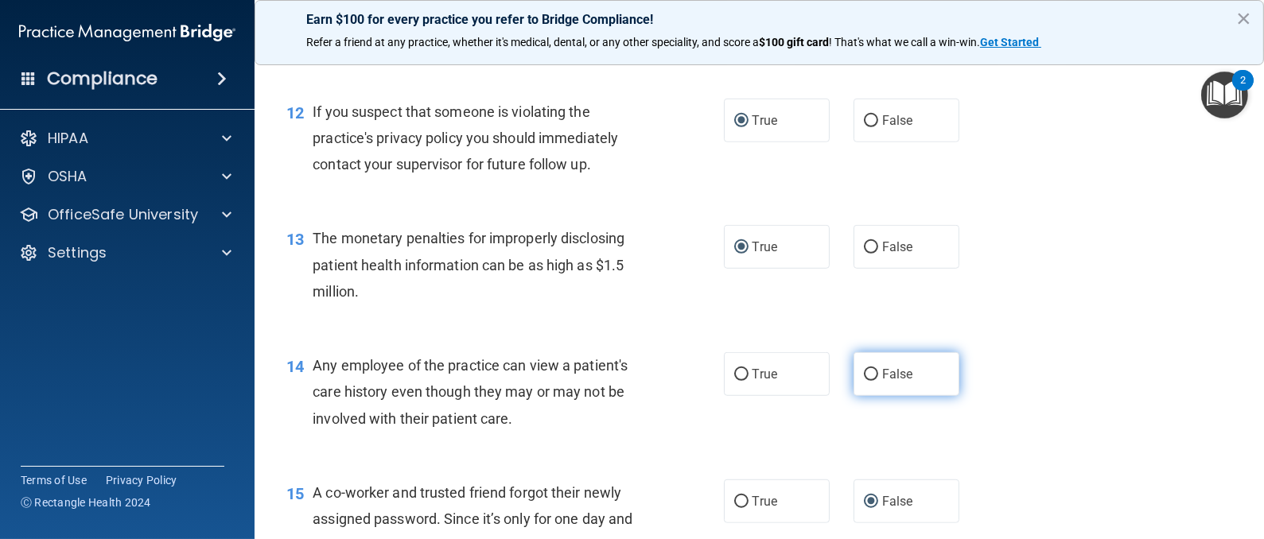
click at [864, 381] on input "False" at bounding box center [871, 375] width 14 height 12
radio input "true"
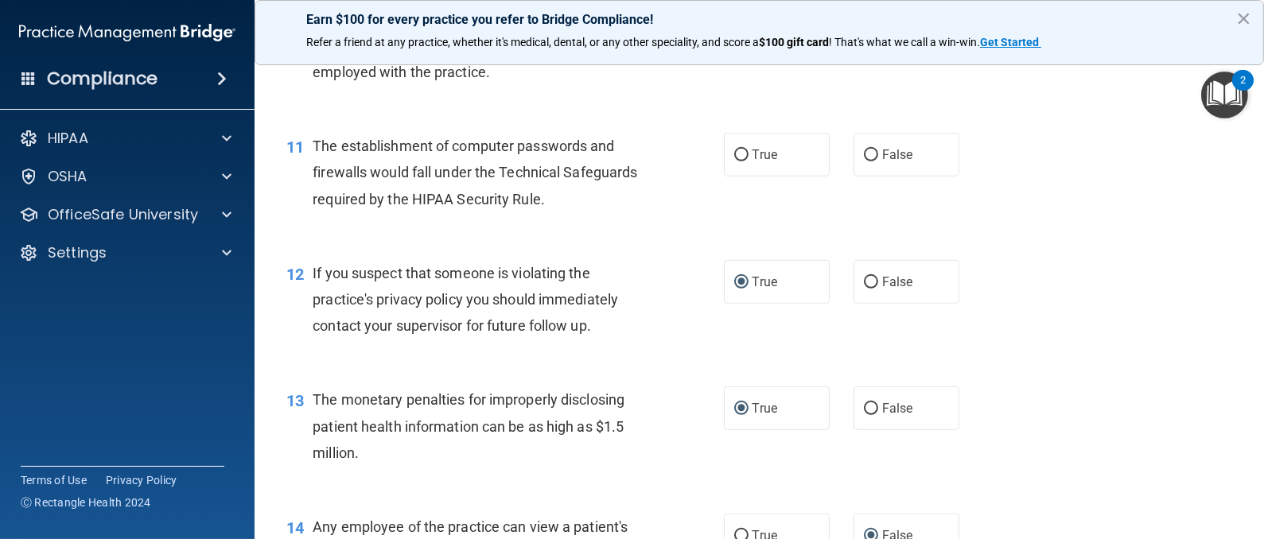
scroll to position [1093, 0]
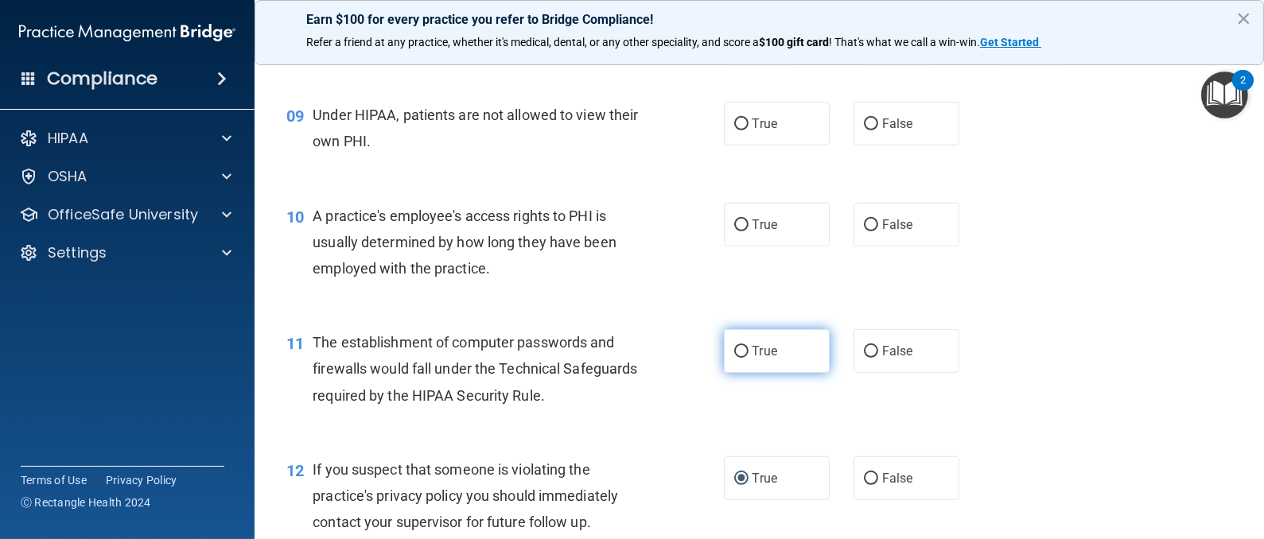
click at [734, 358] on input "True" at bounding box center [741, 352] width 14 height 12
radio input "true"
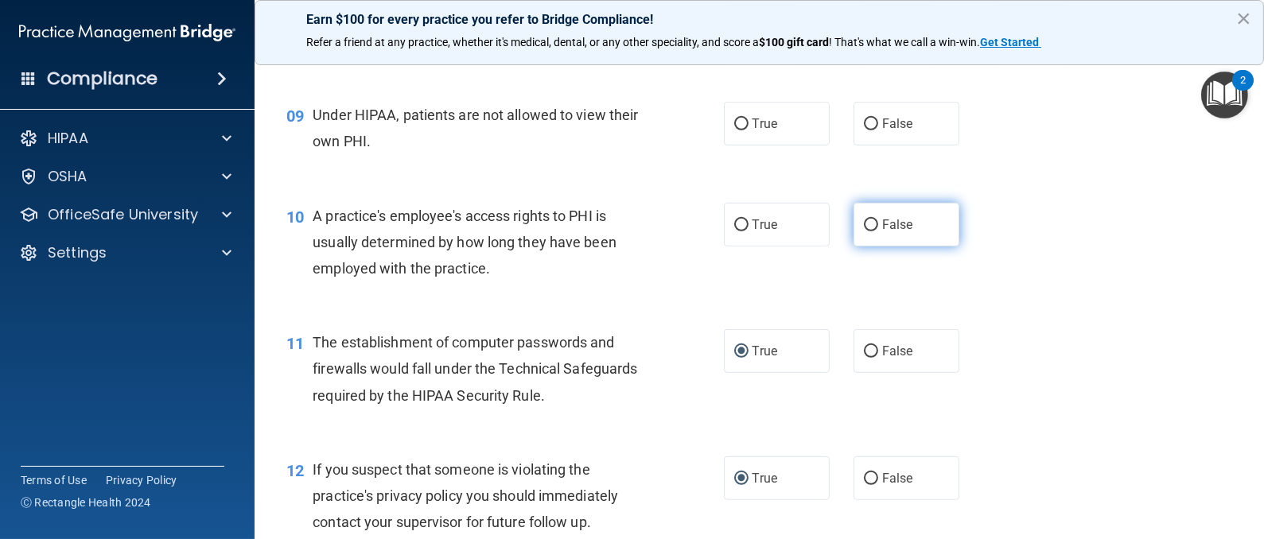
click at [864, 231] on input "False" at bounding box center [871, 225] width 14 height 12
radio input "true"
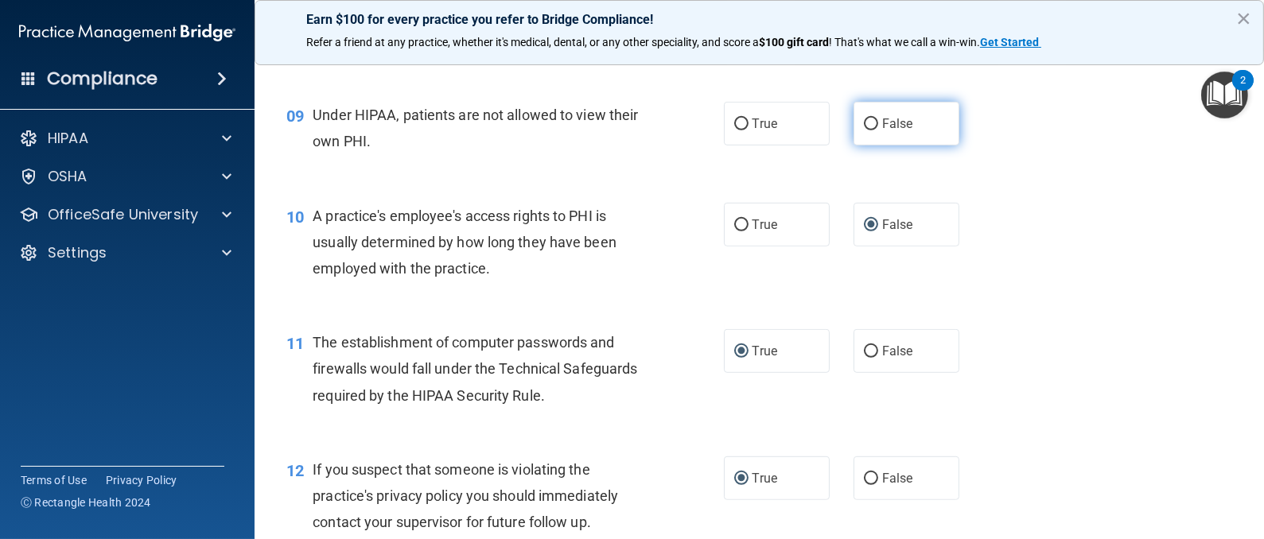
click at [864, 130] on input "False" at bounding box center [871, 124] width 14 height 12
radio input "true"
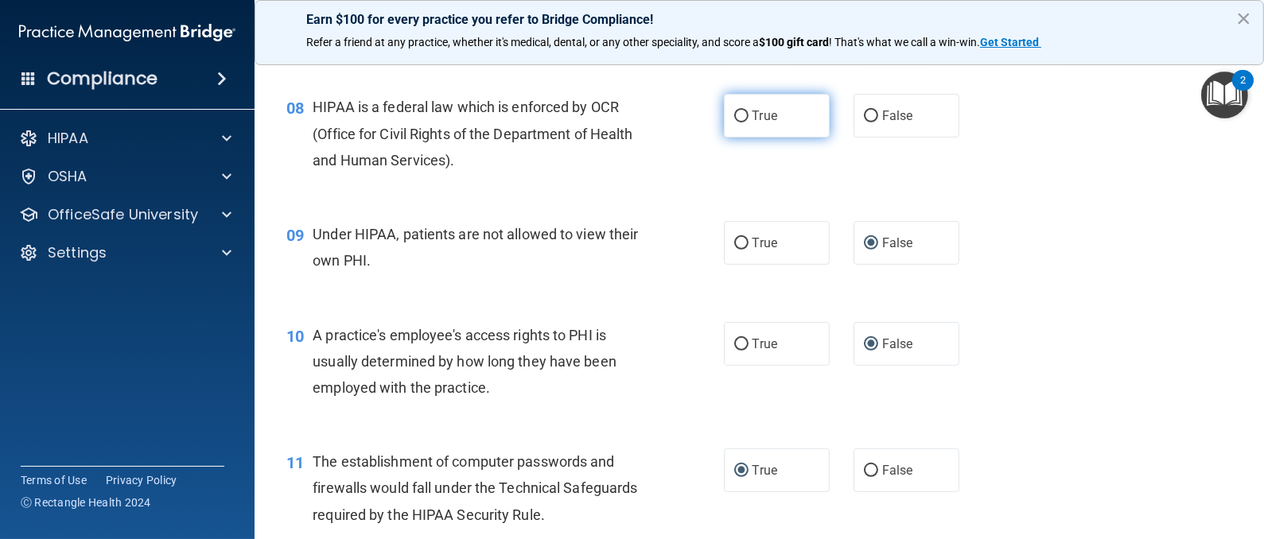
click at [737, 122] on input "True" at bounding box center [741, 117] width 14 height 12
radio input "true"
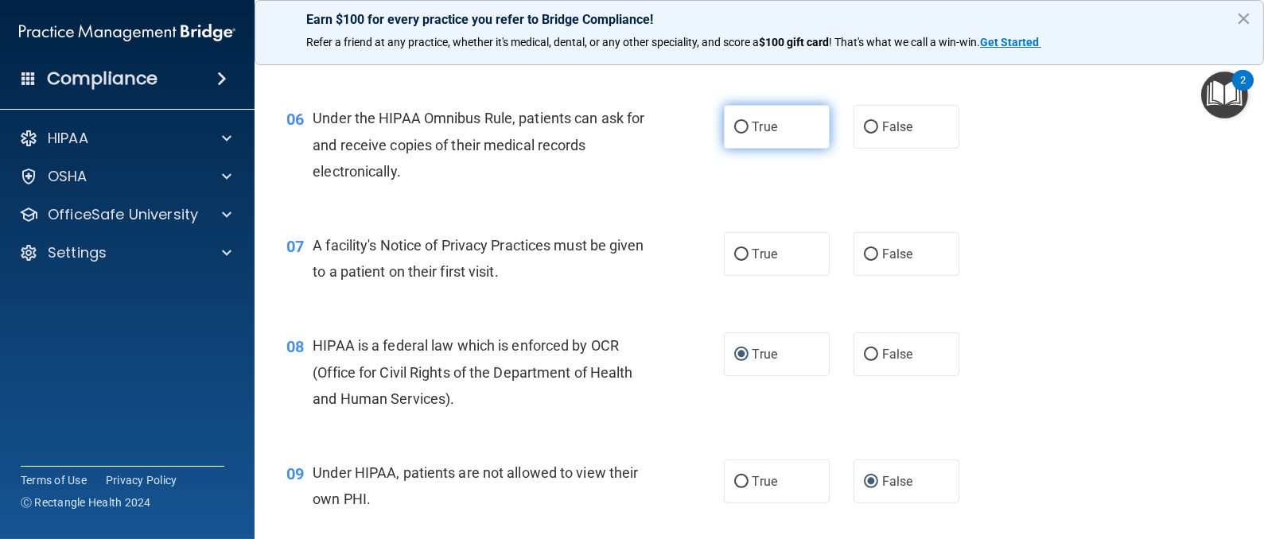
click at [734, 134] on input "True" at bounding box center [741, 128] width 14 height 12
radio input "true"
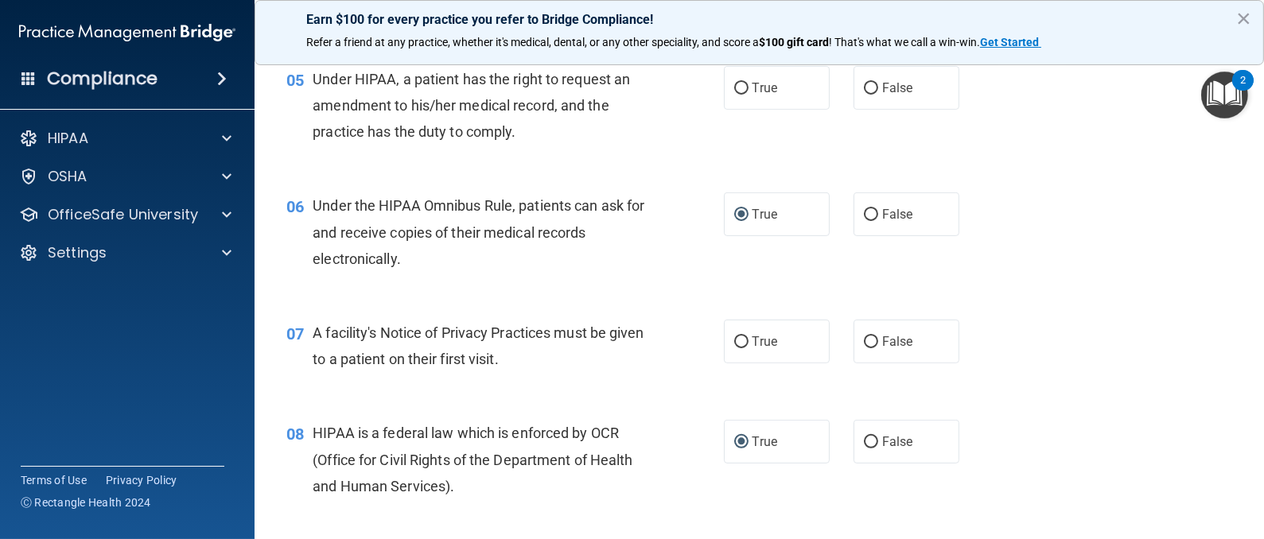
scroll to position [616, 0]
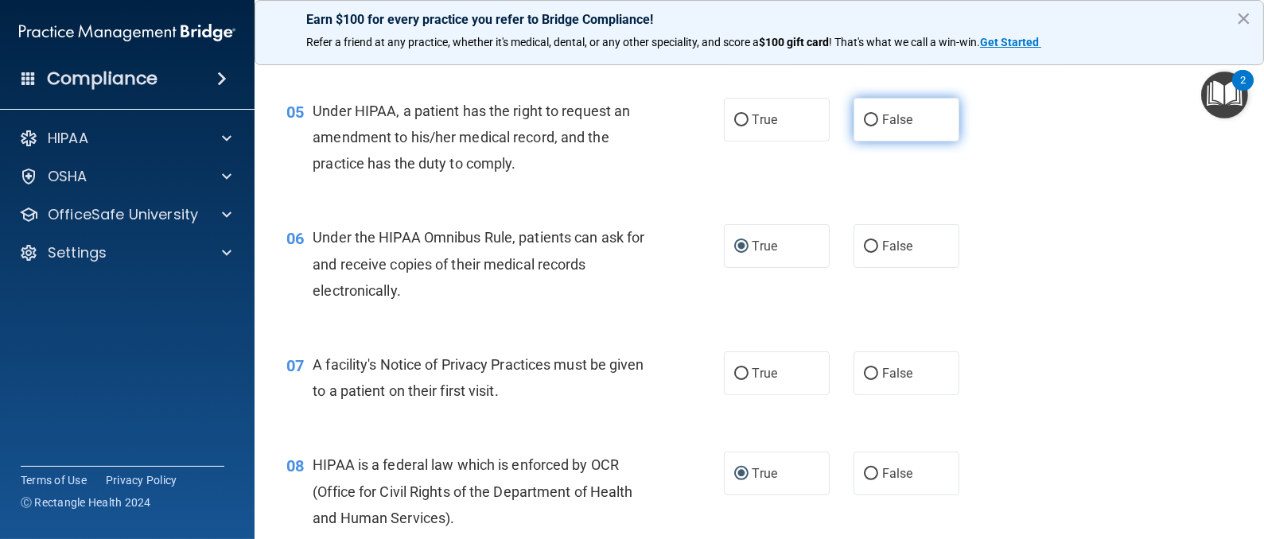
click at [864, 126] on input "False" at bounding box center [871, 121] width 14 height 12
radio input "true"
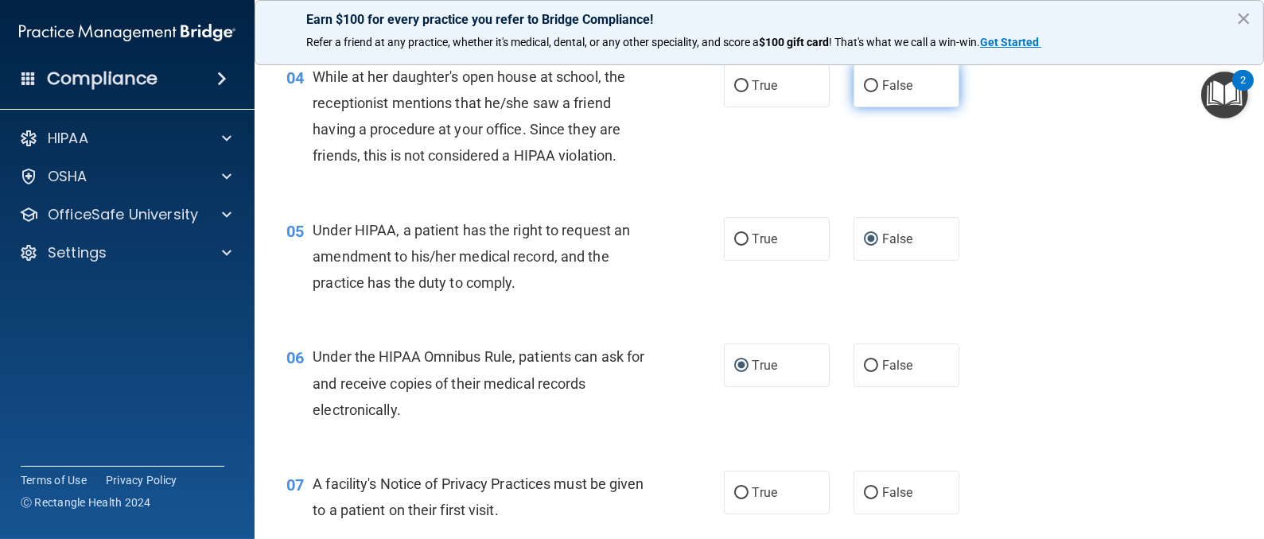
click at [864, 92] on input "False" at bounding box center [871, 86] width 14 height 12
radio input "true"
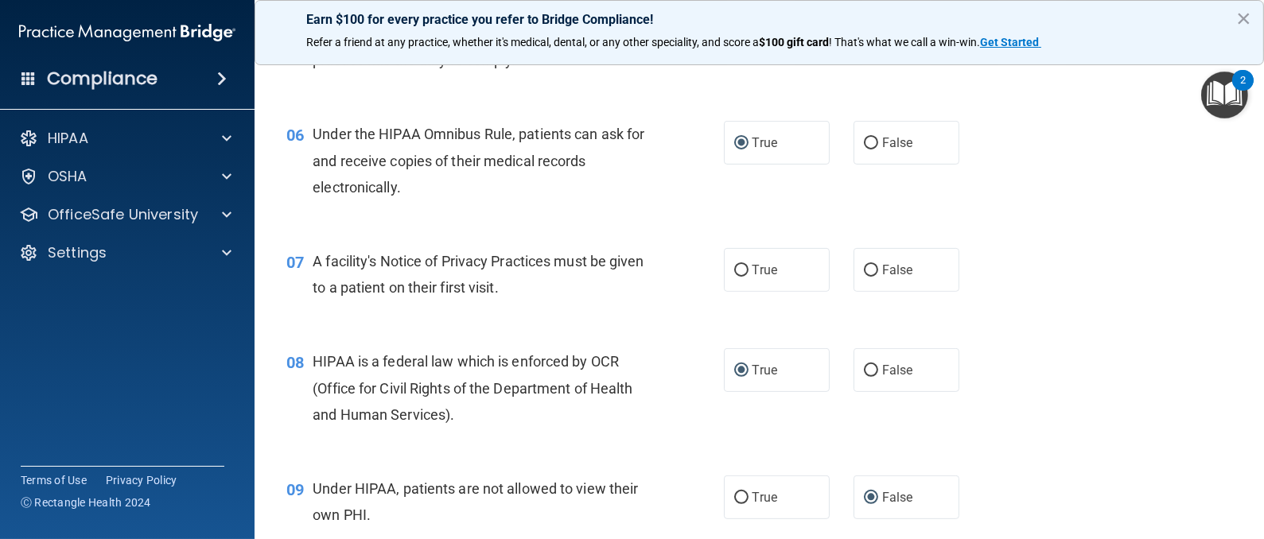
scroll to position [735, 0]
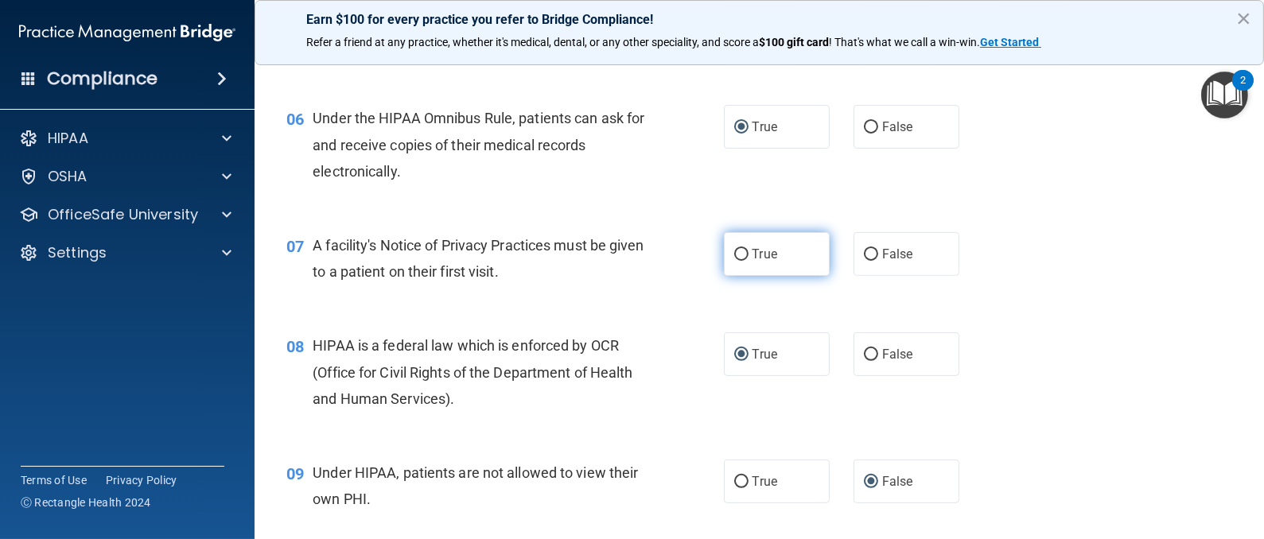
click at [735, 261] on input "True" at bounding box center [741, 255] width 14 height 12
radio input "true"
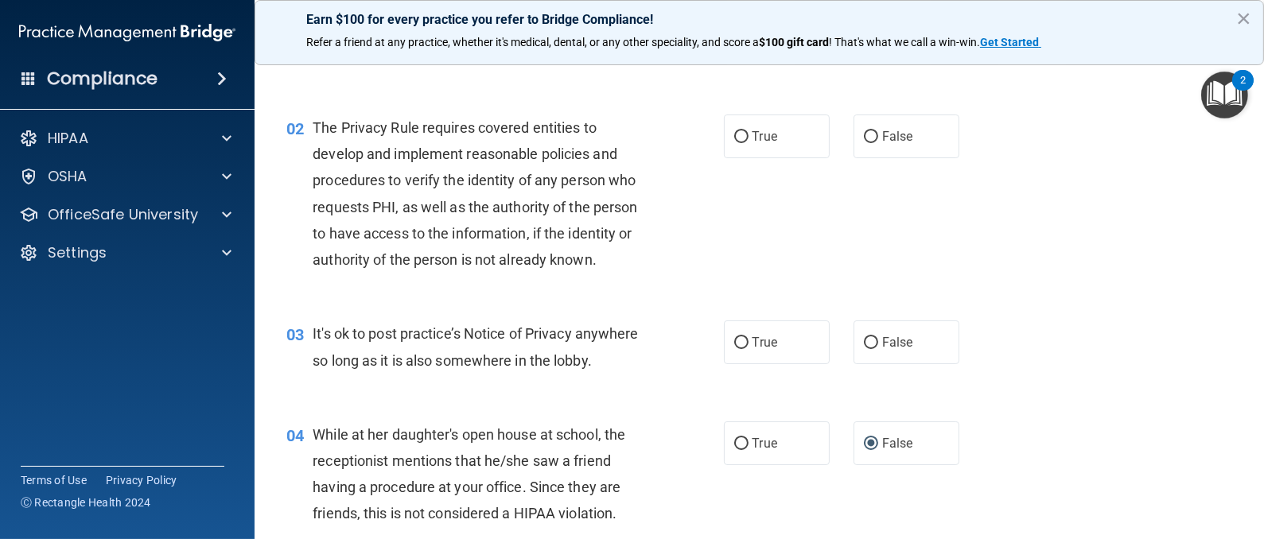
scroll to position [258, 0]
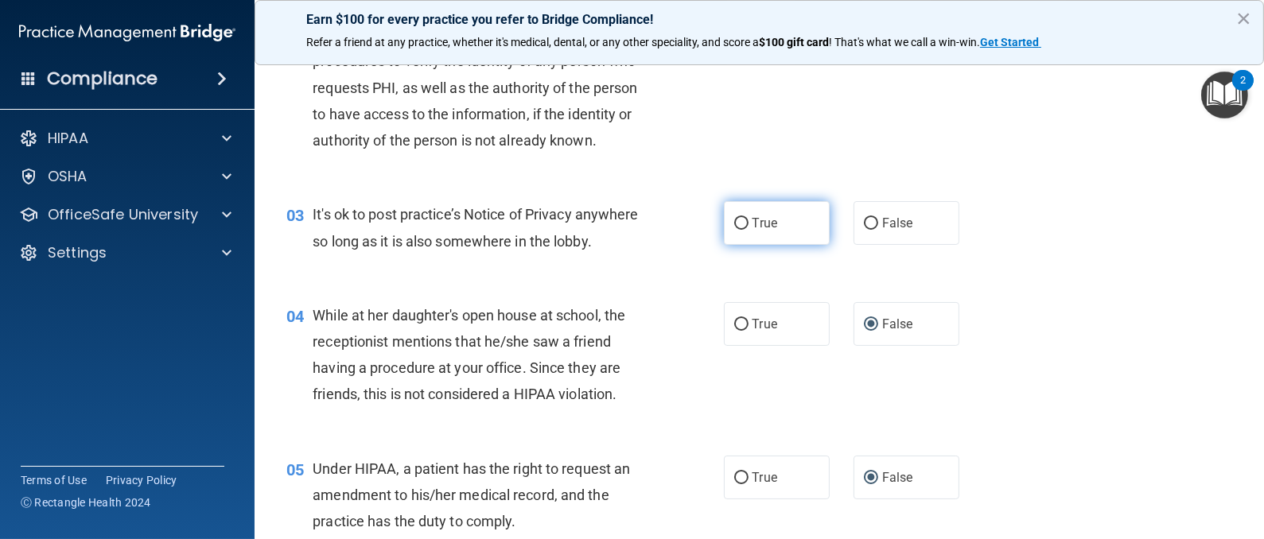
click at [734, 226] on input "True" at bounding box center [741, 224] width 14 height 12
radio input "true"
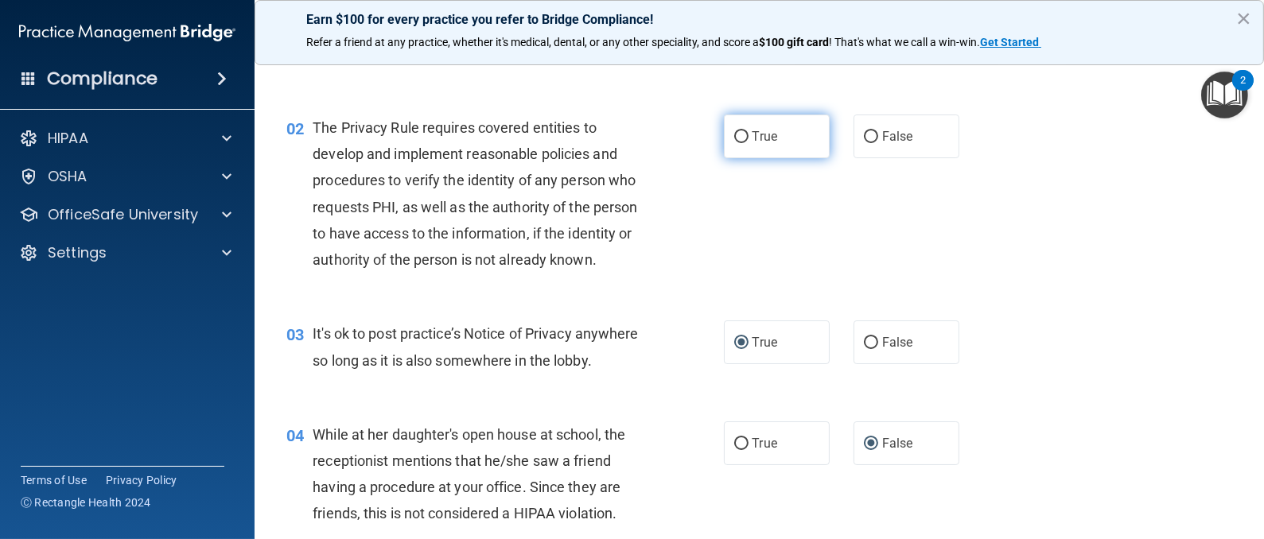
click at [734, 131] on input "True" at bounding box center [741, 137] width 14 height 12
radio input "true"
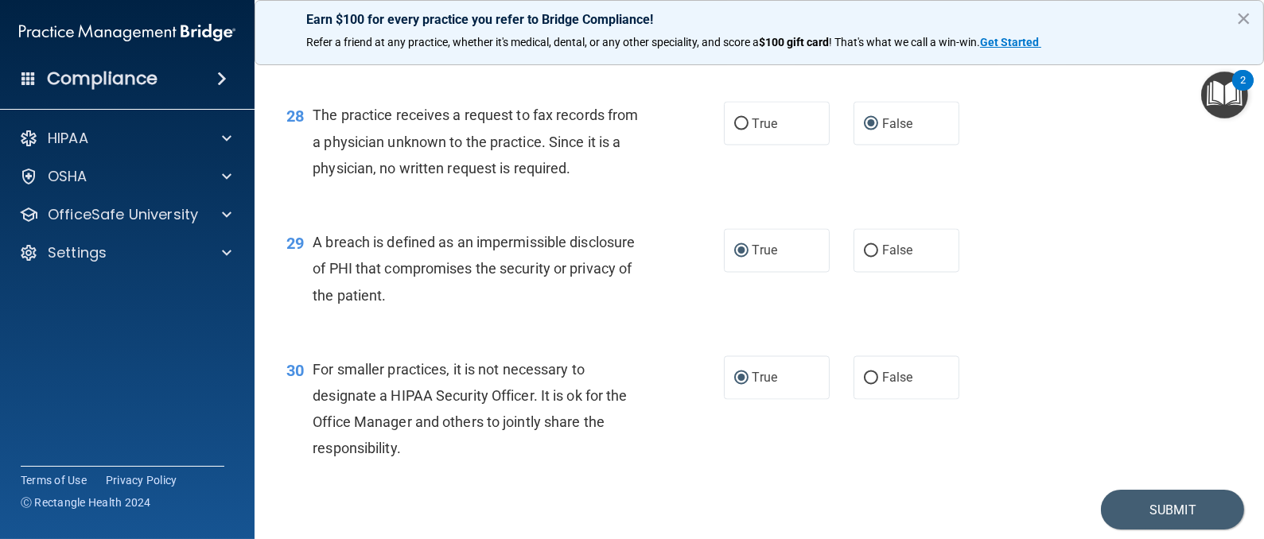
scroll to position [3717, 0]
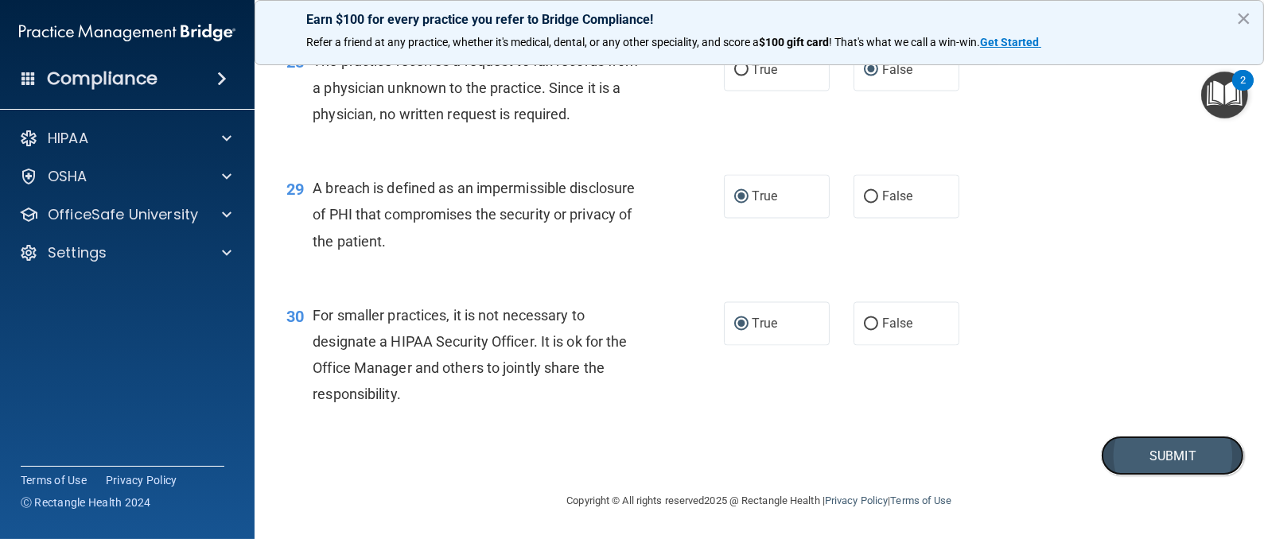
click at [1133, 464] on button "Submit" at bounding box center [1172, 456] width 143 height 41
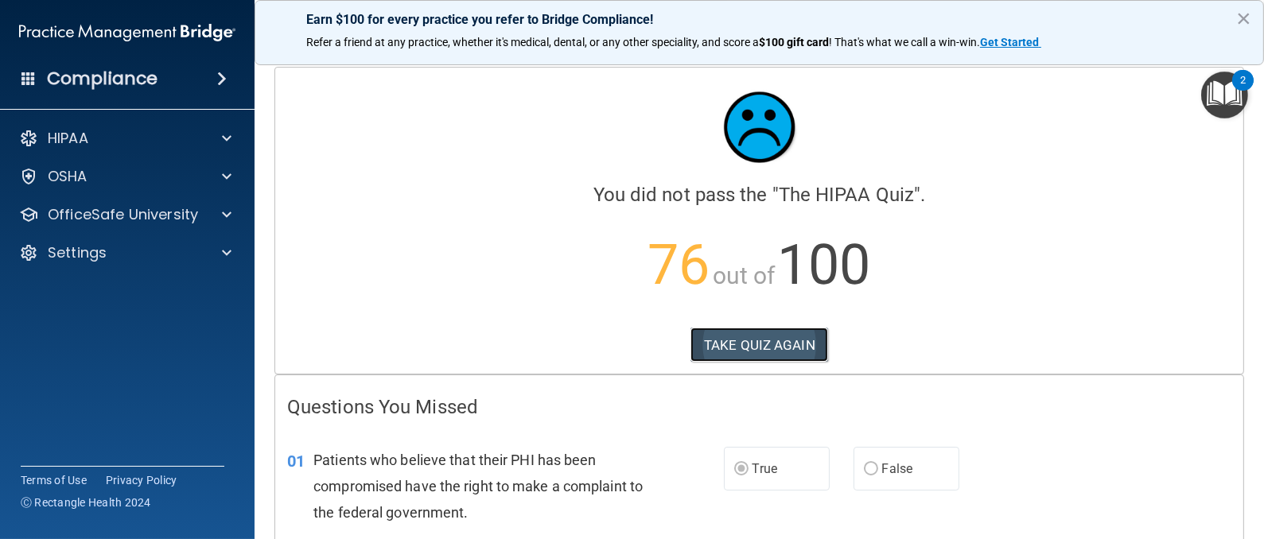
click at [754, 344] on button "TAKE QUIZ AGAIN" at bounding box center [759, 345] width 138 height 35
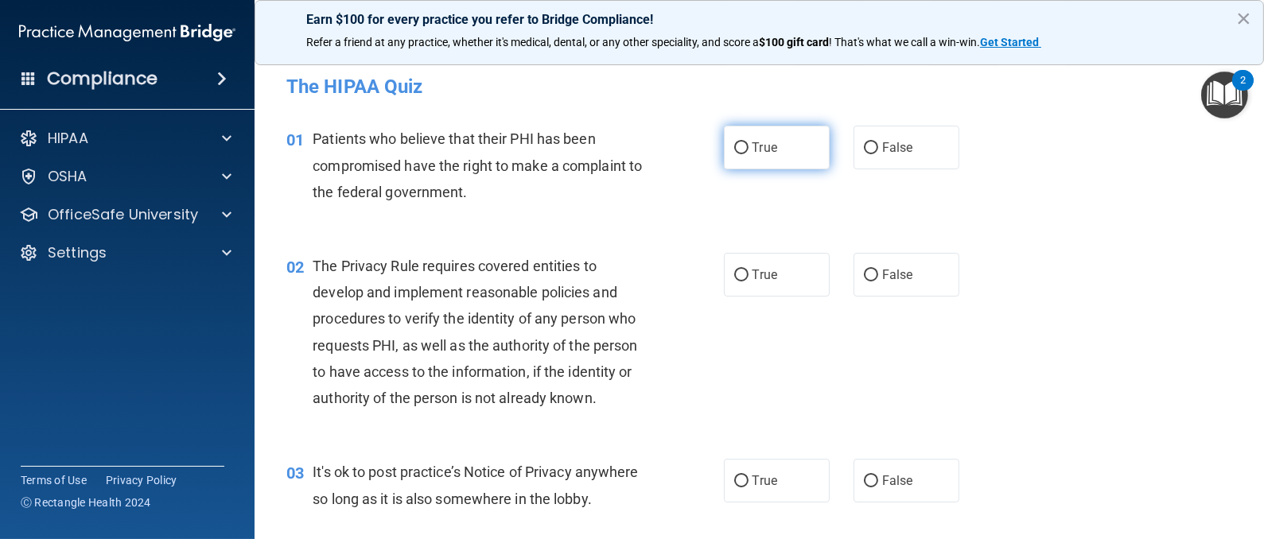
click at [736, 146] on input "True" at bounding box center [741, 148] width 14 height 12
radio input "true"
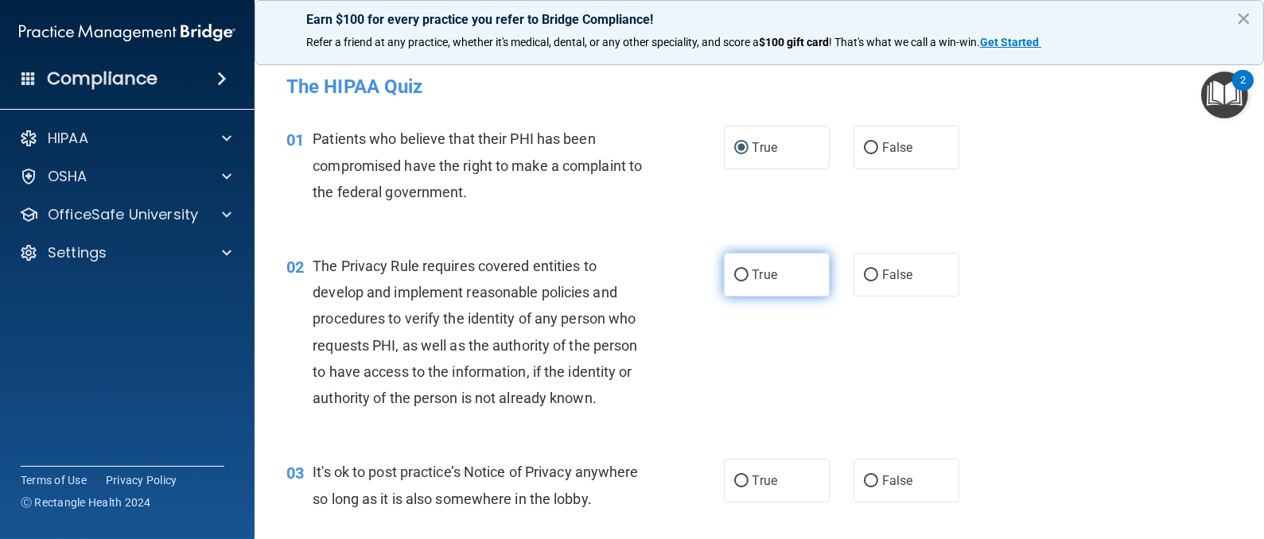
click at [734, 274] on input "True" at bounding box center [741, 276] width 14 height 12
radio input "true"
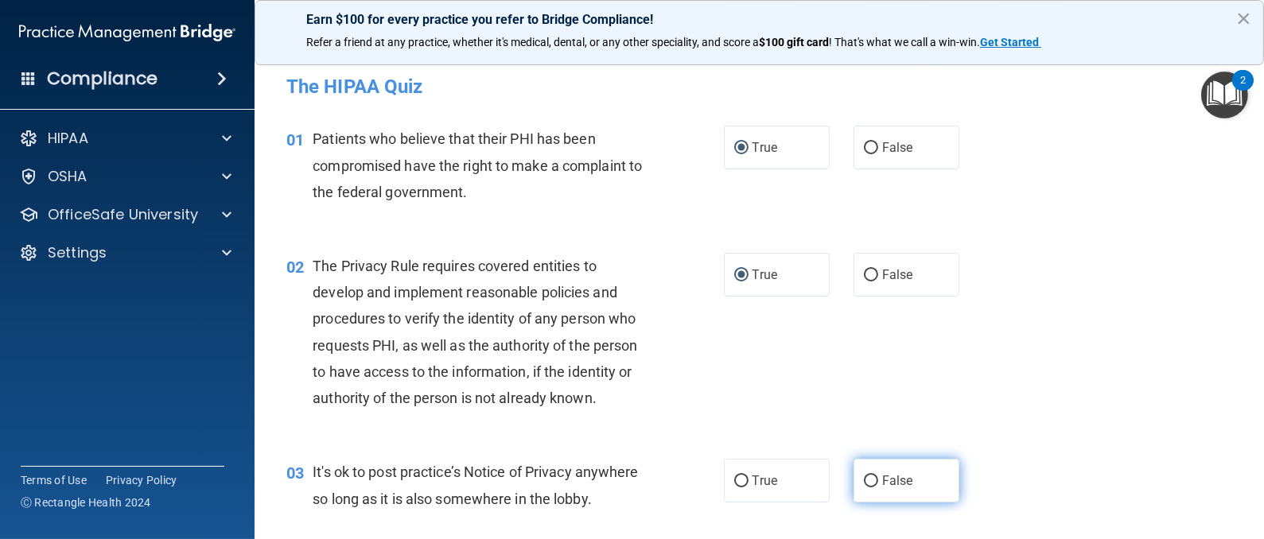
click at [864, 482] on input "False" at bounding box center [871, 482] width 14 height 12
radio input "true"
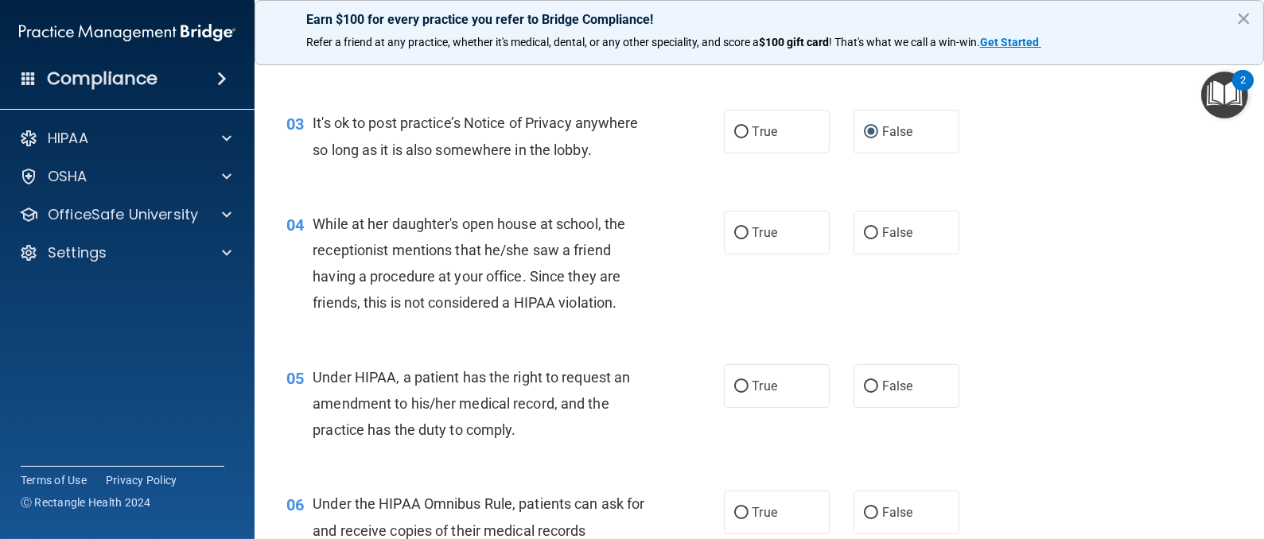
scroll to position [357, 0]
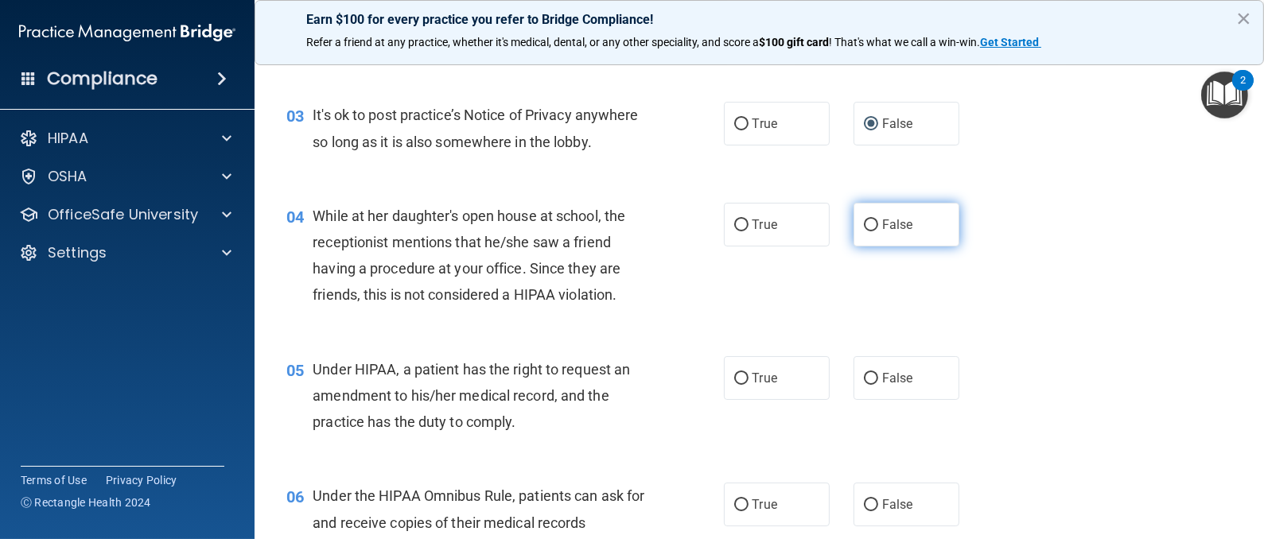
click at [864, 231] on input "False" at bounding box center [871, 225] width 14 height 12
radio input "true"
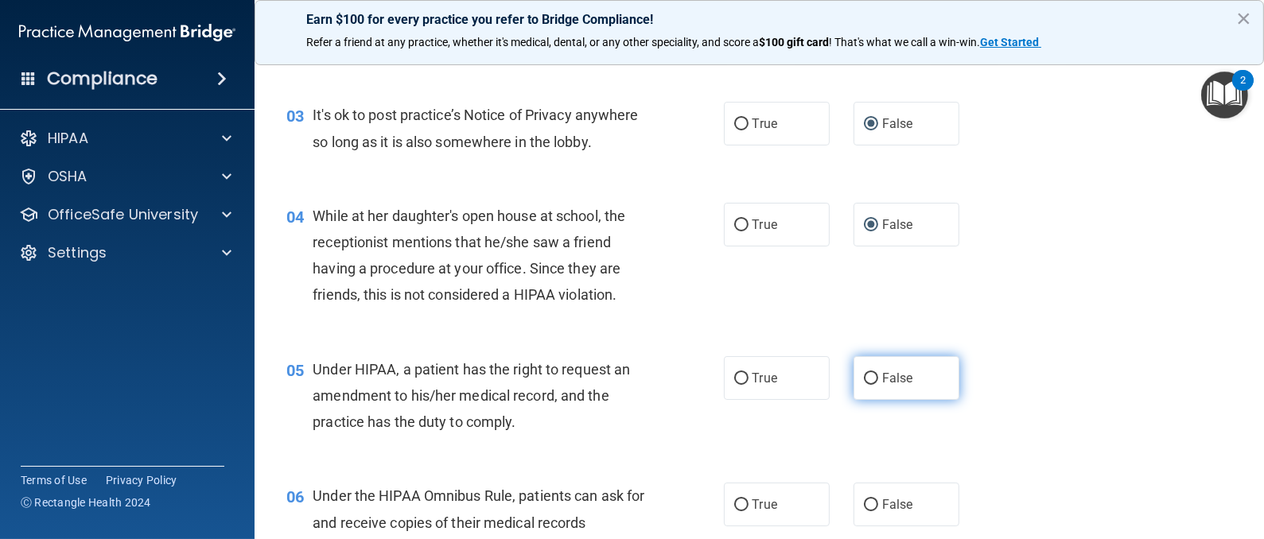
click at [864, 385] on input "False" at bounding box center [871, 379] width 14 height 12
radio input "true"
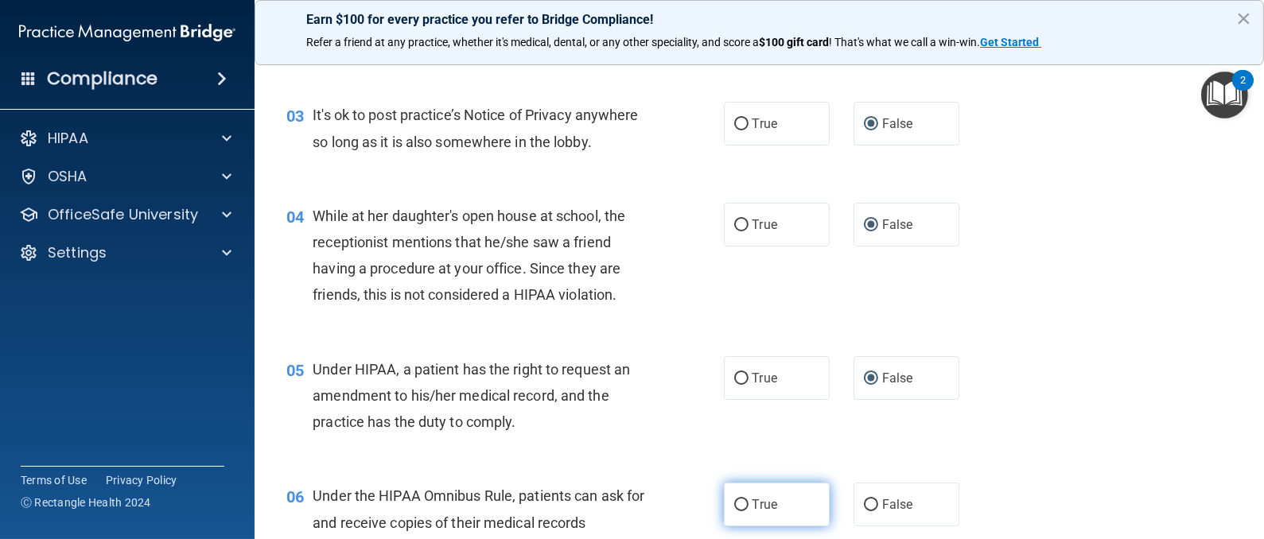
click at [734, 511] on input "True" at bounding box center [741, 505] width 14 height 12
radio input "true"
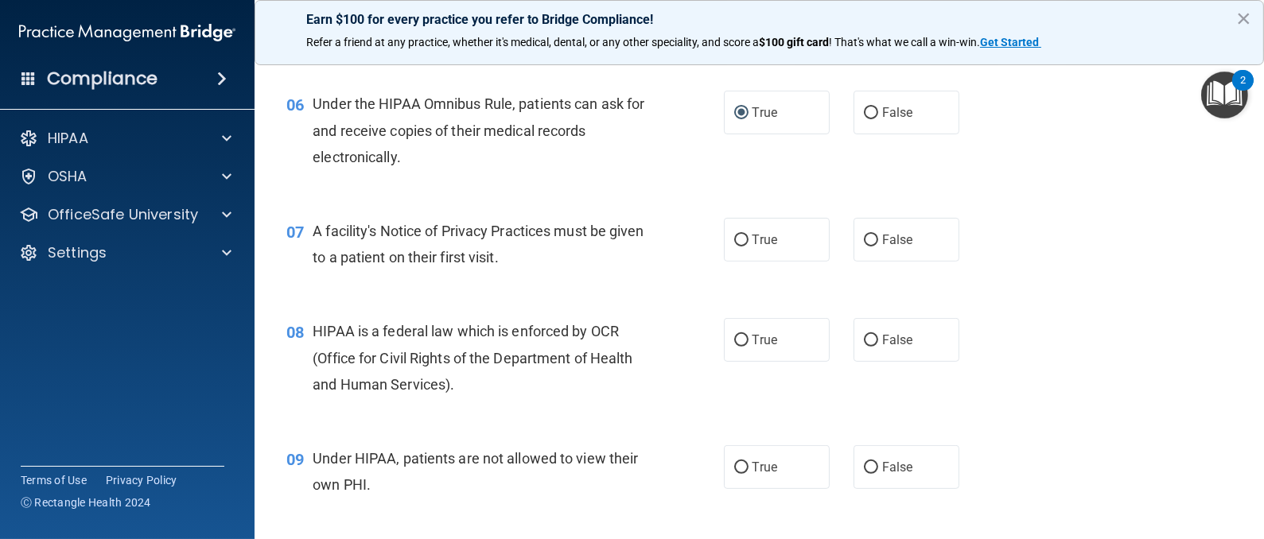
scroll to position [835, 0]
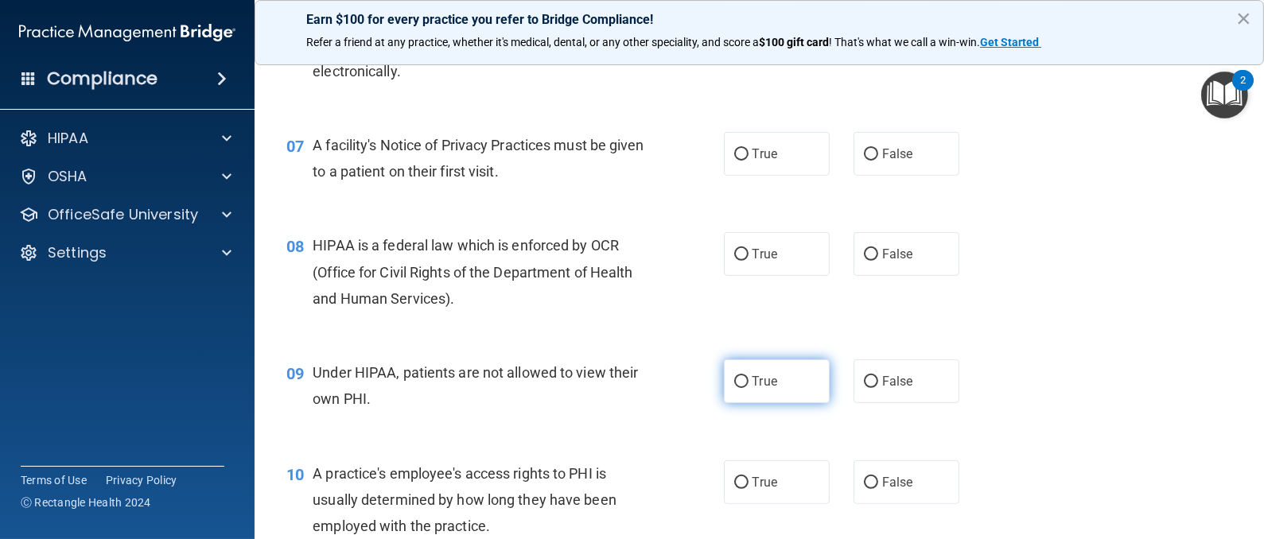
click at [732, 403] on label "True" at bounding box center [777, 381] width 106 height 44
click at [734, 388] on input "True" at bounding box center [741, 382] width 14 height 12
radio input "true"
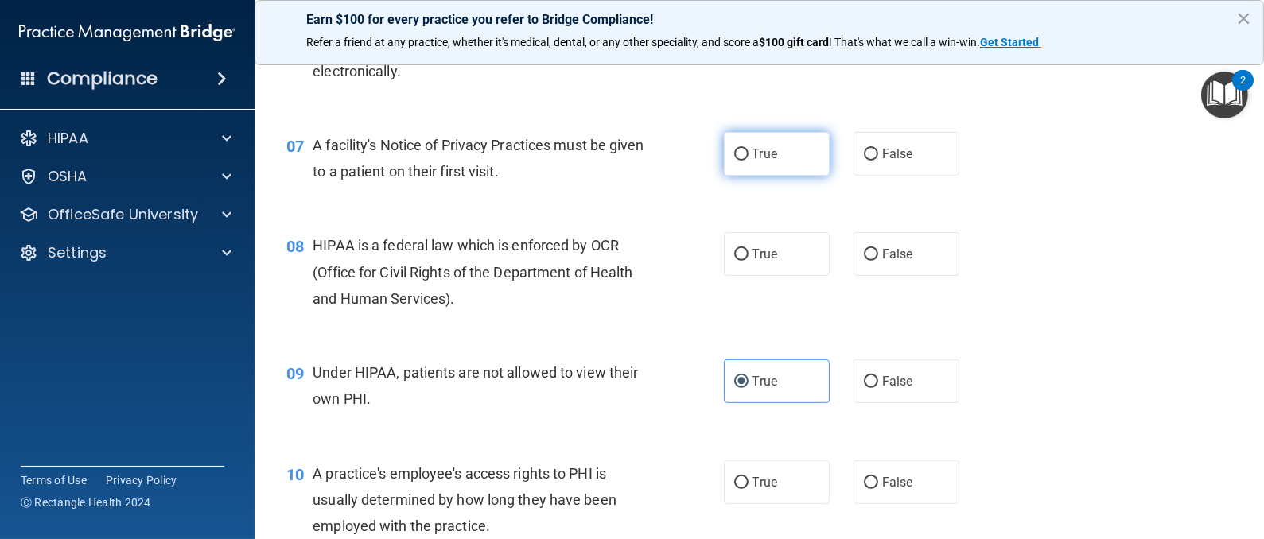
click at [734, 161] on input "True" at bounding box center [741, 155] width 14 height 12
radio input "true"
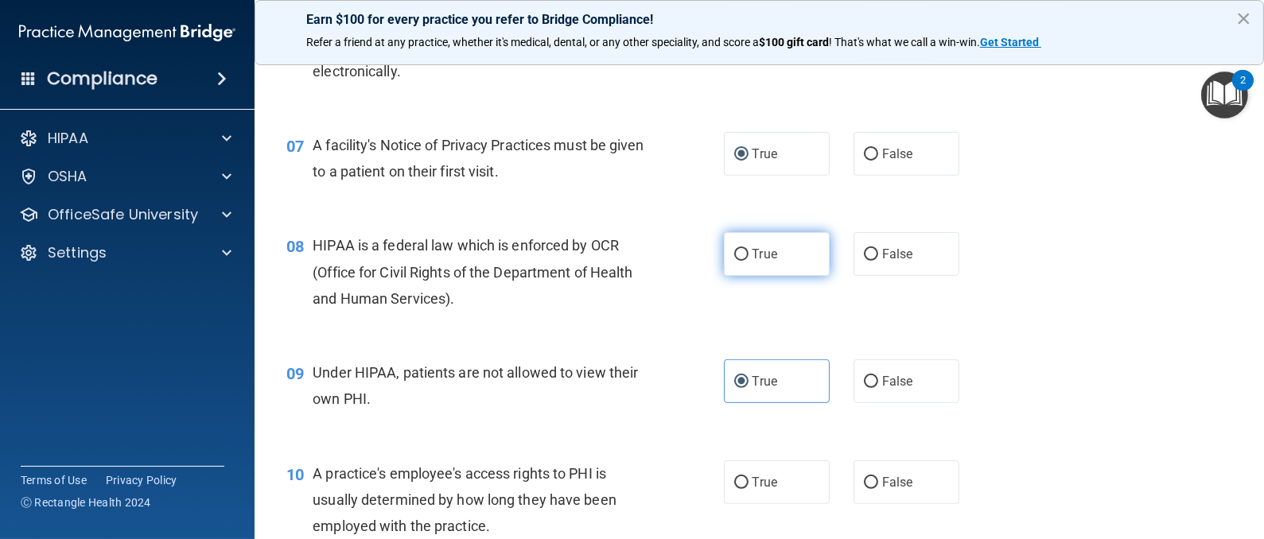
click at [734, 276] on label "True" at bounding box center [777, 254] width 106 height 44
click at [734, 261] on input "True" at bounding box center [741, 255] width 14 height 12
radio input "true"
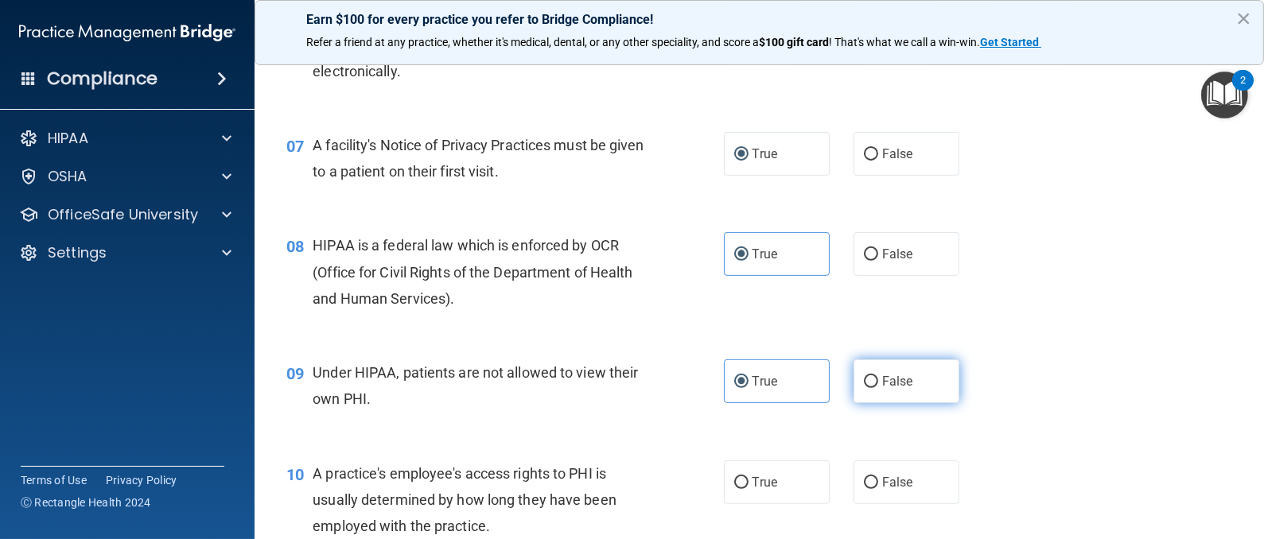
click at [864, 388] on input "False" at bounding box center [871, 382] width 14 height 12
radio input "true"
radio input "false"
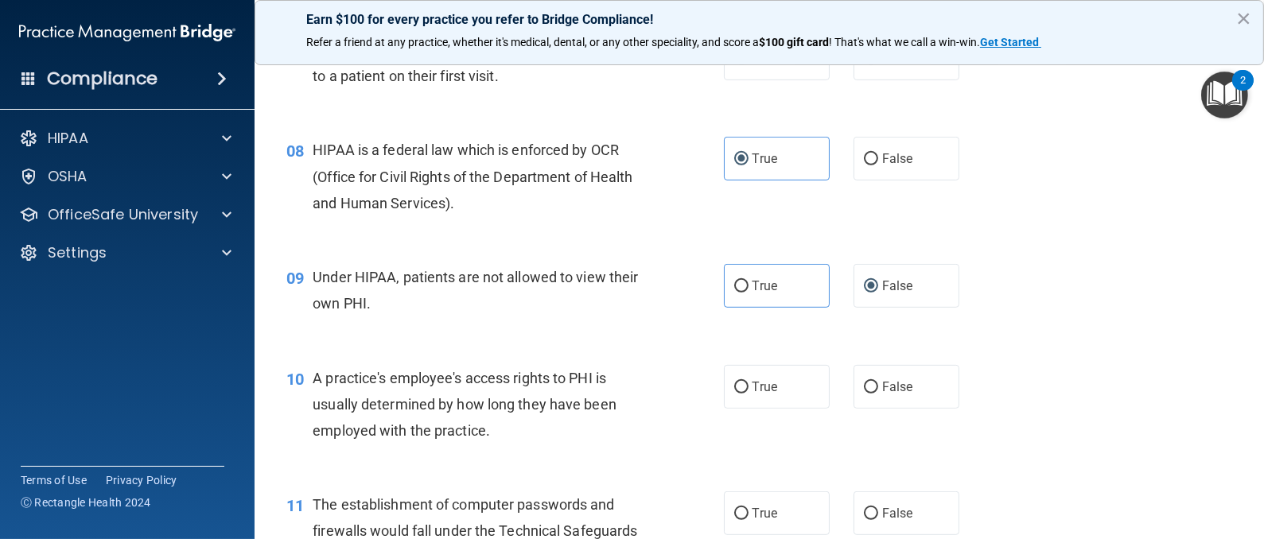
scroll to position [1074, 0]
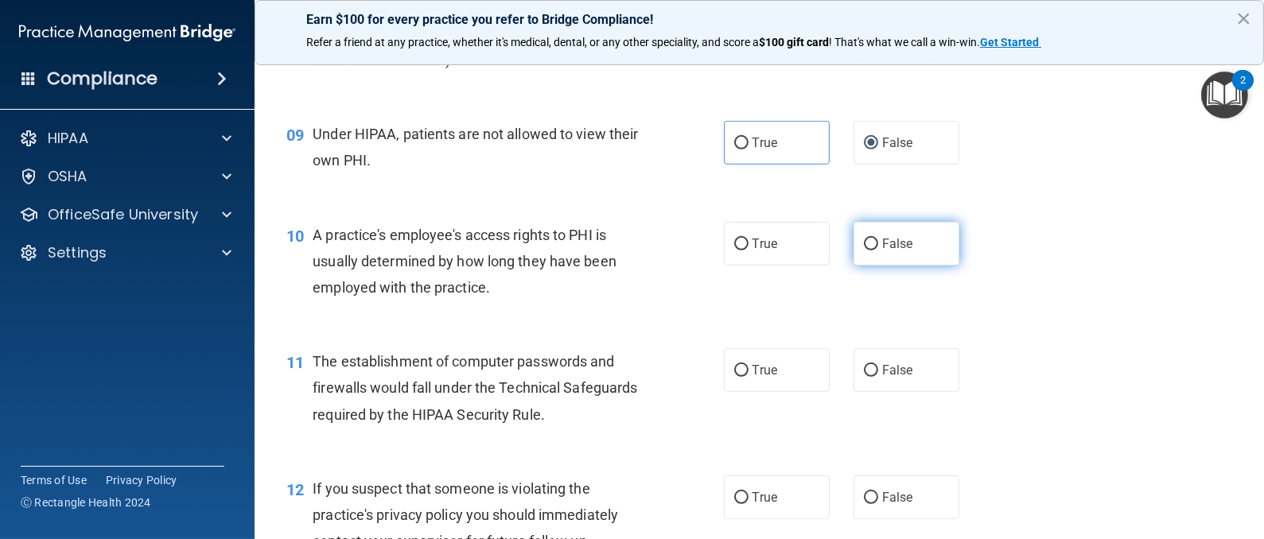
click at [864, 251] on input "False" at bounding box center [871, 245] width 14 height 12
radio input "true"
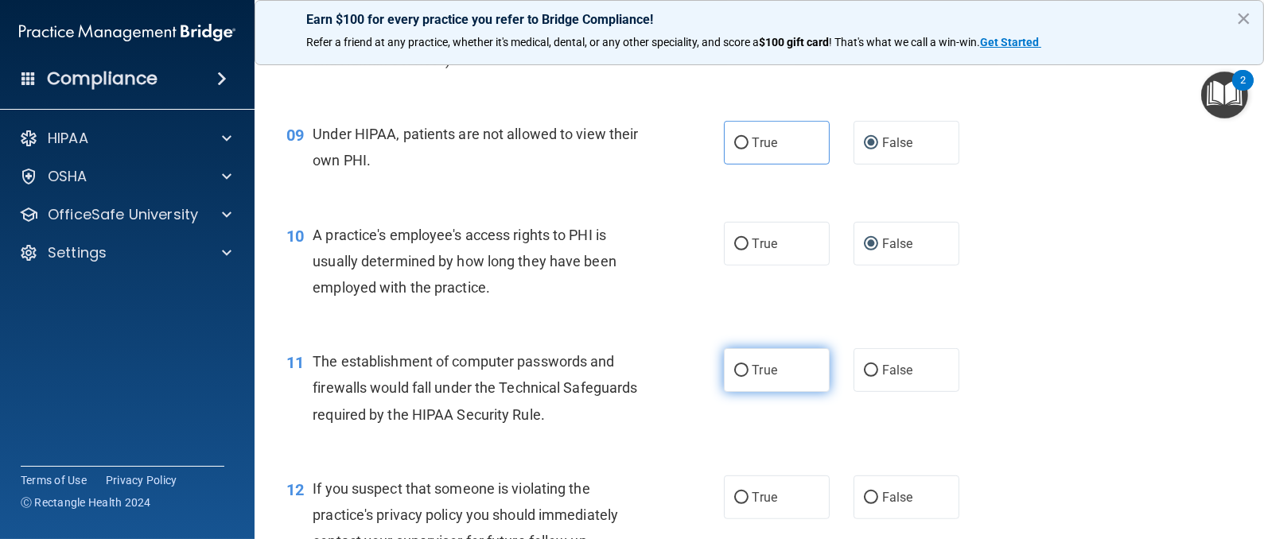
click at [734, 377] on input "True" at bounding box center [741, 371] width 14 height 12
radio input "true"
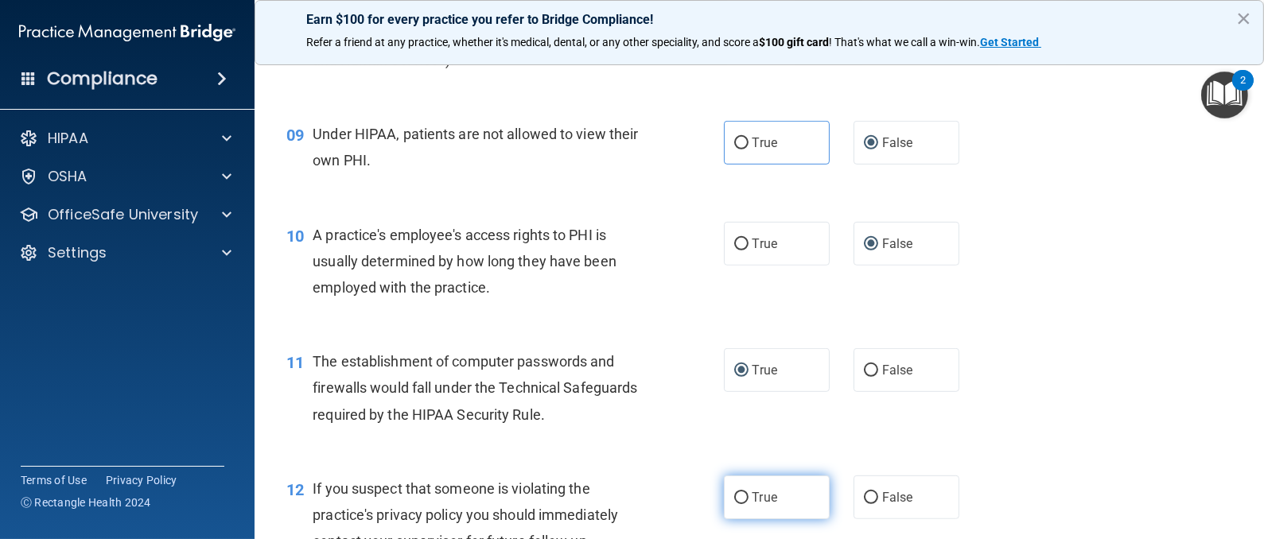
click at [736, 504] on input "True" at bounding box center [741, 498] width 14 height 12
radio input "true"
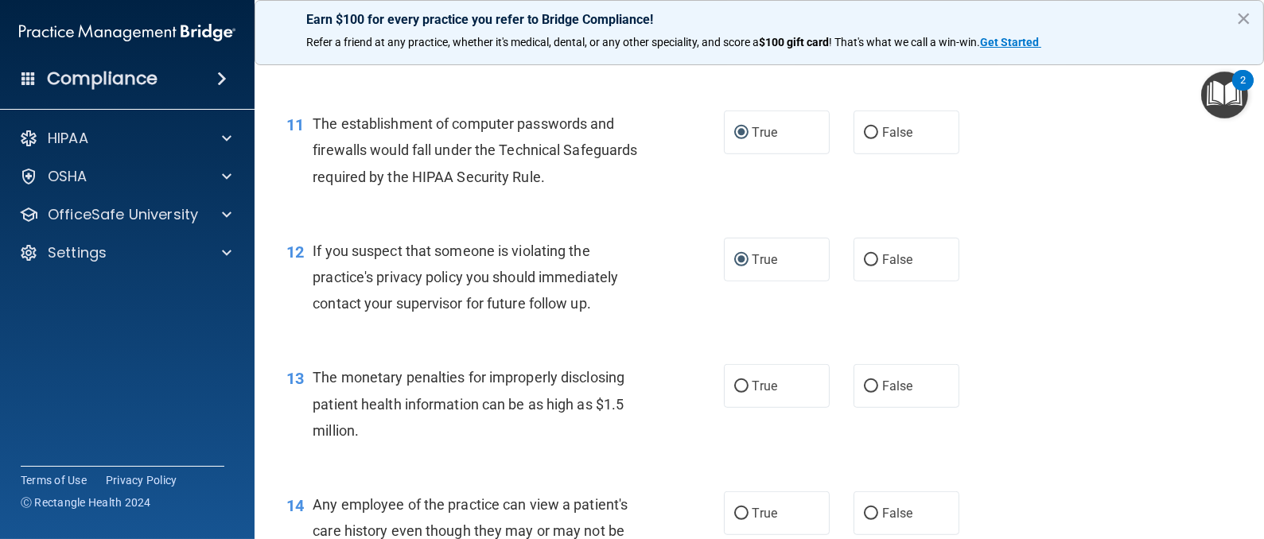
scroll to position [1431, 0]
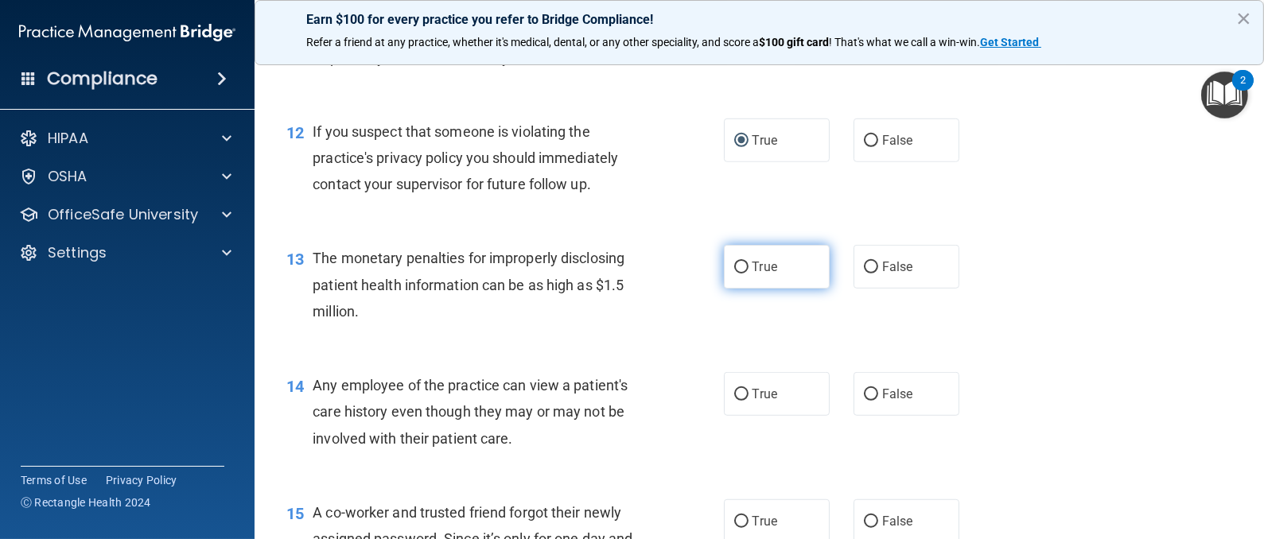
click at [734, 274] on input "True" at bounding box center [741, 268] width 14 height 12
radio input "true"
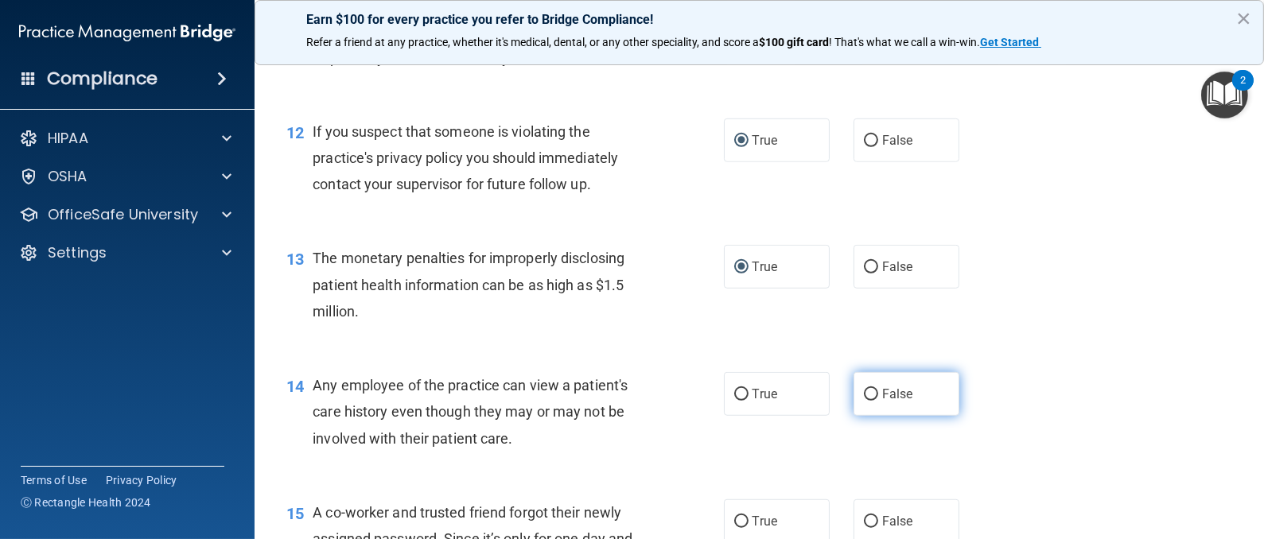
click at [864, 401] on input "False" at bounding box center [871, 395] width 14 height 12
radio input "true"
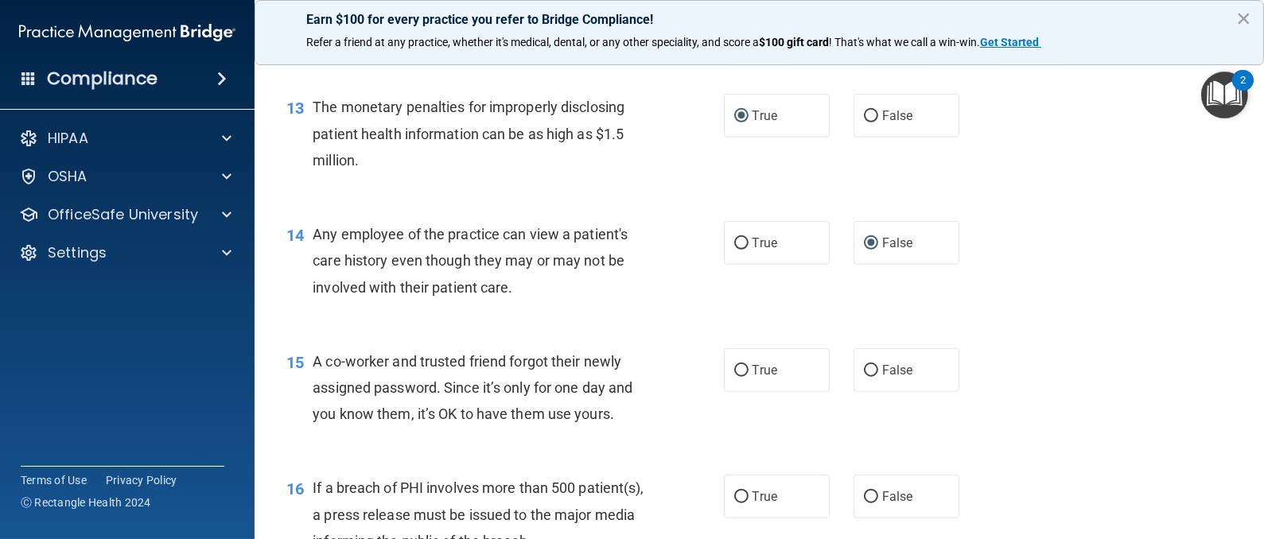
scroll to position [1670, 0]
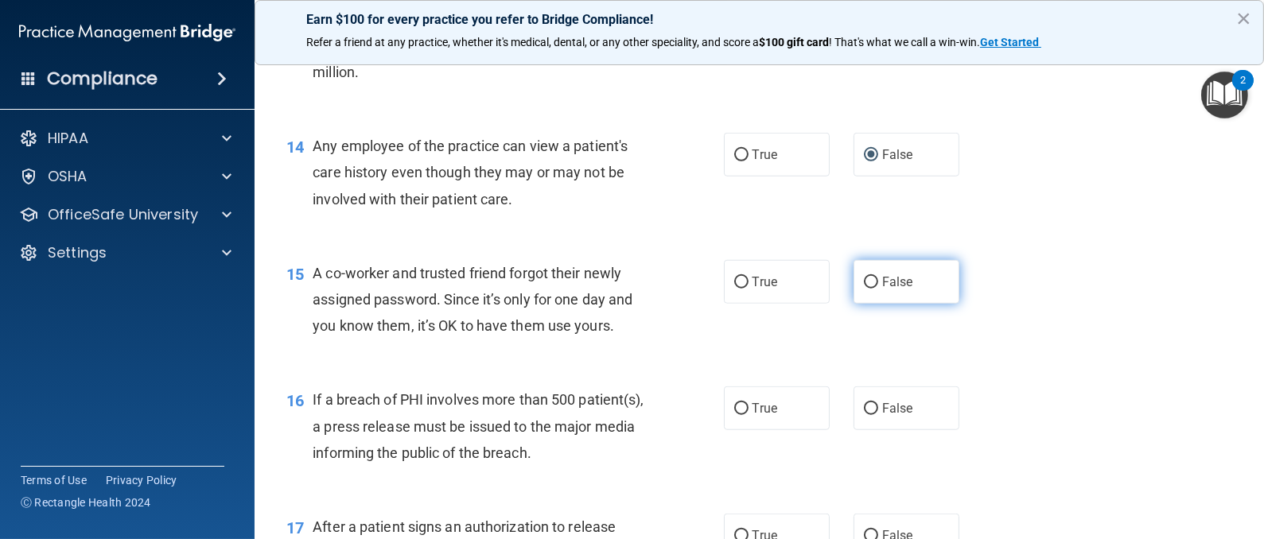
click at [864, 289] on input "False" at bounding box center [871, 283] width 14 height 12
radio input "true"
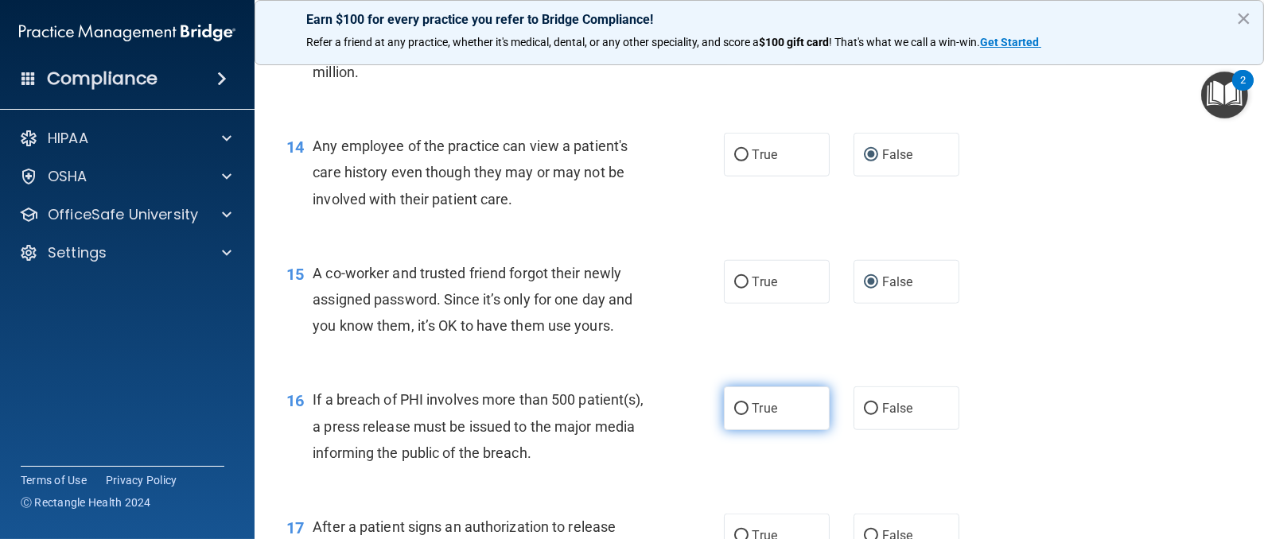
click at [737, 415] on input "True" at bounding box center [741, 409] width 14 height 12
radio input "true"
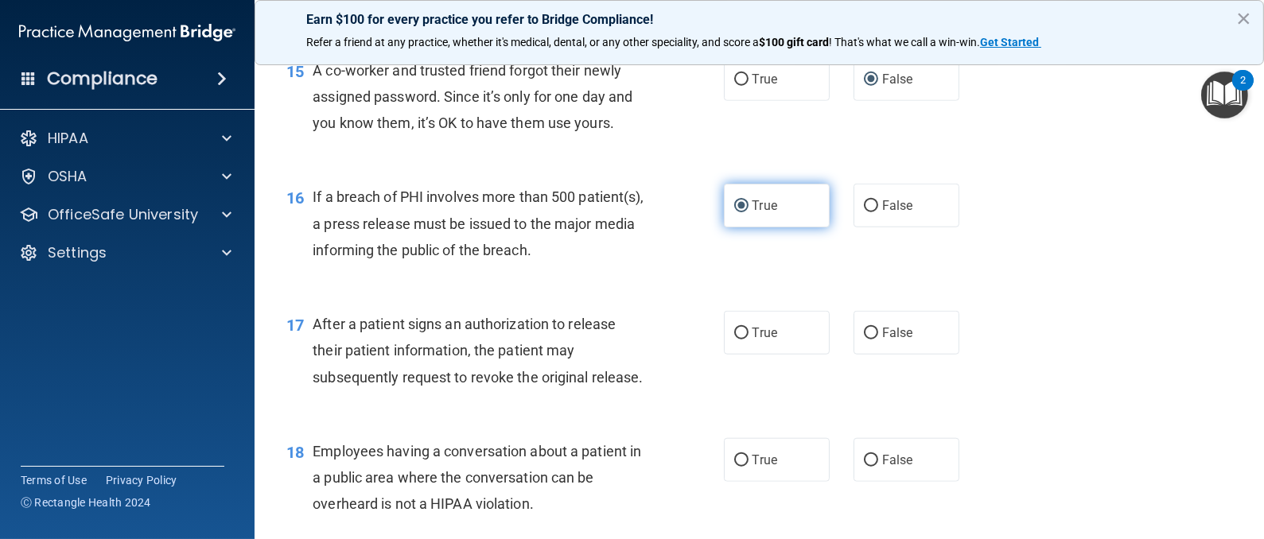
scroll to position [1909, 0]
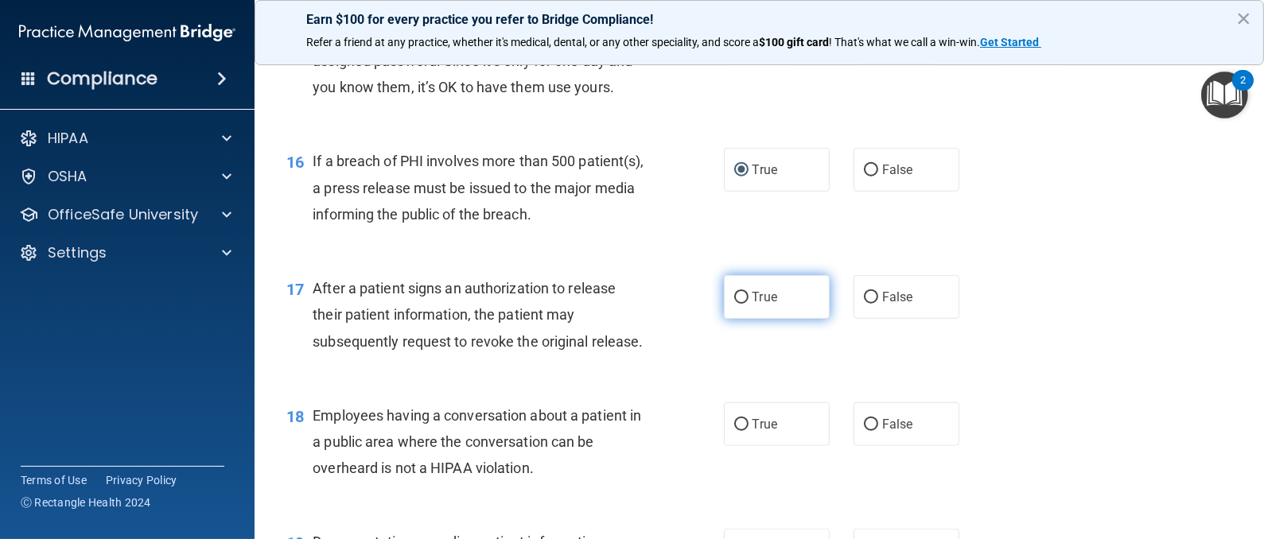
click at [734, 304] on input "True" at bounding box center [741, 298] width 14 height 12
radio input "true"
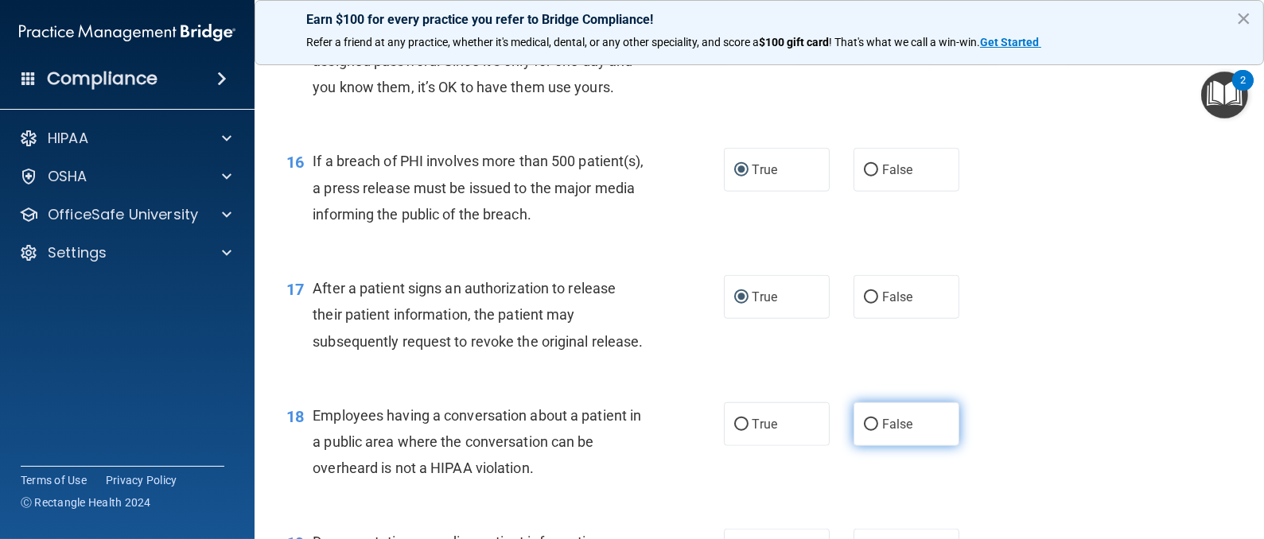
click at [864, 431] on input "False" at bounding box center [871, 425] width 14 height 12
radio input "true"
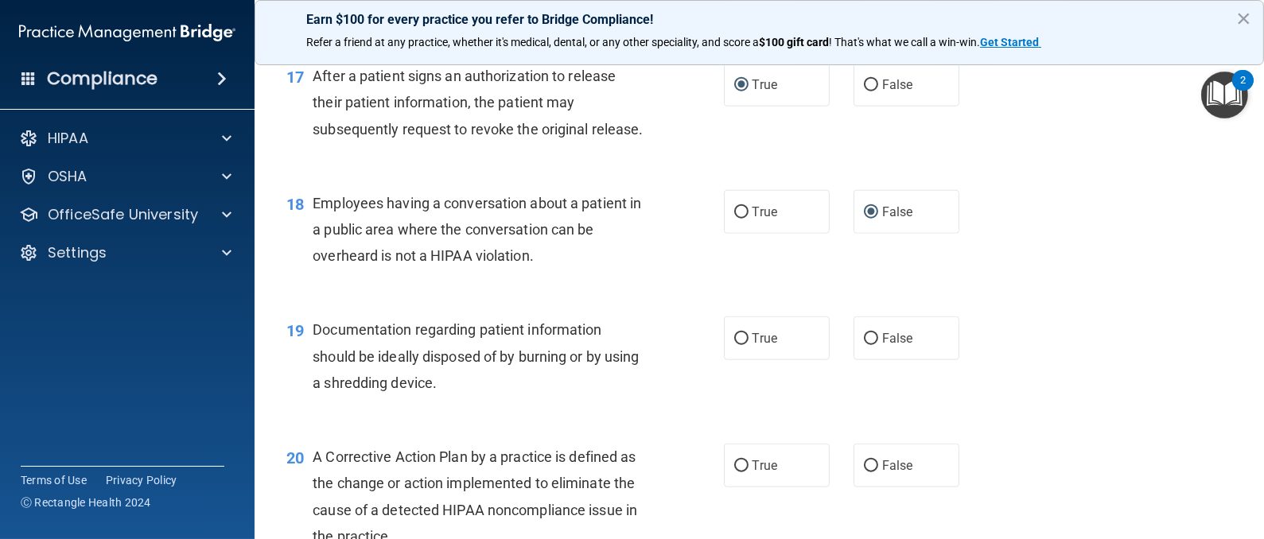
scroll to position [2147, 0]
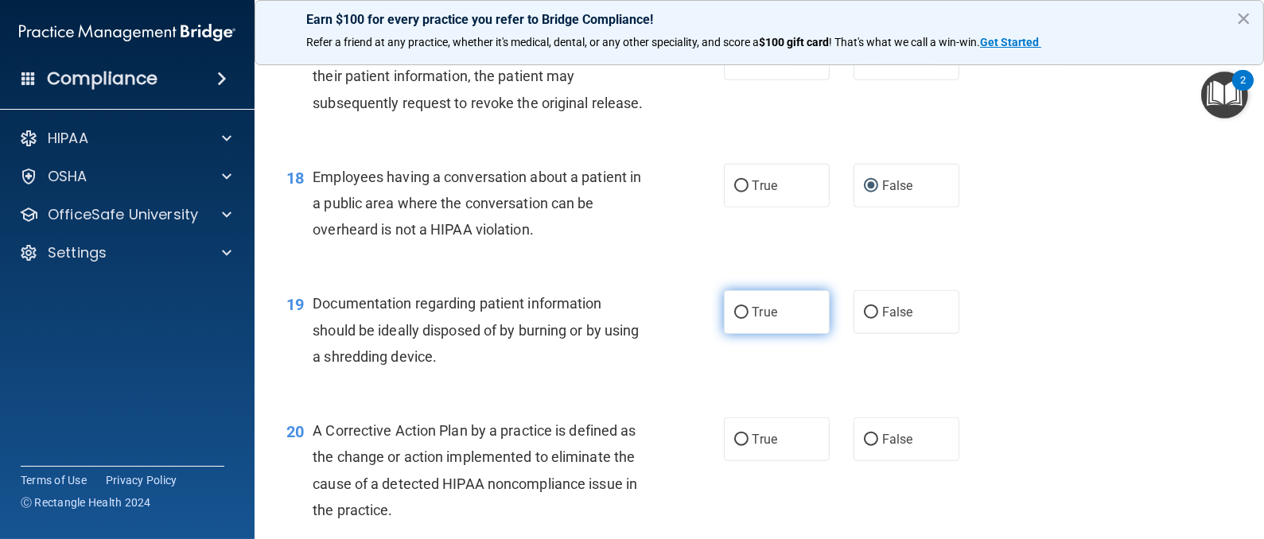
click at [734, 319] on input "True" at bounding box center [741, 313] width 14 height 12
radio input "true"
drag, startPoint x: 732, startPoint y: 492, endPoint x: 877, endPoint y: 435, distance: 156.4
click at [734, 446] on input "True" at bounding box center [741, 440] width 14 height 12
radio input "true"
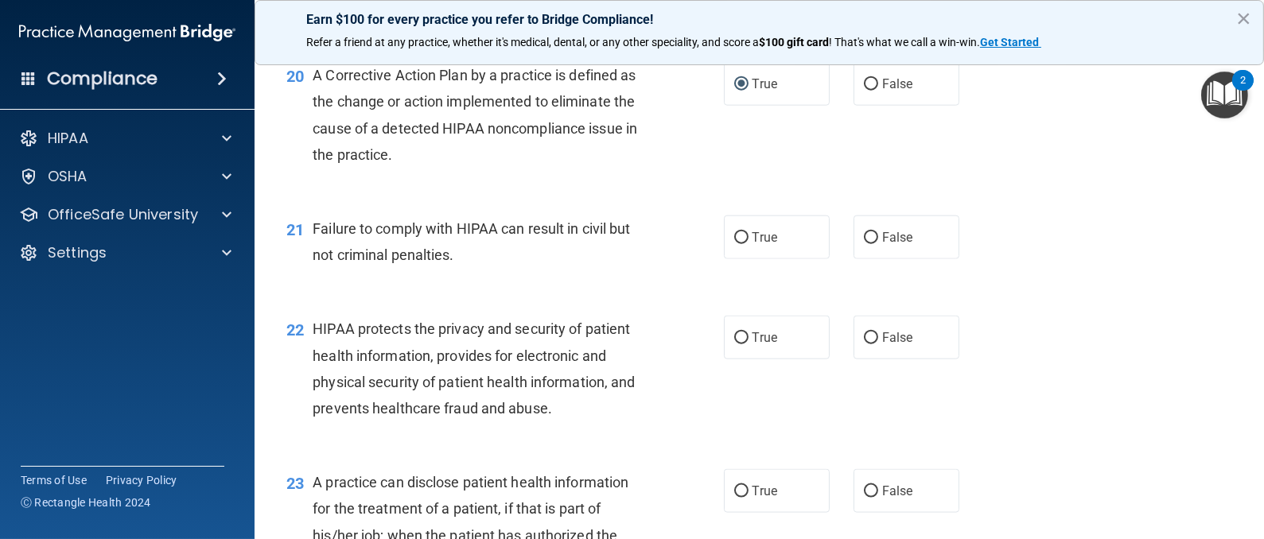
scroll to position [2504, 0]
click at [864, 243] on input "False" at bounding box center [871, 237] width 14 height 12
radio input "true"
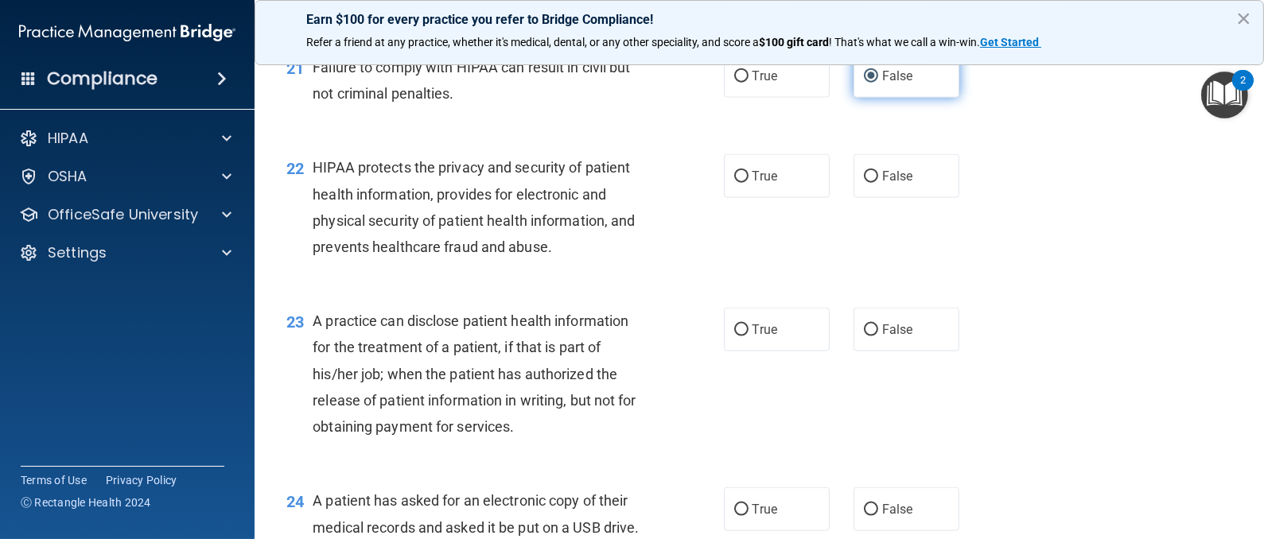
scroll to position [2743, 0]
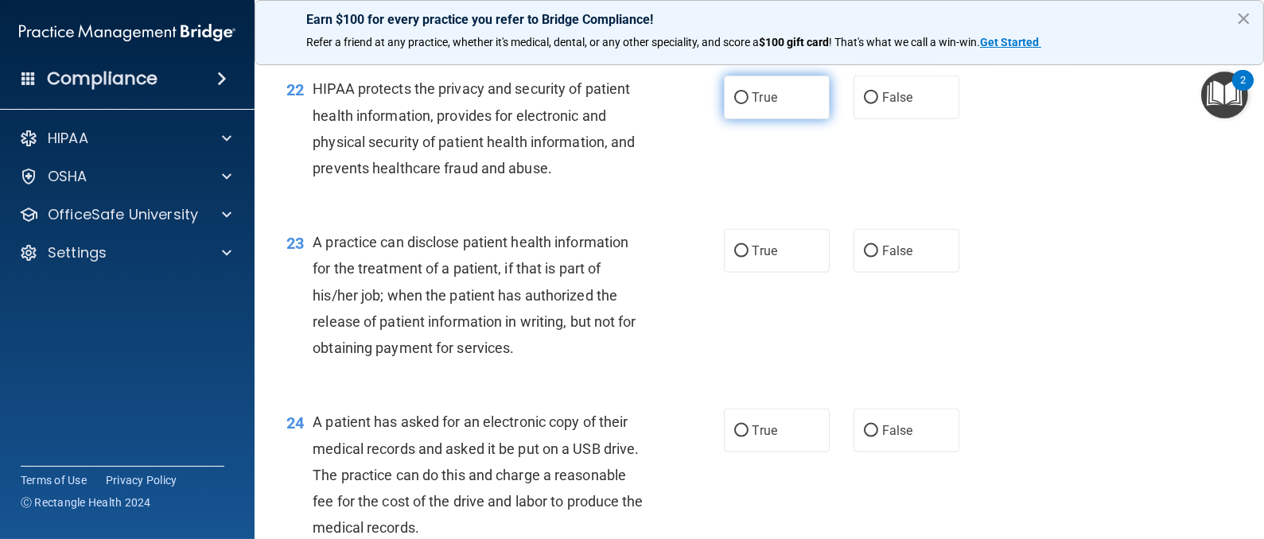
click at [734, 104] on input "True" at bounding box center [741, 98] width 14 height 12
radio input "true"
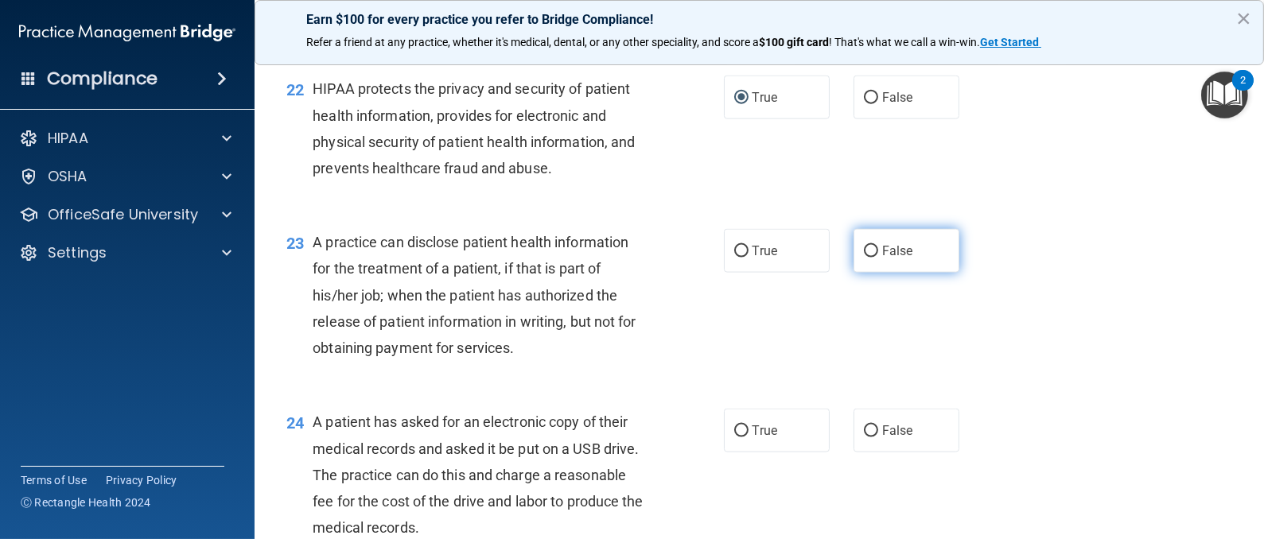
click at [864, 258] on input "False" at bounding box center [871, 252] width 14 height 12
radio input "true"
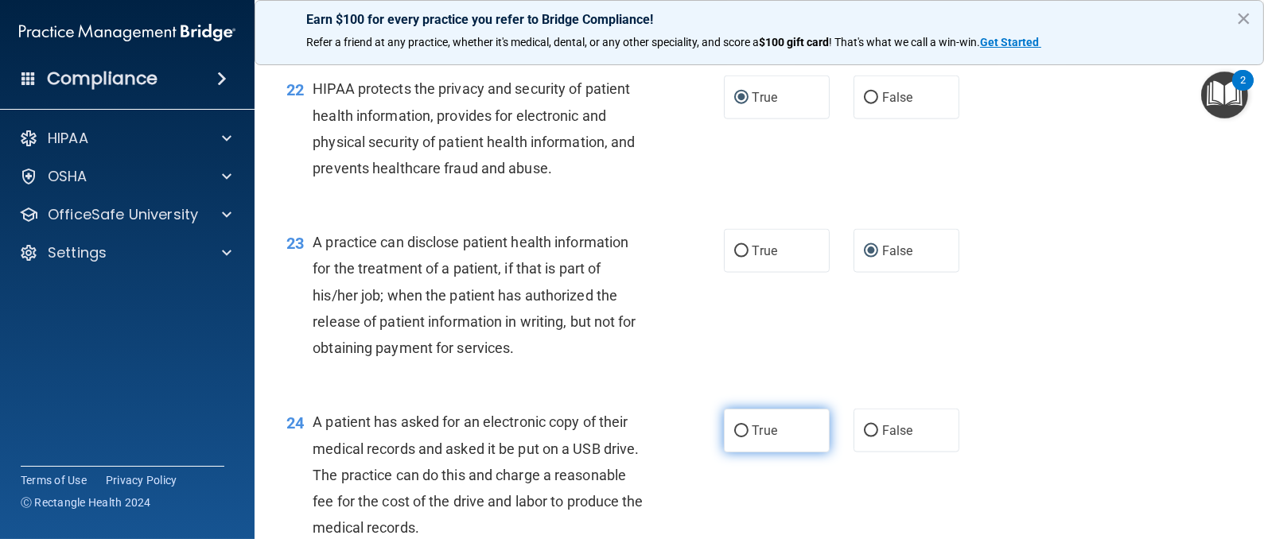
click at [735, 437] on input "True" at bounding box center [741, 431] width 14 height 12
radio input "true"
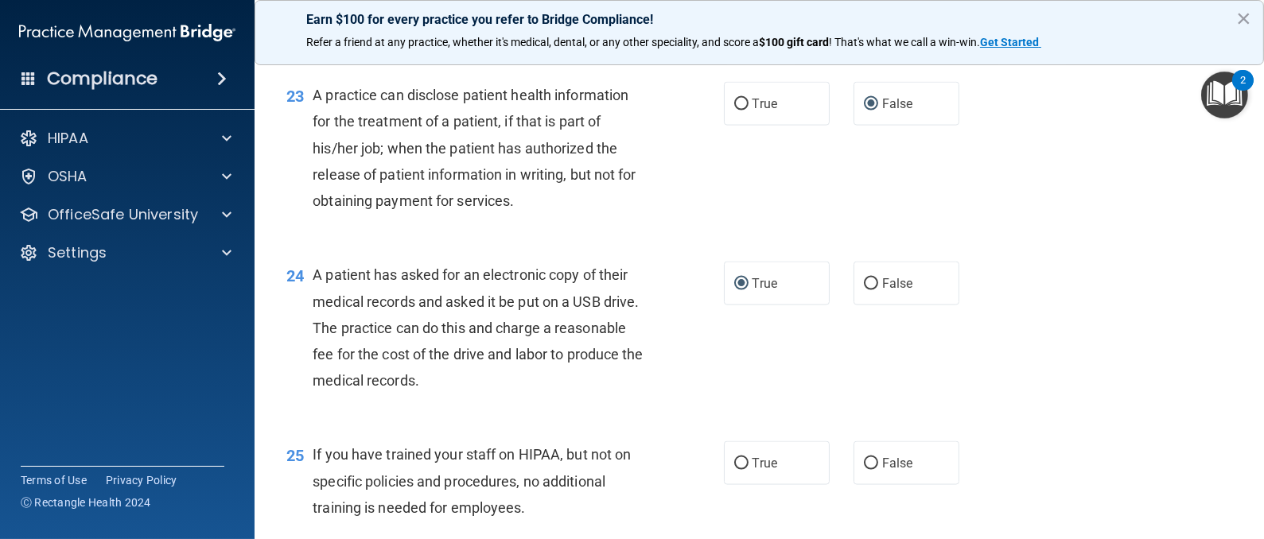
scroll to position [3101, 0]
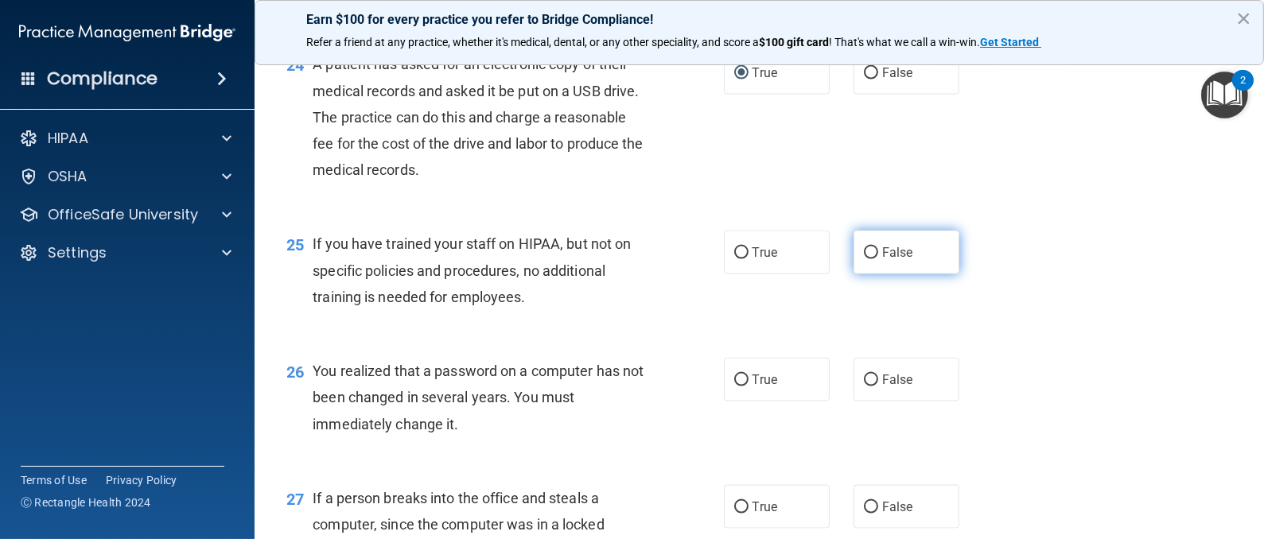
click at [864, 259] on input "False" at bounding box center [871, 253] width 14 height 12
radio input "true"
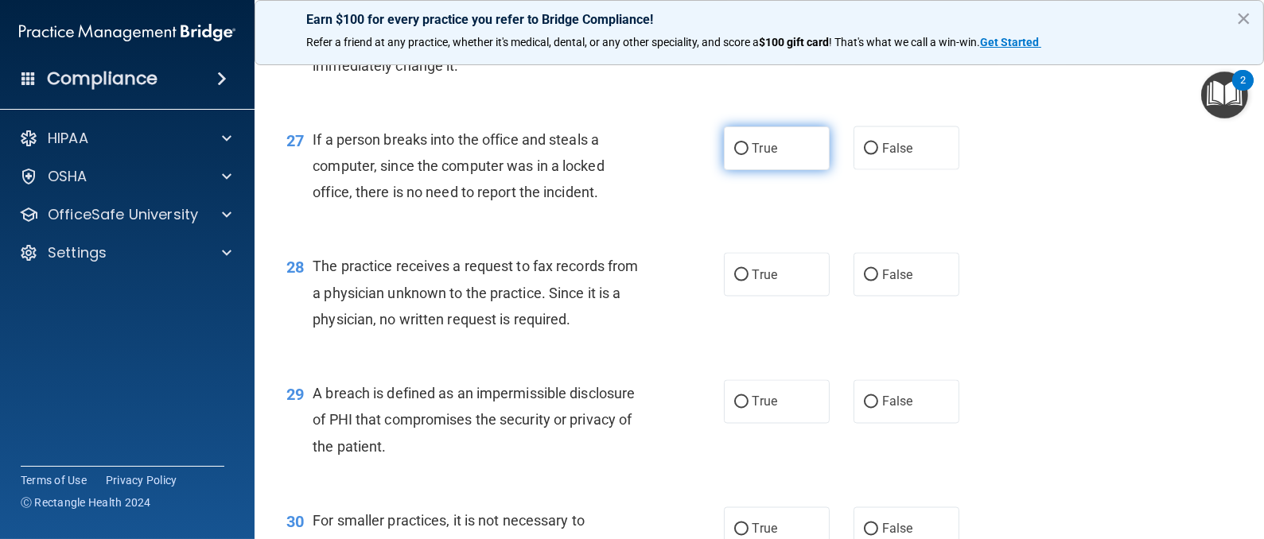
scroll to position [3340, 0]
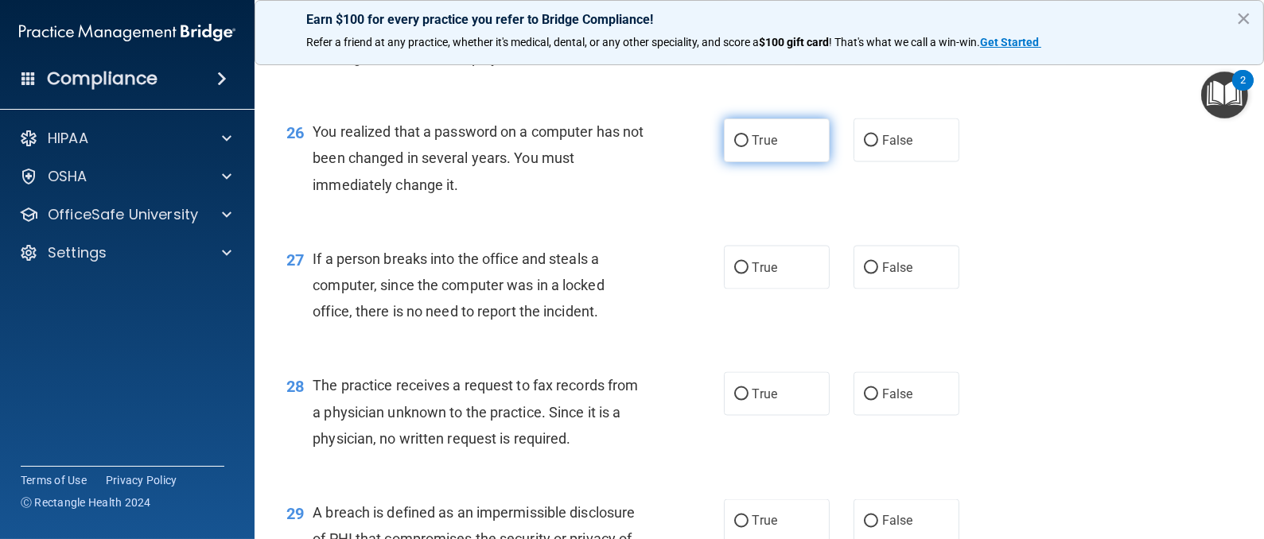
click at [734, 147] on input "True" at bounding box center [741, 141] width 14 height 12
radio input "true"
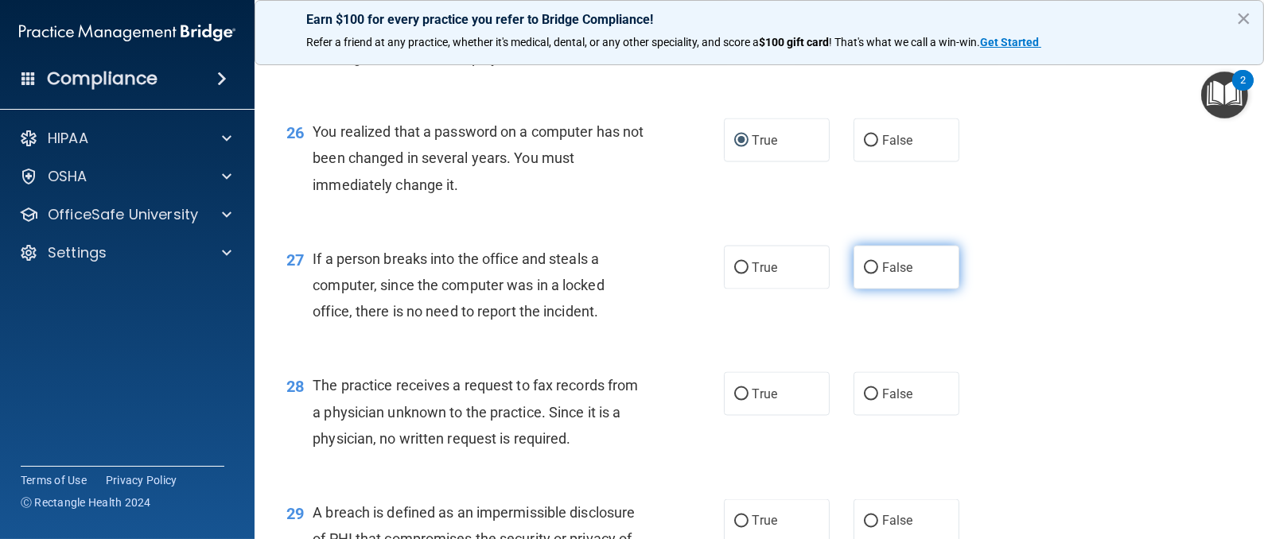
click at [864, 274] on input "False" at bounding box center [871, 268] width 14 height 12
radio input "true"
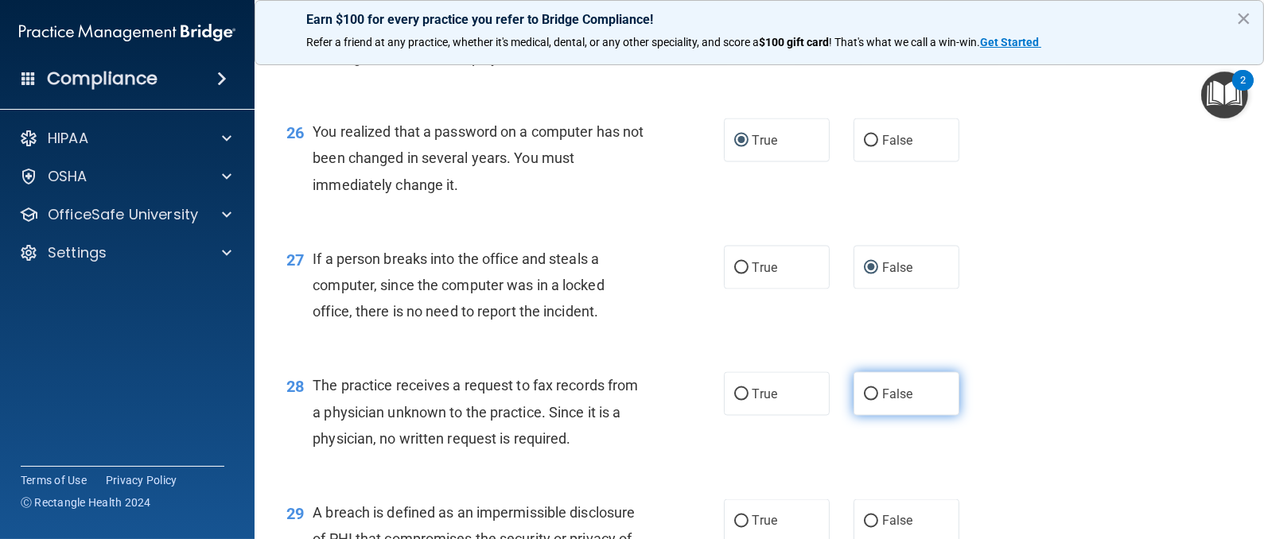
click at [864, 401] on input "False" at bounding box center [871, 395] width 14 height 12
radio input "true"
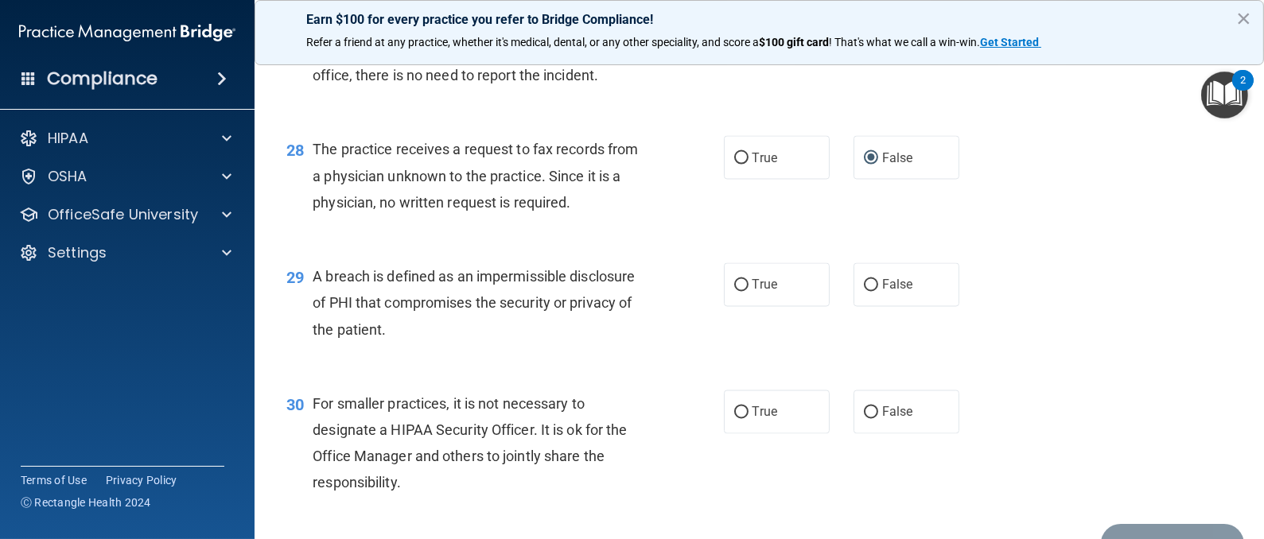
scroll to position [3579, 0]
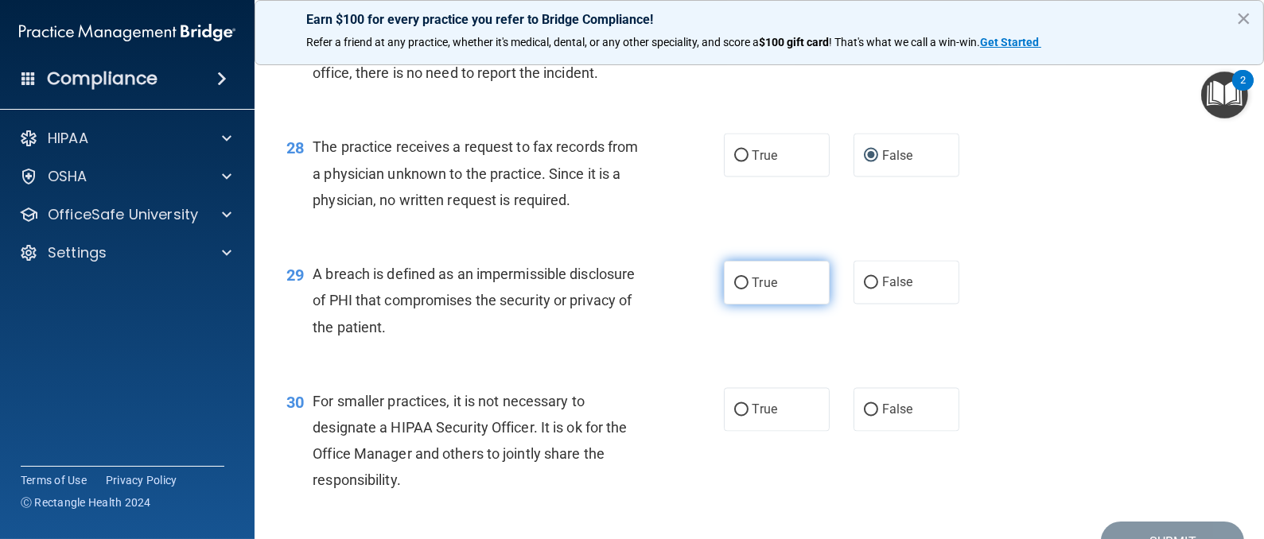
click at [730, 305] on label "True" at bounding box center [777, 283] width 106 height 44
click at [734, 289] on input "True" at bounding box center [741, 284] width 14 height 12
radio input "true"
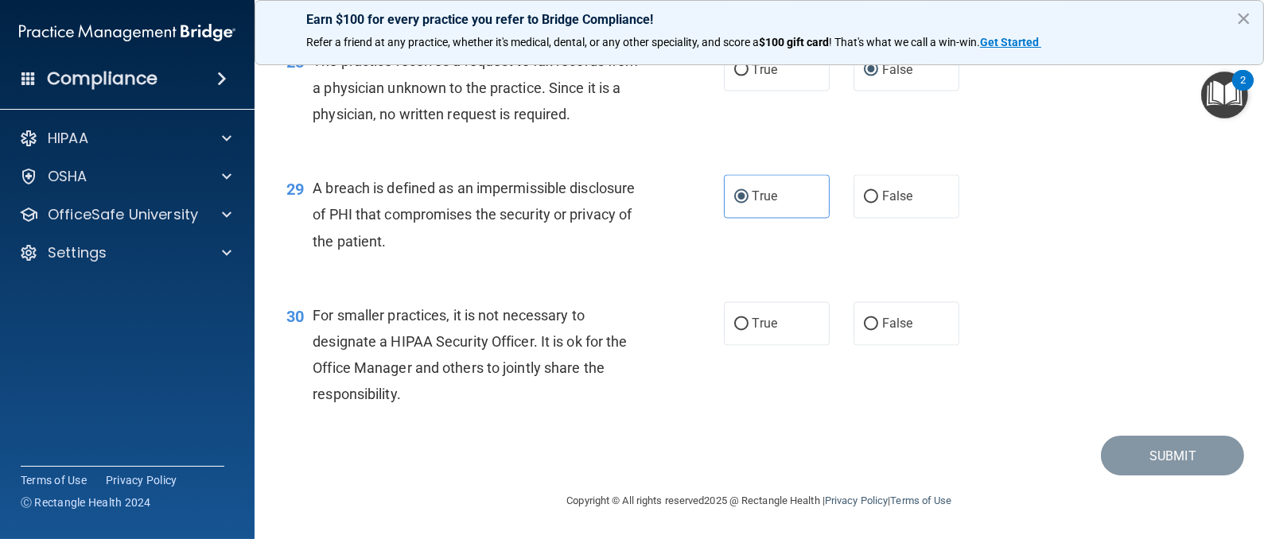
scroll to position [3717, 0]
click at [864, 329] on input "False" at bounding box center [871, 325] width 14 height 12
radio input "true"
click at [1133, 457] on button "Submit" at bounding box center [1172, 456] width 143 height 41
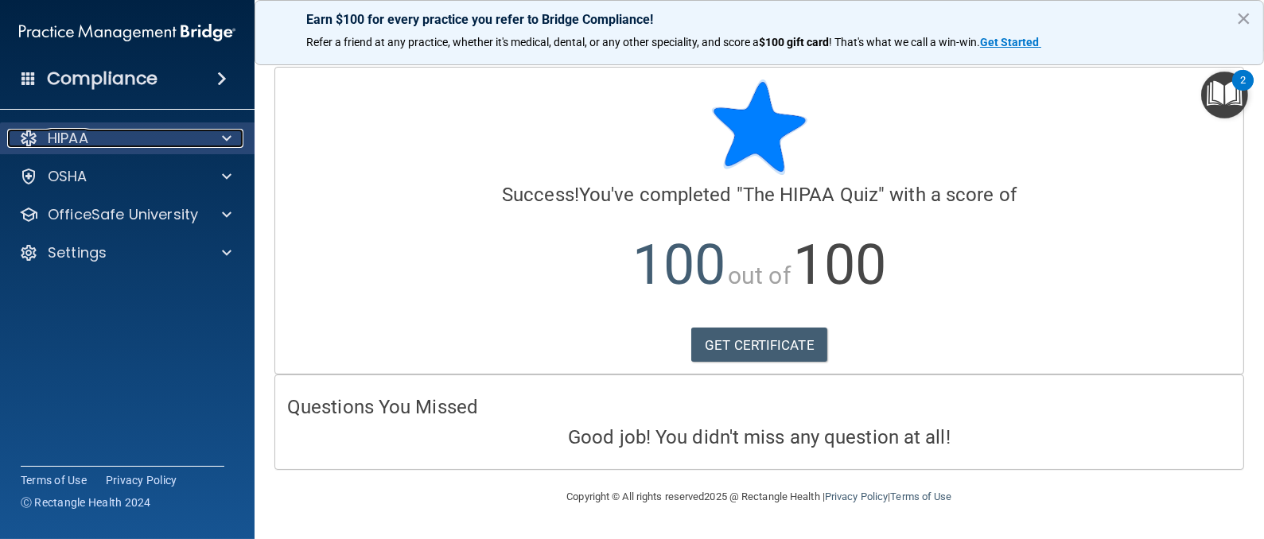
click at [134, 142] on div "HIPAA" at bounding box center [105, 138] width 197 height 19
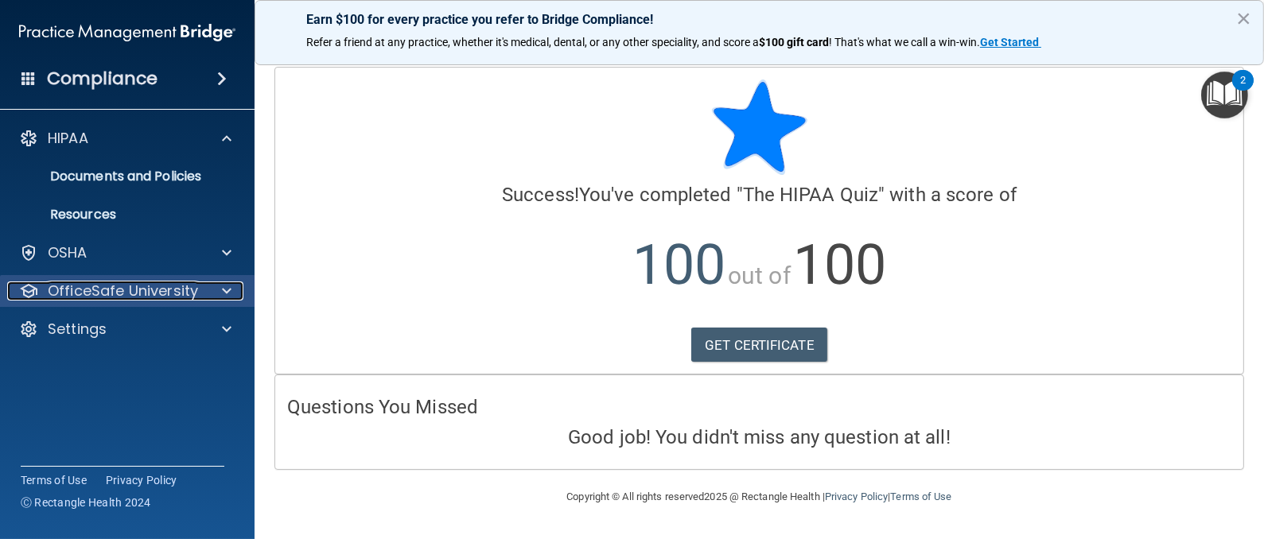
click at [195, 289] on p "OfficeSafe University" at bounding box center [123, 291] width 150 height 19
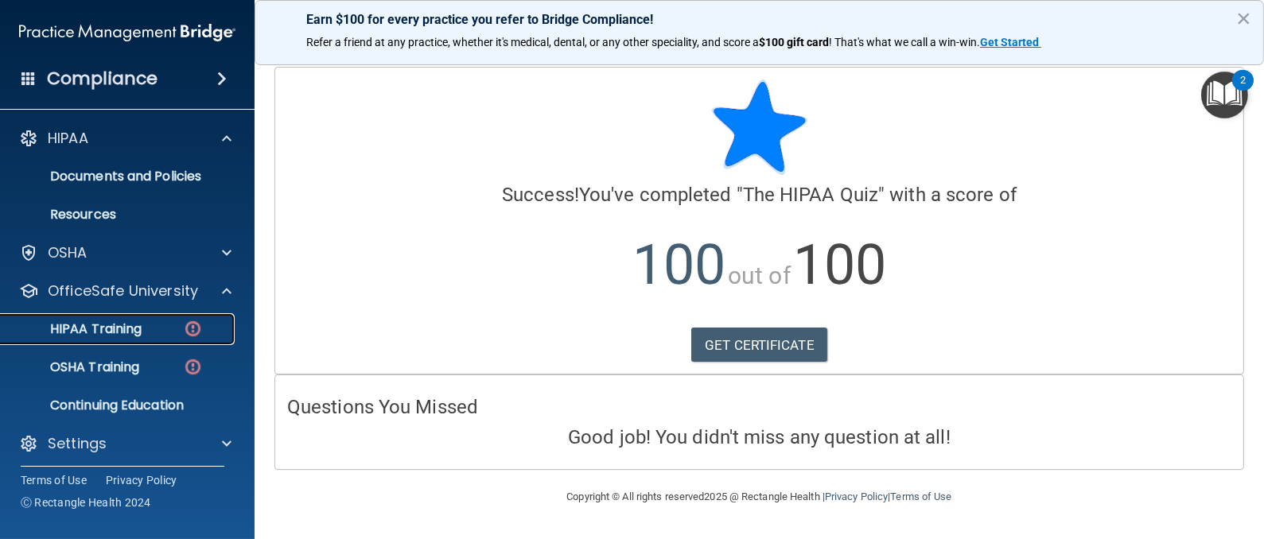
click at [142, 336] on p "HIPAA Training" at bounding box center [75, 329] width 131 height 16
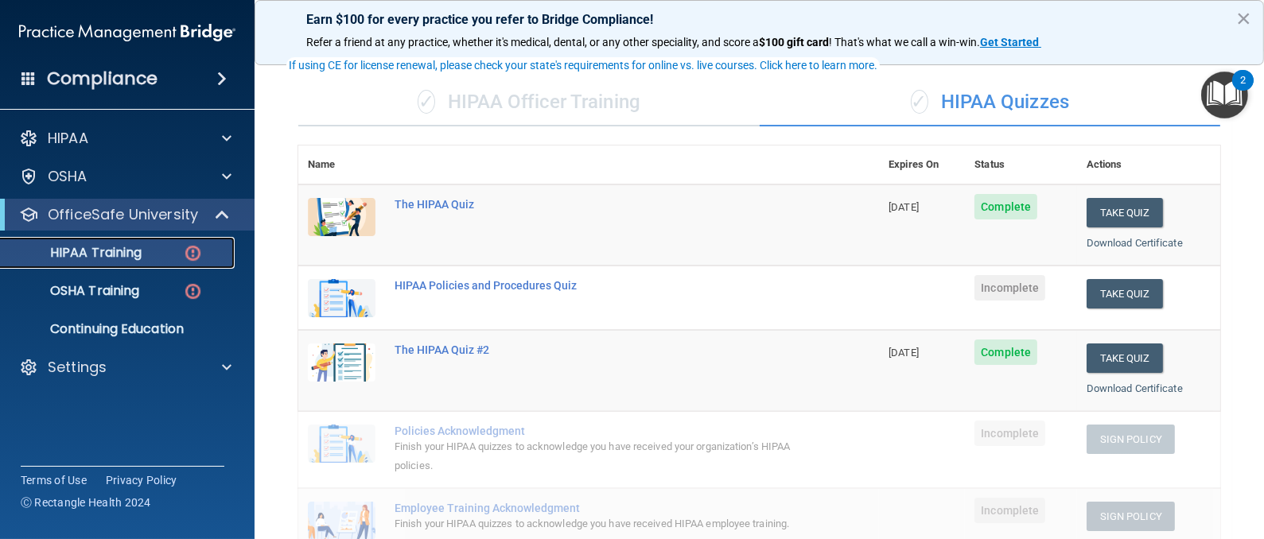
scroll to position [239, 0]
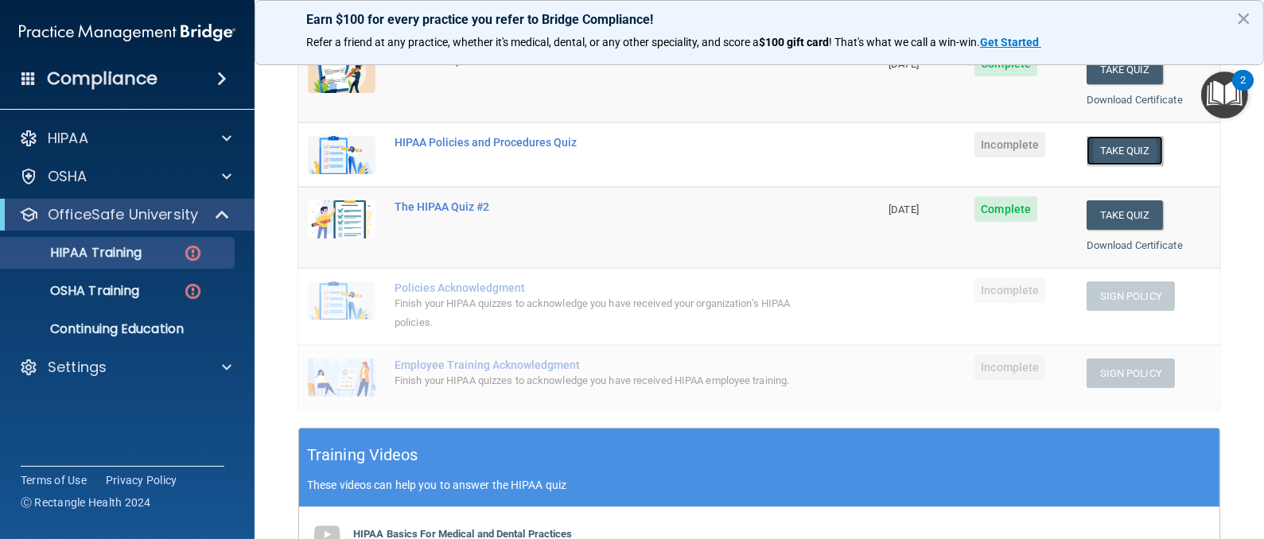
click at [1105, 147] on button "Take Quiz" at bounding box center [1124, 150] width 76 height 29
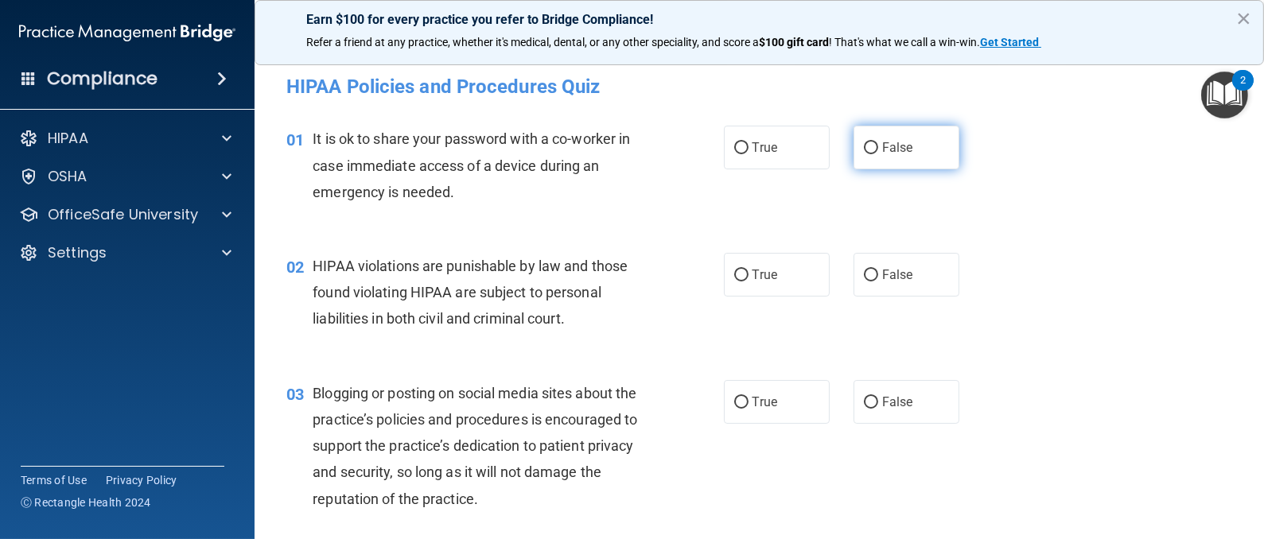
click at [864, 142] on input "False" at bounding box center [871, 148] width 14 height 12
radio input "true"
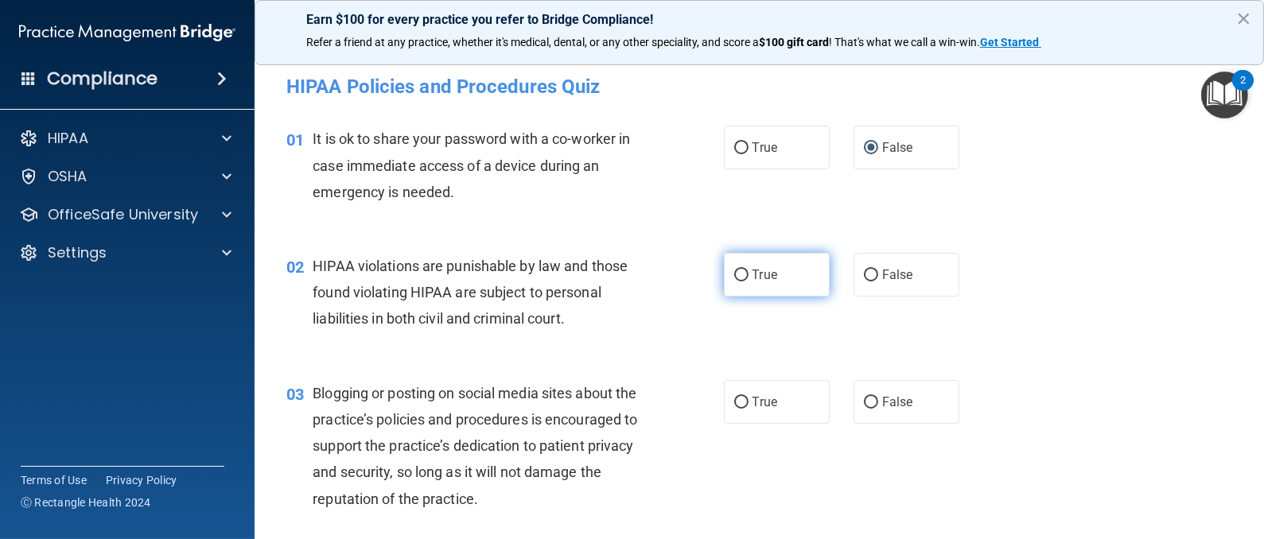
click at [734, 275] on input "True" at bounding box center [741, 276] width 14 height 12
radio input "true"
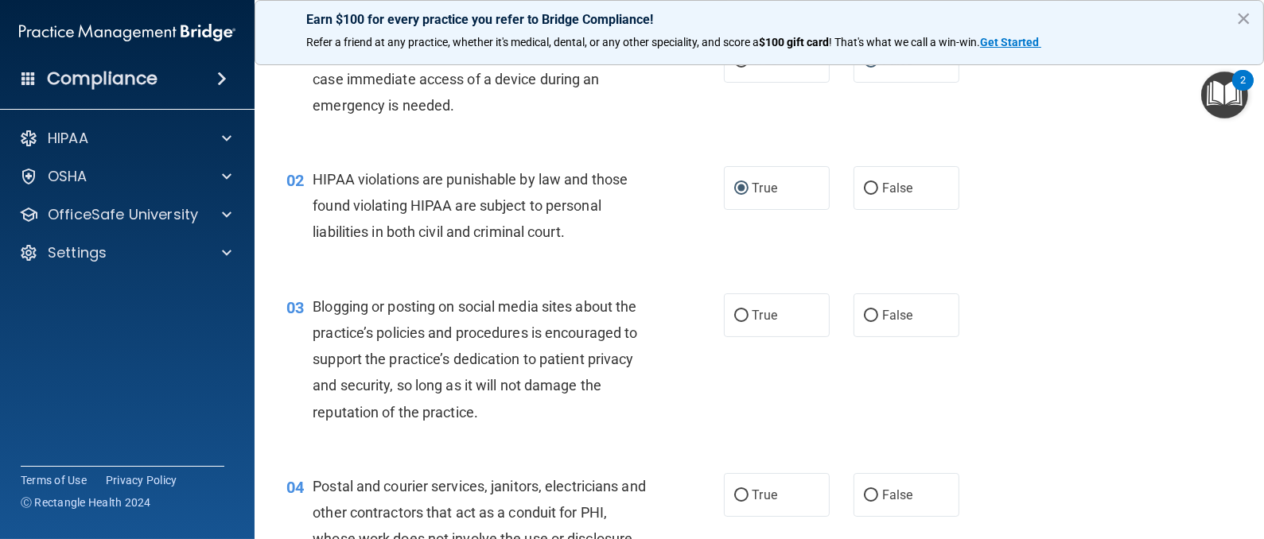
scroll to position [119, 0]
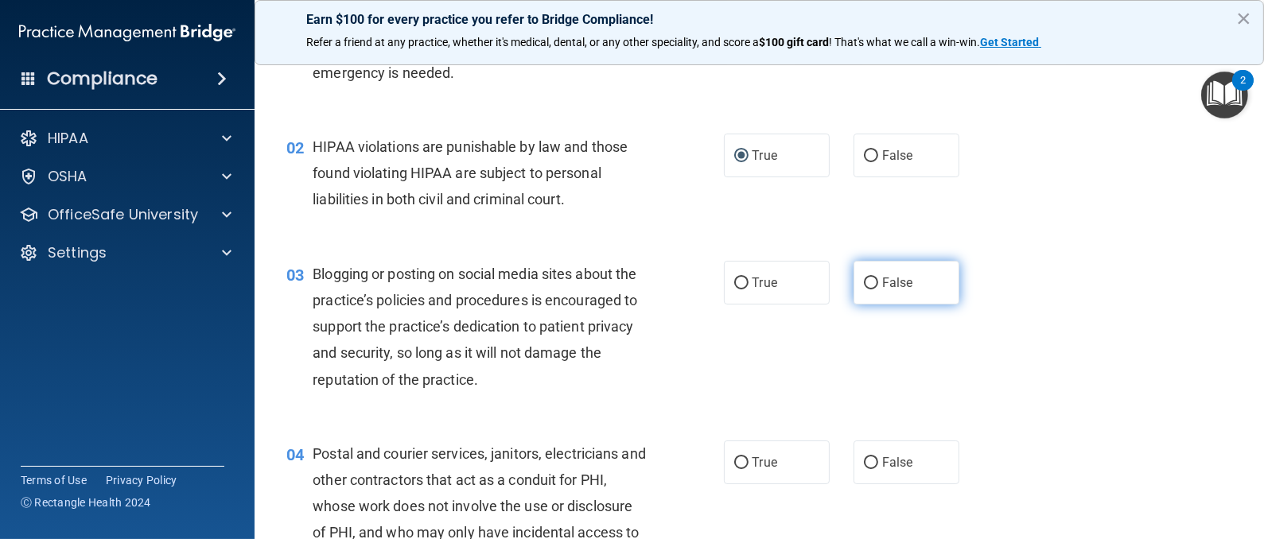
click at [864, 280] on input "False" at bounding box center [871, 284] width 14 height 12
radio input "true"
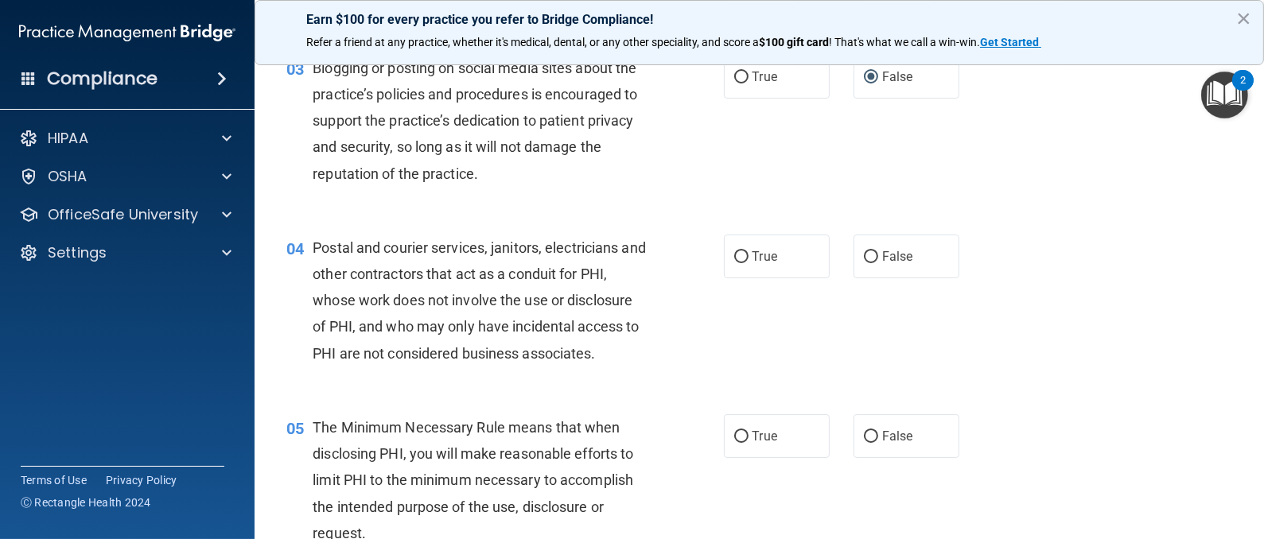
scroll to position [357, 0]
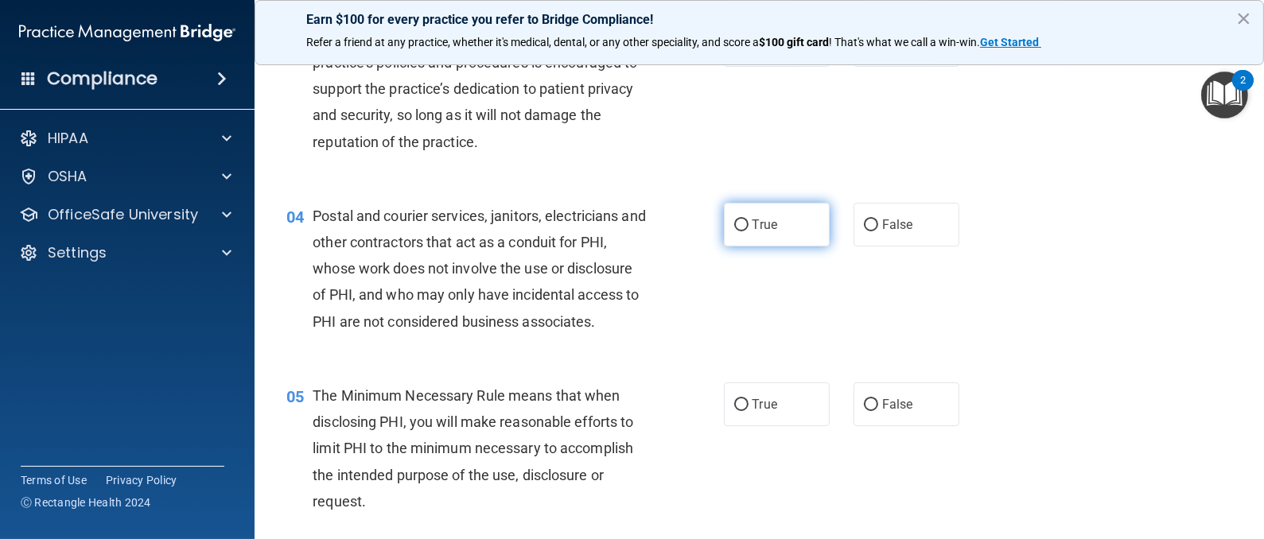
click at [734, 225] on input "True" at bounding box center [741, 225] width 14 height 12
radio input "true"
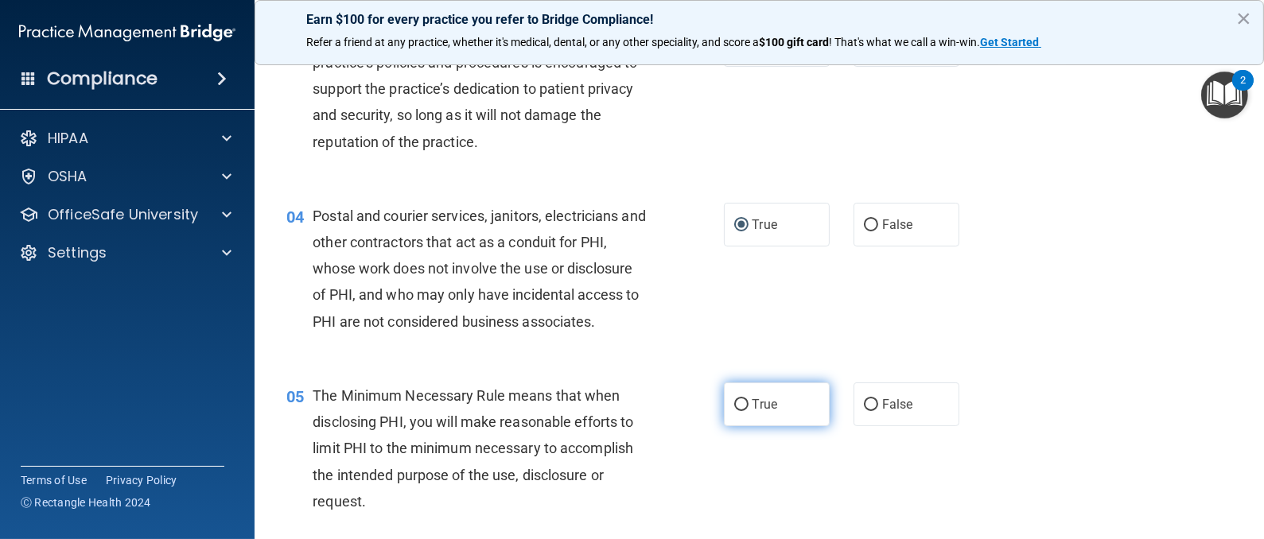
click at [734, 399] on input "True" at bounding box center [741, 405] width 14 height 12
radio input "true"
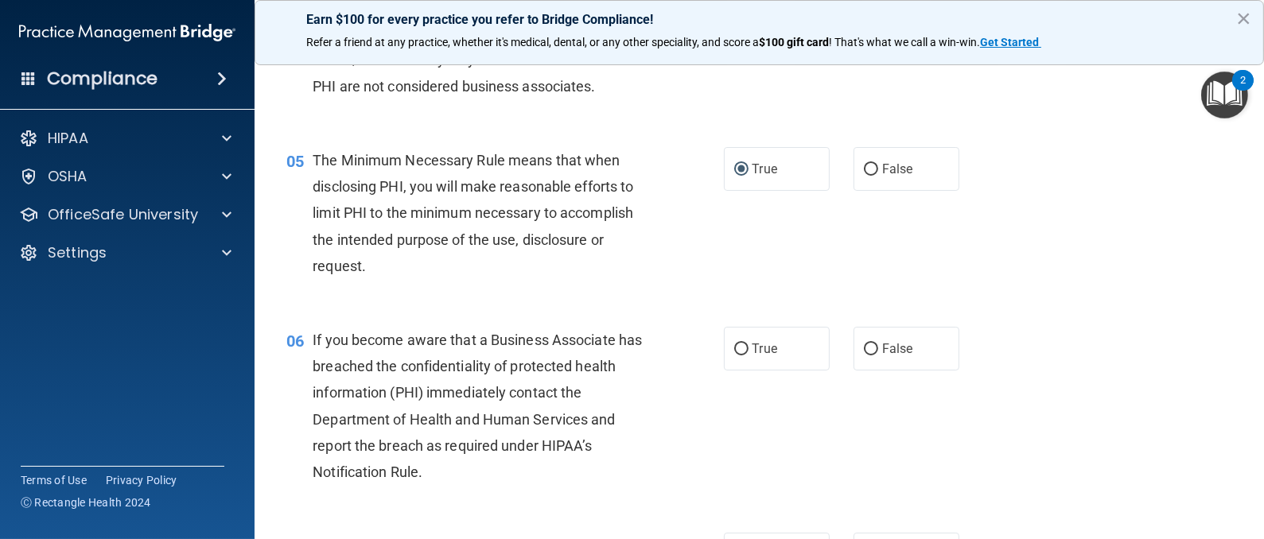
scroll to position [596, 0]
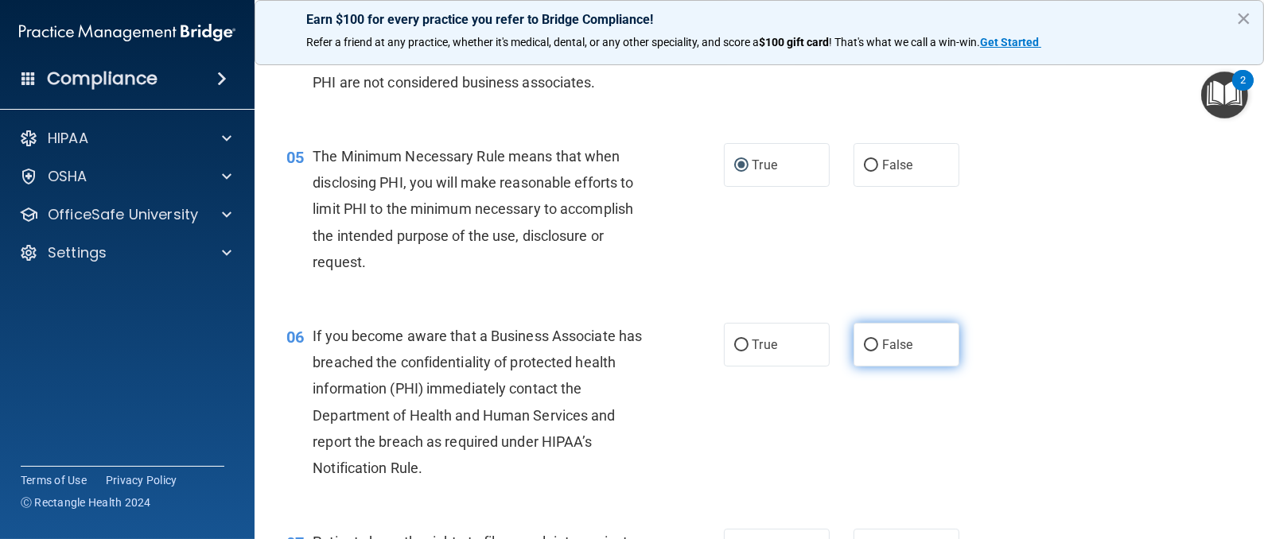
click at [864, 342] on input "False" at bounding box center [871, 346] width 14 height 12
radio input "true"
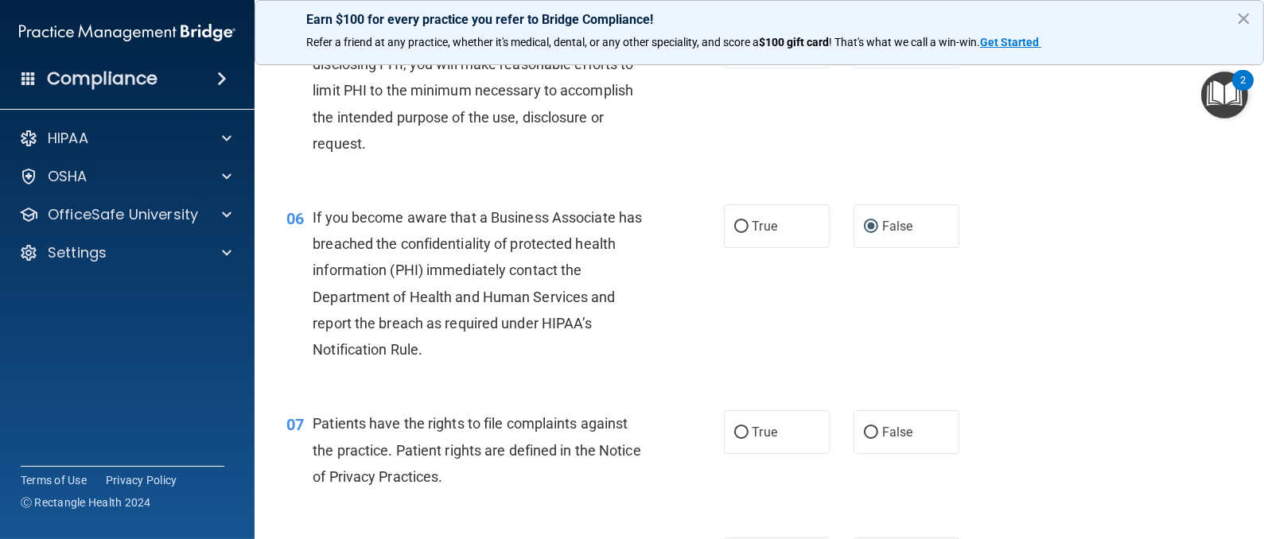
scroll to position [835, 0]
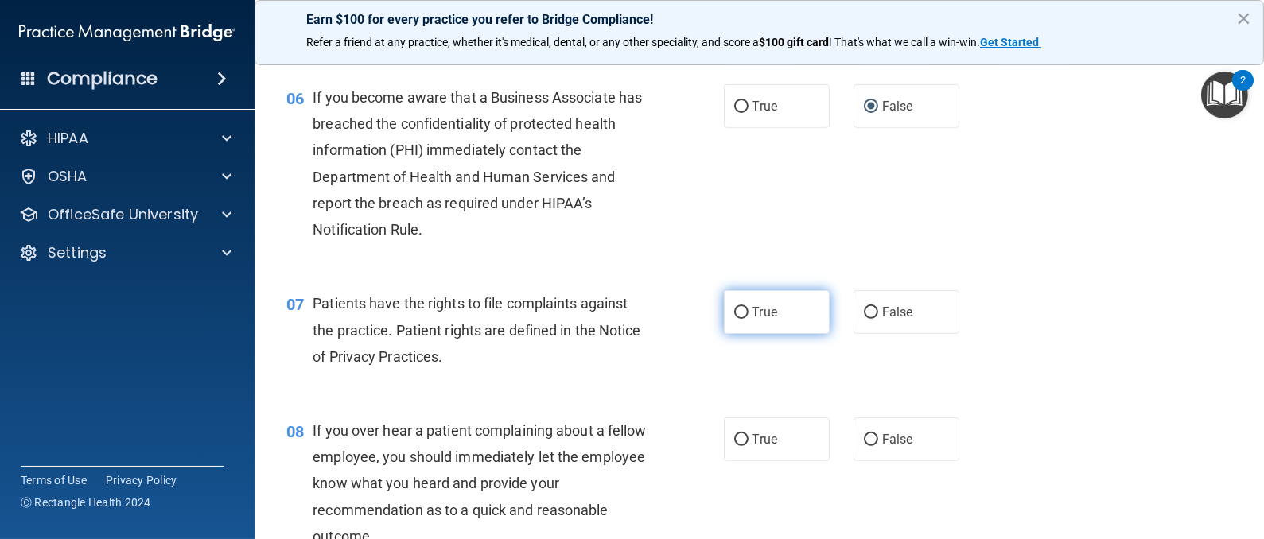
click at [734, 311] on input "True" at bounding box center [741, 313] width 14 height 12
radio input "true"
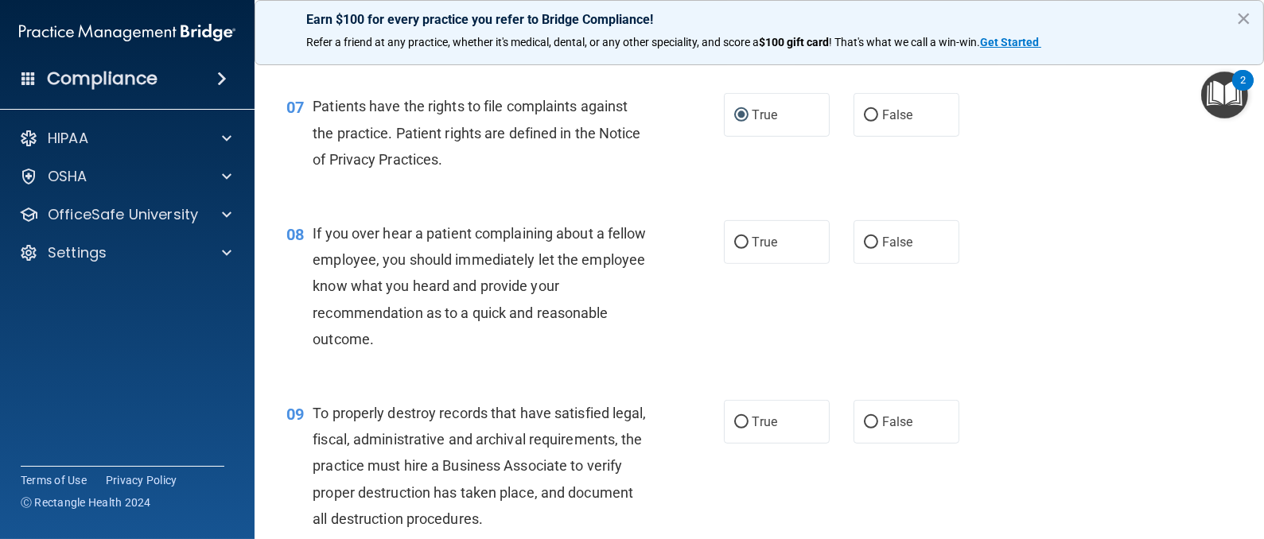
scroll to position [1074, 0]
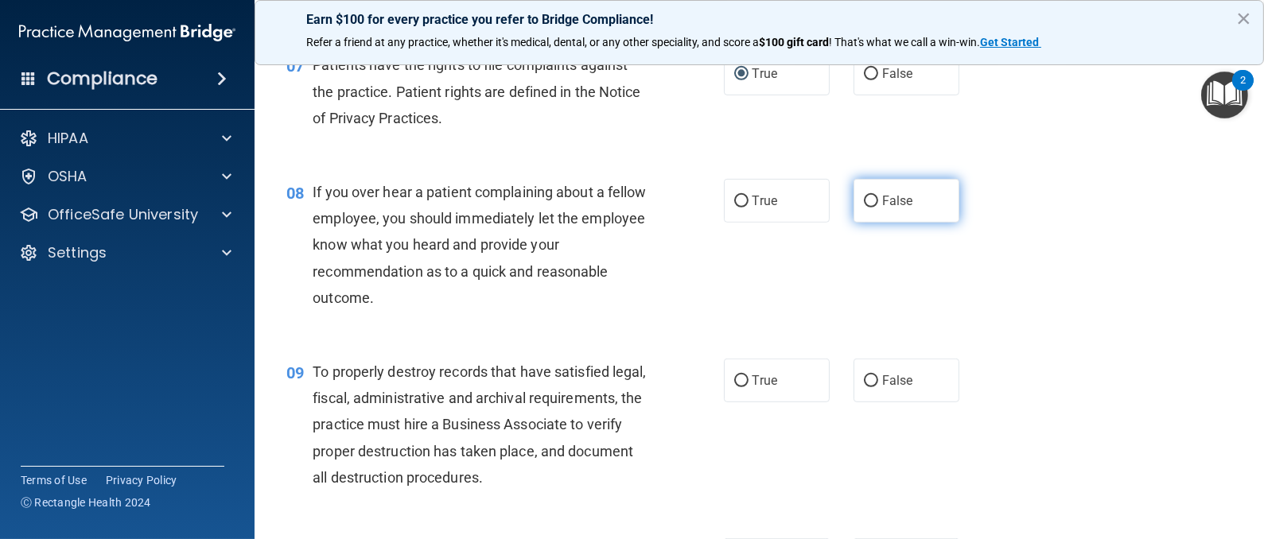
click at [864, 203] on input "False" at bounding box center [871, 202] width 14 height 12
radio input "true"
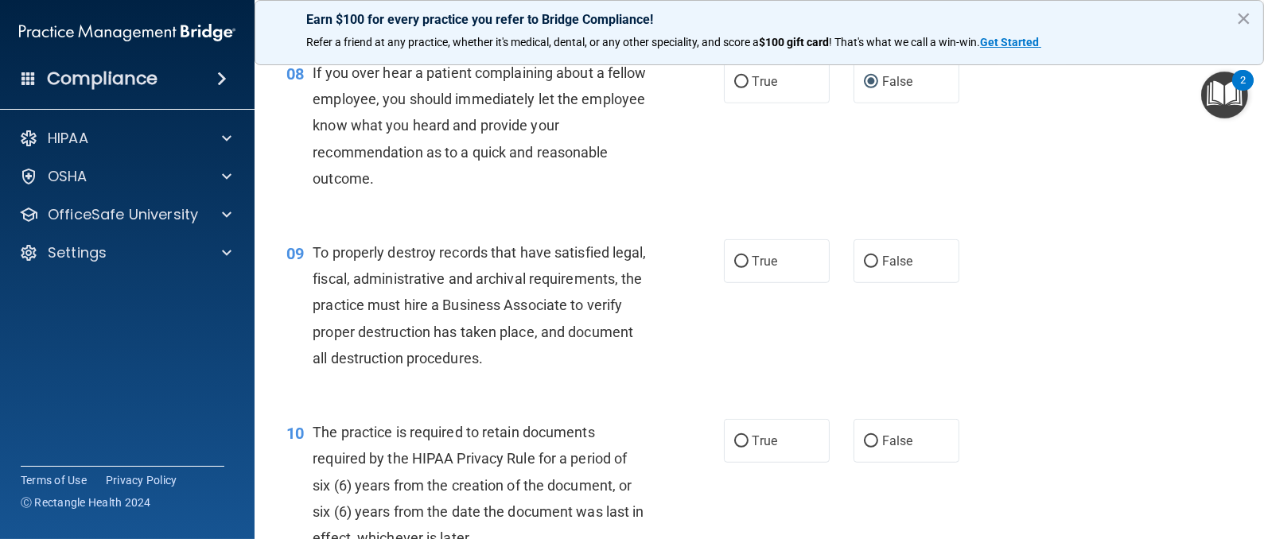
scroll to position [1311, 0]
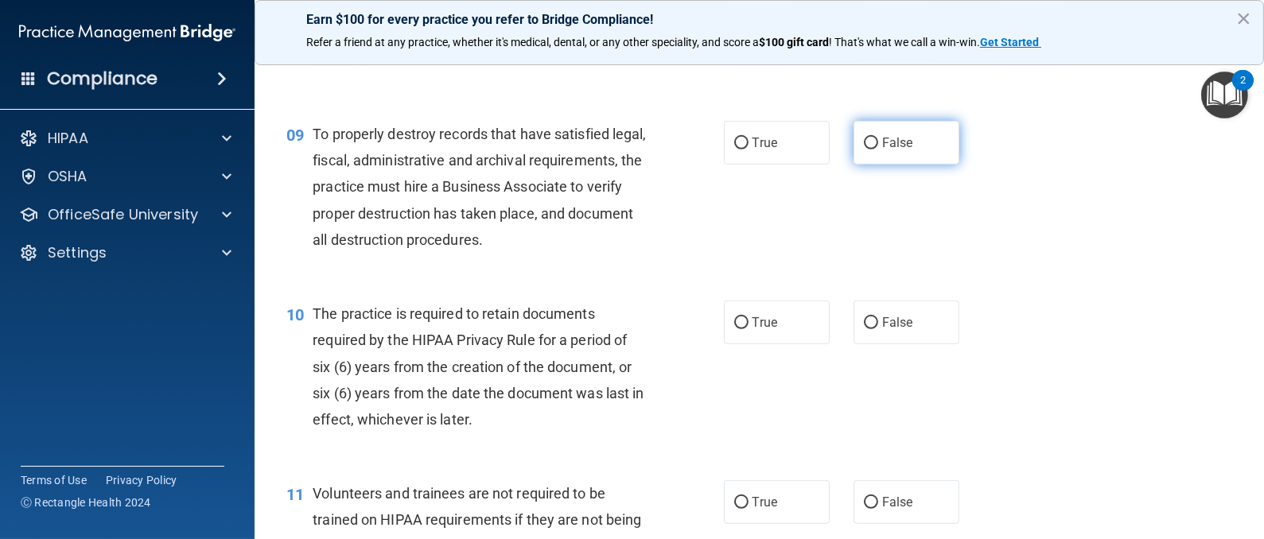
click at [864, 146] on input "False" at bounding box center [871, 144] width 14 height 12
radio input "true"
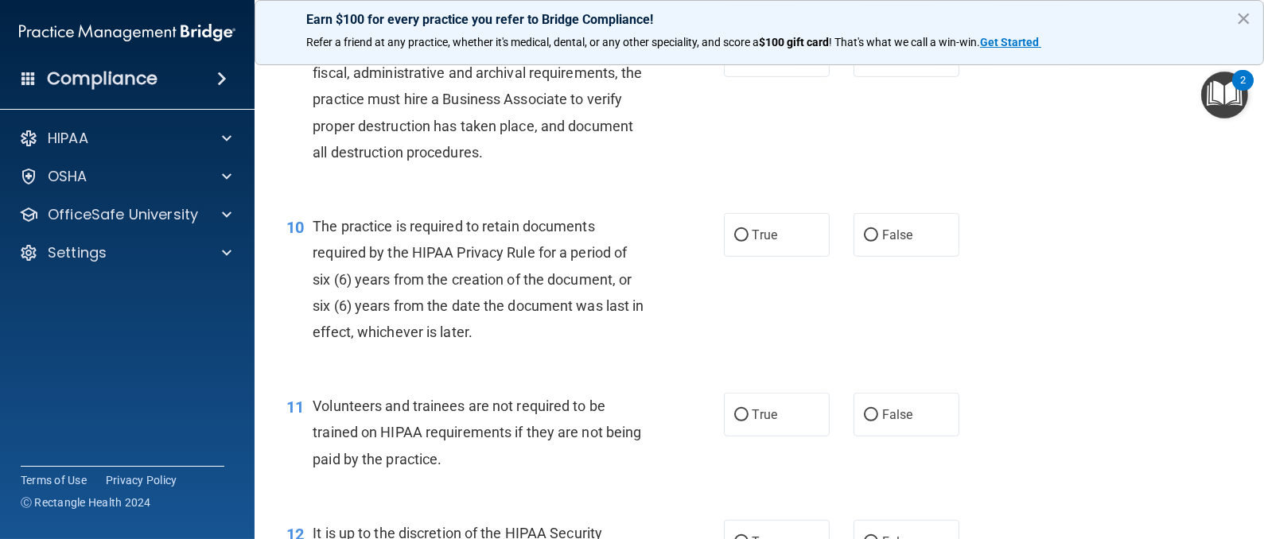
scroll to position [1431, 0]
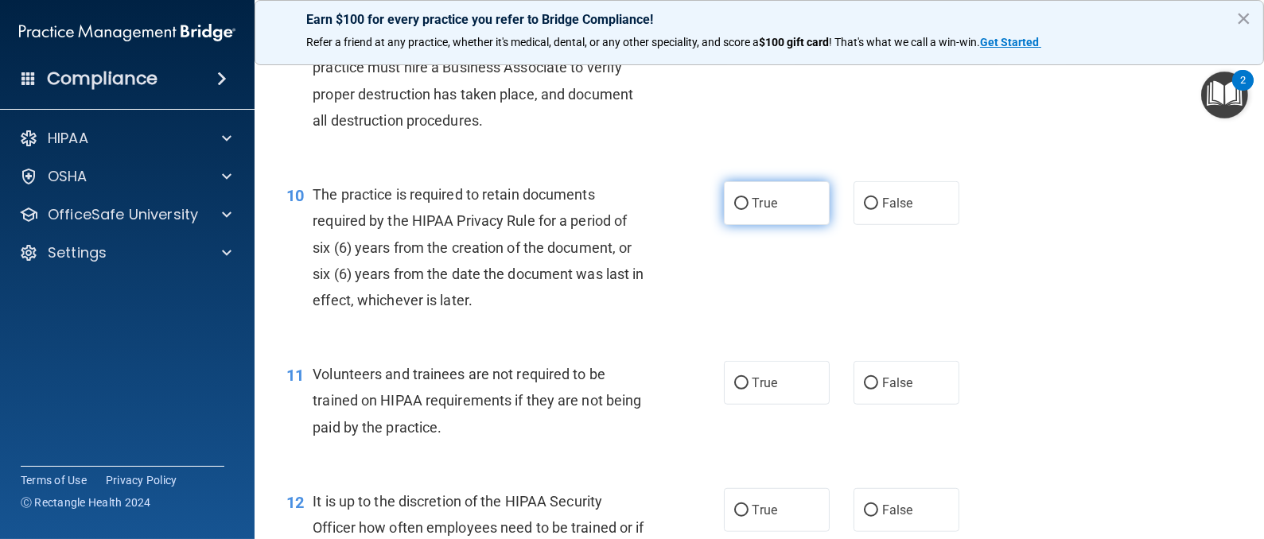
click at [734, 204] on input "True" at bounding box center [741, 204] width 14 height 12
radio input "true"
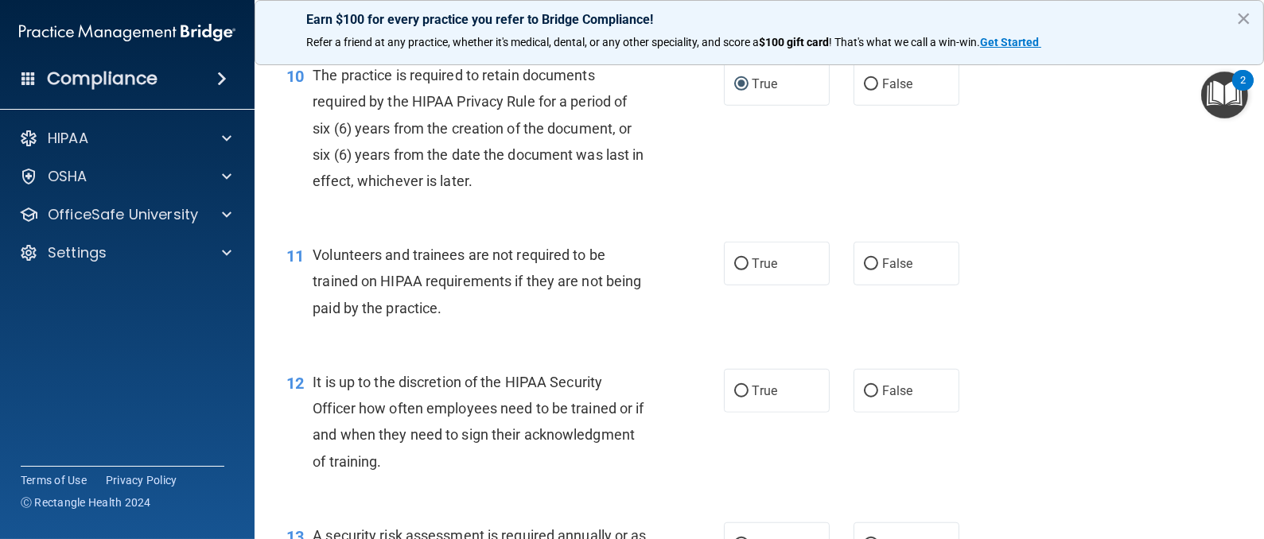
scroll to position [1670, 0]
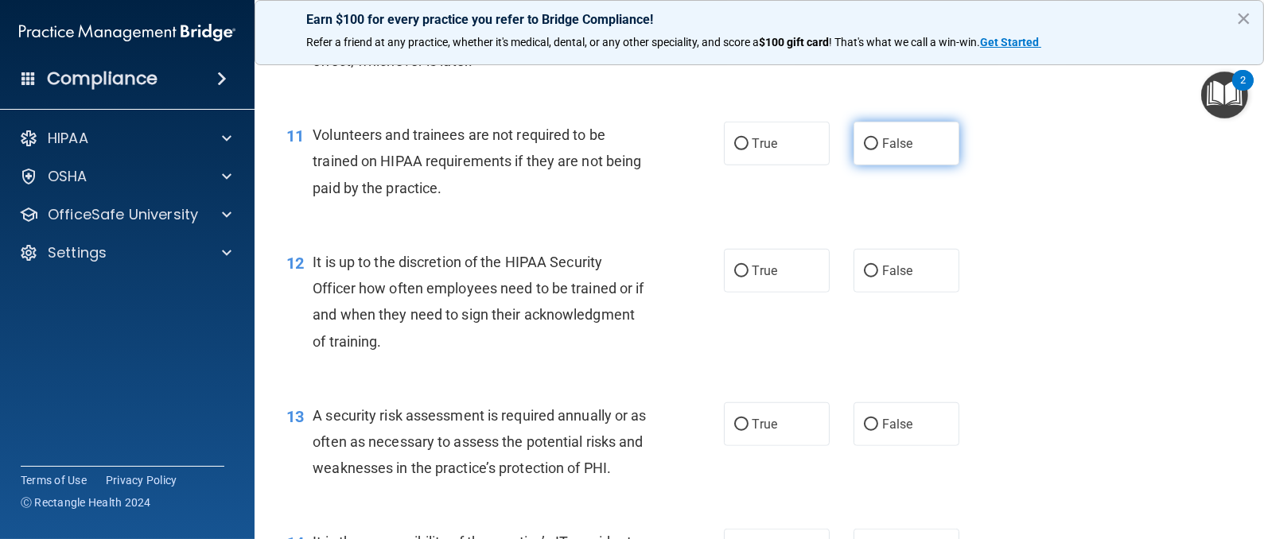
click at [864, 143] on input "False" at bounding box center [871, 144] width 14 height 12
radio input "true"
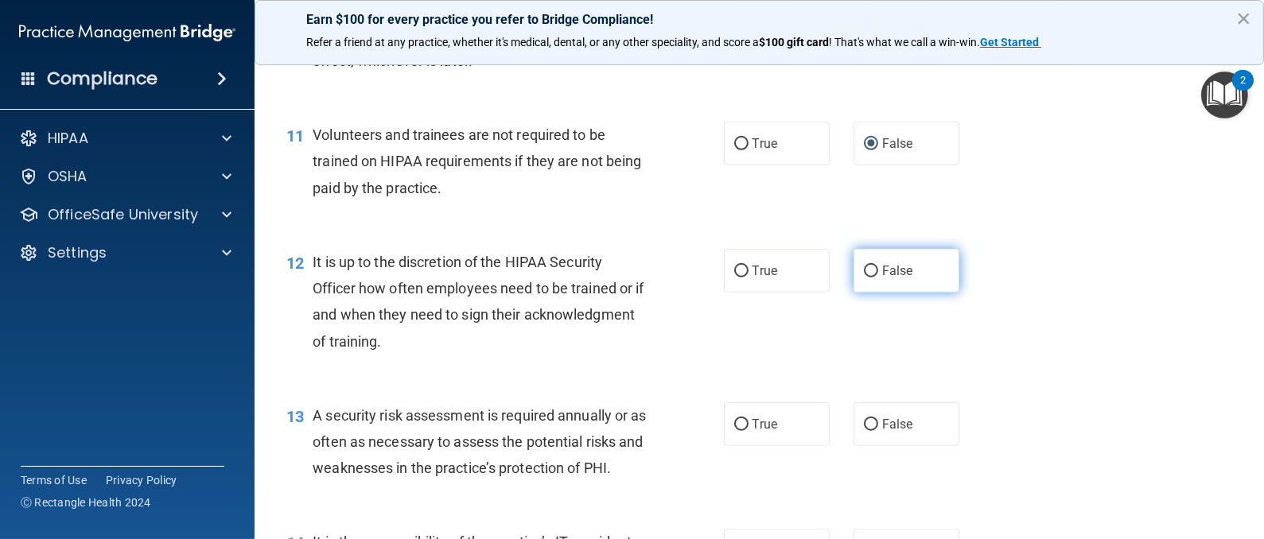
click at [864, 275] on input "False" at bounding box center [871, 272] width 14 height 12
radio input "true"
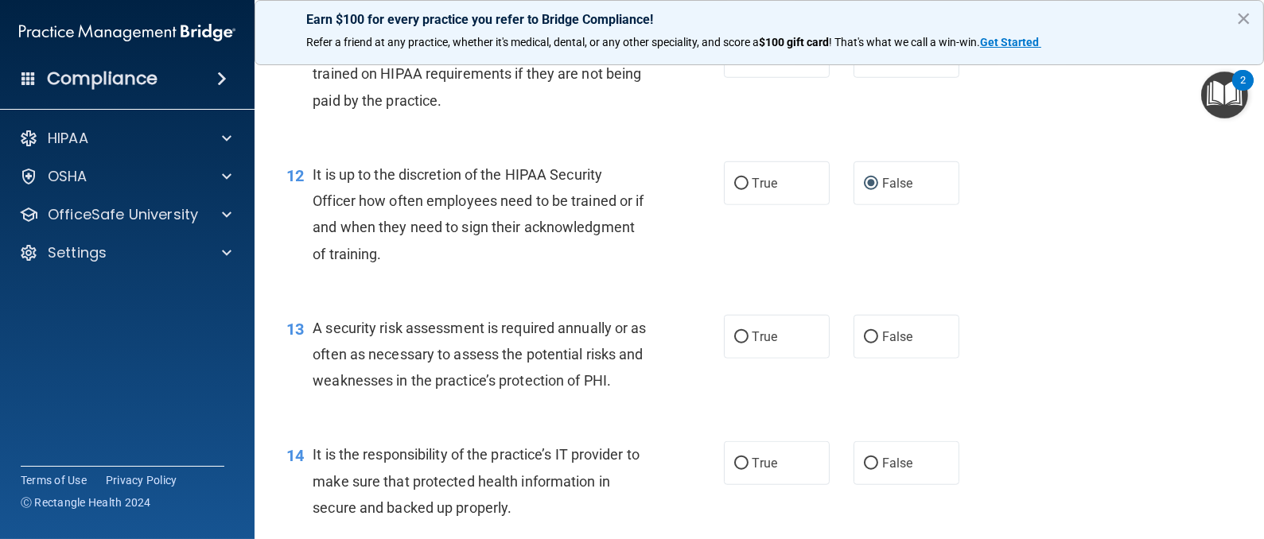
scroll to position [1789, 0]
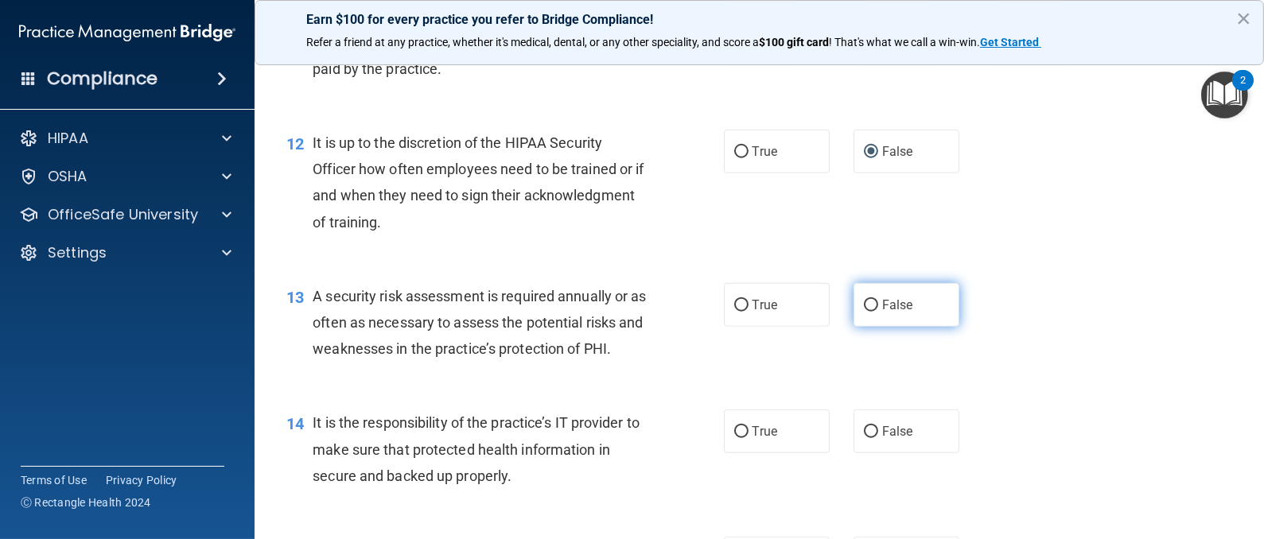
click at [864, 309] on input "False" at bounding box center [871, 306] width 14 height 12
radio input "true"
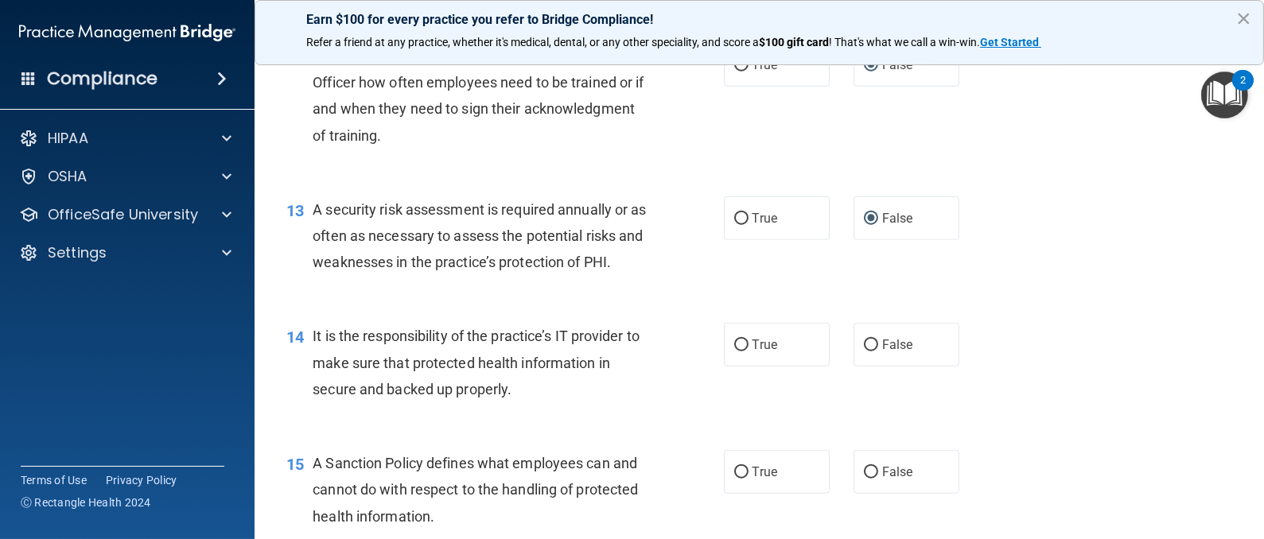
scroll to position [1909, 0]
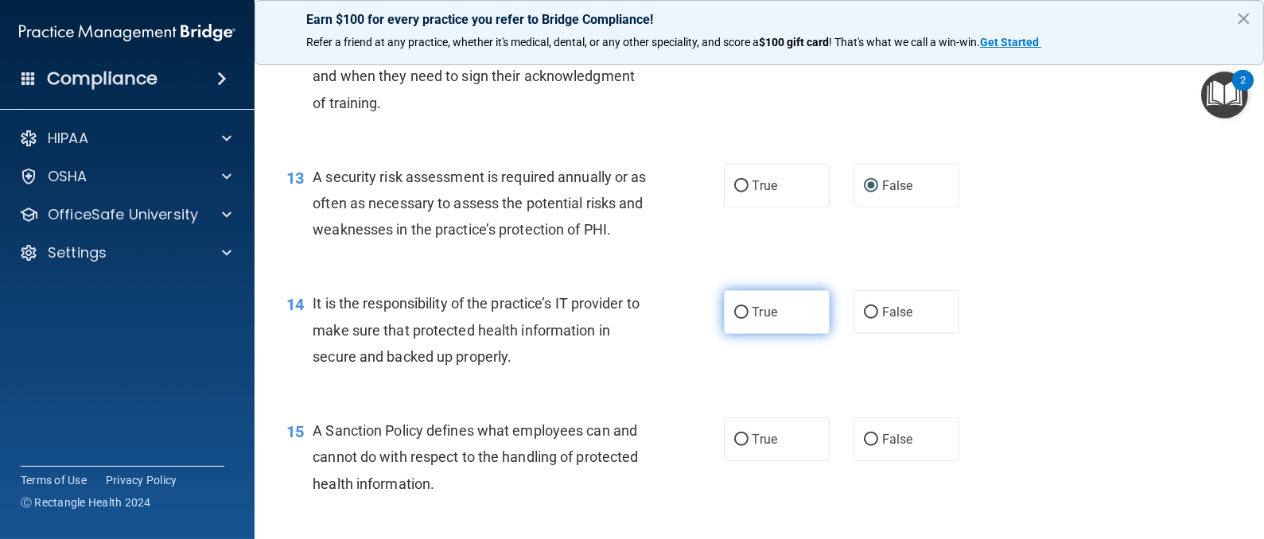
click at [734, 319] on input "True" at bounding box center [741, 313] width 14 height 12
radio input "true"
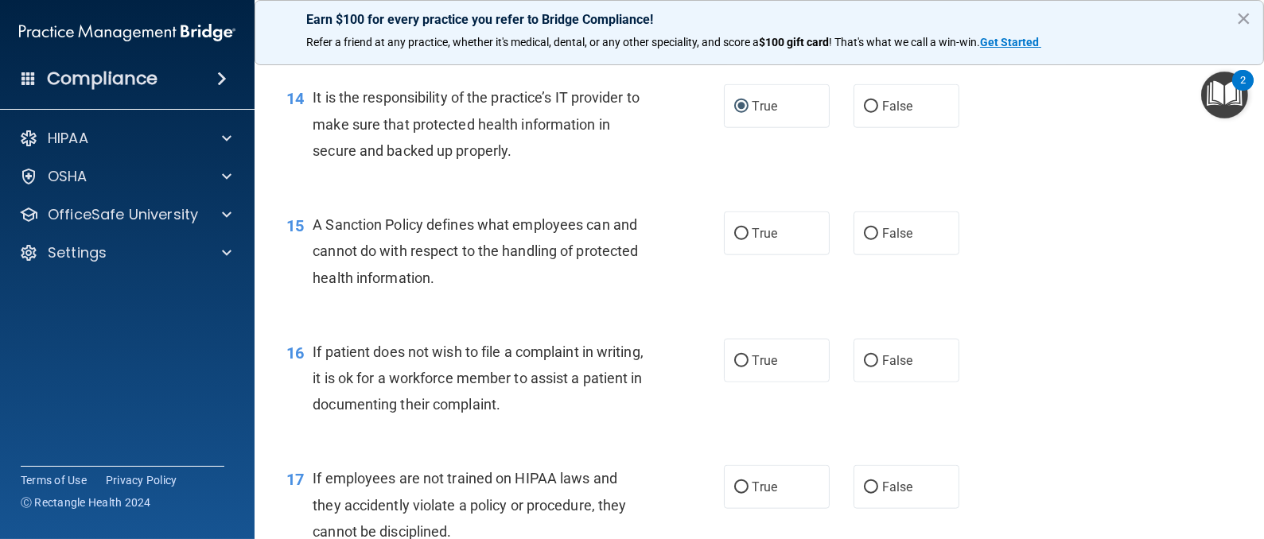
scroll to position [2147, 0]
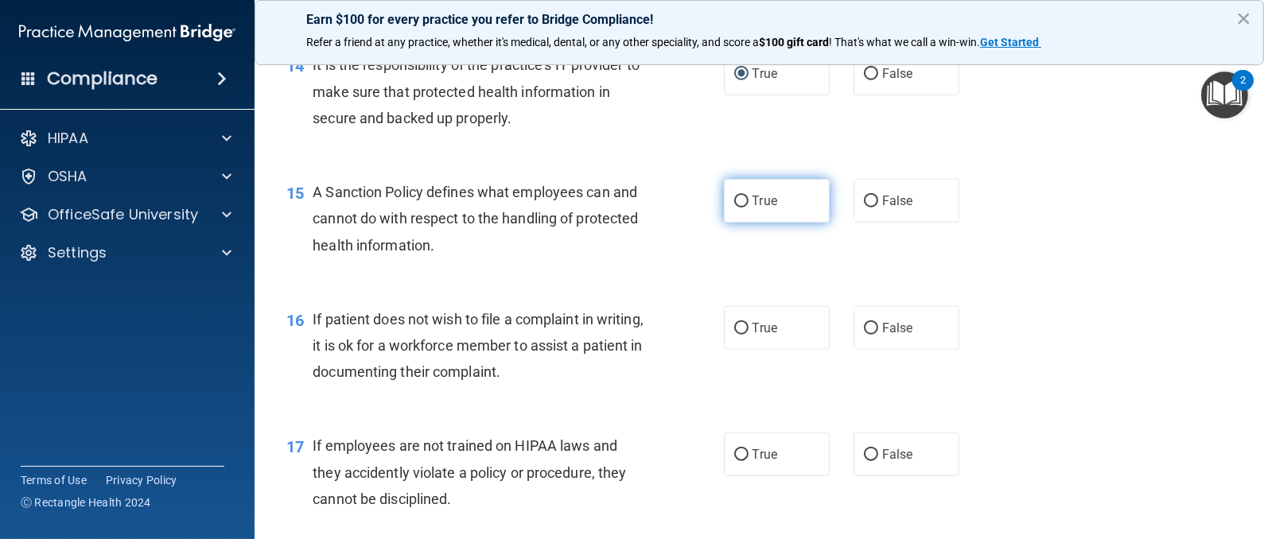
click at [734, 208] on input "True" at bounding box center [741, 202] width 14 height 12
radio input "true"
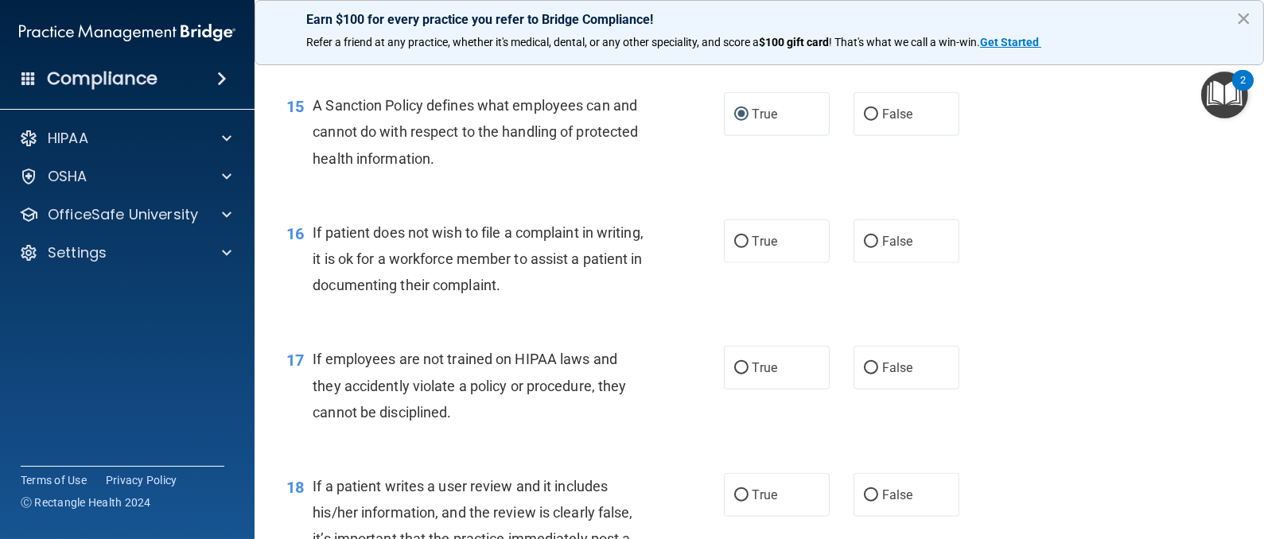
scroll to position [2266, 0]
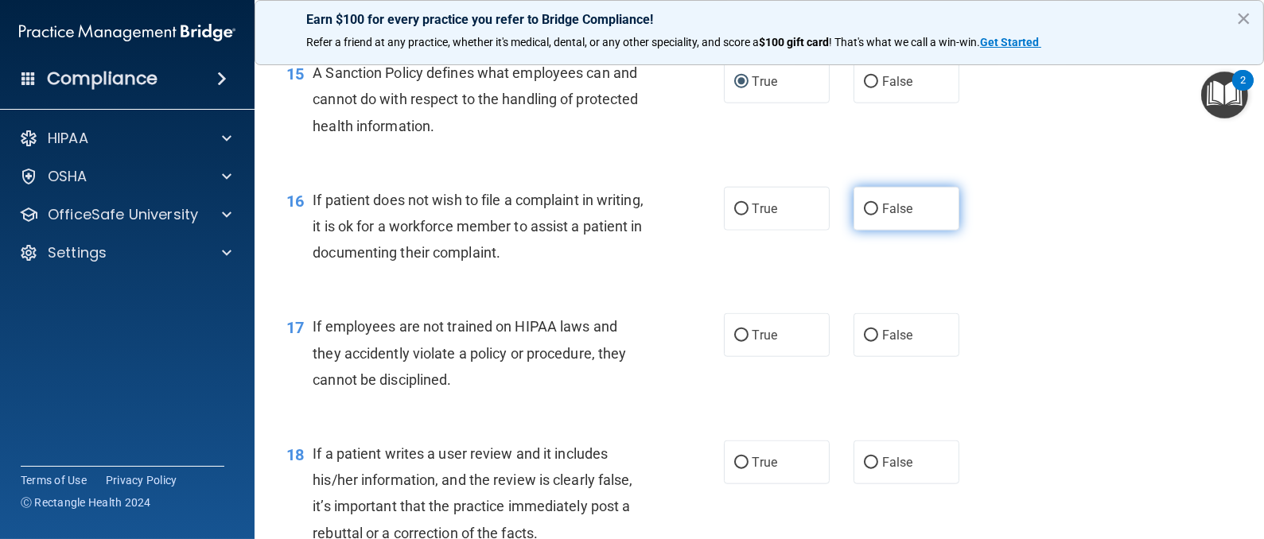
click at [864, 216] on input "False" at bounding box center [871, 210] width 14 height 12
radio input "true"
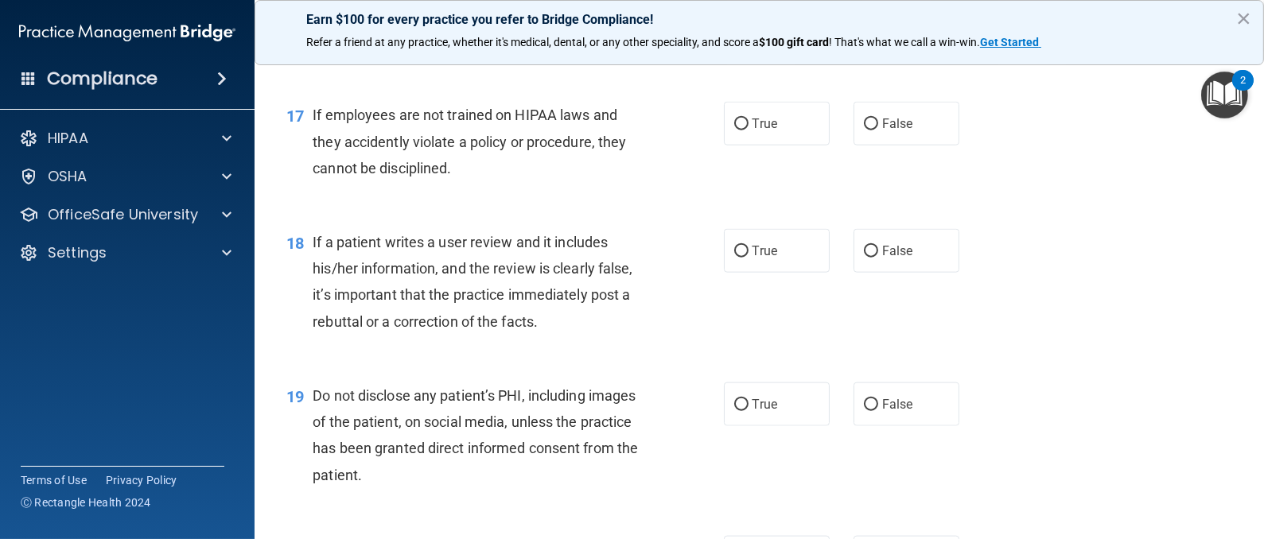
scroll to position [2504, 0]
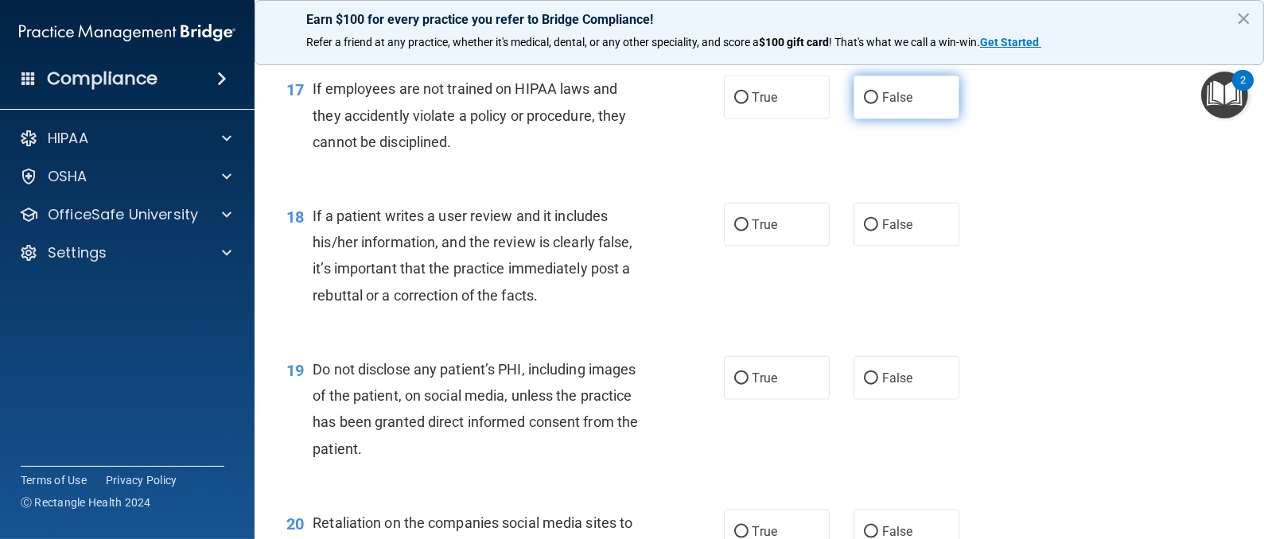
click at [864, 104] on input "False" at bounding box center [871, 98] width 14 height 12
radio input "true"
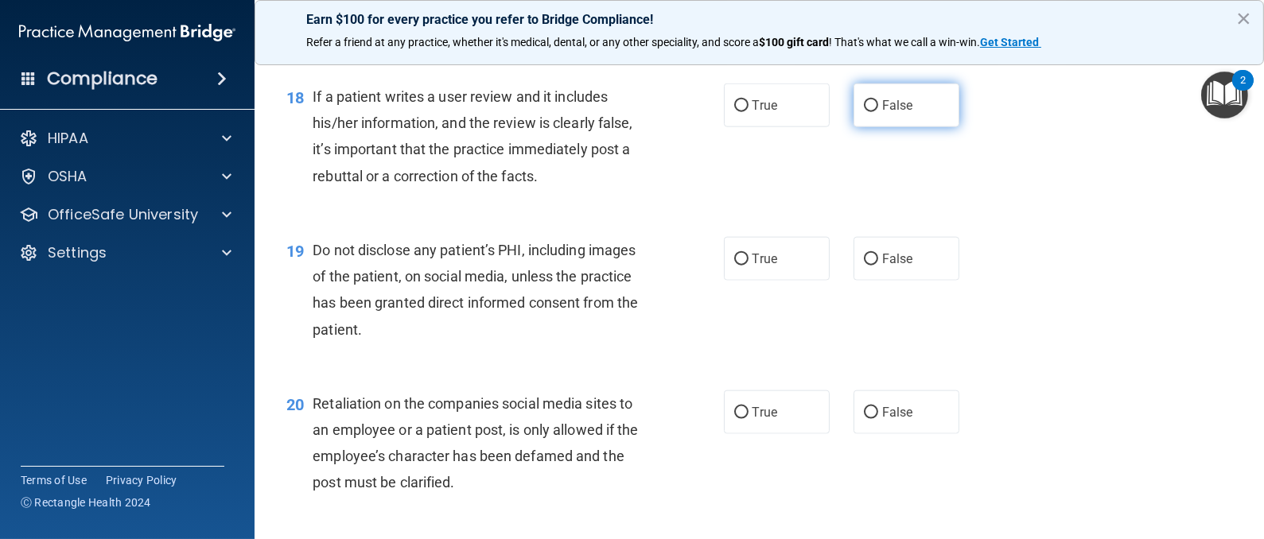
click at [864, 112] on input "False" at bounding box center [871, 106] width 14 height 12
radio input "true"
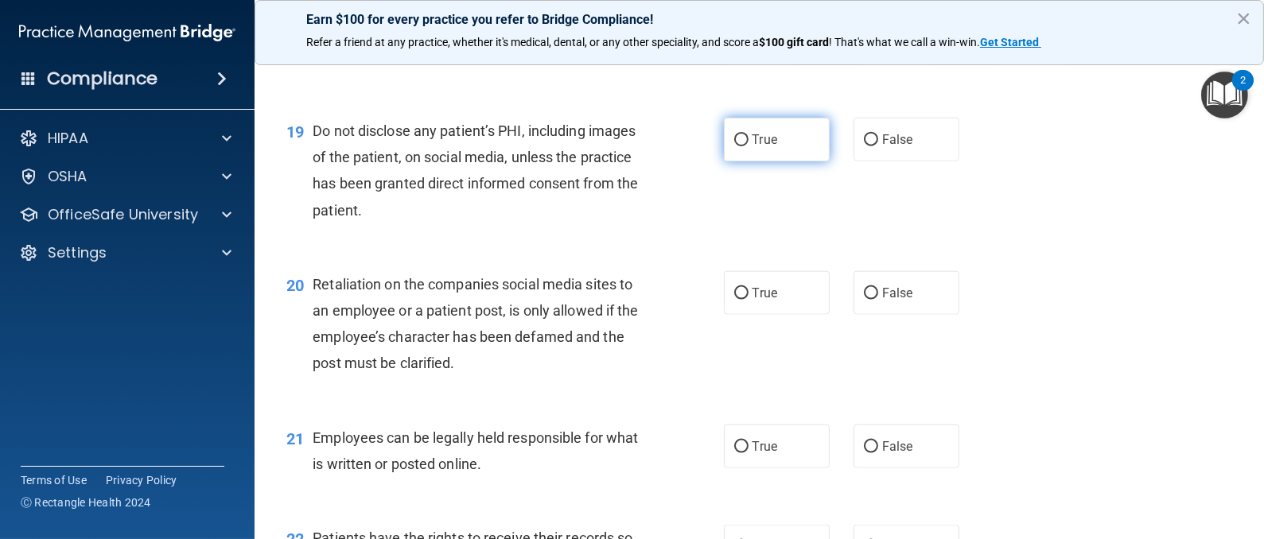
click at [734, 146] on input "True" at bounding box center [741, 140] width 14 height 12
radio input "true"
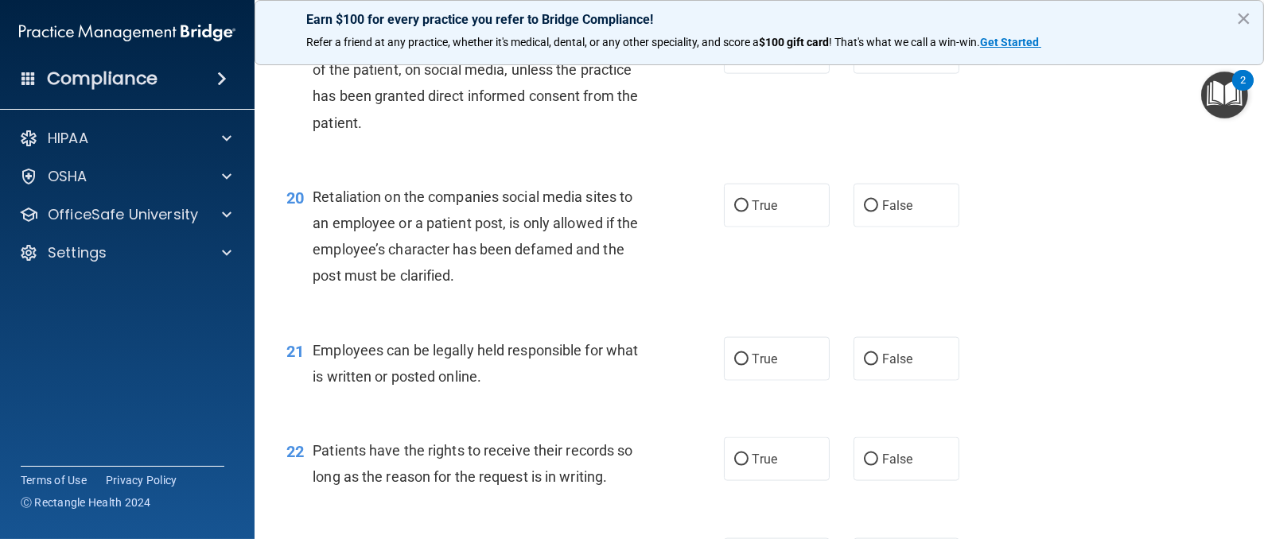
scroll to position [2862, 0]
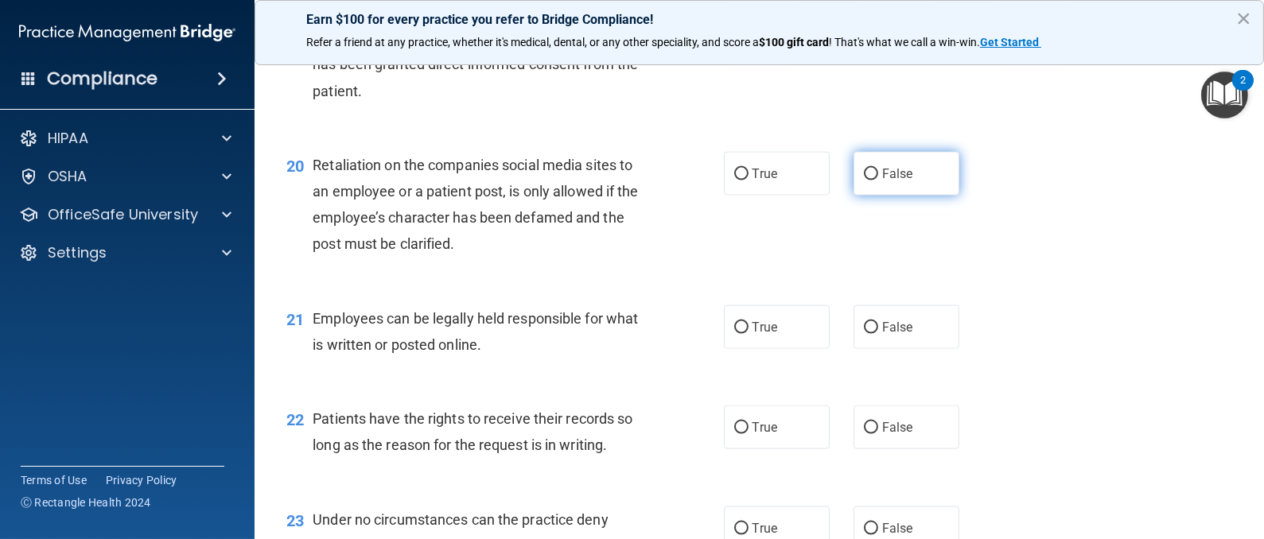
click at [864, 181] on input "False" at bounding box center [871, 175] width 14 height 12
radio input "true"
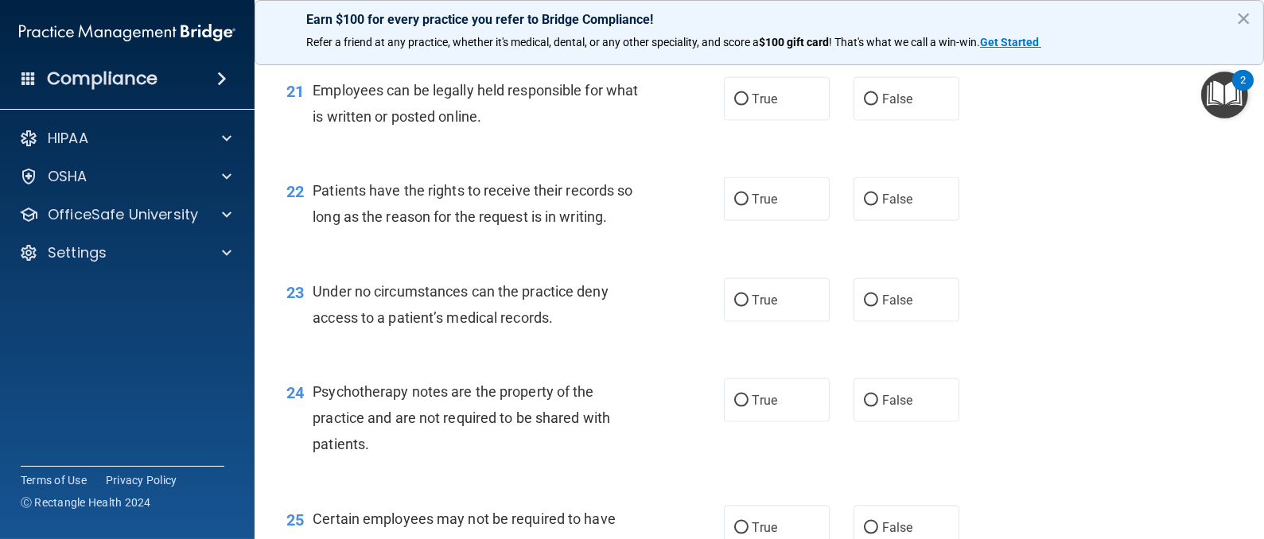
scroll to position [3101, 0]
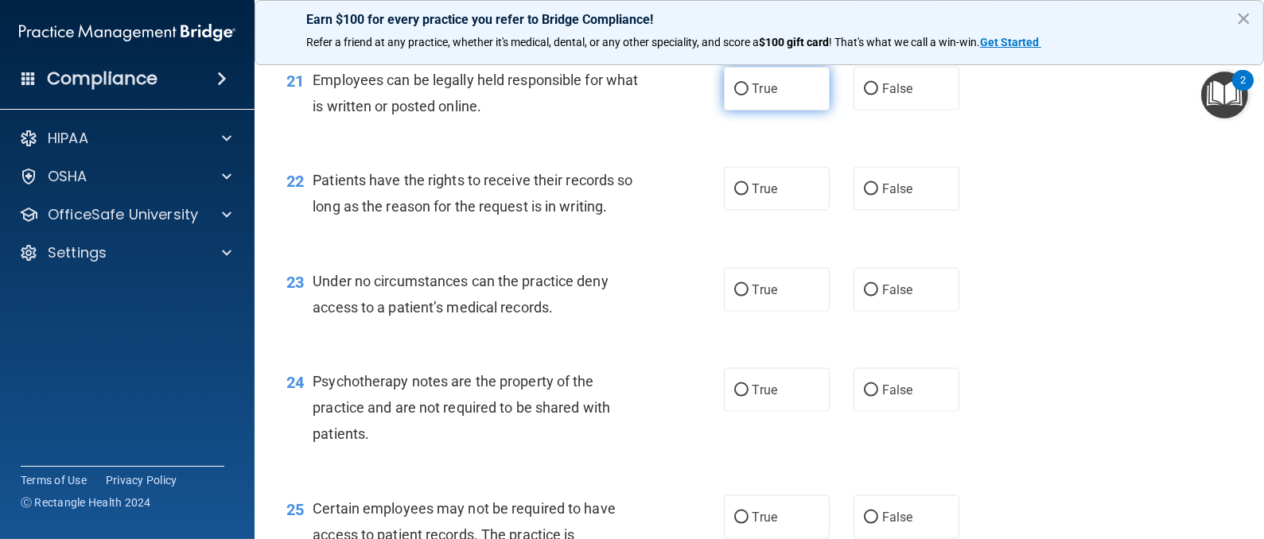
click at [734, 95] on input "True" at bounding box center [741, 90] width 14 height 12
radio input "true"
click at [734, 196] on input "True" at bounding box center [741, 190] width 14 height 12
radio input "true"
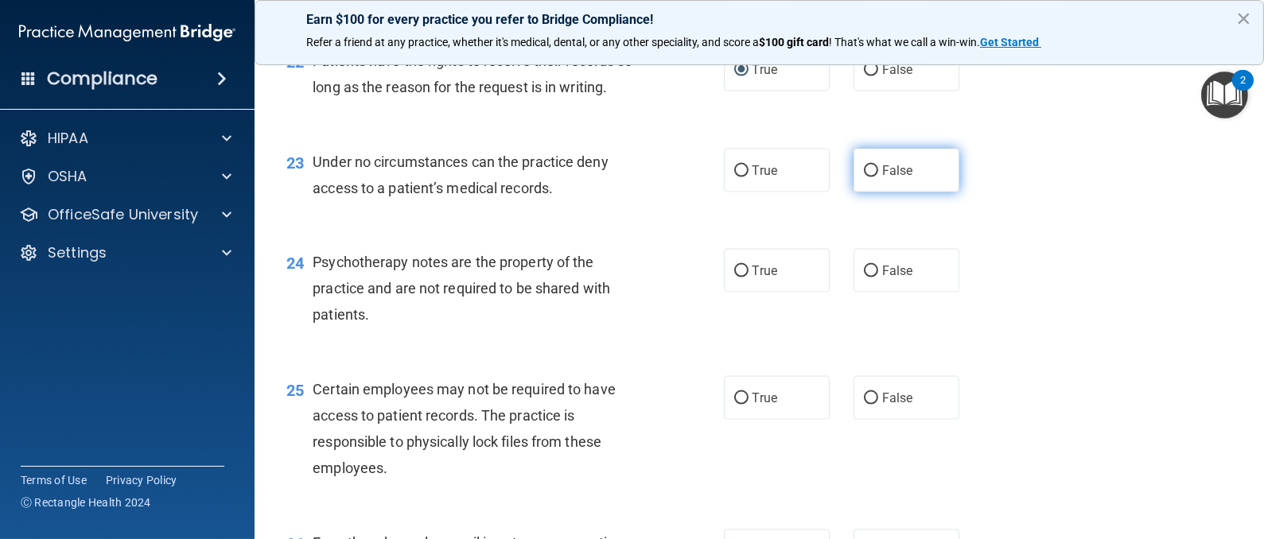
click at [864, 177] on input "False" at bounding box center [871, 171] width 14 height 12
radio input "true"
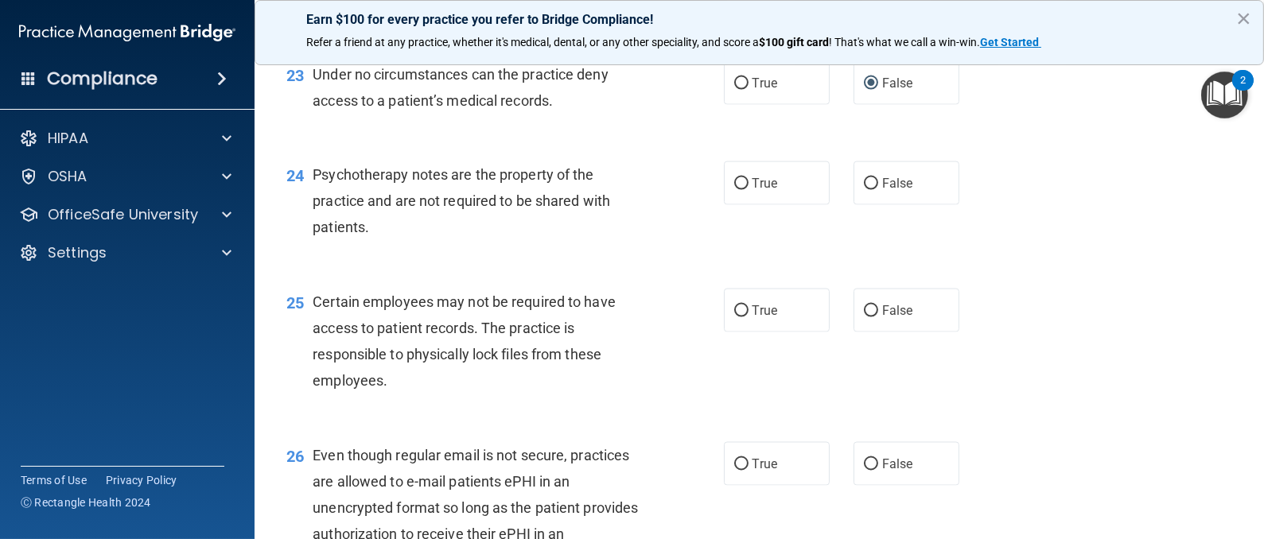
scroll to position [3340, 0]
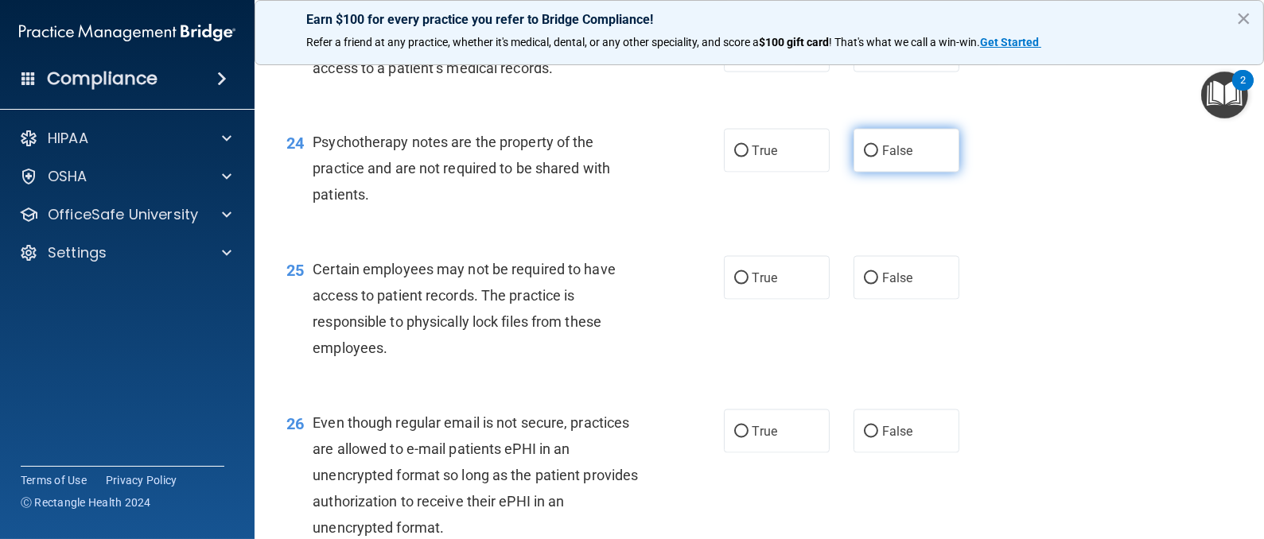
click at [864, 157] on input "False" at bounding box center [871, 152] width 14 height 12
radio input "true"
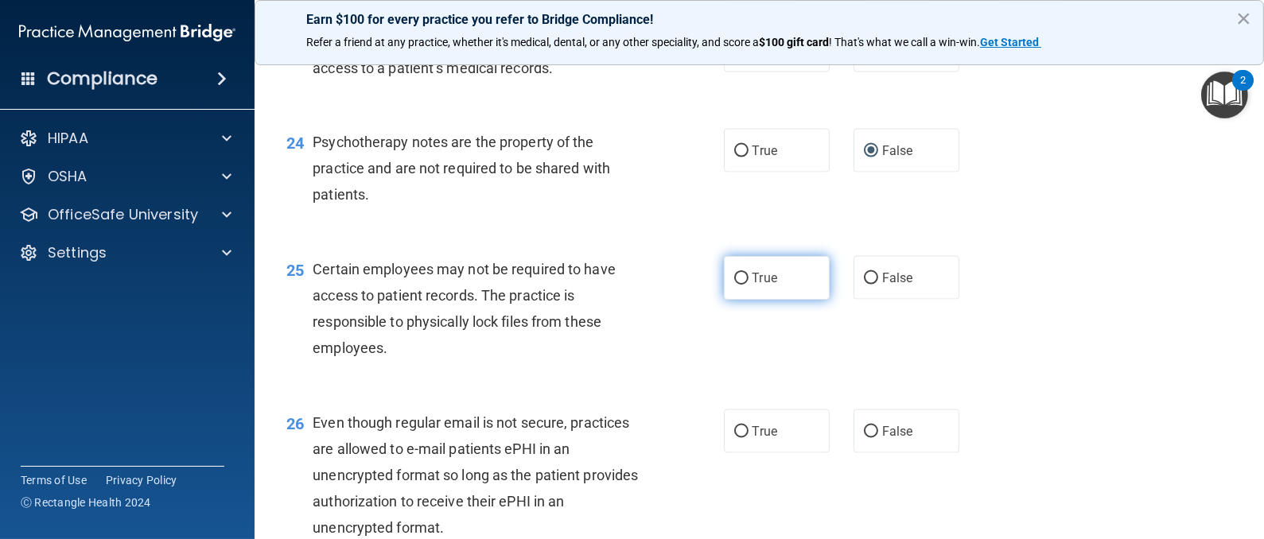
click at [734, 285] on input "True" at bounding box center [741, 279] width 14 height 12
radio input "true"
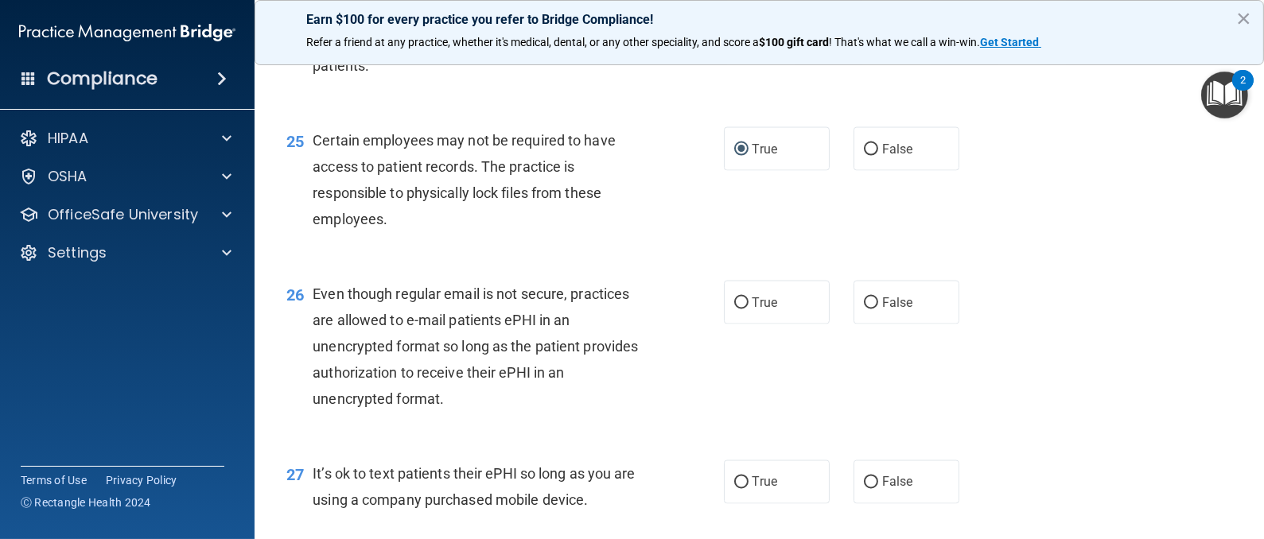
scroll to position [3579, 0]
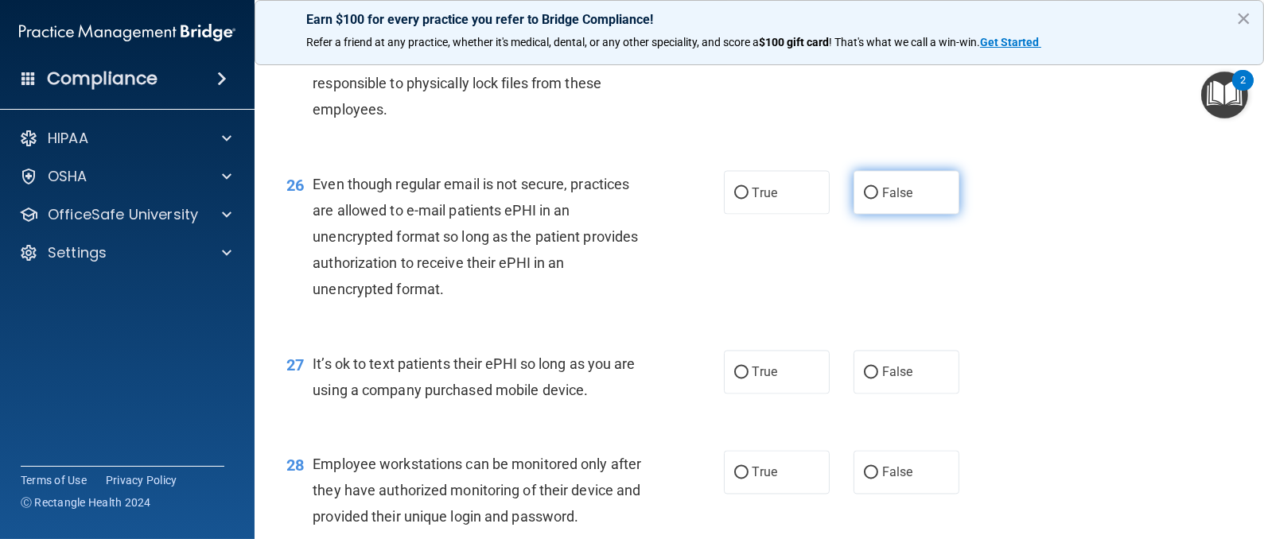
click at [864, 200] on input "False" at bounding box center [871, 194] width 14 height 12
radio input "true"
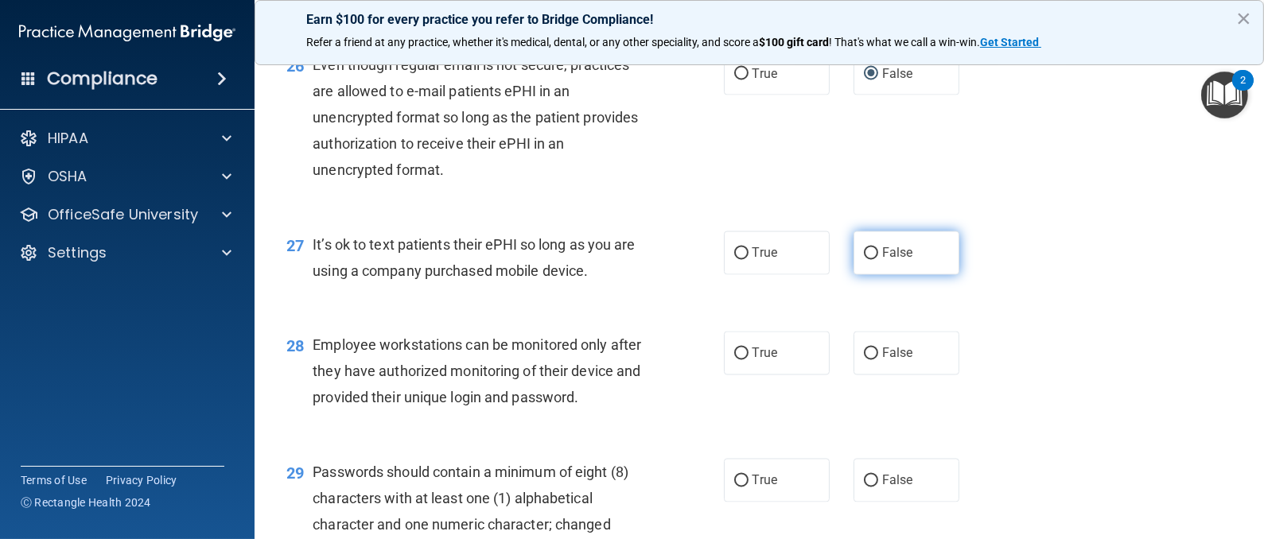
drag, startPoint x: 858, startPoint y: 278, endPoint x: 847, endPoint y: 277, distance: 11.2
click at [864, 260] on input "False" at bounding box center [871, 254] width 14 height 12
radio input "true"
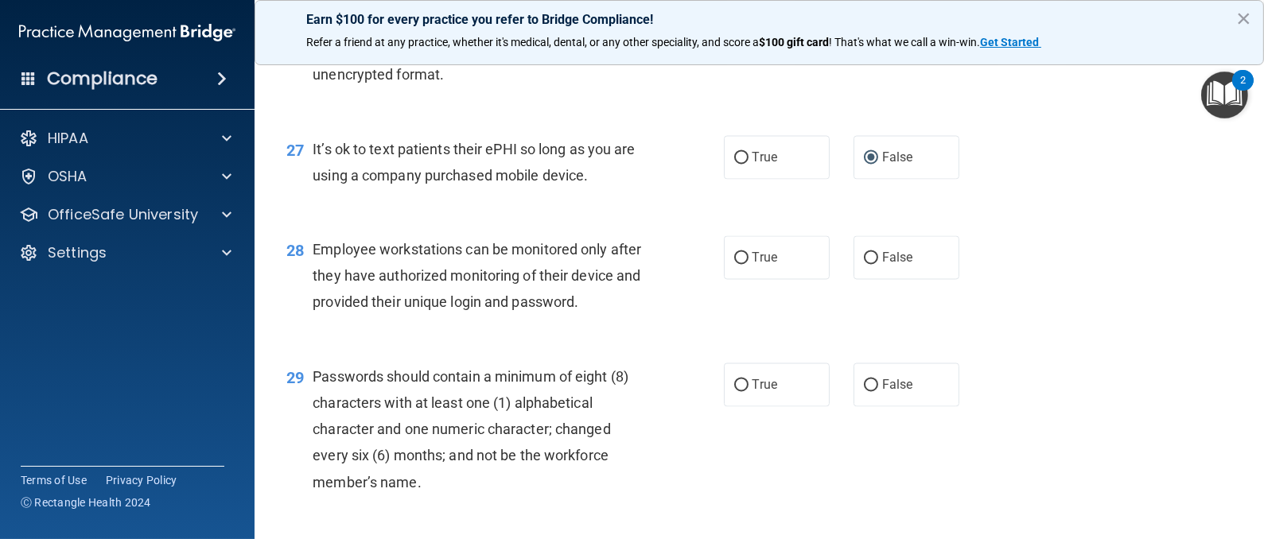
scroll to position [3937, 0]
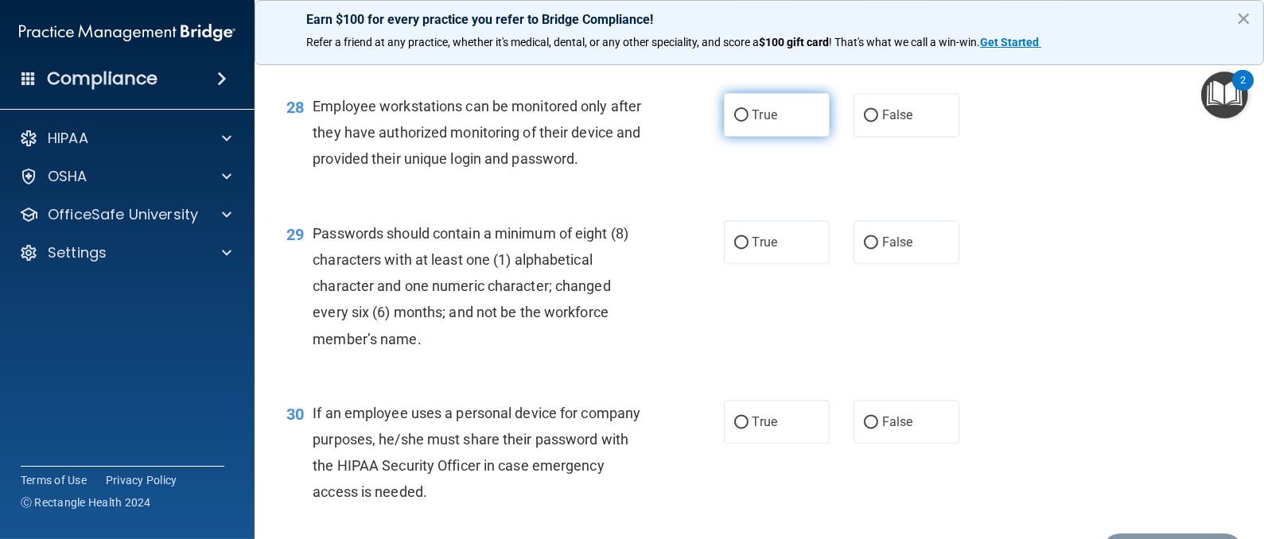
click at [734, 122] on input "True" at bounding box center [741, 116] width 14 height 12
radio input "true"
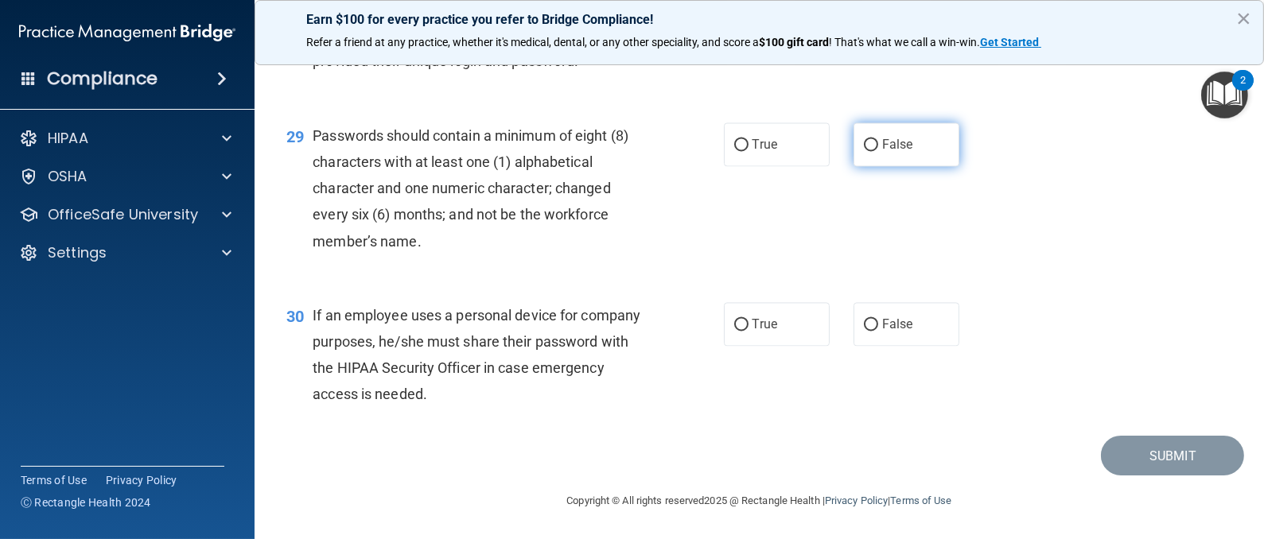
click at [853, 166] on label "False" at bounding box center [906, 144] width 106 height 44
click at [864, 151] on input "False" at bounding box center [871, 145] width 14 height 12
radio input "true"
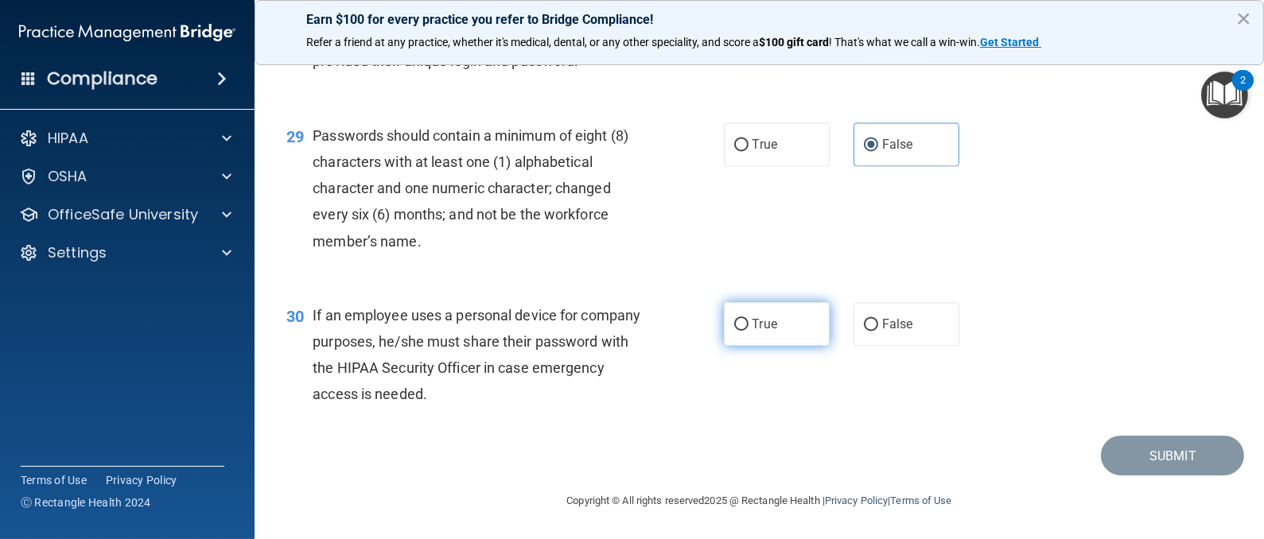
click at [734, 324] on input "True" at bounding box center [741, 325] width 14 height 12
radio input "true"
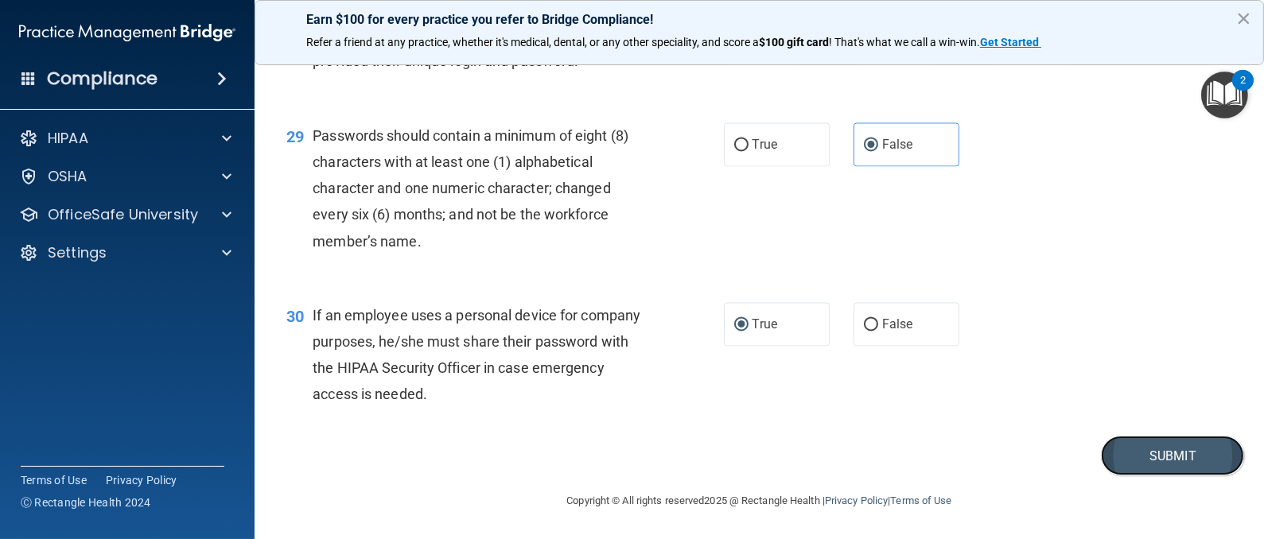
click at [1141, 468] on button "Submit" at bounding box center [1172, 456] width 143 height 41
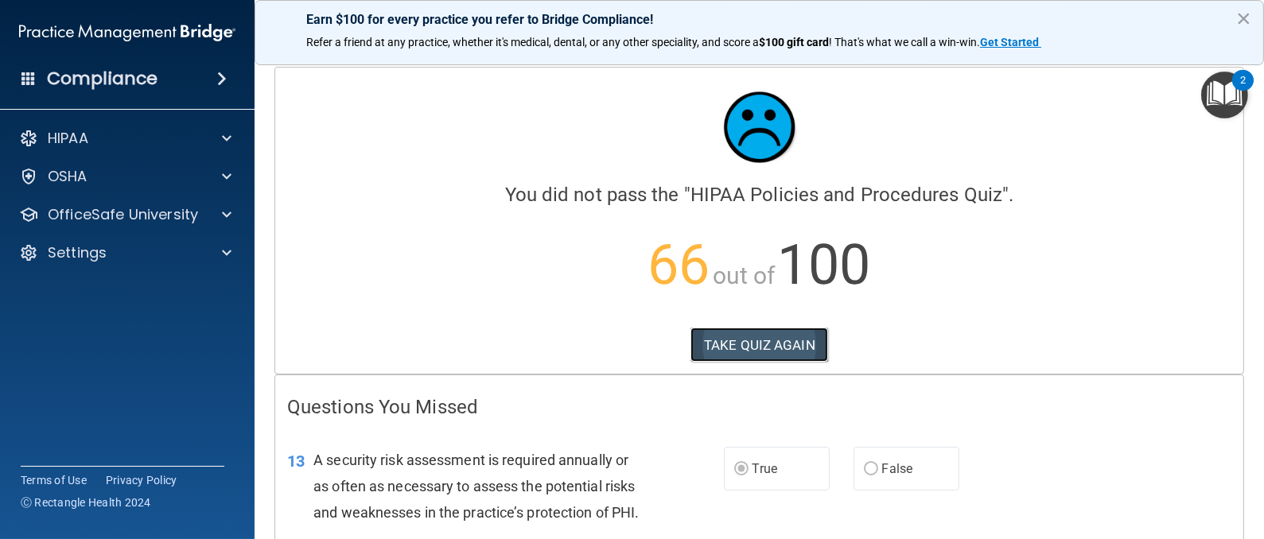
click at [736, 346] on button "TAKE QUIZ AGAIN" at bounding box center [759, 345] width 138 height 35
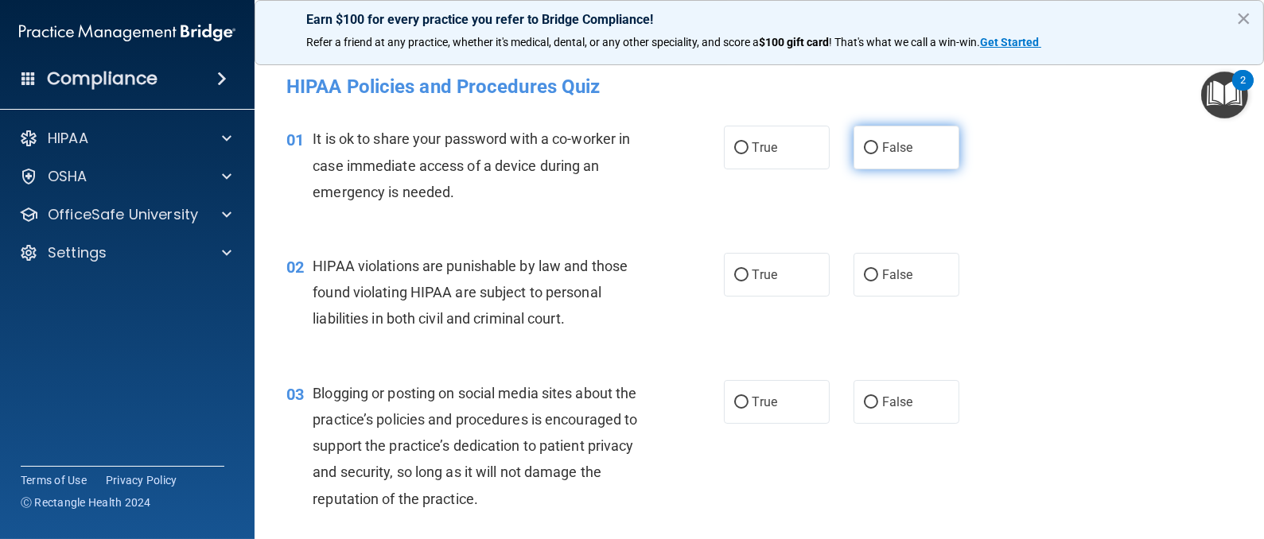
click at [864, 150] on input "False" at bounding box center [871, 148] width 14 height 12
radio input "true"
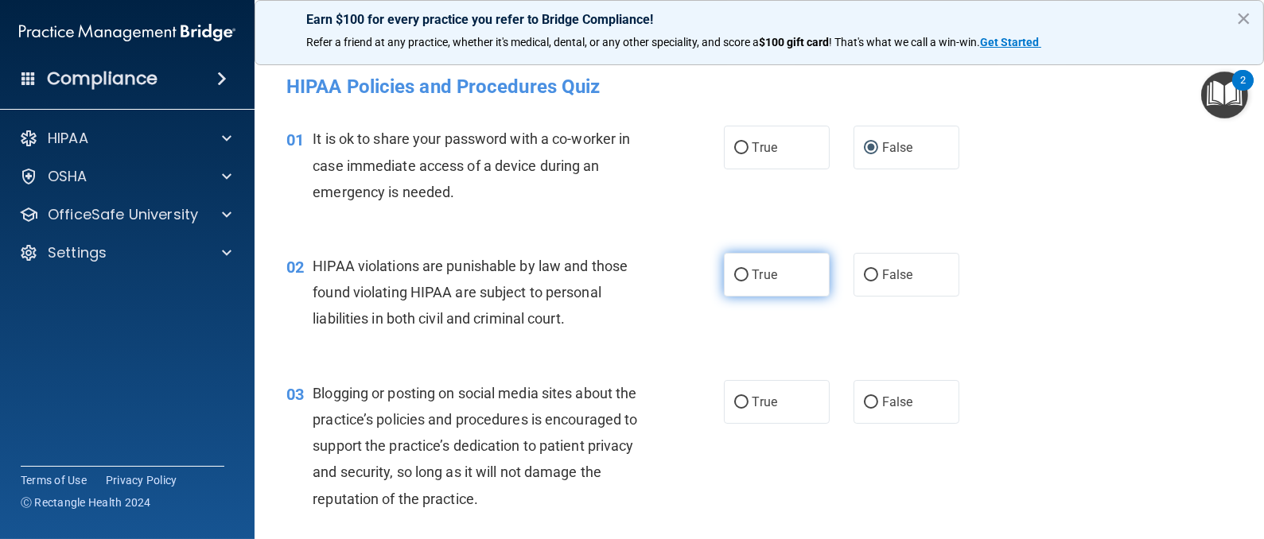
click at [734, 277] on input "True" at bounding box center [741, 276] width 14 height 12
radio input "true"
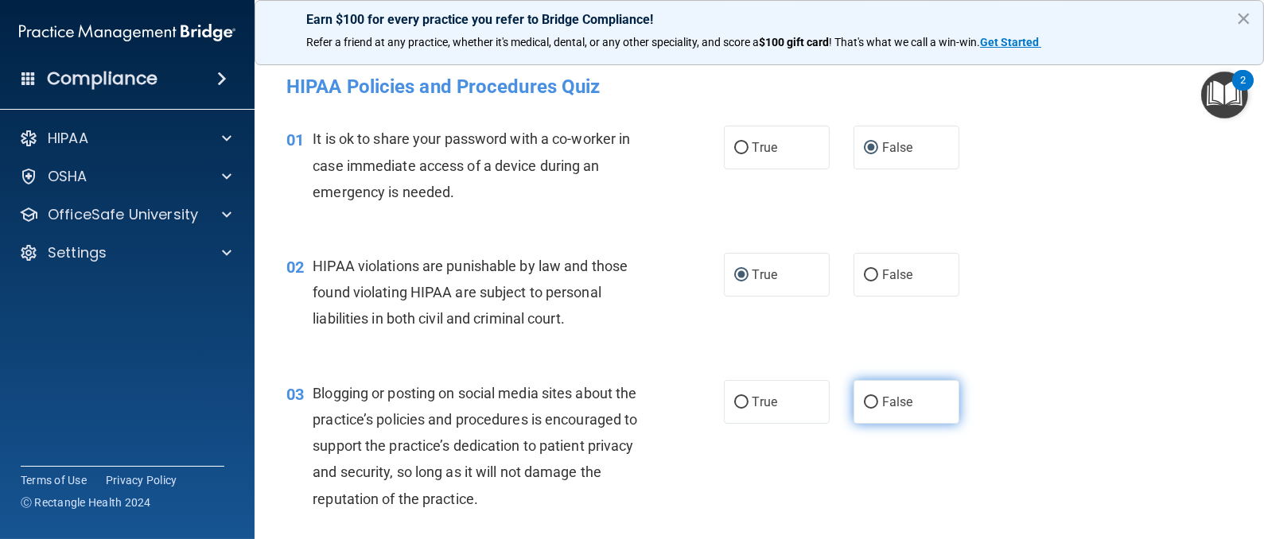
click at [865, 406] on input "False" at bounding box center [871, 403] width 14 height 12
radio input "true"
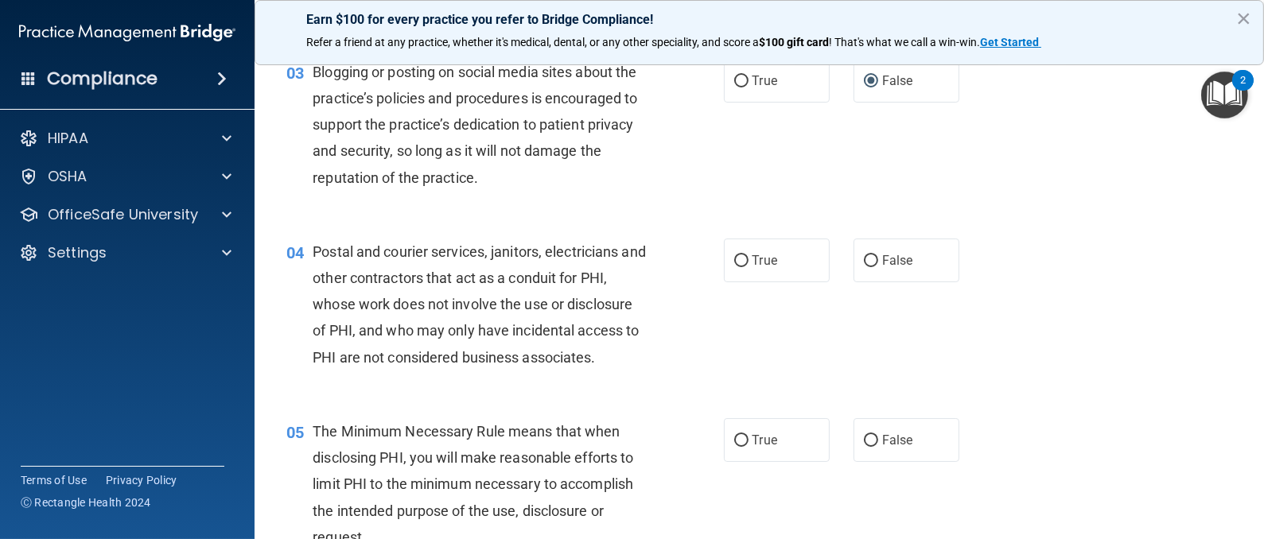
scroll to position [357, 0]
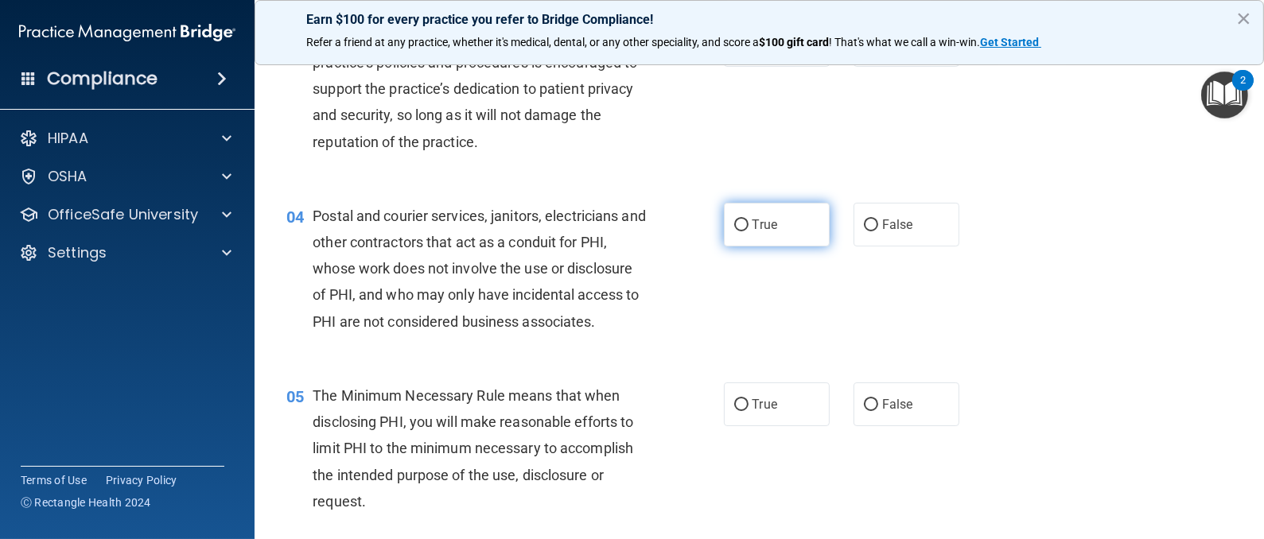
click at [734, 221] on input "True" at bounding box center [741, 225] width 14 height 12
radio input "true"
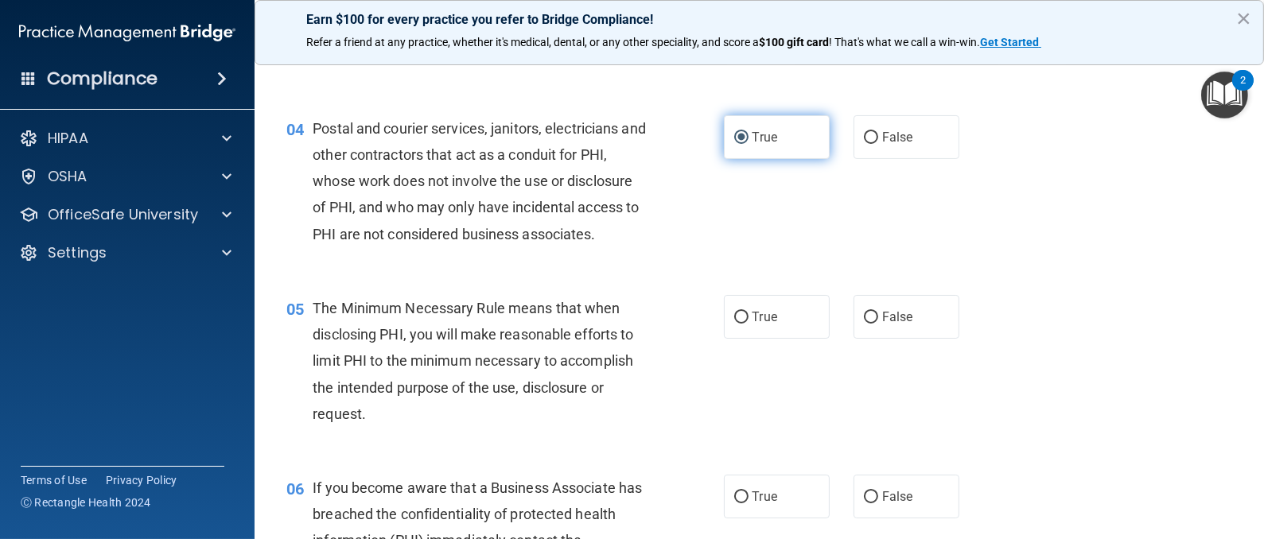
scroll to position [477, 0]
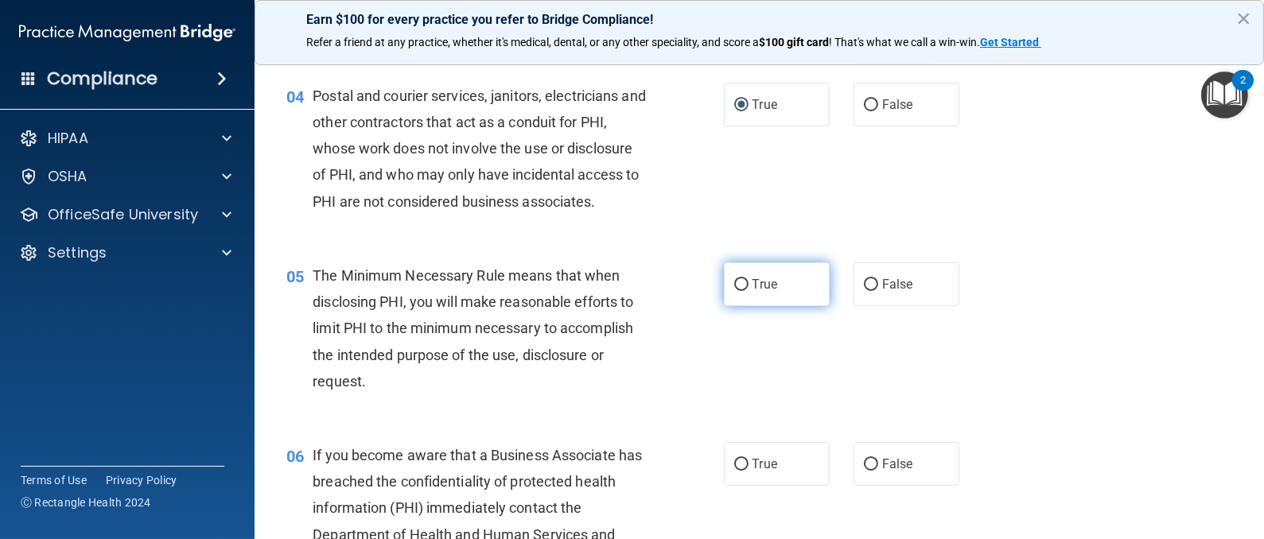
click at [734, 284] on input "True" at bounding box center [741, 285] width 14 height 12
radio input "true"
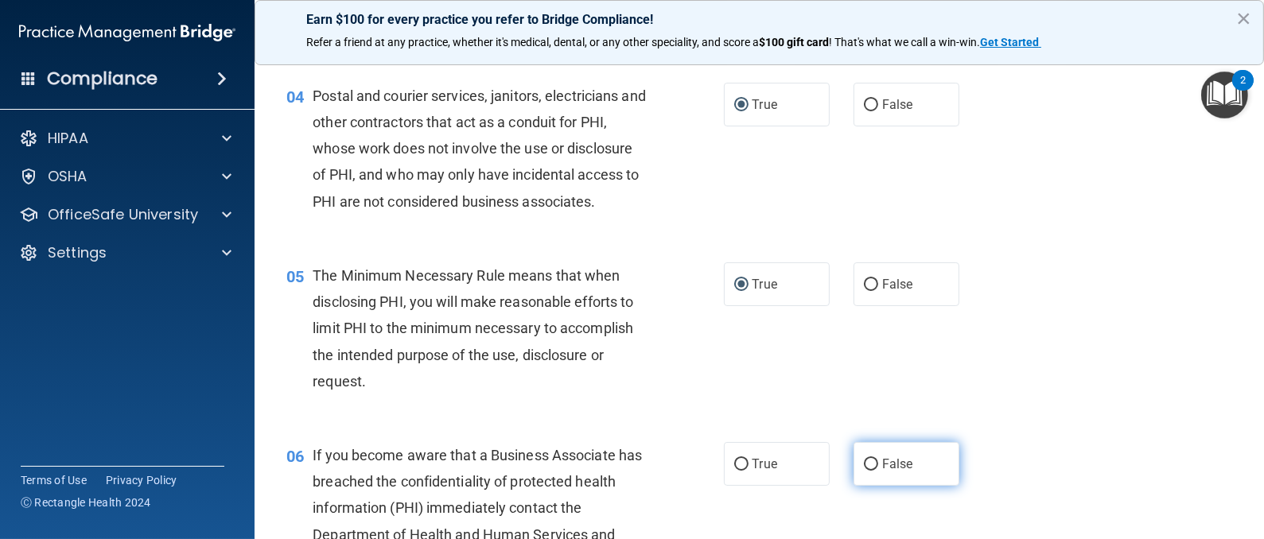
click at [864, 468] on input "False" at bounding box center [871, 465] width 14 height 12
radio input "true"
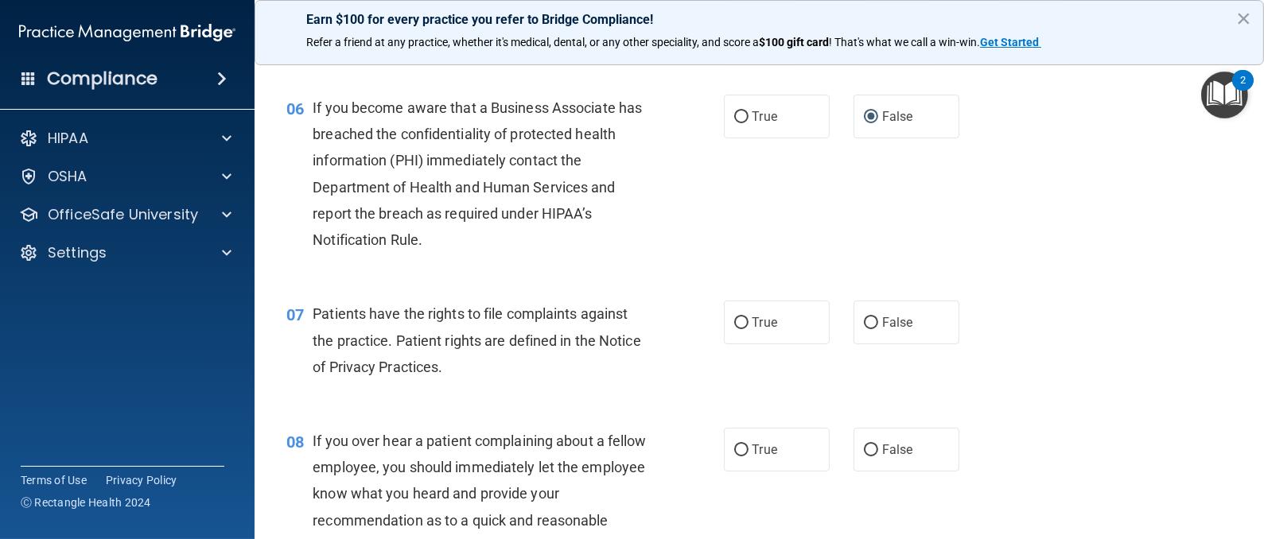
scroll to position [835, 0]
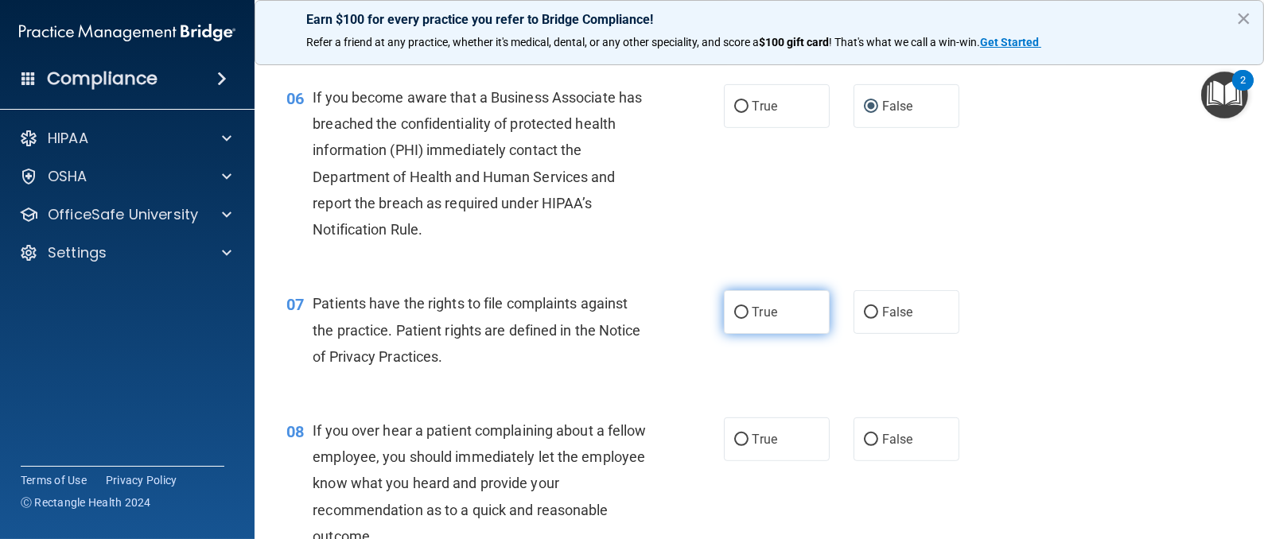
click at [734, 309] on input "True" at bounding box center [741, 313] width 14 height 12
radio input "true"
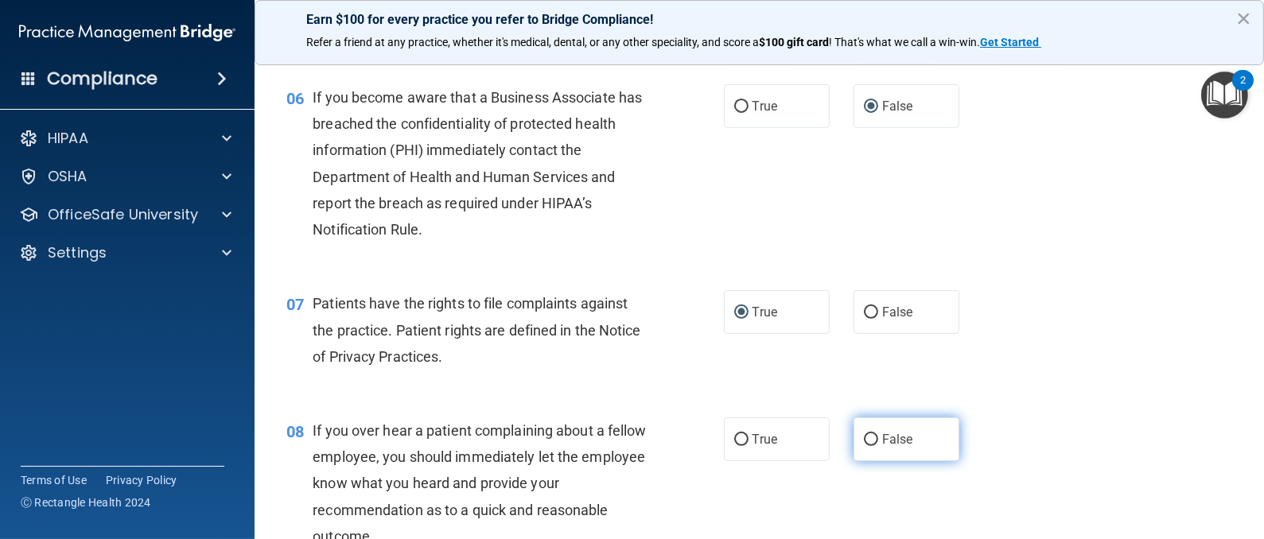
click at [864, 440] on input "False" at bounding box center [871, 440] width 14 height 12
radio input "true"
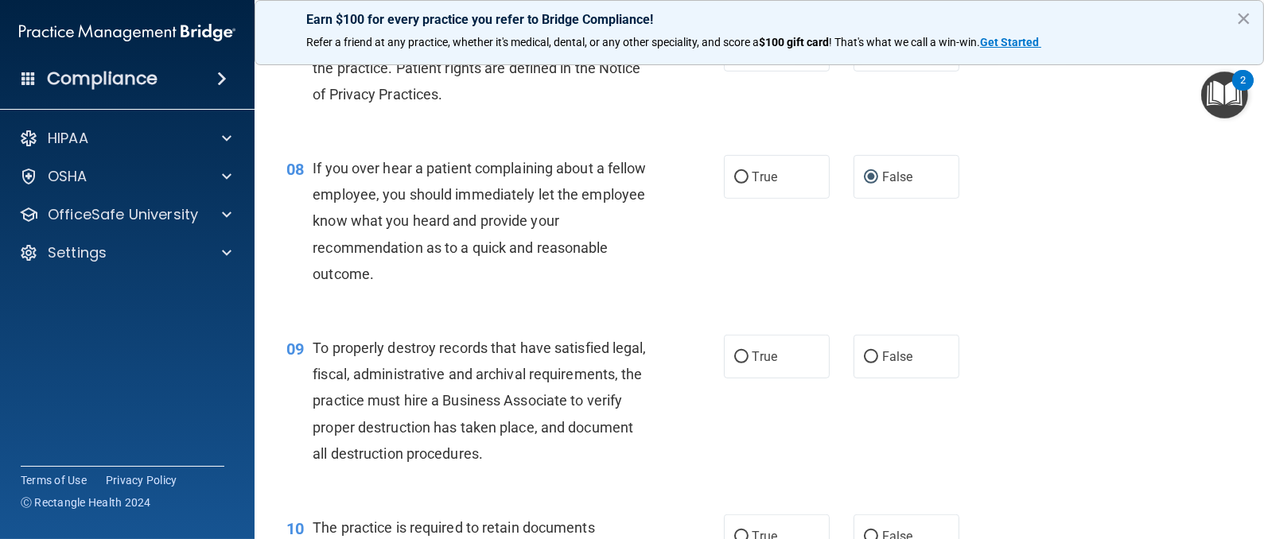
scroll to position [1193, 0]
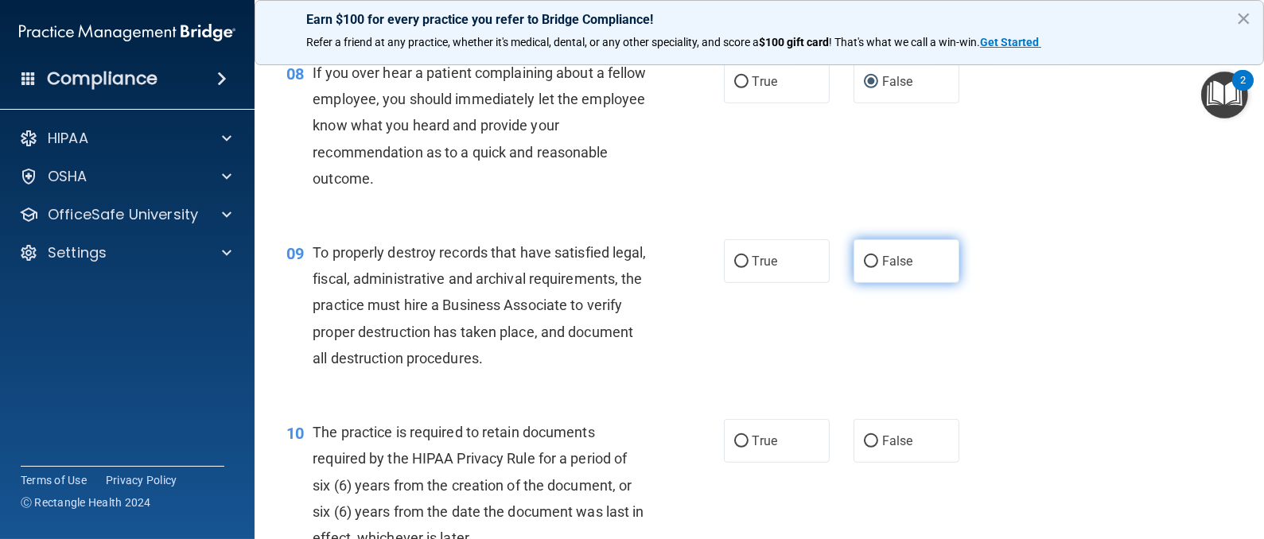
click at [864, 262] on input "False" at bounding box center [871, 262] width 14 height 12
radio input "true"
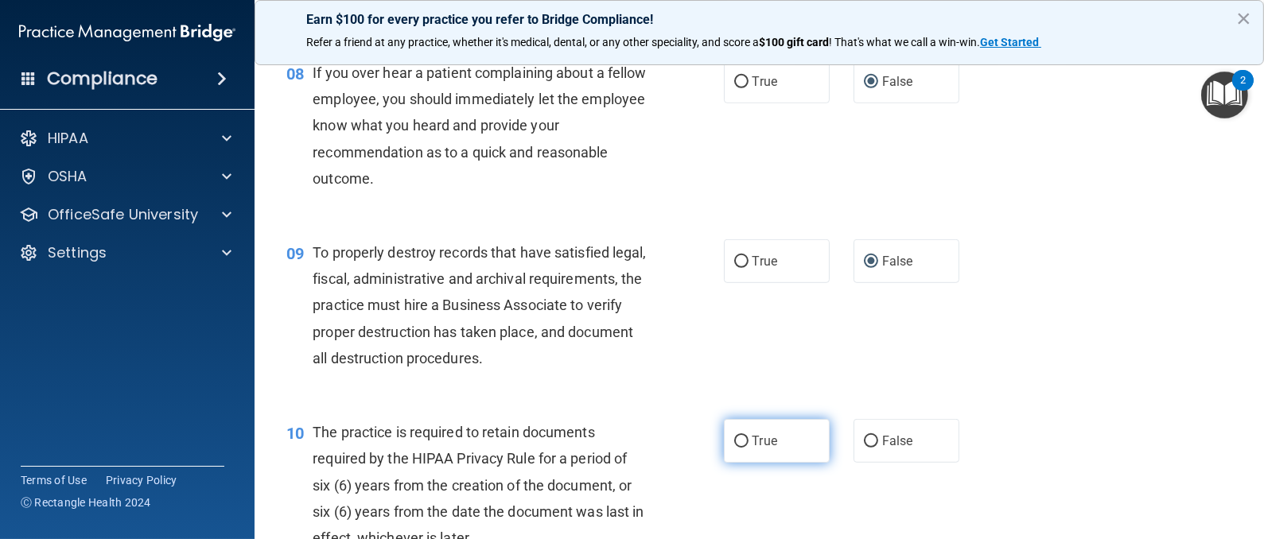
click at [734, 437] on input "True" at bounding box center [741, 442] width 14 height 12
radio input "true"
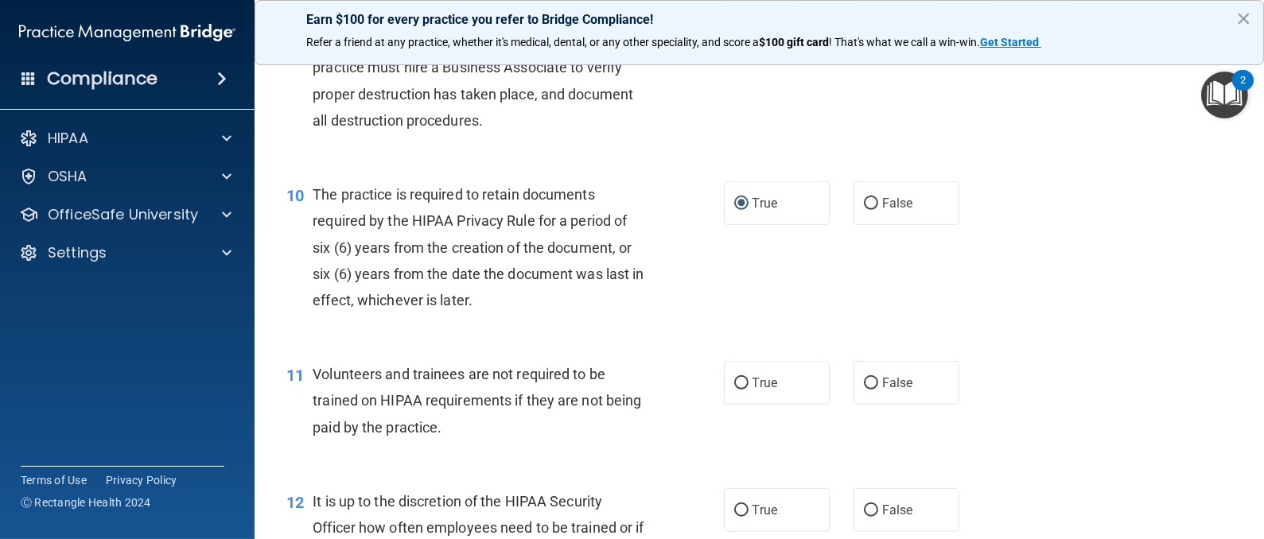
scroll to position [1550, 0]
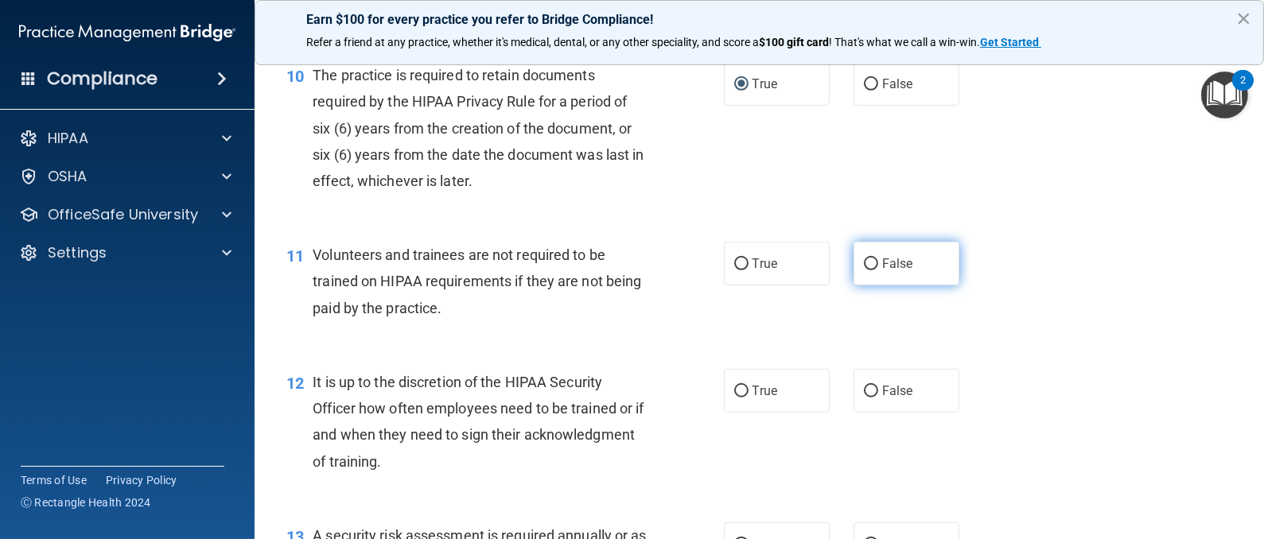
click at [864, 261] on input "False" at bounding box center [871, 264] width 14 height 12
radio input "true"
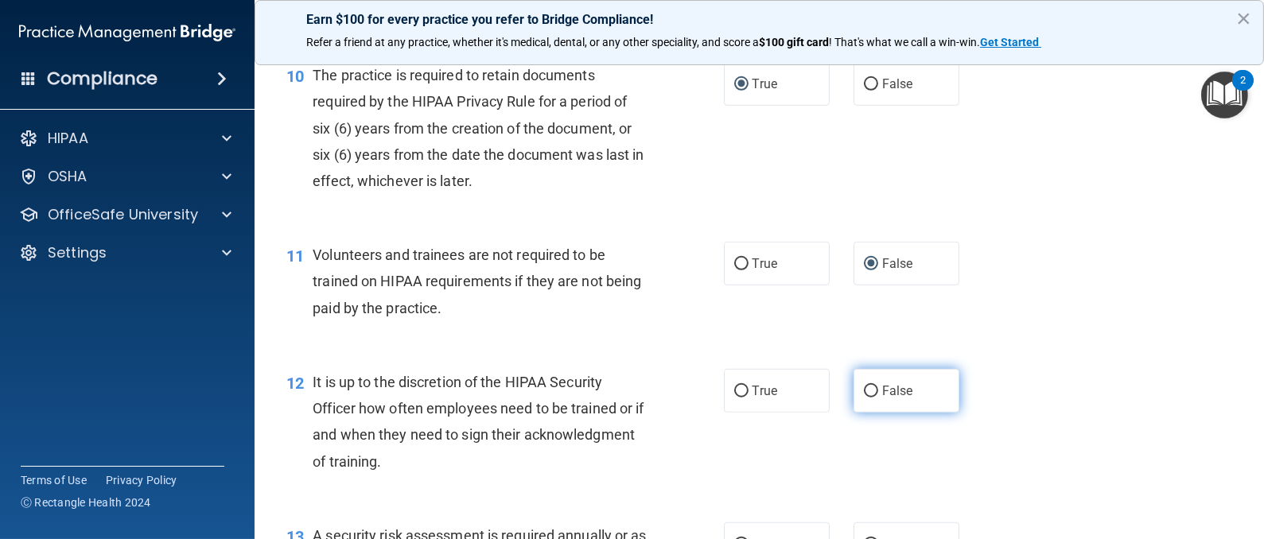
click at [864, 391] on input "False" at bounding box center [871, 392] width 14 height 12
radio input "true"
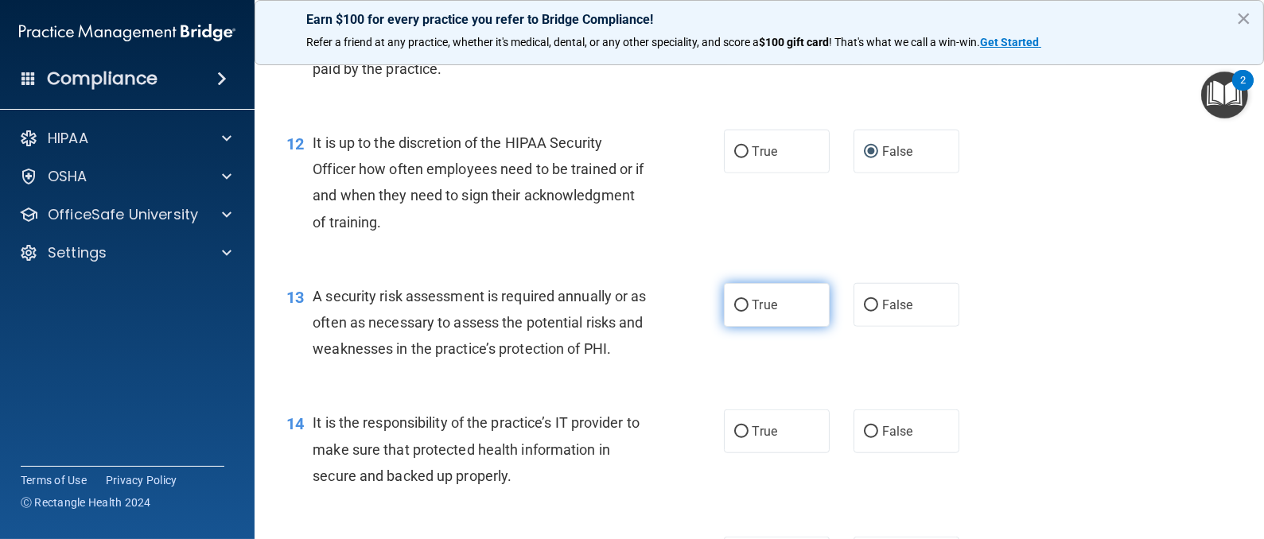
click at [734, 307] on input "True" at bounding box center [741, 306] width 14 height 12
radio input "true"
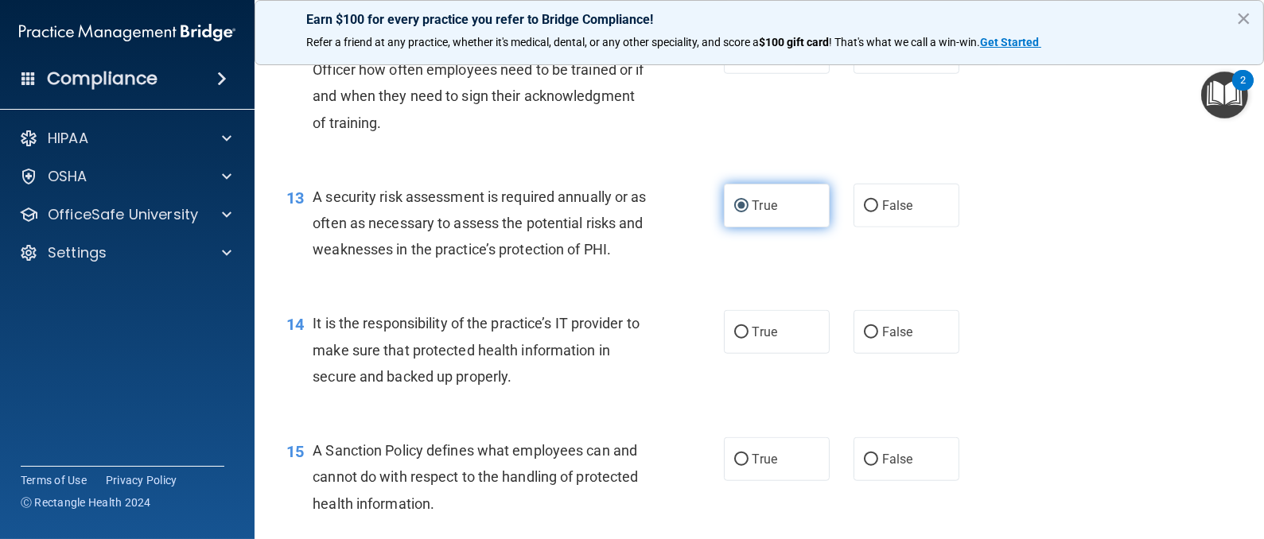
scroll to position [2028, 0]
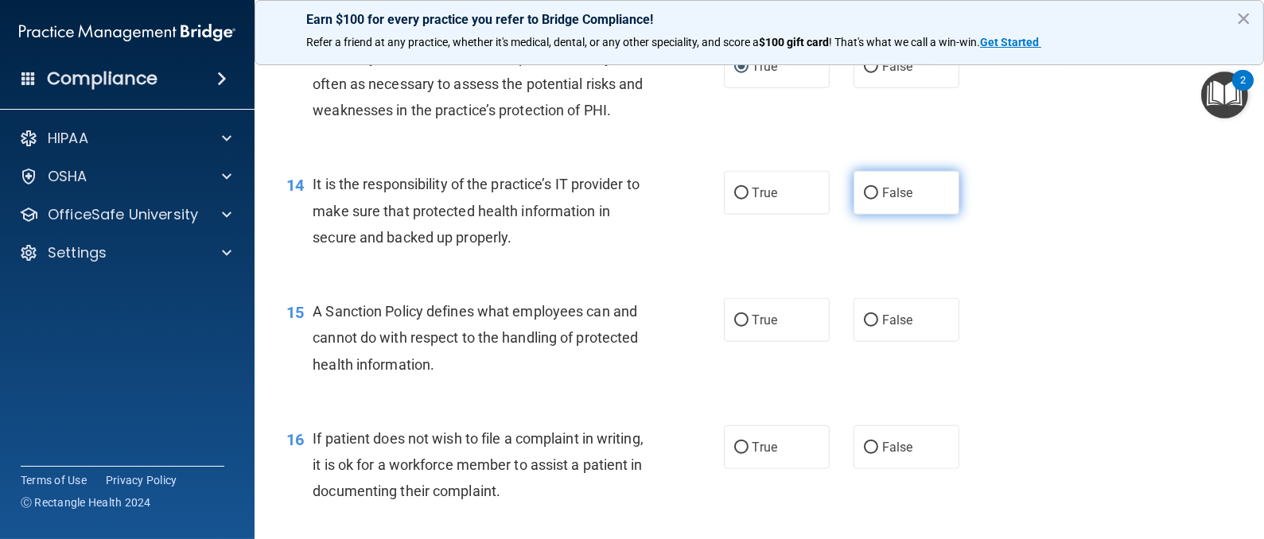
click at [864, 200] on input "False" at bounding box center [871, 194] width 14 height 12
radio input "true"
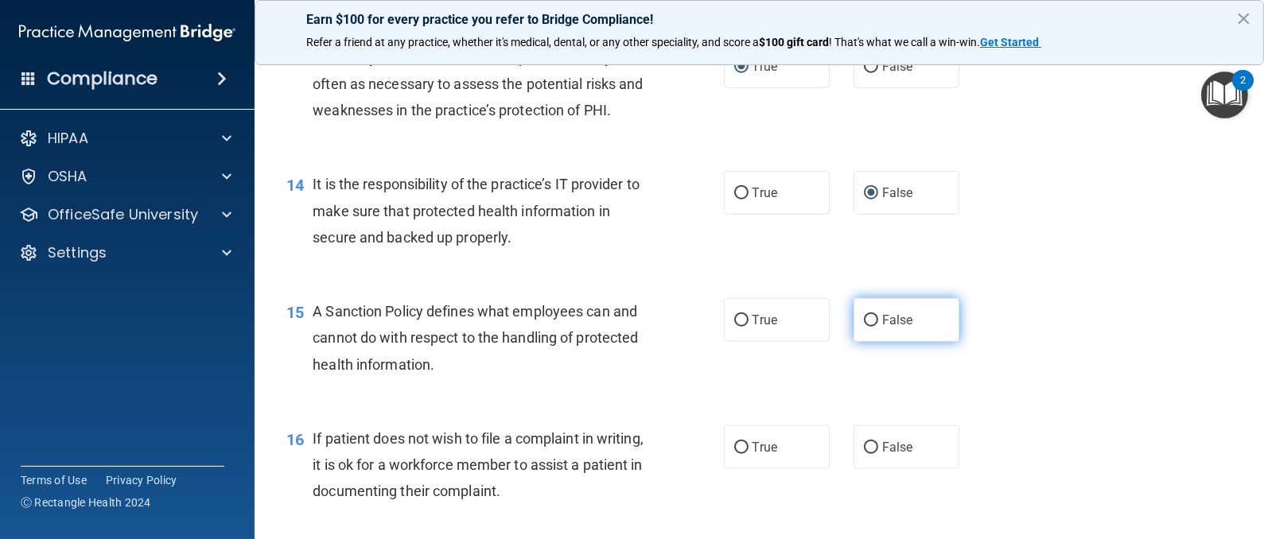
click at [864, 327] on input "False" at bounding box center [871, 321] width 14 height 12
radio input "true"
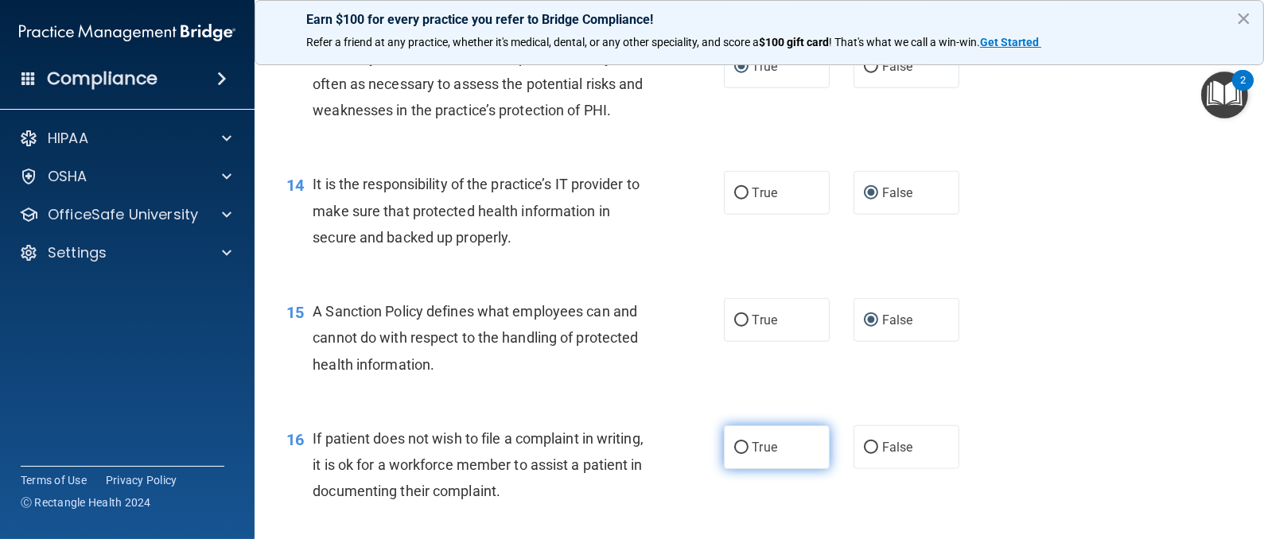
click at [735, 454] on input "True" at bounding box center [741, 448] width 14 height 12
radio input "true"
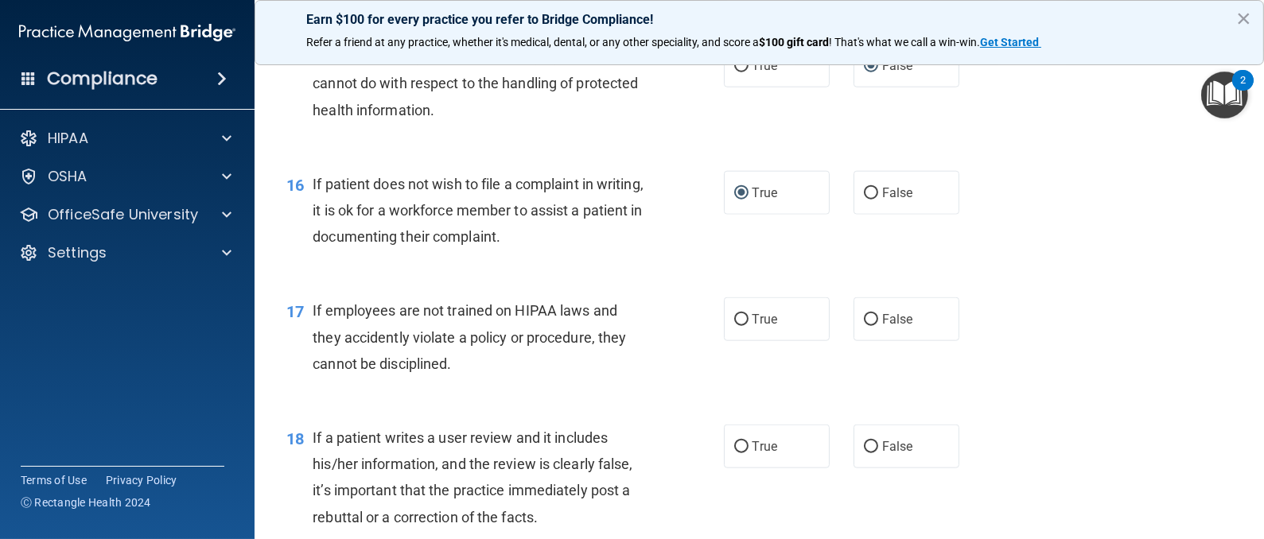
scroll to position [2386, 0]
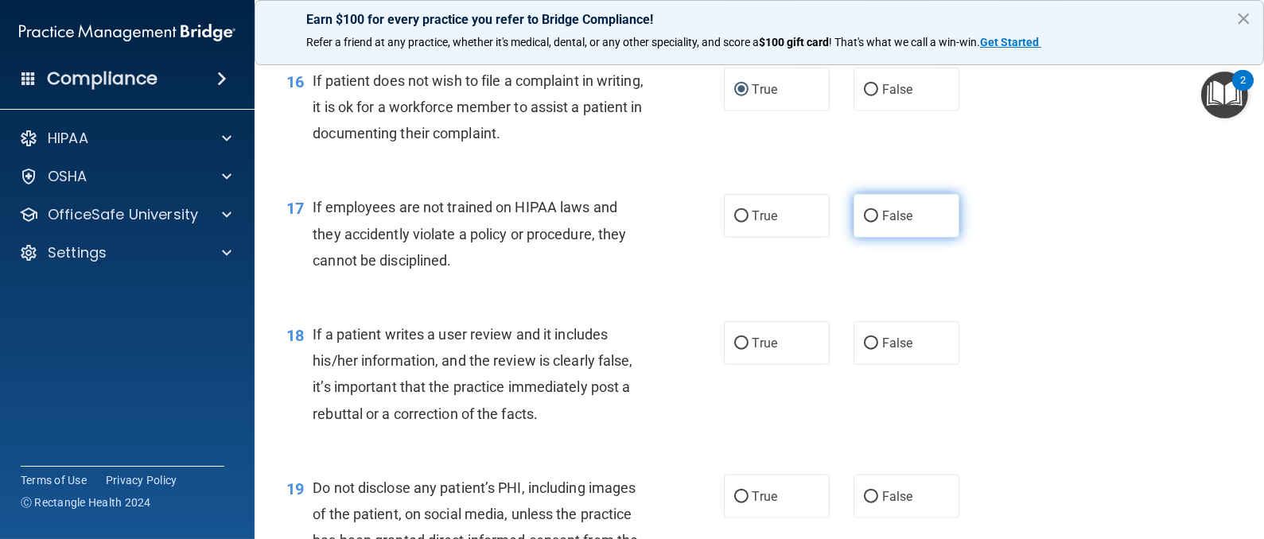
click at [868, 238] on label "False" at bounding box center [906, 216] width 106 height 44
click at [868, 223] on input "False" at bounding box center [871, 217] width 14 height 12
radio input "true"
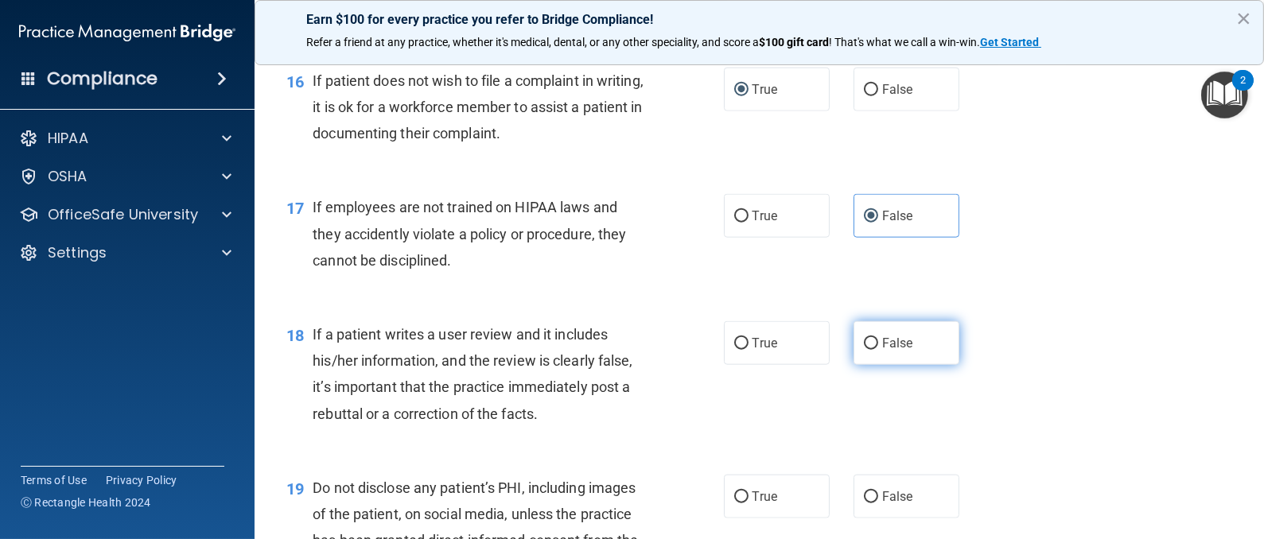
click at [864, 350] on input "False" at bounding box center [871, 344] width 14 height 12
radio input "true"
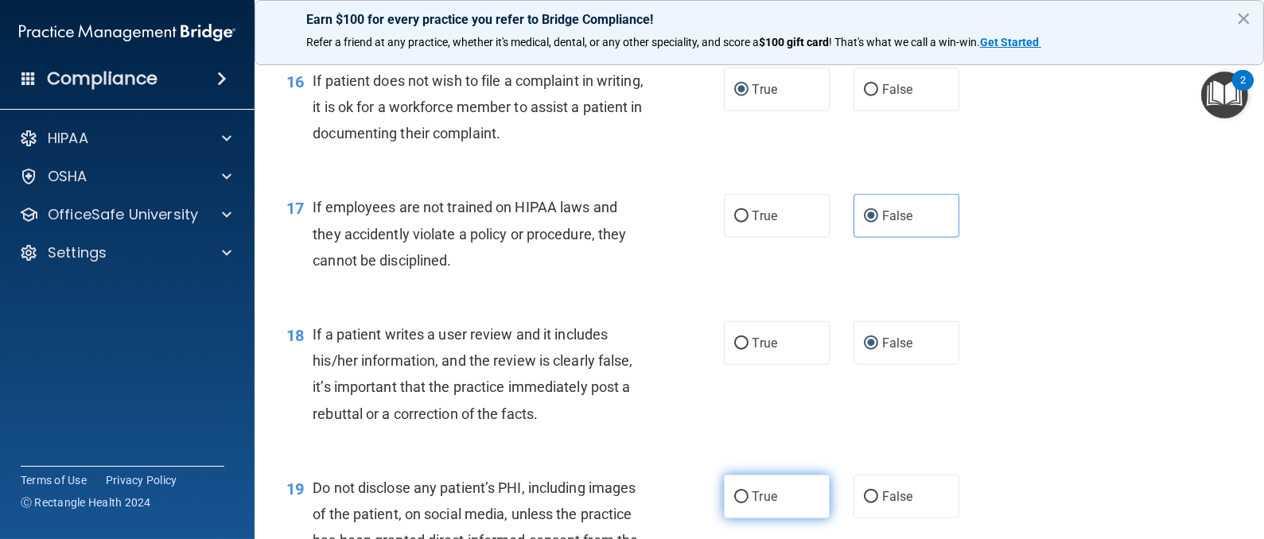
click at [734, 503] on input "True" at bounding box center [741, 497] width 14 height 12
radio input "true"
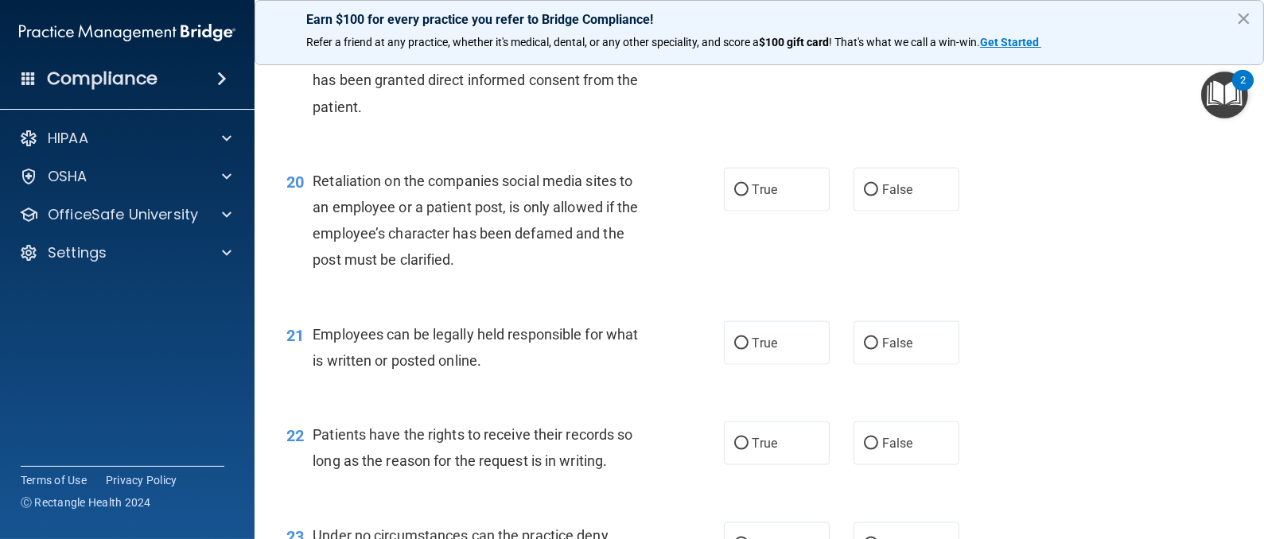
scroll to position [2862, 0]
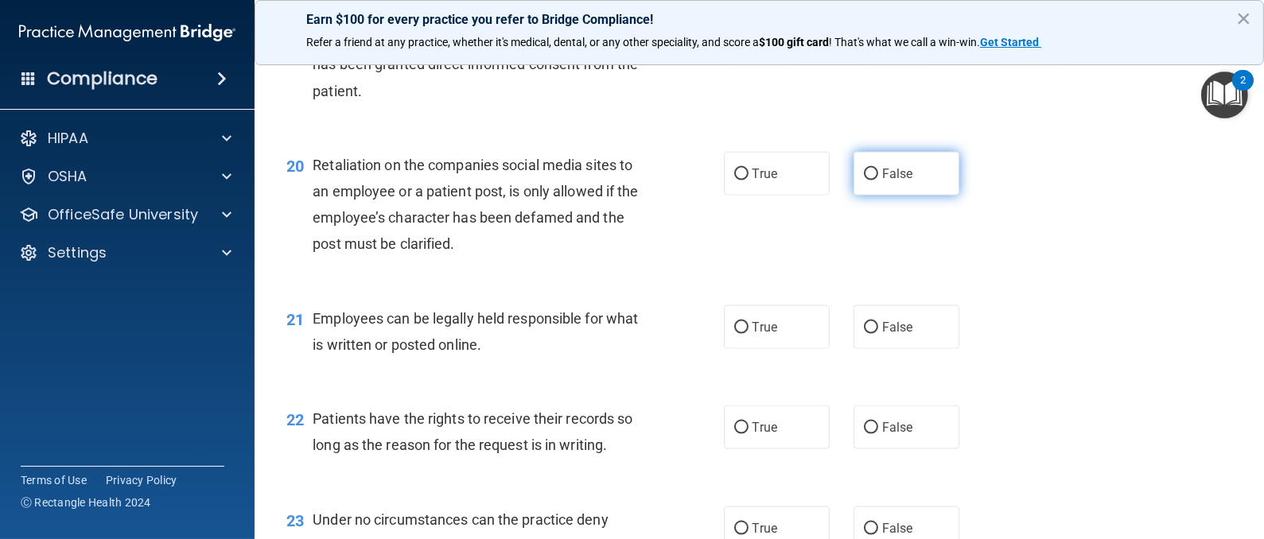
click at [864, 181] on input "False" at bounding box center [871, 175] width 14 height 12
radio input "true"
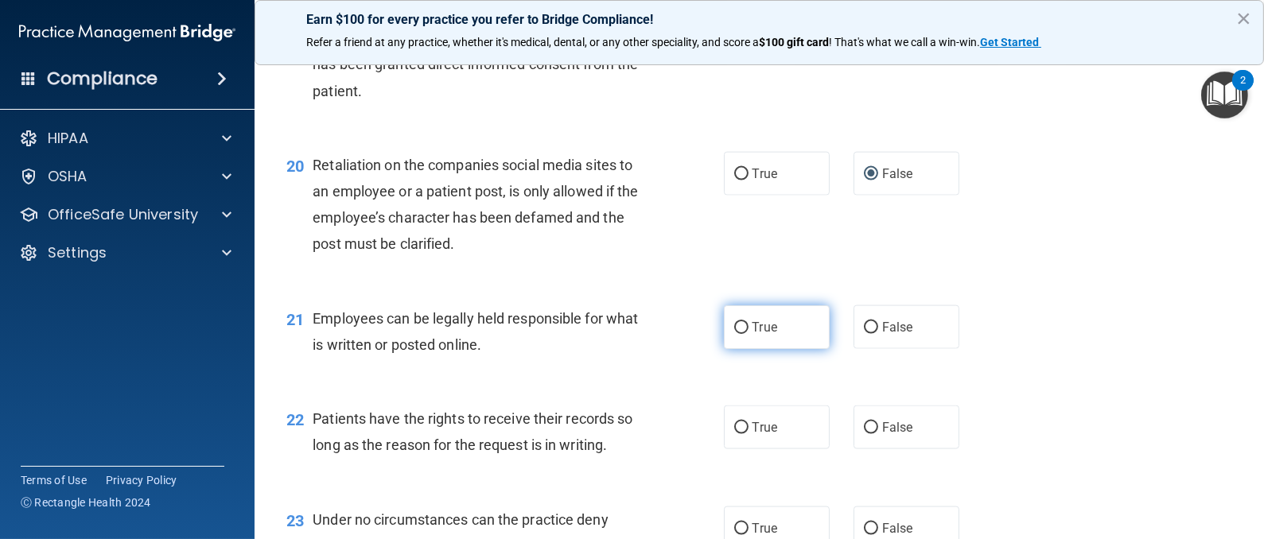
click at [734, 334] on input "True" at bounding box center [741, 328] width 14 height 12
radio input "true"
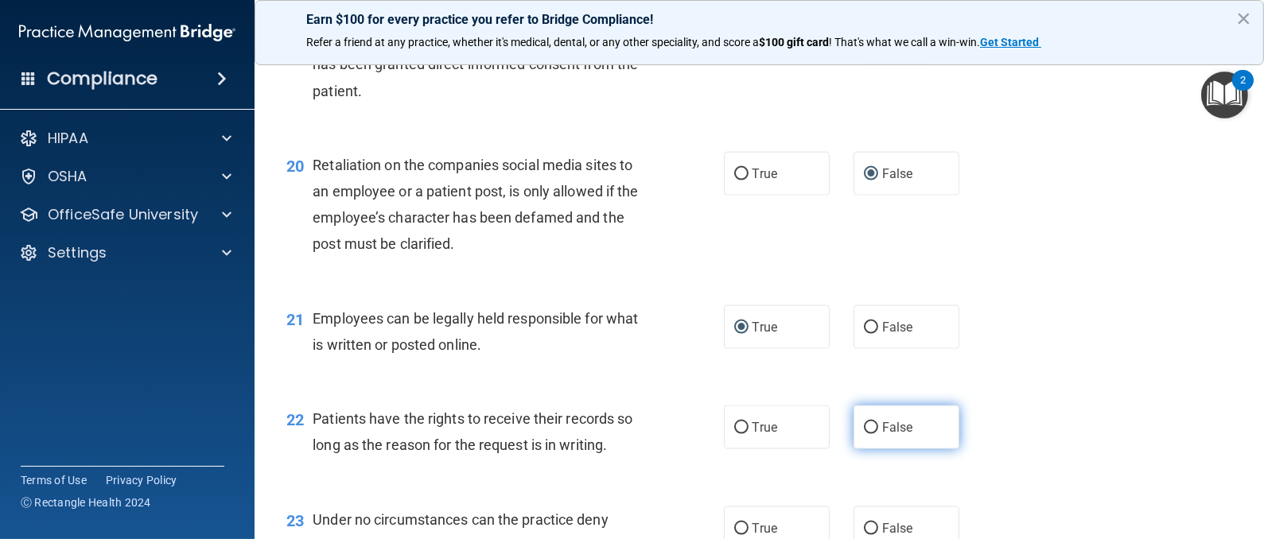
click at [865, 449] on label "False" at bounding box center [906, 428] width 106 height 44
click at [865, 434] on input "False" at bounding box center [871, 428] width 14 height 12
radio input "true"
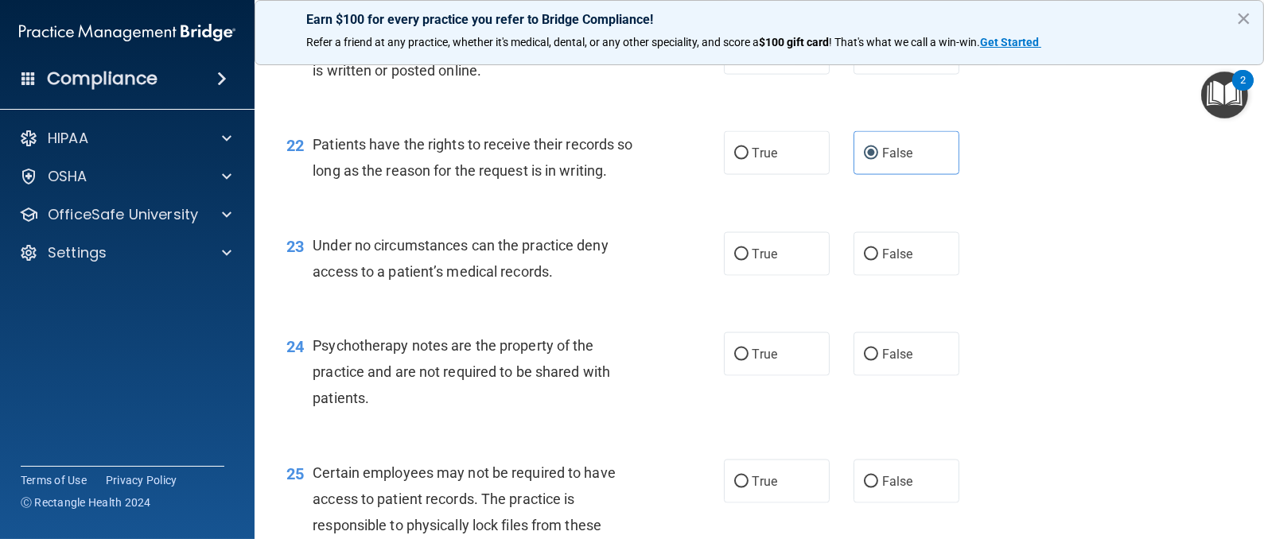
scroll to position [3220, 0]
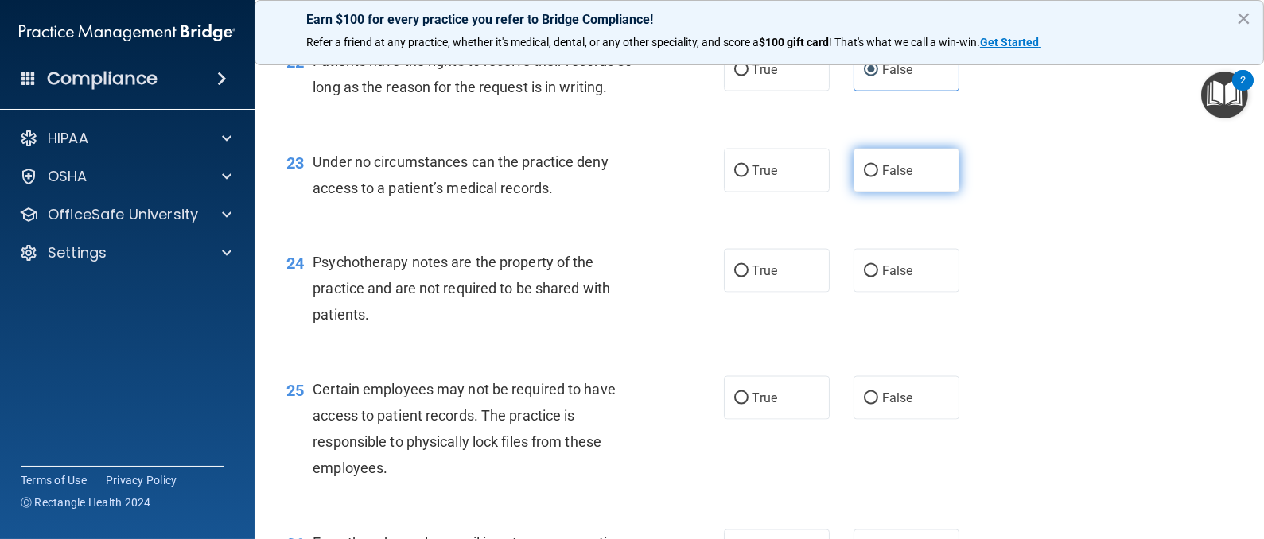
click at [864, 177] on input "False" at bounding box center [871, 171] width 14 height 12
radio input "true"
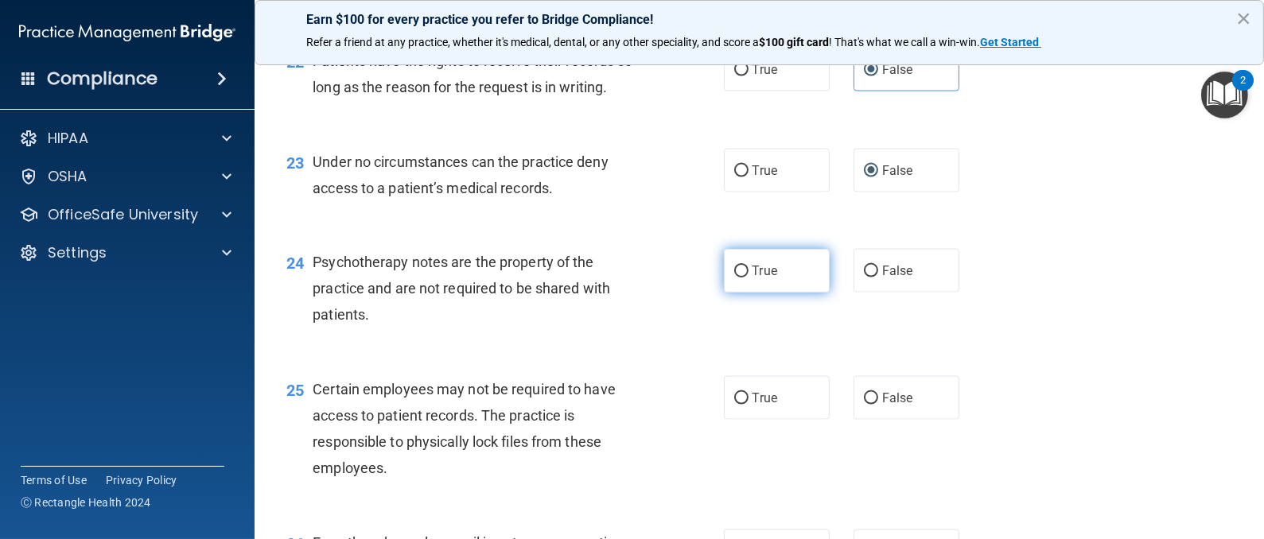
click at [735, 278] on input "True" at bounding box center [741, 272] width 14 height 12
radio input "true"
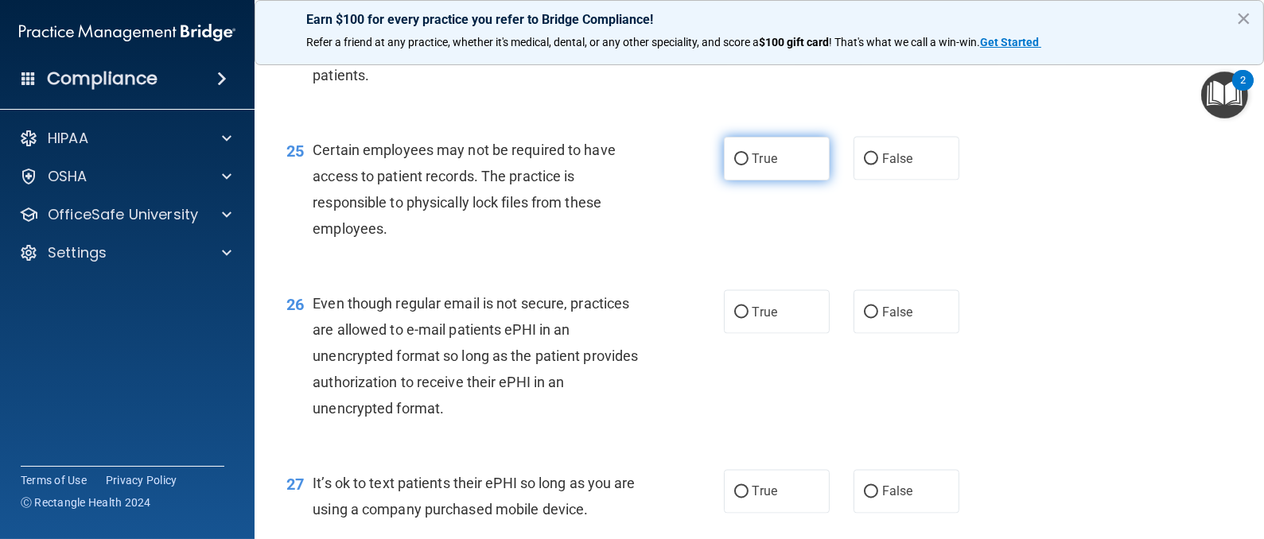
click at [734, 165] on input "True" at bounding box center [741, 159] width 14 height 12
radio input "true"
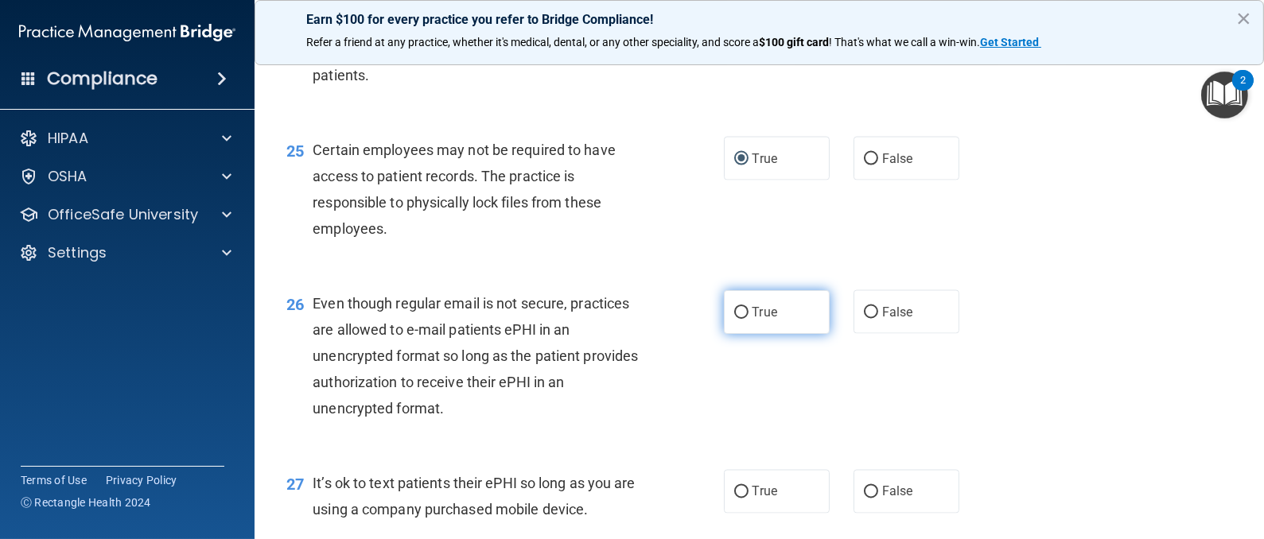
click at [734, 319] on input "True" at bounding box center [741, 313] width 14 height 12
radio input "true"
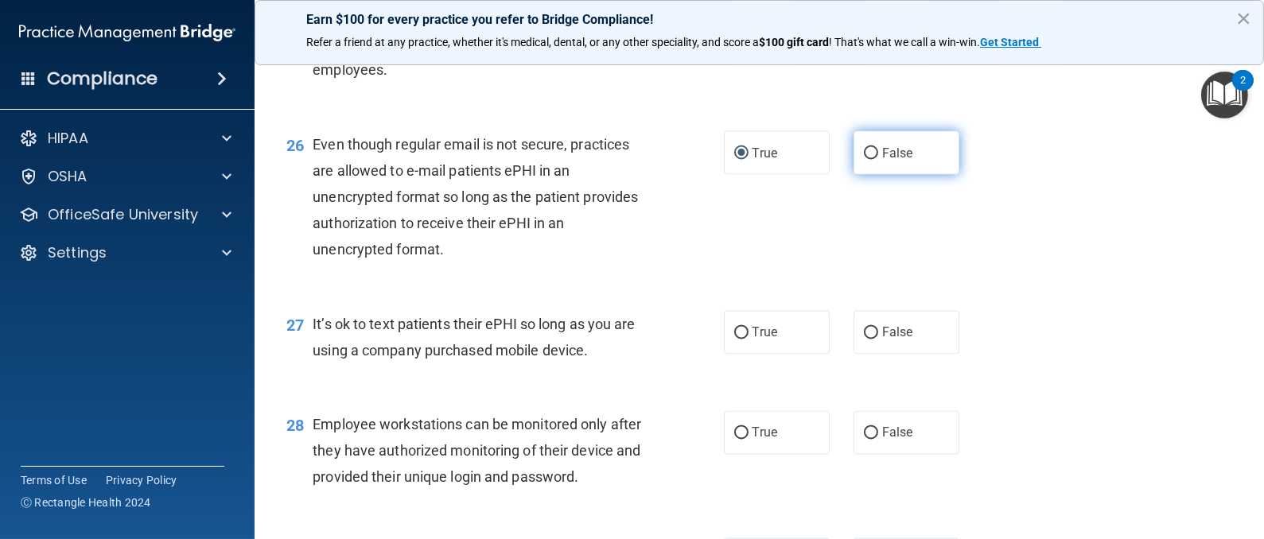
scroll to position [3698, 0]
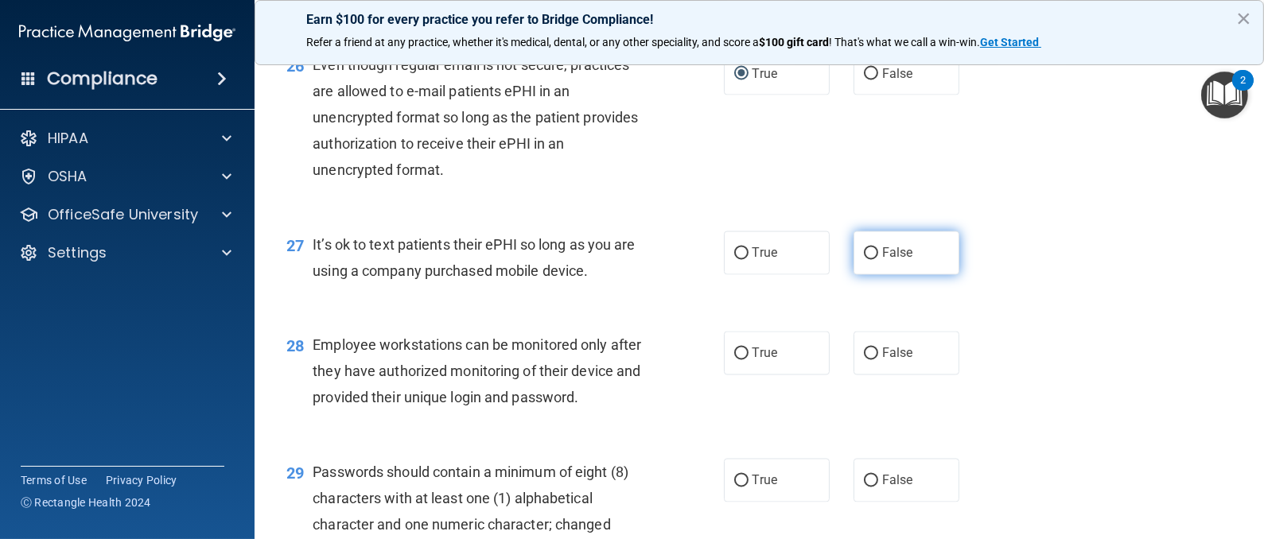
click at [864, 260] on input "False" at bounding box center [871, 254] width 14 height 12
radio input "true"
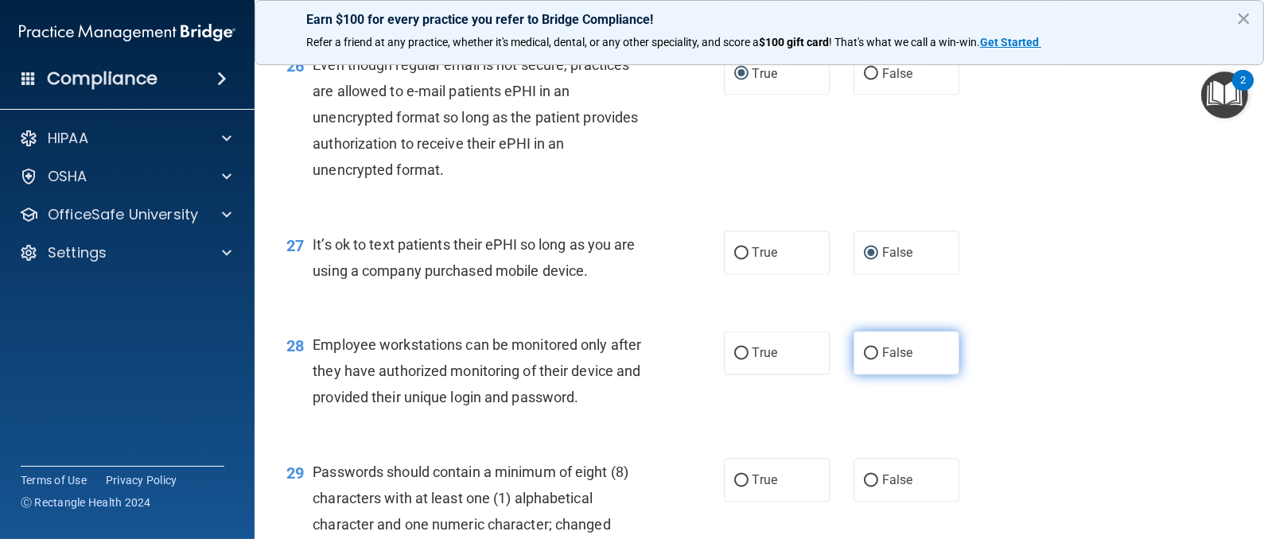
click at [864, 360] on input "False" at bounding box center [871, 354] width 14 height 12
radio input "true"
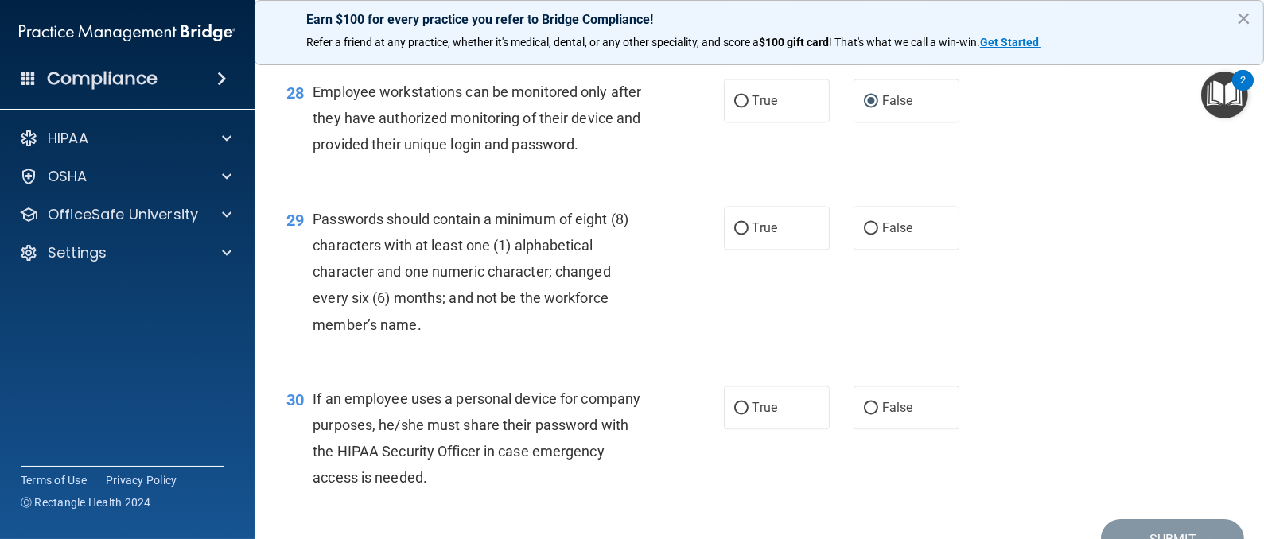
scroll to position [4056, 0]
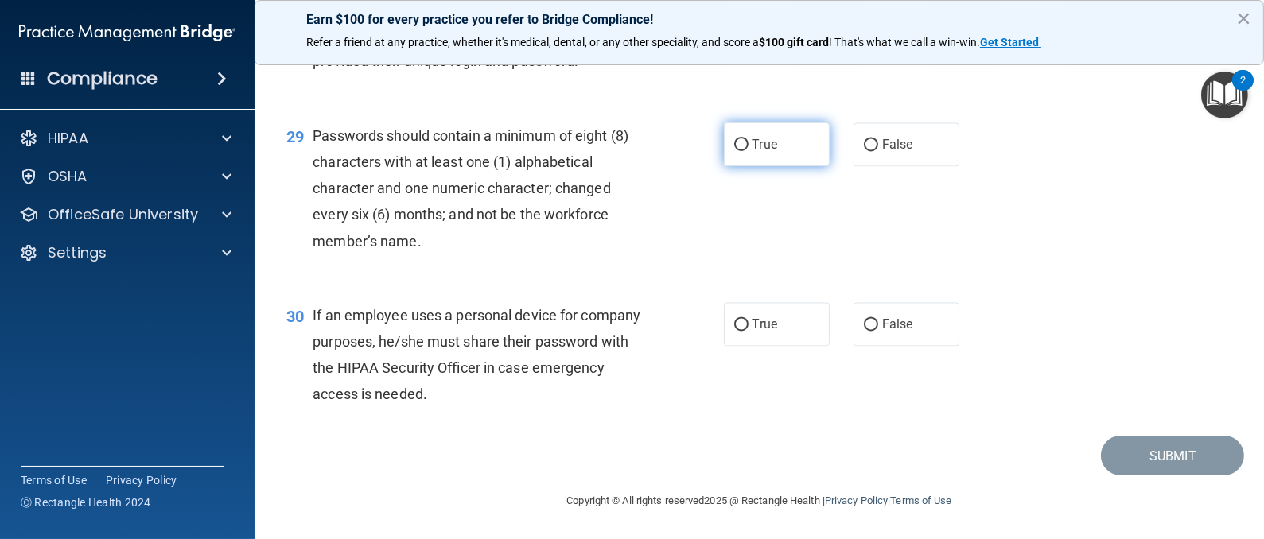
click at [734, 151] on input "True" at bounding box center [741, 145] width 14 height 12
radio input "true"
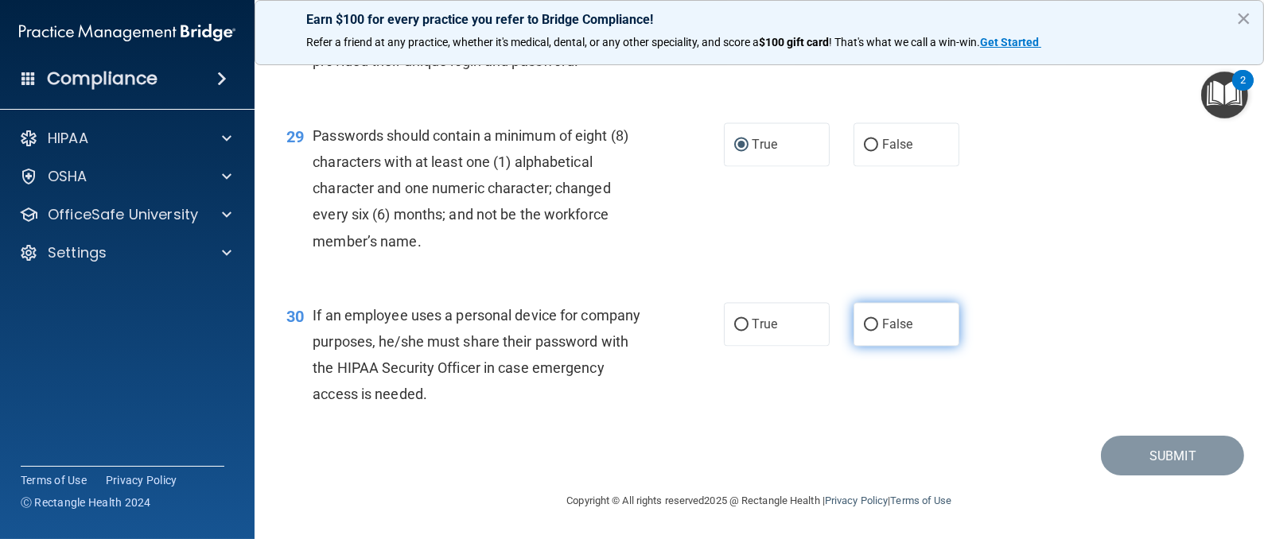
click at [864, 331] on input "False" at bounding box center [871, 325] width 14 height 12
radio input "true"
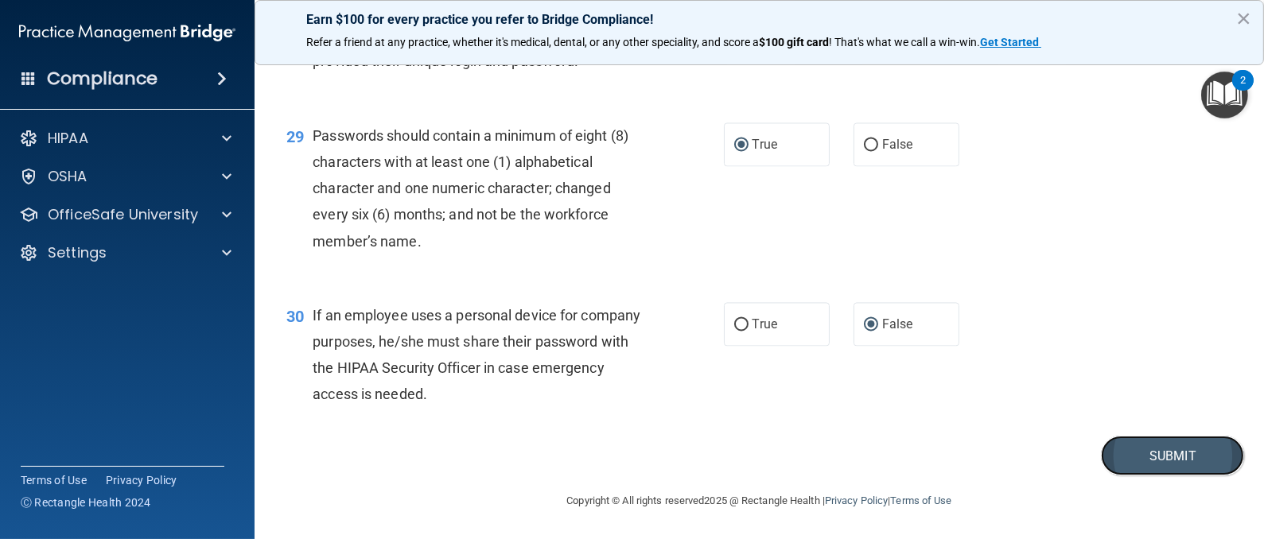
click at [1126, 476] on button "Submit" at bounding box center [1172, 456] width 143 height 41
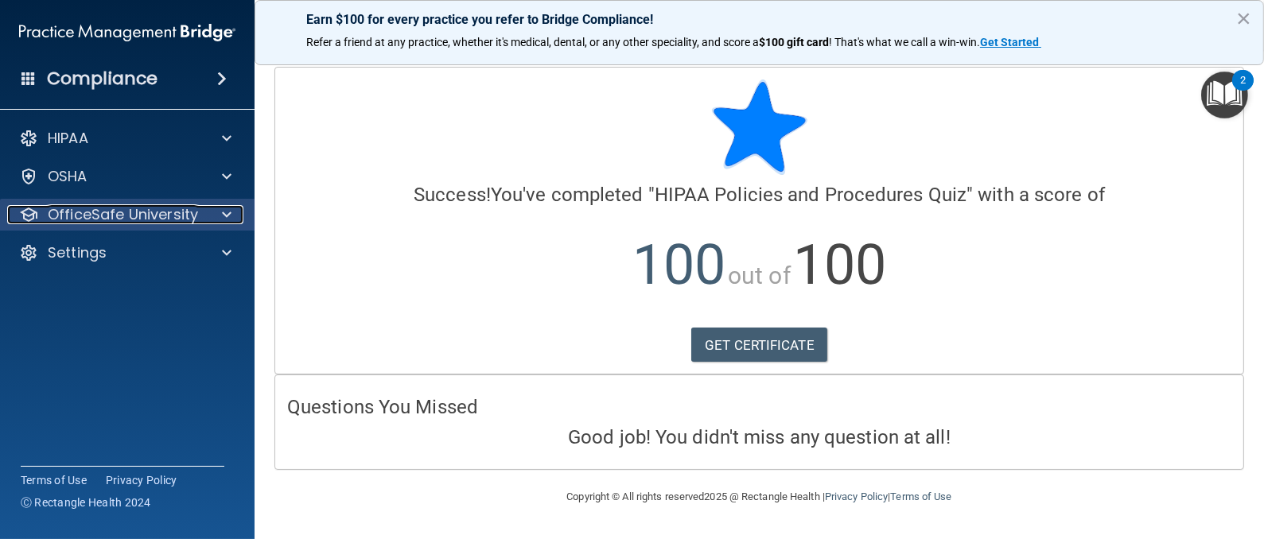
click at [173, 216] on p "OfficeSafe University" at bounding box center [123, 214] width 150 height 19
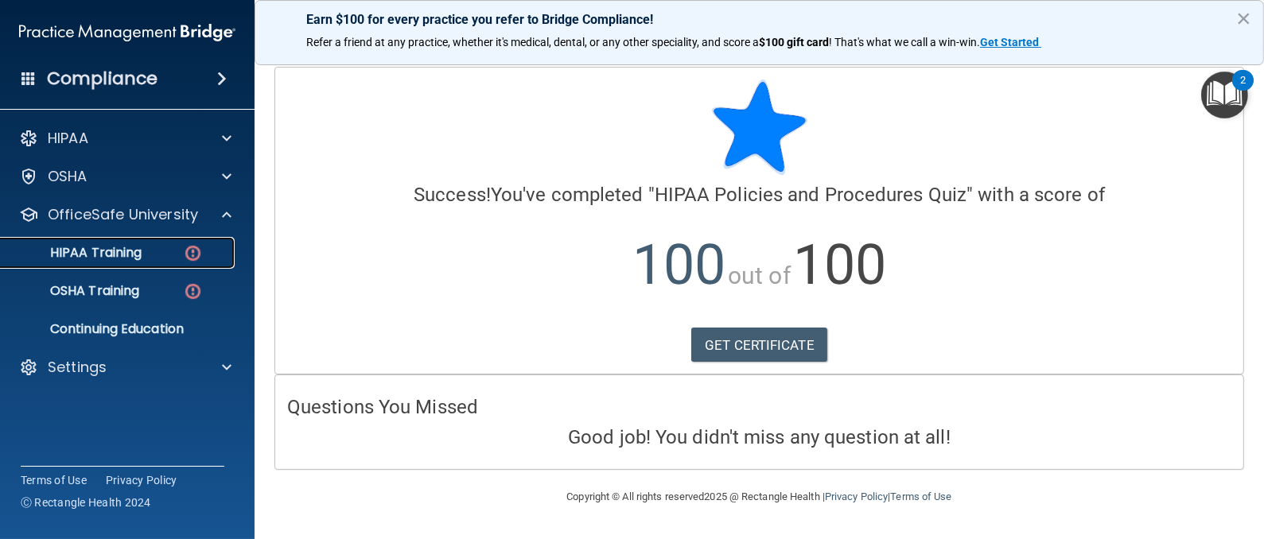
click at [108, 254] on p "HIPAA Training" at bounding box center [75, 253] width 131 height 16
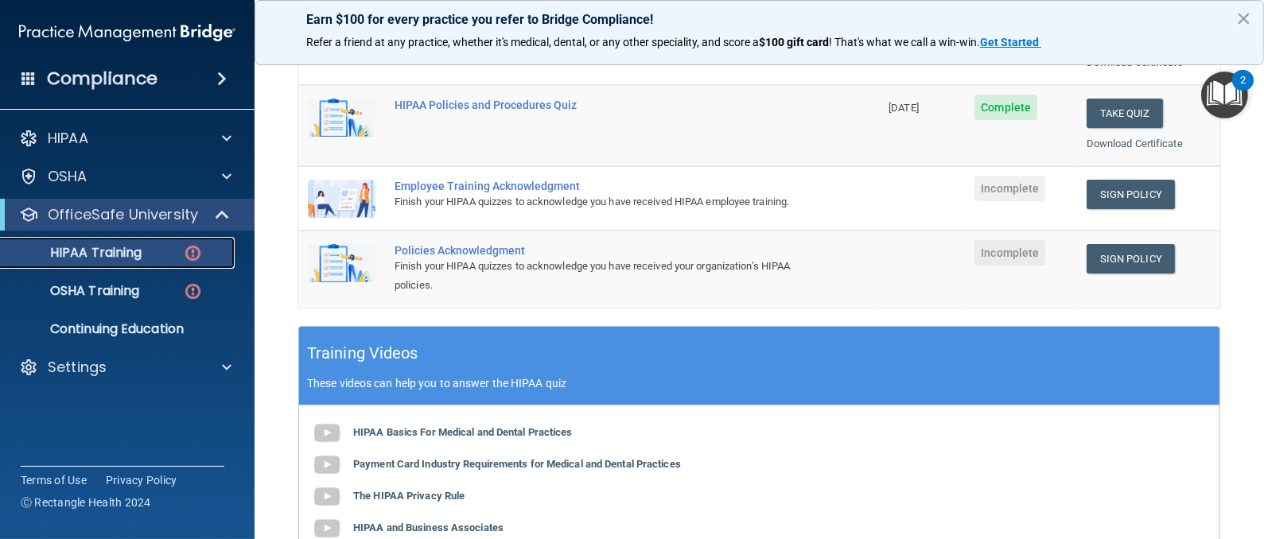
scroll to position [647, 0]
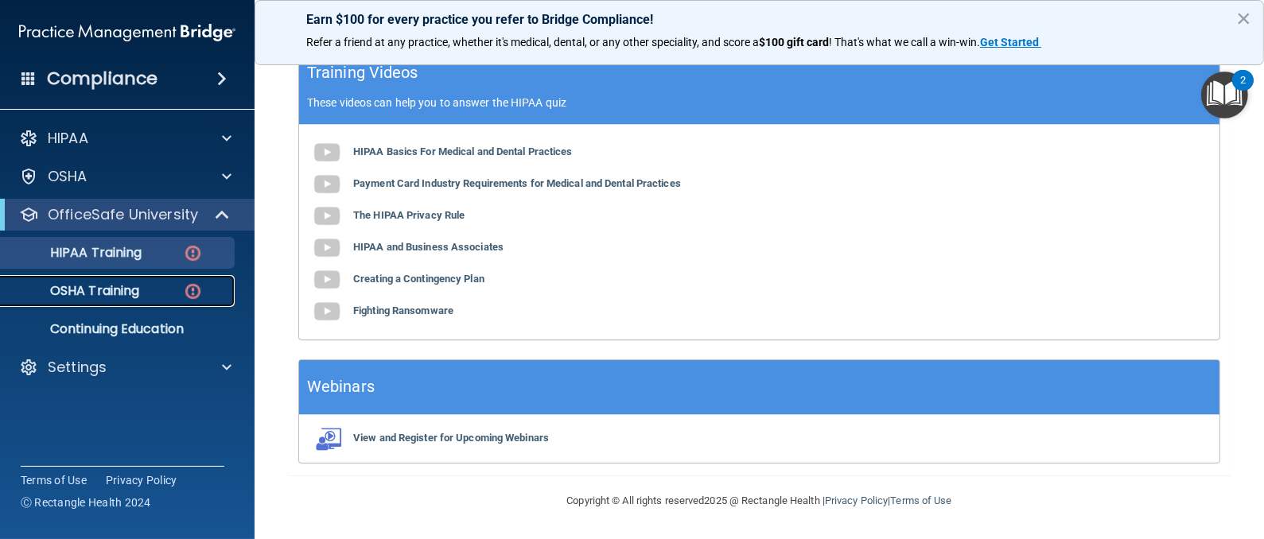
click at [111, 293] on p "OSHA Training" at bounding box center [74, 291] width 129 height 16
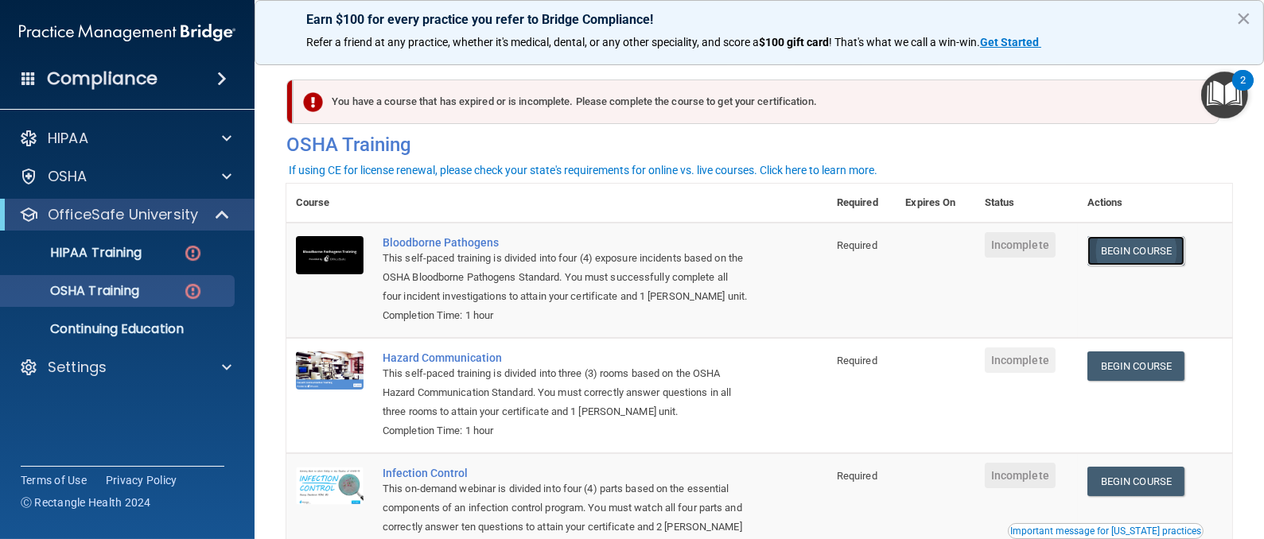
click at [1120, 249] on link "Begin Course" at bounding box center [1135, 250] width 97 height 29
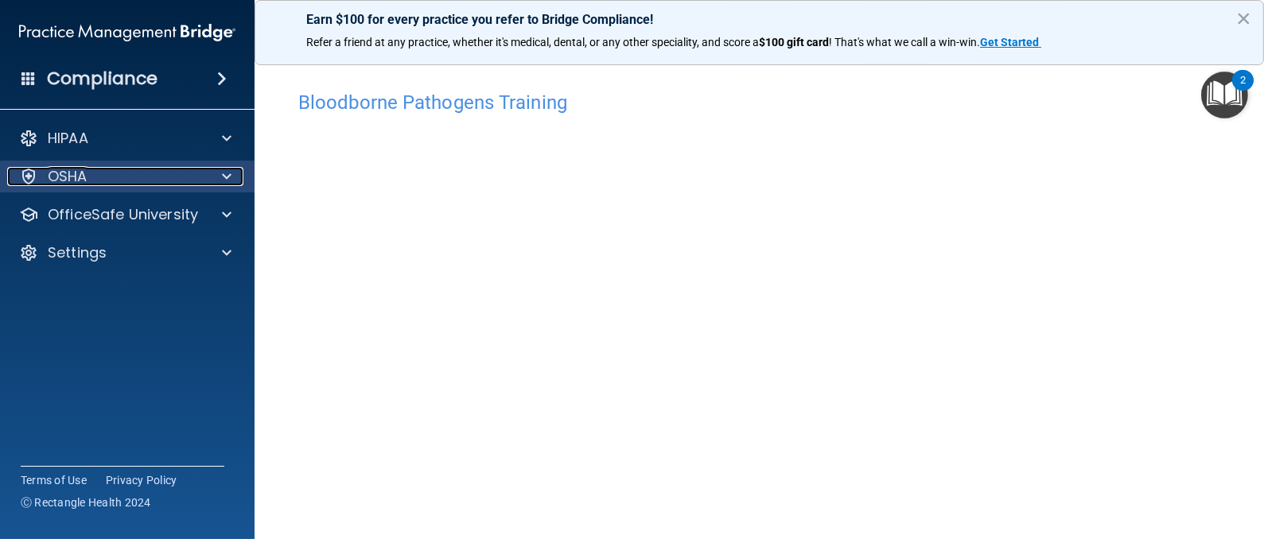
click at [150, 172] on div "OSHA" at bounding box center [105, 176] width 197 height 19
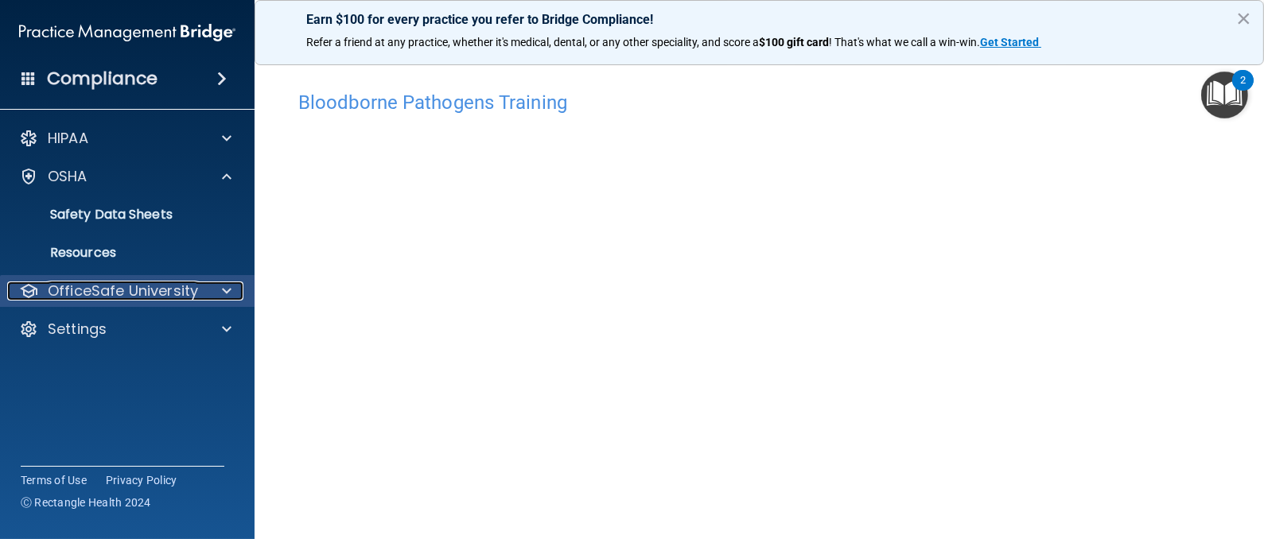
click at [169, 293] on p "OfficeSafe University" at bounding box center [123, 291] width 150 height 19
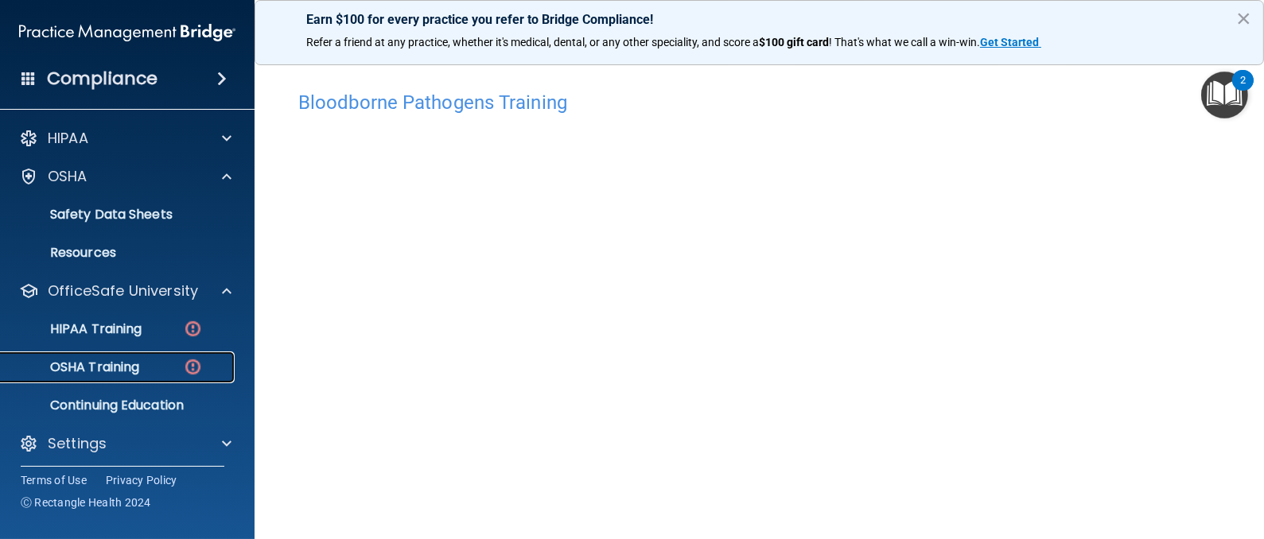
click at [142, 363] on div "OSHA Training" at bounding box center [118, 367] width 217 height 16
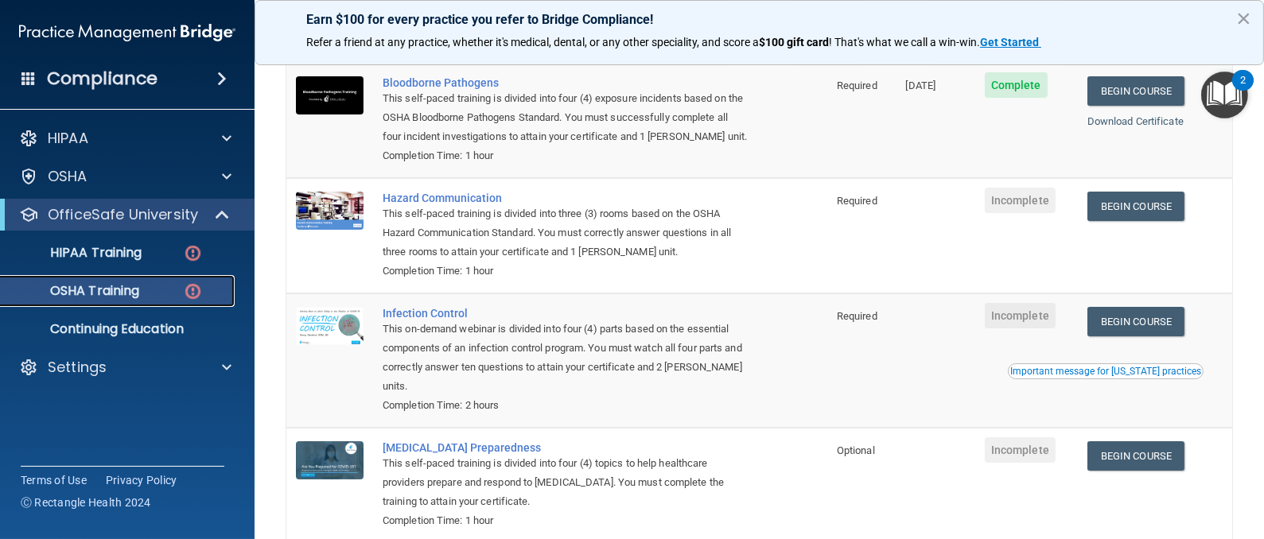
scroll to position [127, 0]
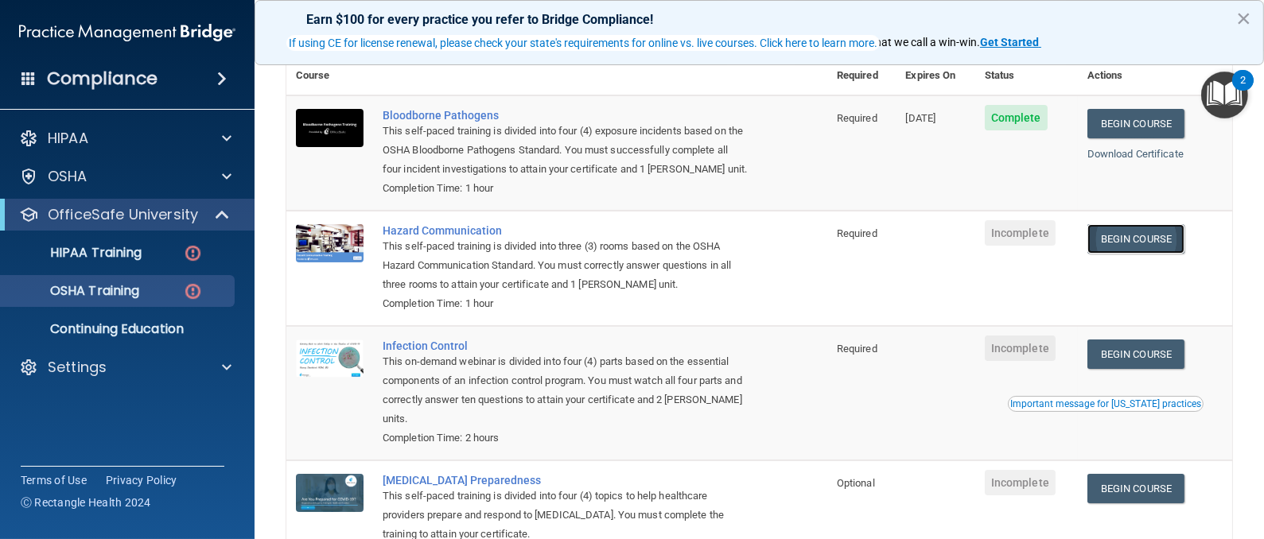
click at [1120, 243] on link "Begin Course" at bounding box center [1135, 238] width 97 height 29
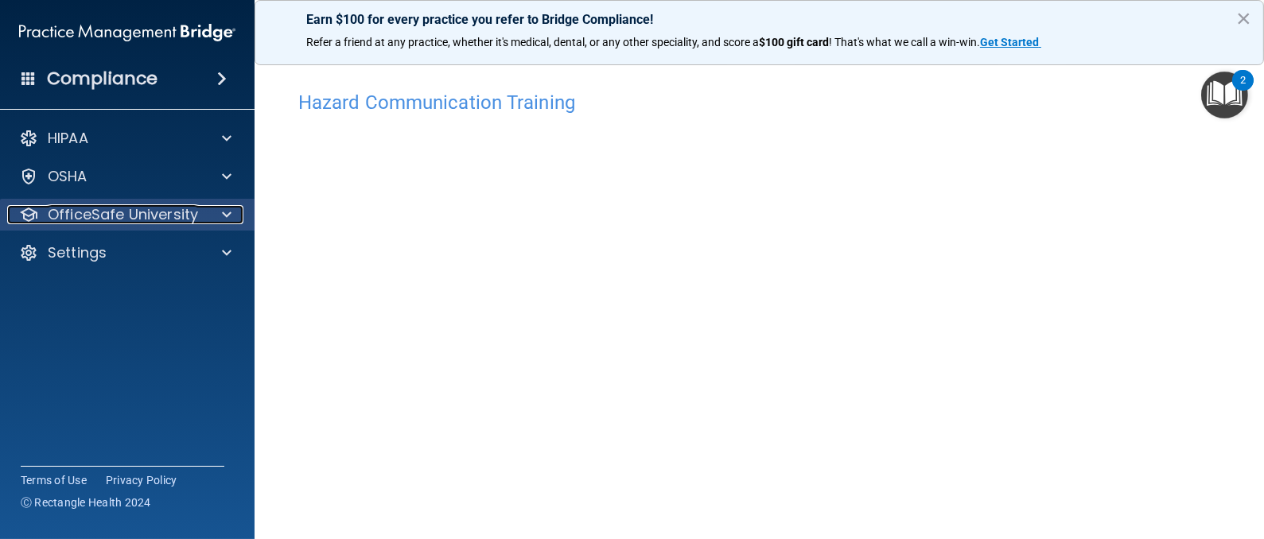
click at [200, 223] on div "OfficeSafe University" at bounding box center [105, 214] width 197 height 19
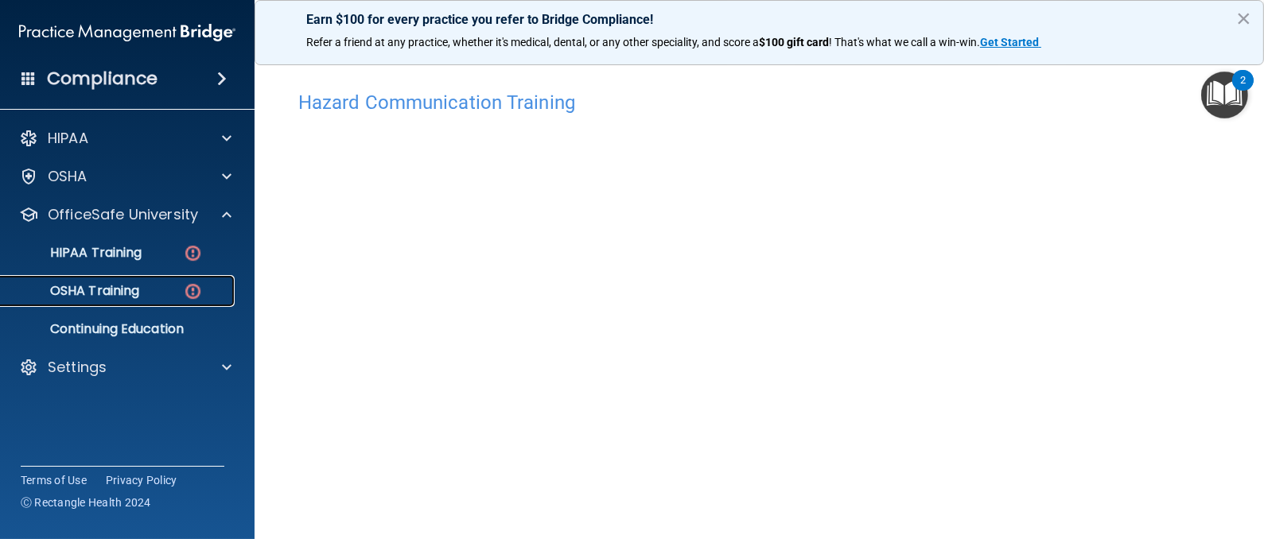
click at [106, 295] on p "OSHA Training" at bounding box center [74, 291] width 129 height 16
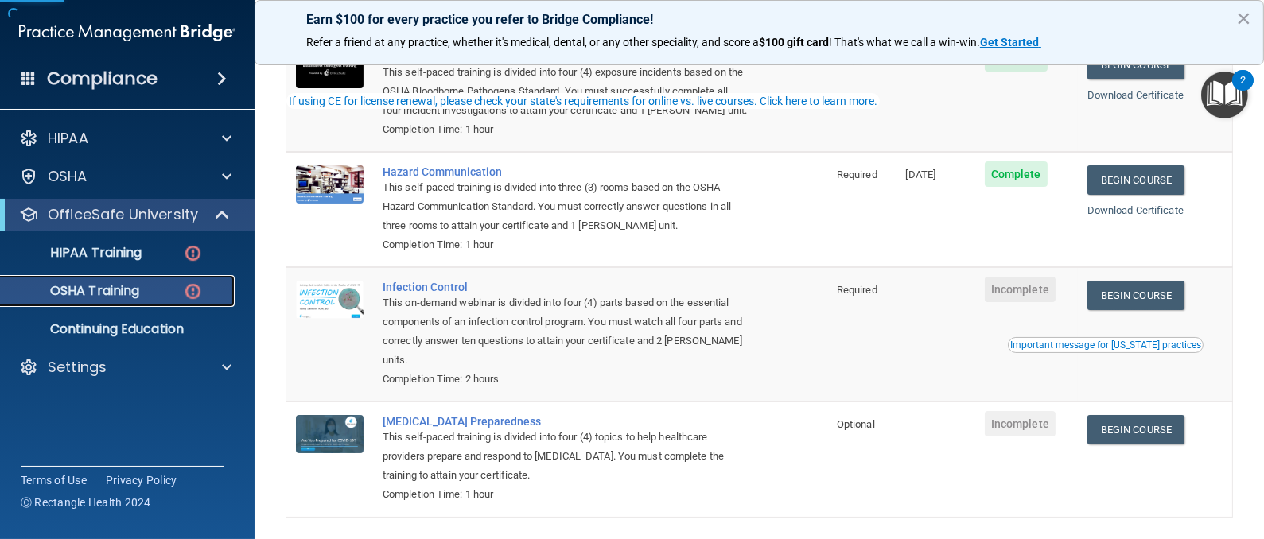
scroll to position [239, 0]
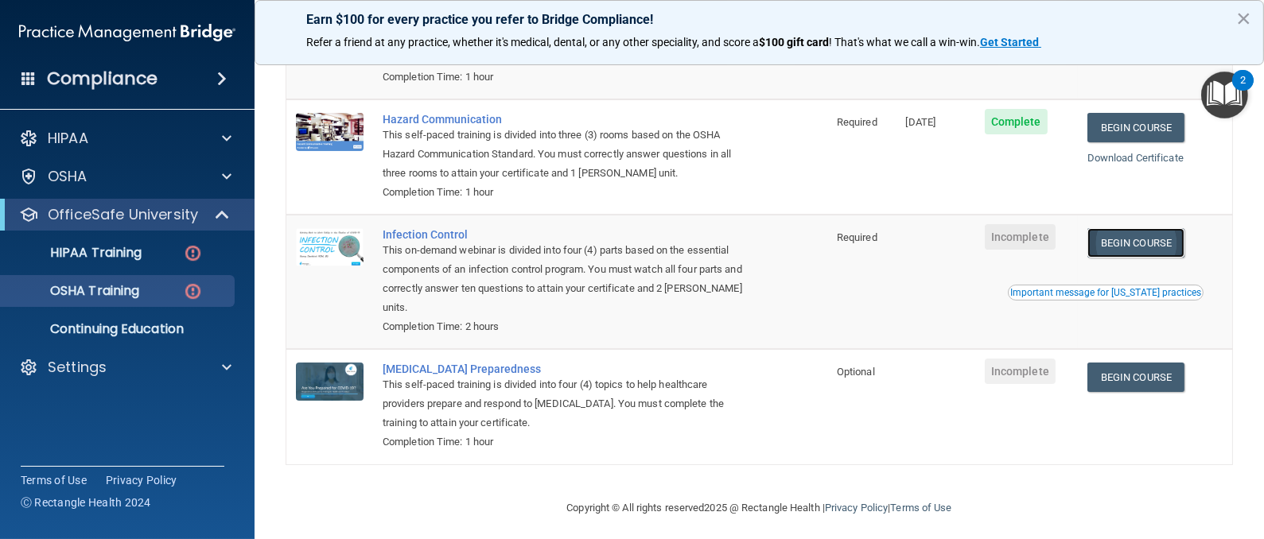
click at [1135, 248] on link "Begin Course" at bounding box center [1135, 242] width 97 height 29
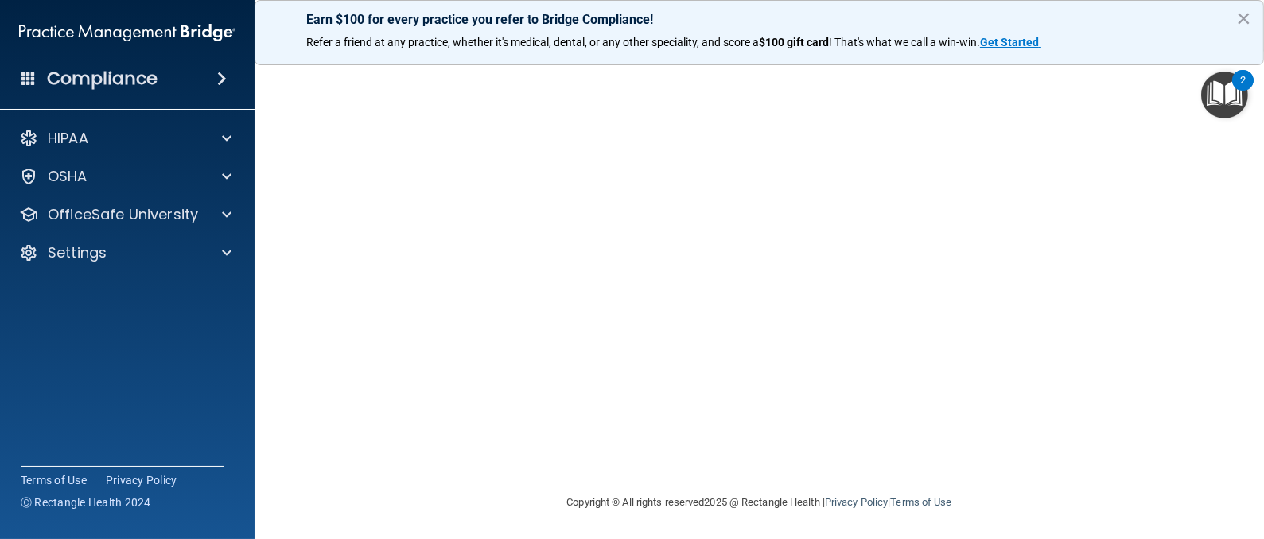
scroll to position [142, 0]
click at [209, 221] on div at bounding box center [224, 214] width 40 height 19
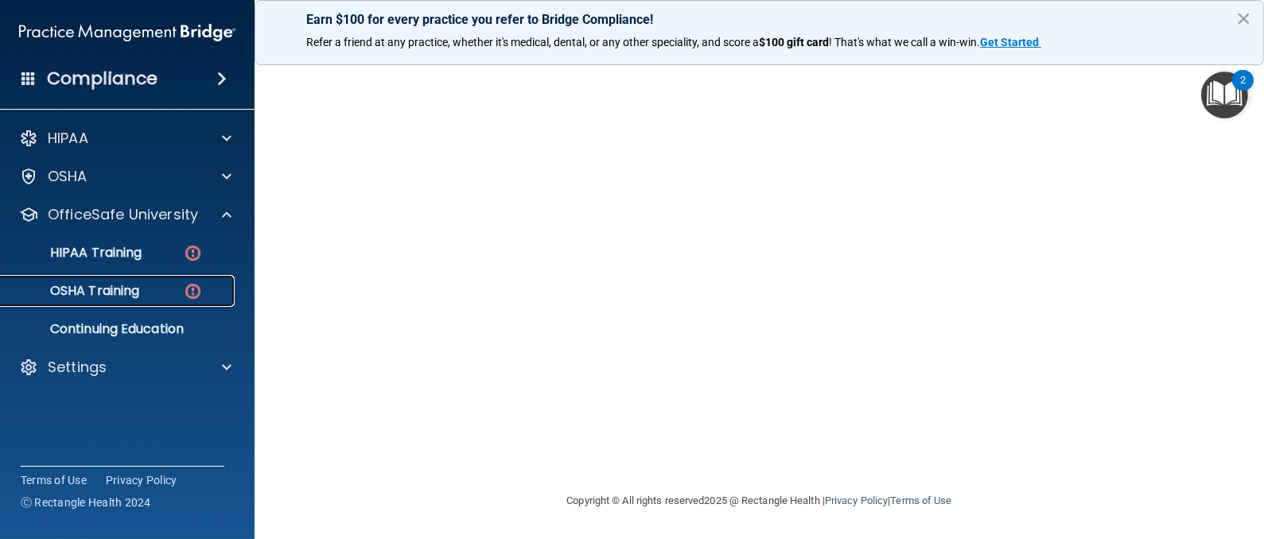
click at [154, 297] on div "OSHA Training" at bounding box center [118, 291] width 217 height 16
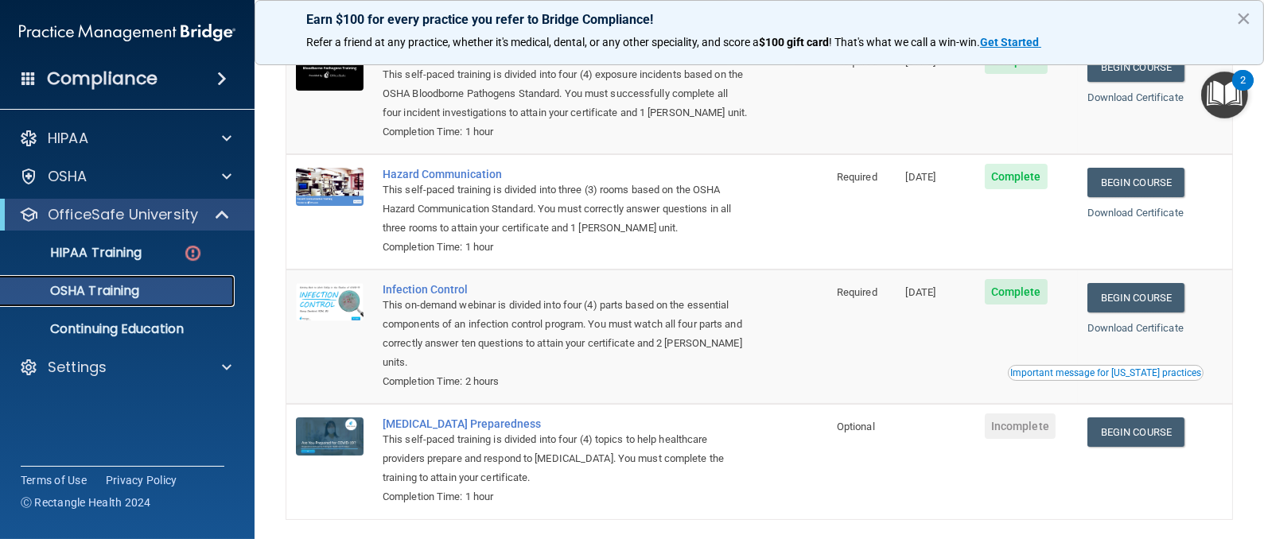
scroll to position [202, 0]
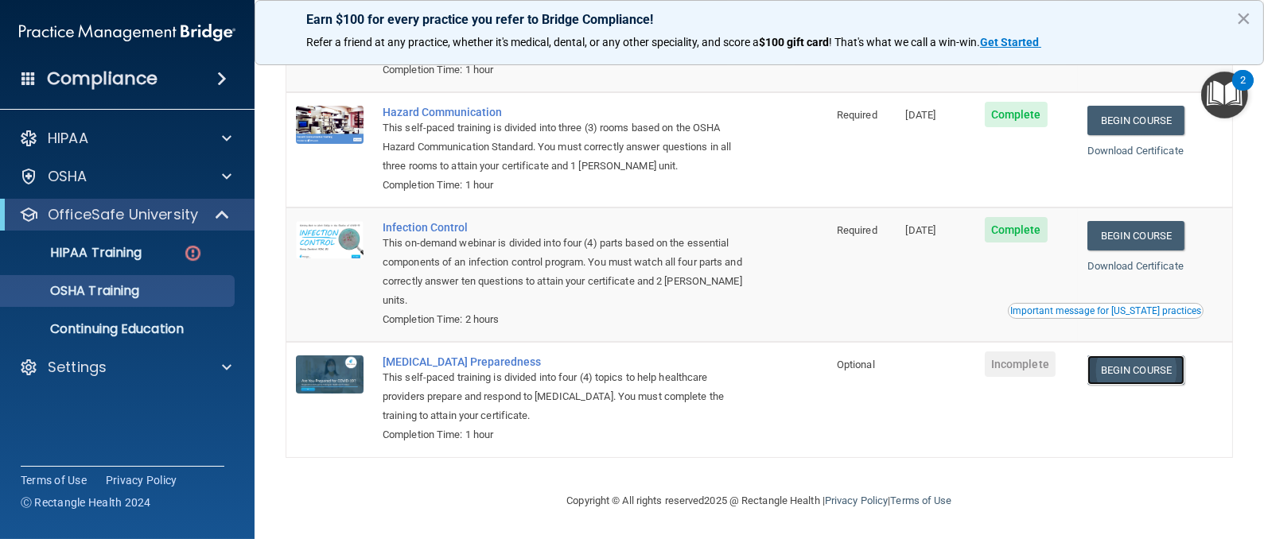
click at [1113, 376] on link "Begin Course" at bounding box center [1135, 369] width 97 height 29
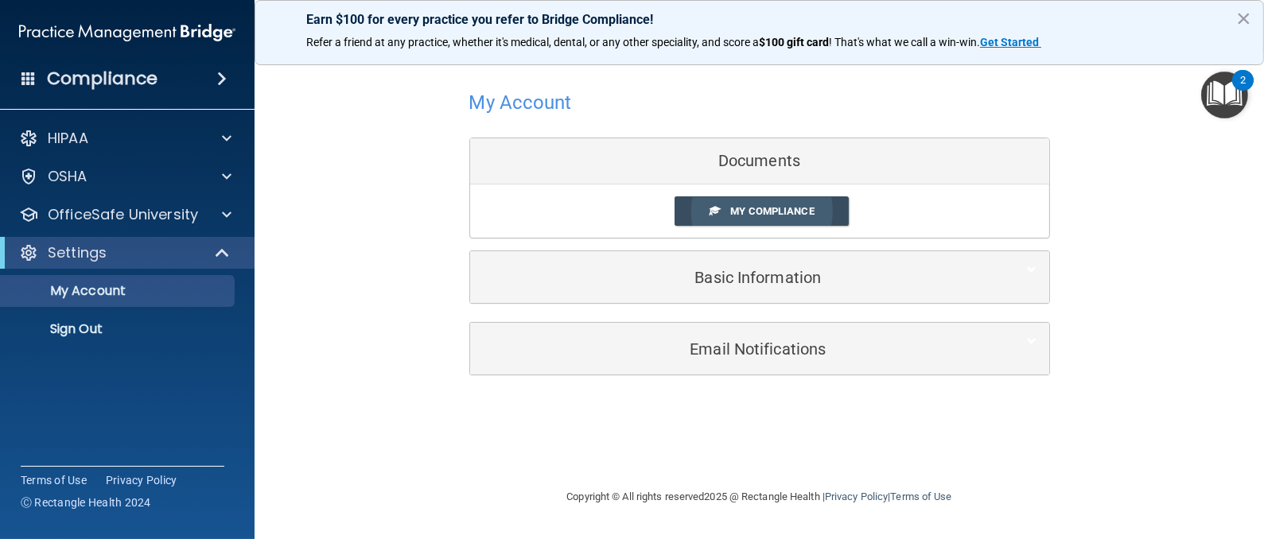
click at [759, 208] on span "My Compliance" at bounding box center [772, 211] width 84 height 12
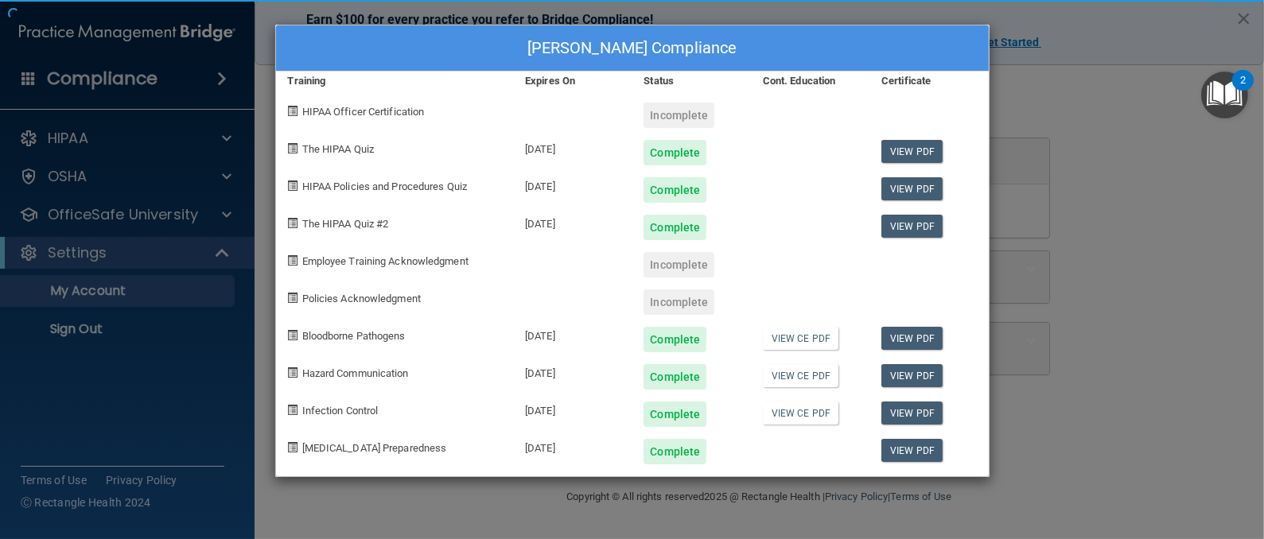
click at [741, 165] on div "[PERSON_NAME] Compliance Training Expires On Status Cont. Education Certificate…" at bounding box center [632, 251] width 714 height 453
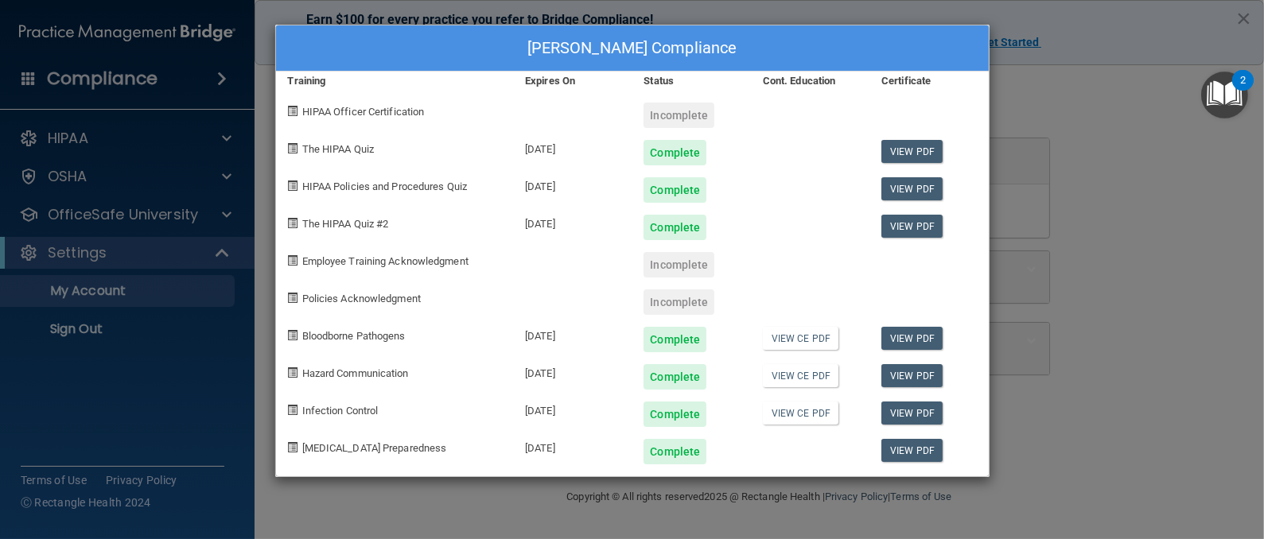
click at [217, 249] on div "[PERSON_NAME] Compliance Training Expires On Status Cont. Education Certificate…" at bounding box center [632, 269] width 1264 height 539
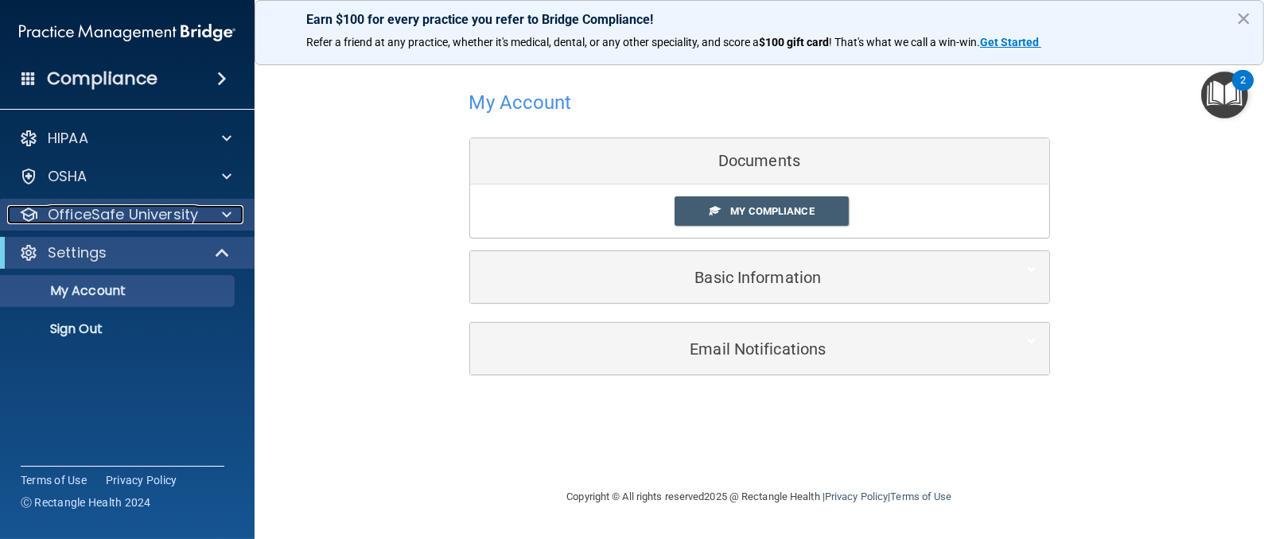
click at [212, 217] on div at bounding box center [224, 214] width 40 height 19
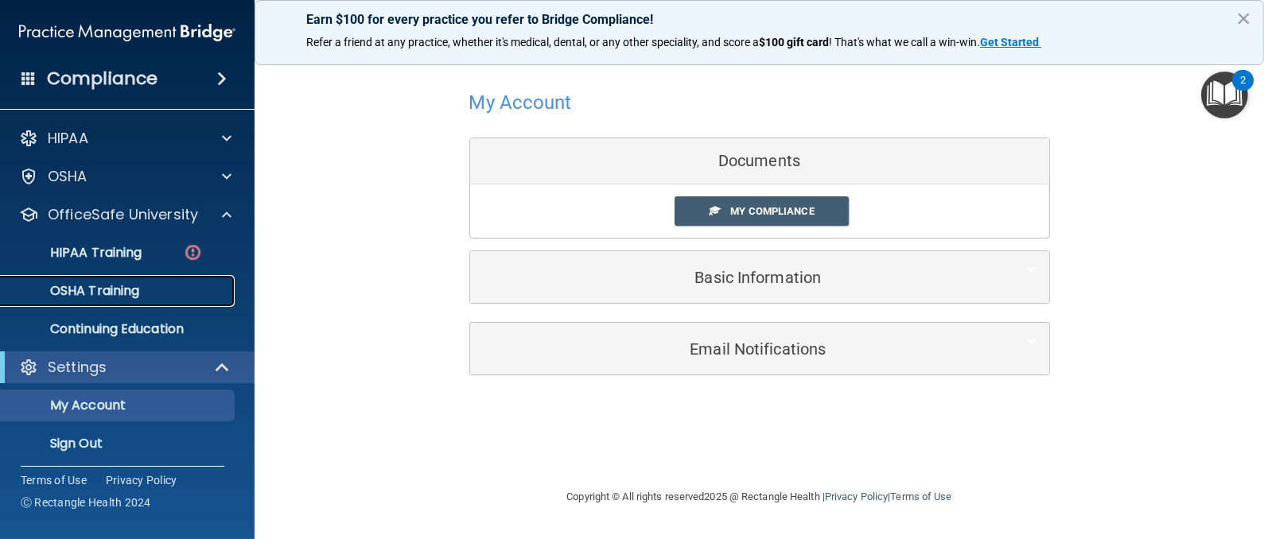
click at [135, 295] on p "OSHA Training" at bounding box center [74, 291] width 129 height 16
